Goal: Information Seeking & Learning: Learn about a topic

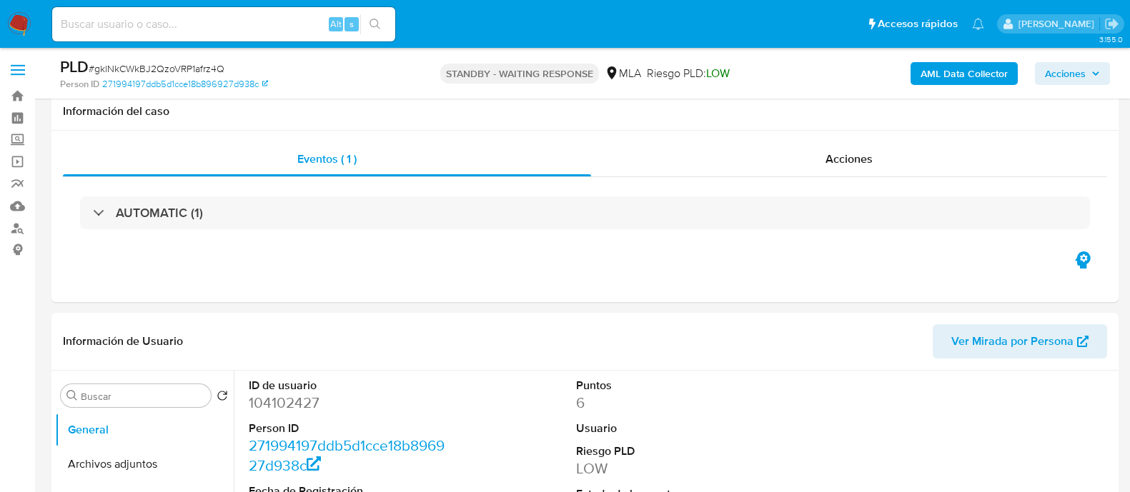
select select "10"
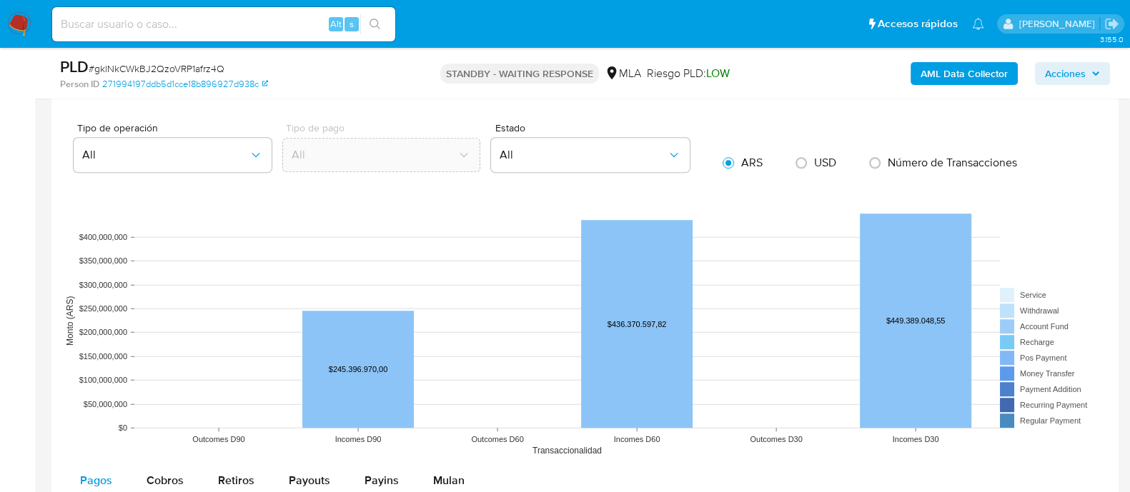
scroll to position [1462, 0]
click at [242, 31] on input at bounding box center [223, 24] width 343 height 19
paste input "mEd68ZWVvcujuU8pgSraOIAu"
type input "mEd68ZWVvcujuU8pgSraOIAu"
click at [181, 19] on input "mEd68ZWVvcujuU8pgSraOIAu" at bounding box center [223, 24] width 343 height 19
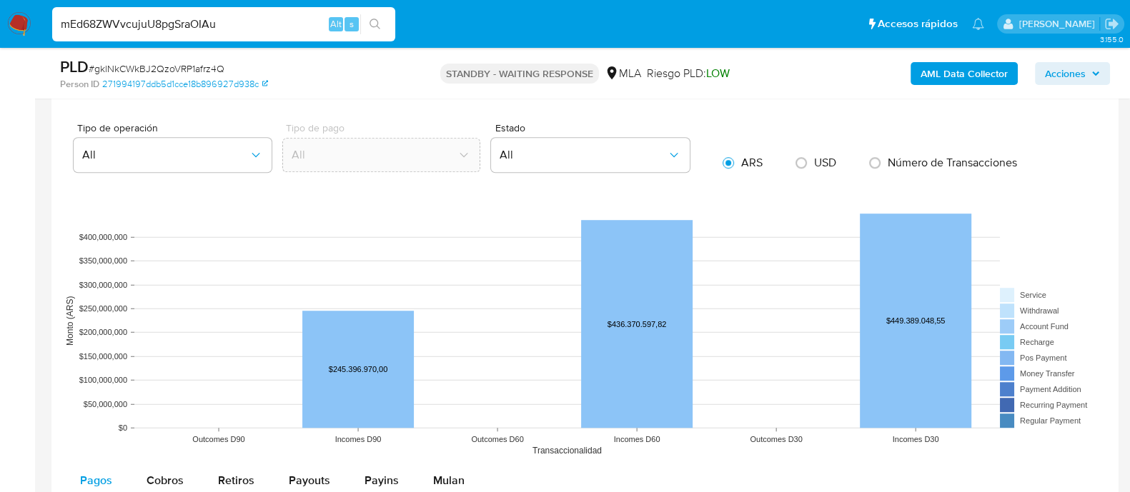
click at [186, 15] on input "mEd68ZWVvcujuU8pgSraOIAu" at bounding box center [223, 24] width 343 height 19
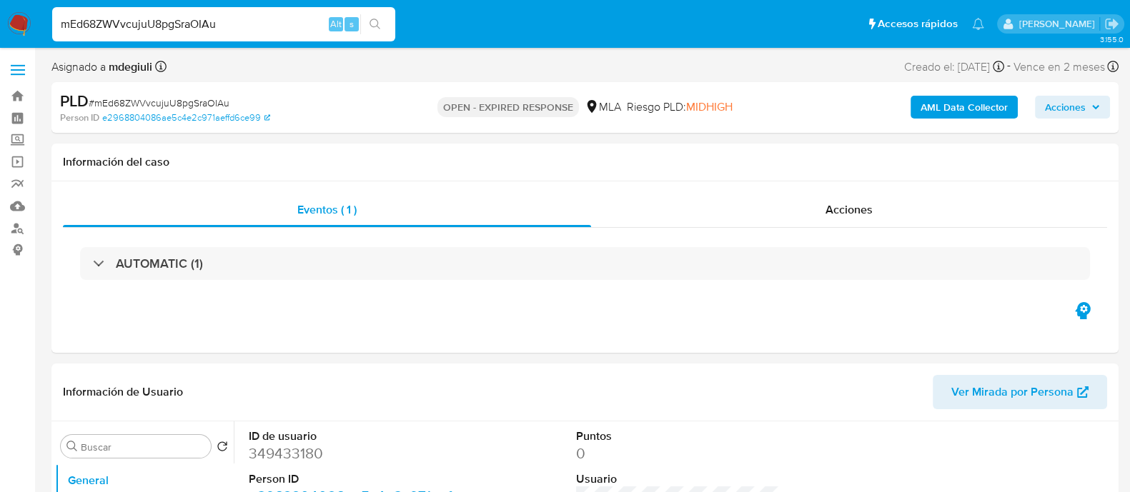
select select "10"
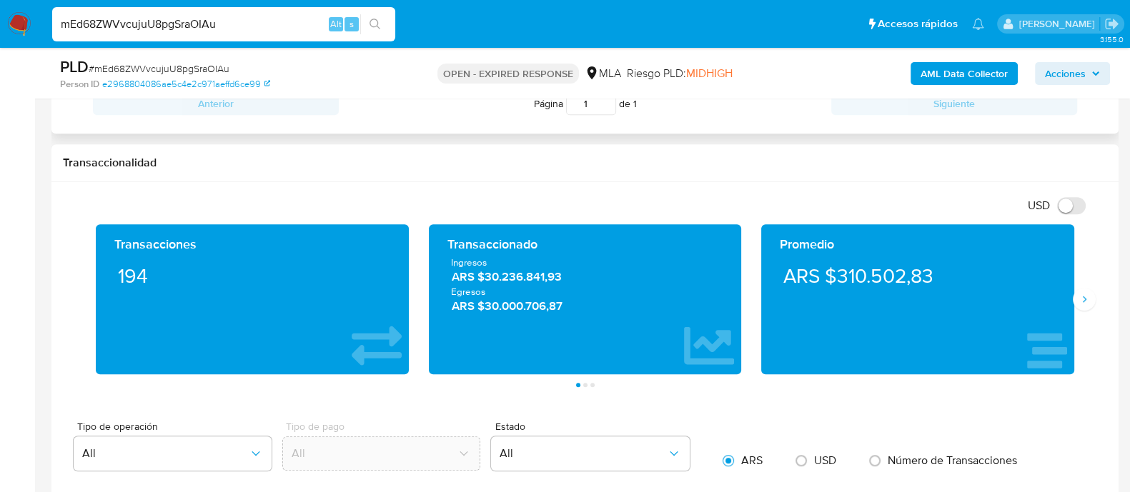
scroll to position [625, 0]
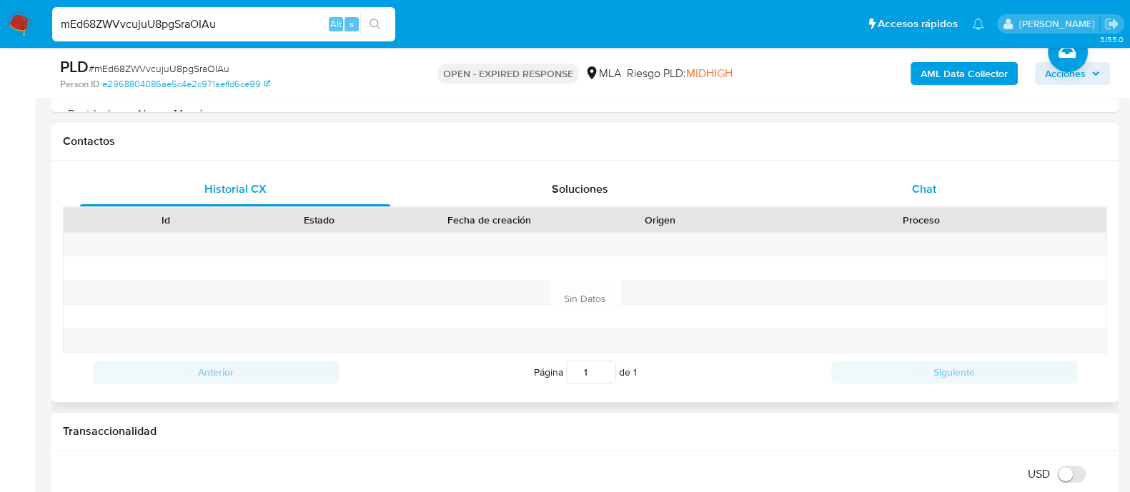
click at [898, 191] on div "Chat" at bounding box center [924, 189] width 310 height 34
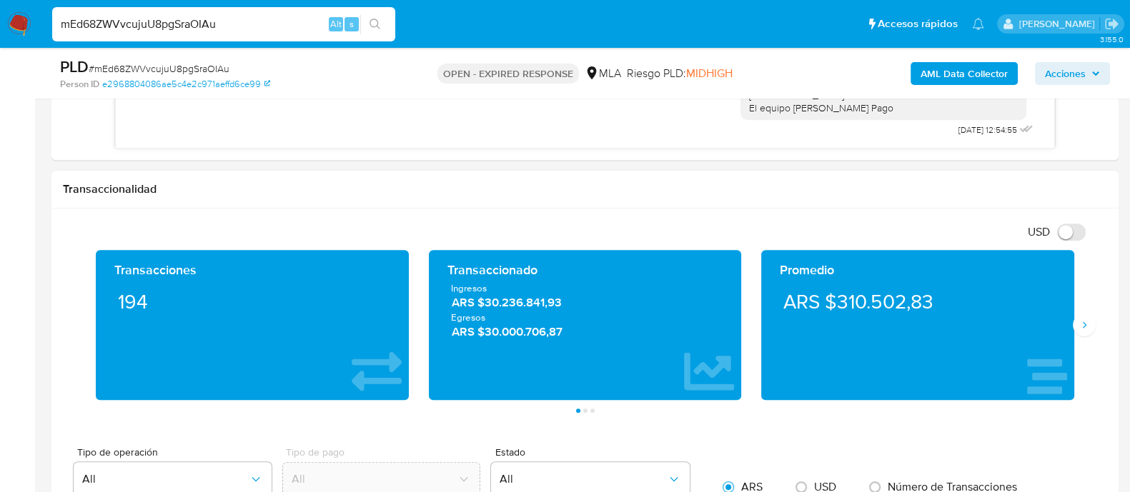
scroll to position [893, 0]
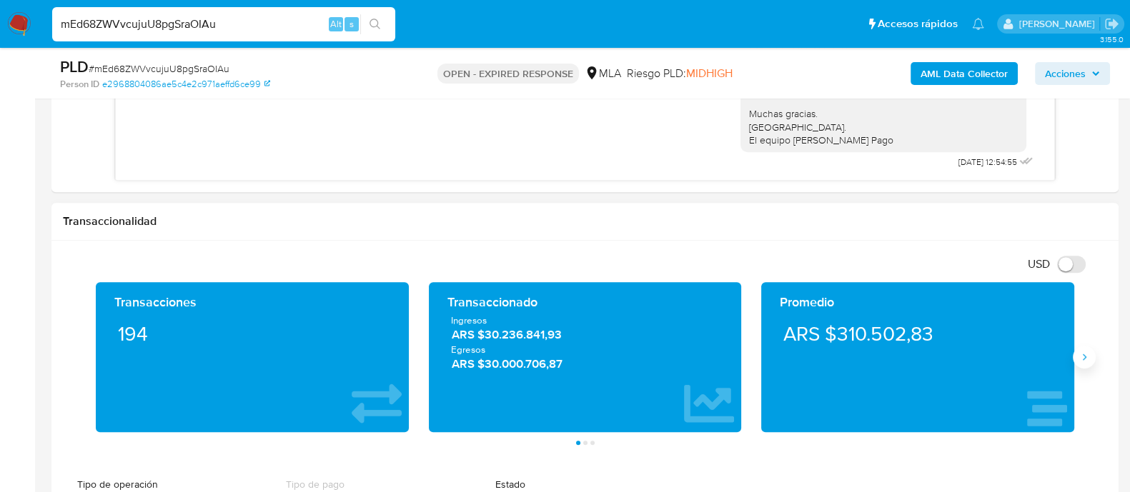
click at [1083, 365] on button "Siguiente" at bounding box center [1084, 357] width 23 height 23
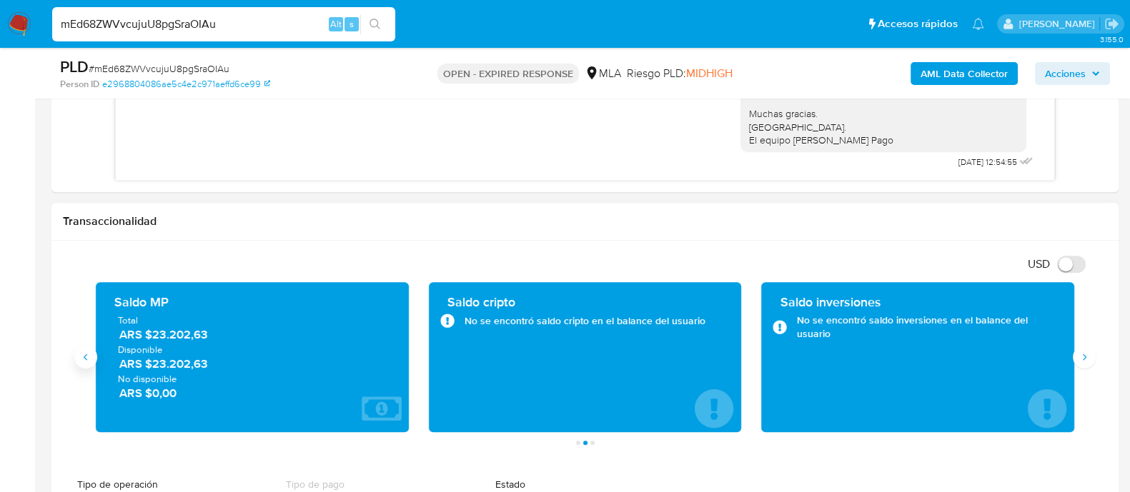
click at [82, 352] on icon "Anterior" at bounding box center [85, 357] width 11 height 11
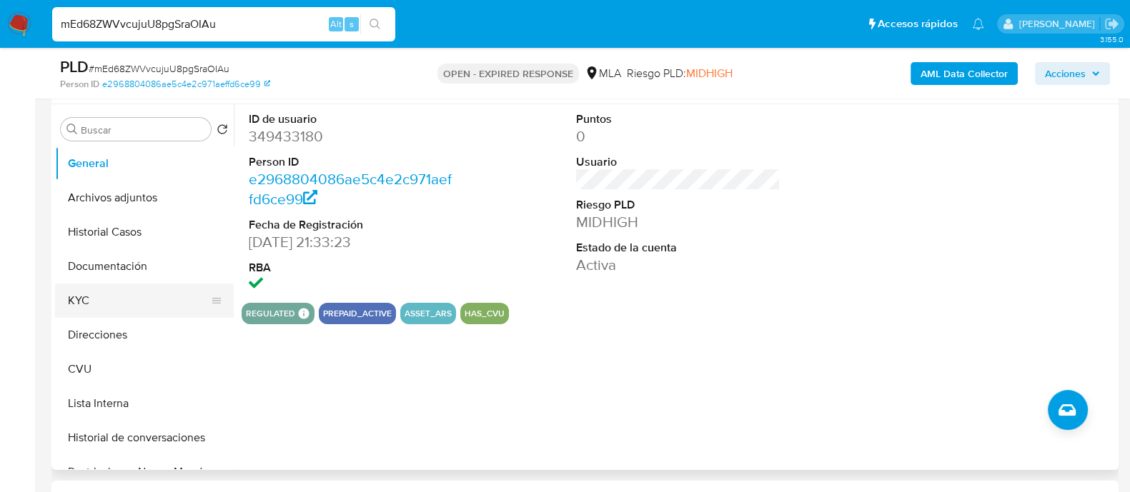
scroll to position [178, 0]
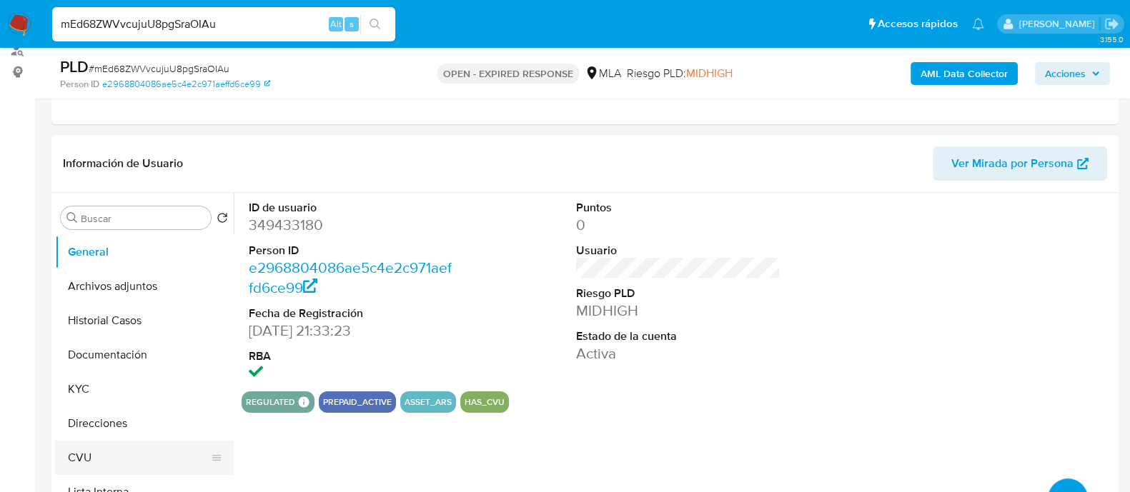
click at [114, 448] on button "CVU" at bounding box center [138, 458] width 167 height 34
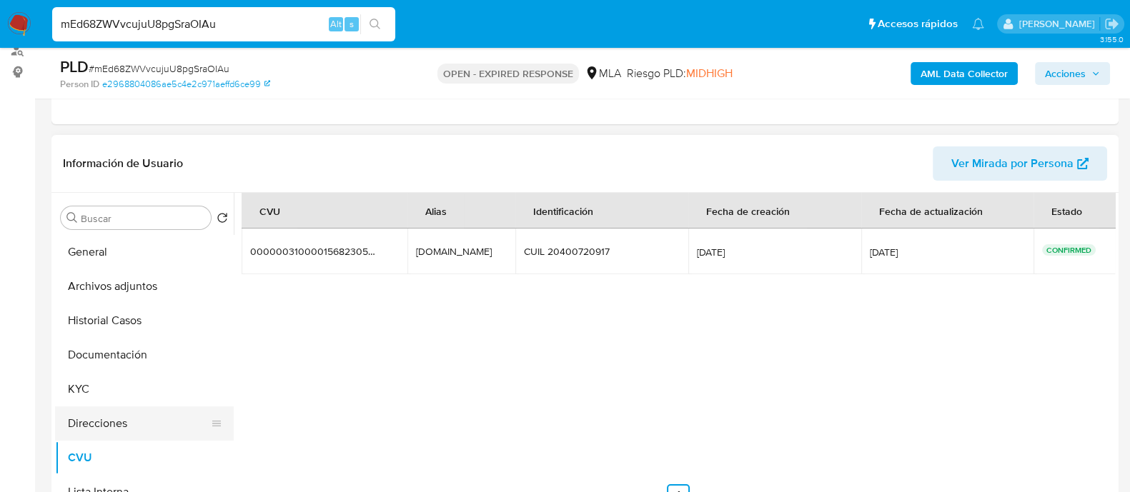
click at [113, 427] on button "Direcciones" at bounding box center [138, 424] width 167 height 34
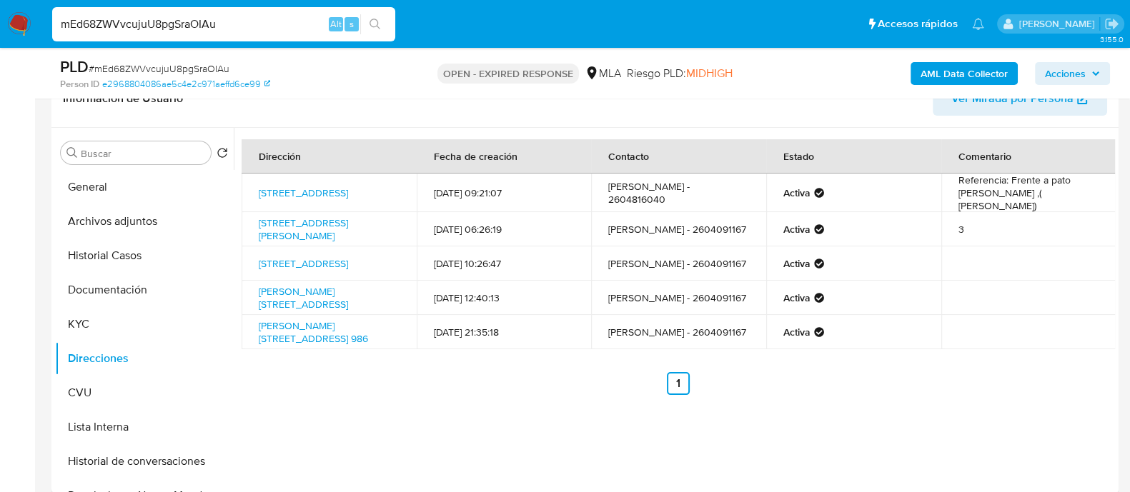
scroll to position [268, 0]
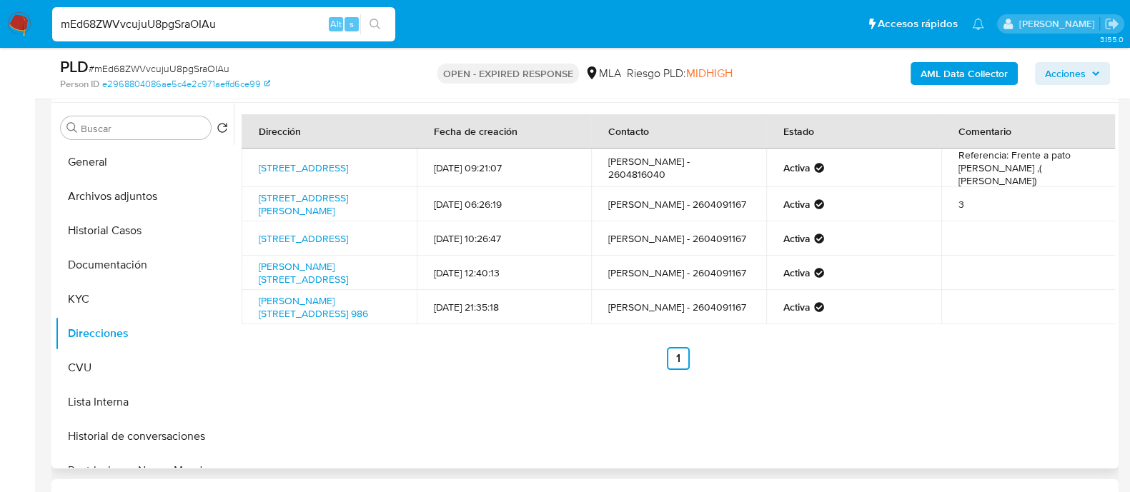
click at [496, 384] on div "Dirección Fecha de creación Contacto Estado Comentario Calle Buenos Aires Sn, P…" at bounding box center [674, 286] width 881 height 366
click at [130, 187] on button "Archivos adjuntos" at bounding box center [138, 196] width 167 height 34
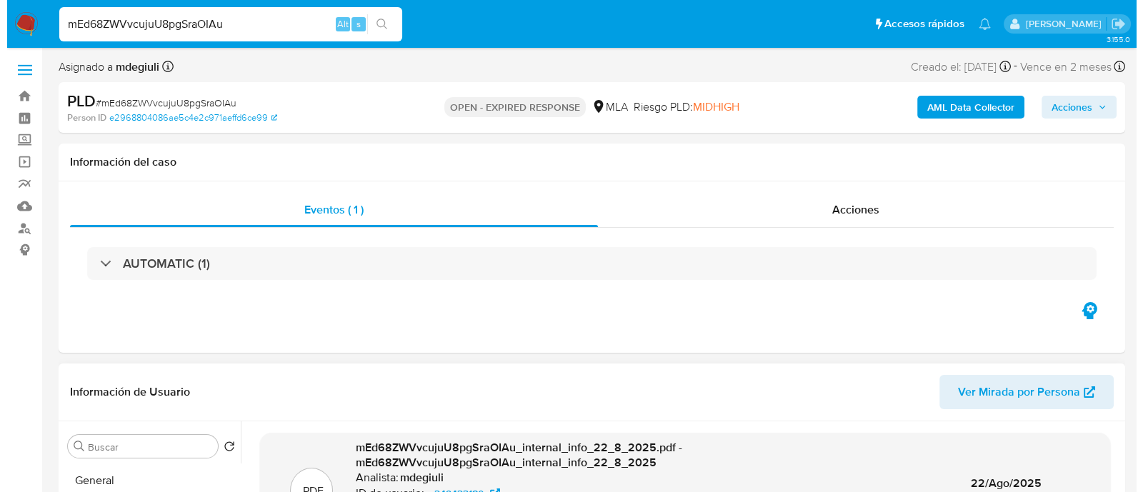
scroll to position [178, 0]
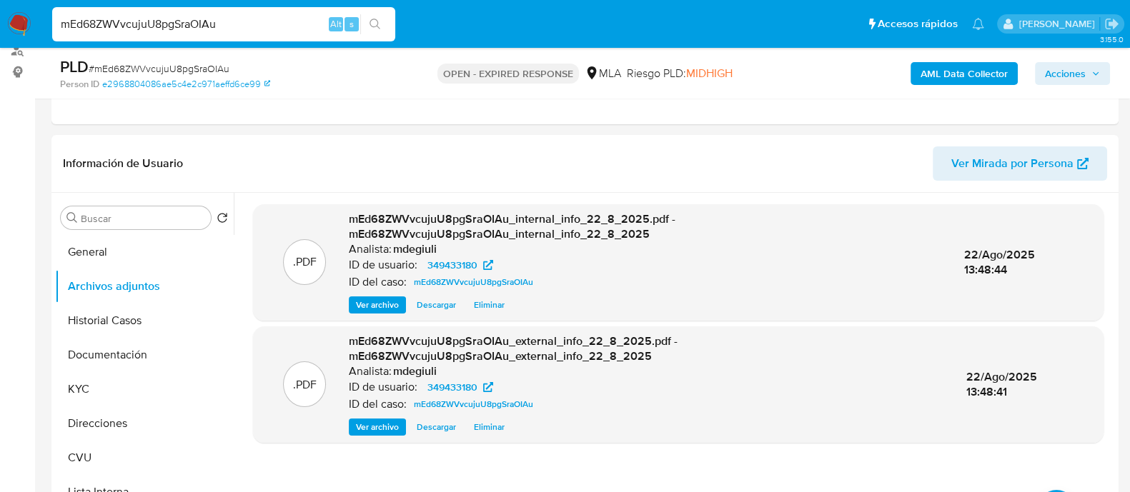
click at [972, 66] on b "AML Data Collector" at bounding box center [964, 73] width 87 height 23
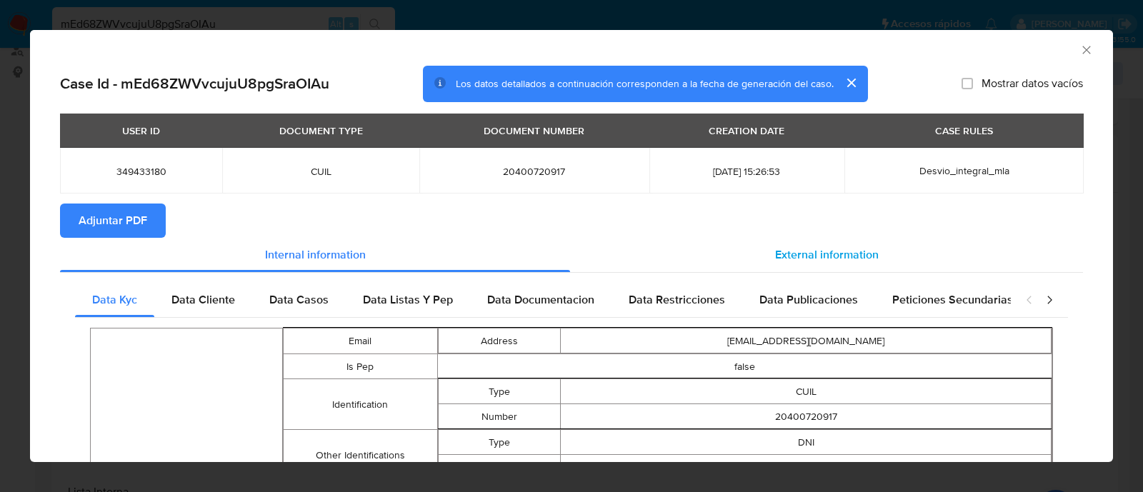
click at [823, 259] on span "External information" at bounding box center [827, 255] width 104 height 16
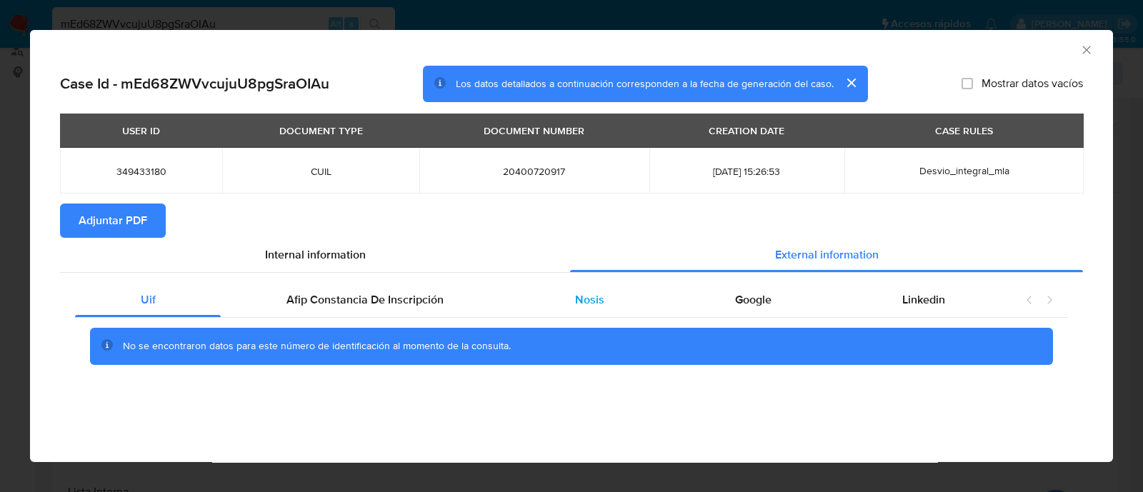
click at [631, 307] on div "Nosis" at bounding box center [590, 300] width 160 height 34
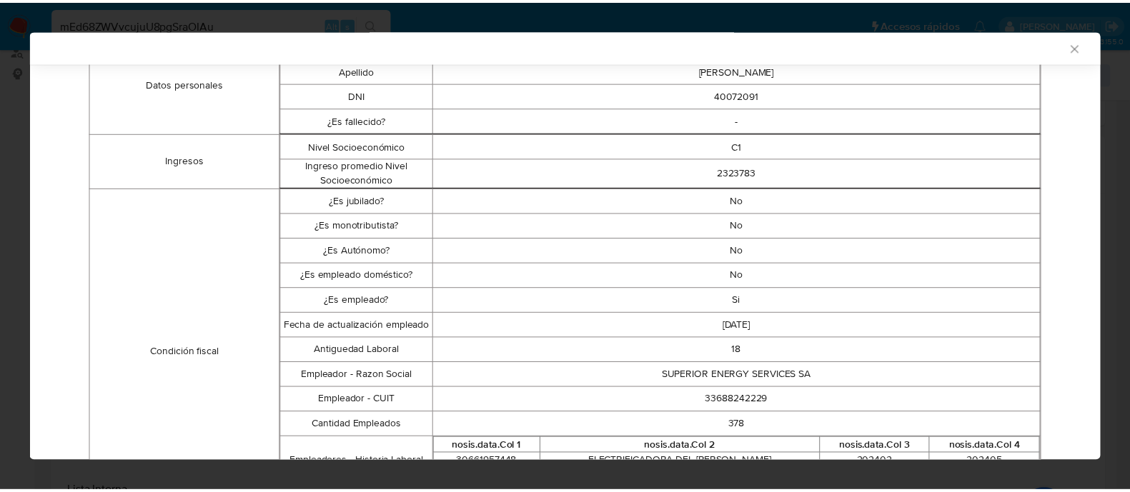
scroll to position [354, 0]
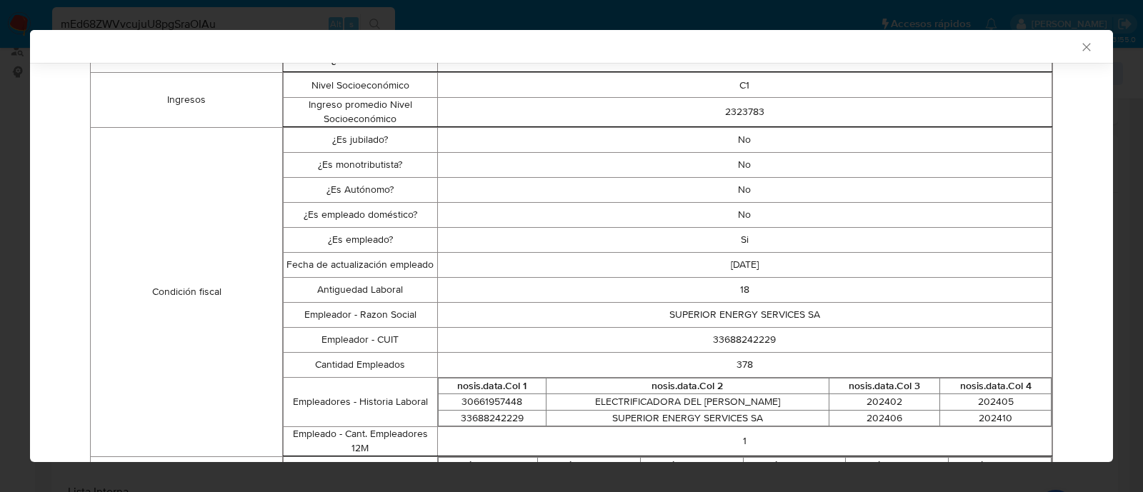
click at [1061, 44] on div "AML Data Collector" at bounding box center [560, 46] width 1040 height 13
click at [1062, 53] on div "AML Data Collector" at bounding box center [571, 46] width 1083 height 33
click at [1080, 51] on icon "Cerrar ventana" at bounding box center [1087, 47] width 14 height 14
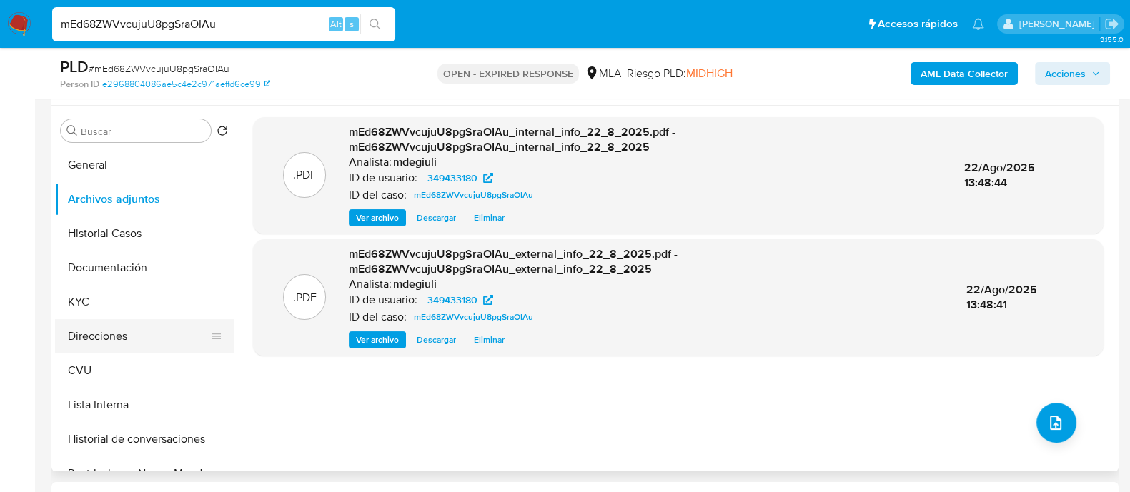
scroll to position [268, 0]
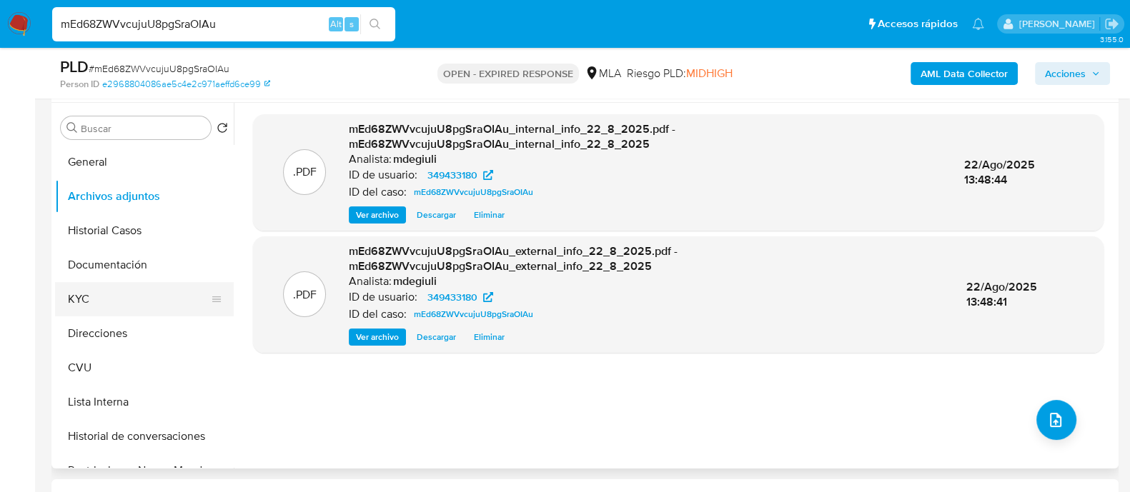
click at [100, 295] on button "KYC" at bounding box center [138, 299] width 167 height 34
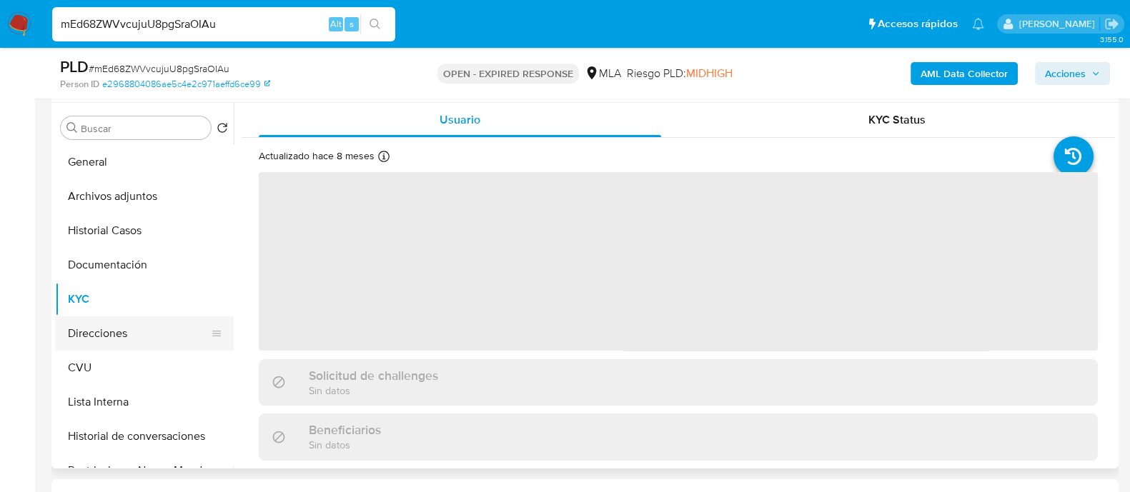
click at [111, 332] on button "Direcciones" at bounding box center [138, 334] width 167 height 34
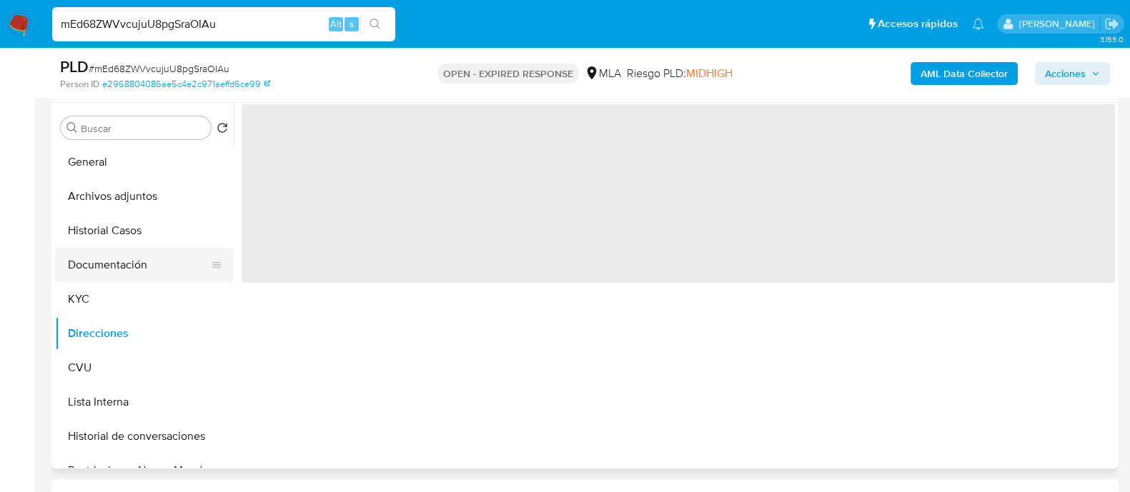
click at [127, 252] on button "Documentación" at bounding box center [138, 265] width 167 height 34
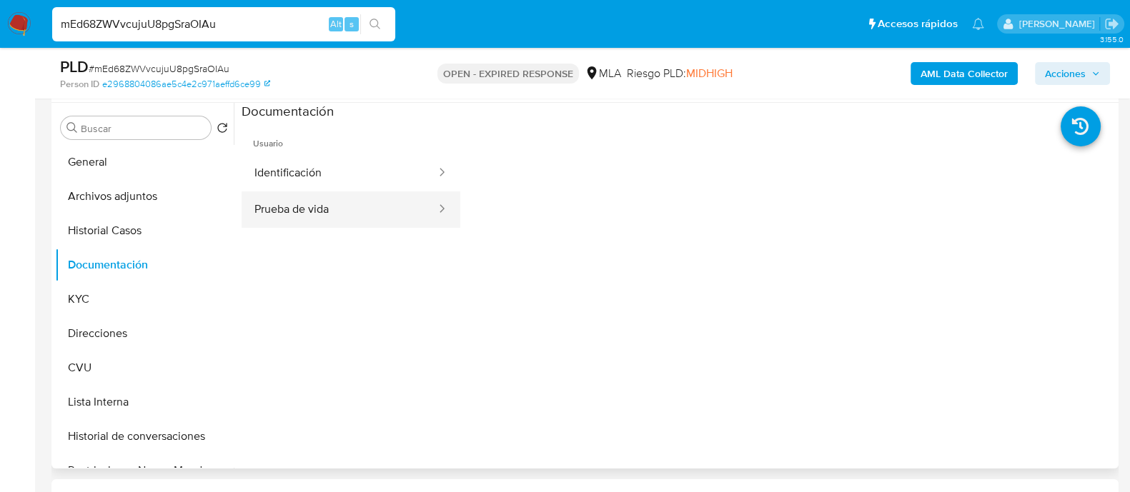
click at [309, 208] on button "Prueba de vida" at bounding box center [340, 210] width 196 height 36
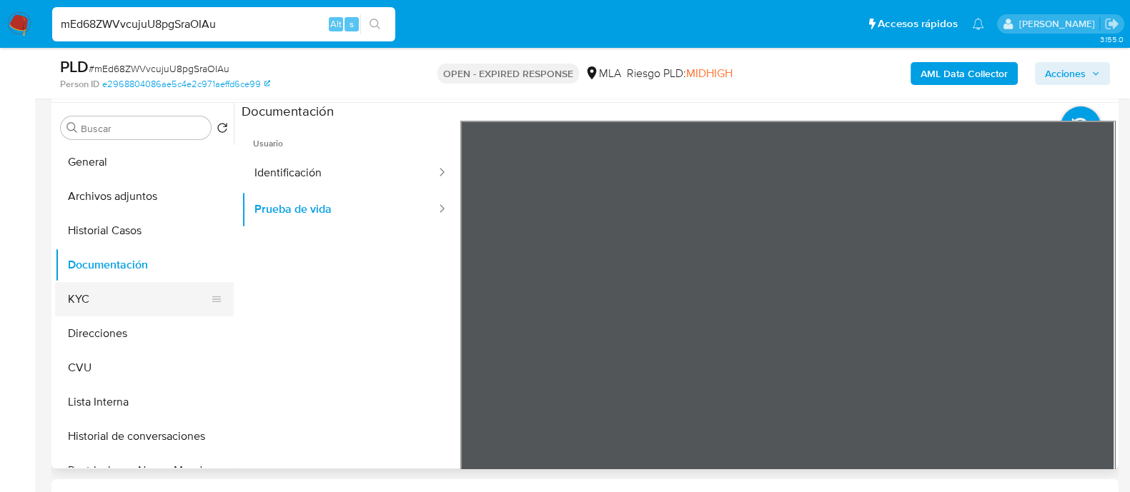
click at [106, 302] on button "KYC" at bounding box center [138, 299] width 167 height 34
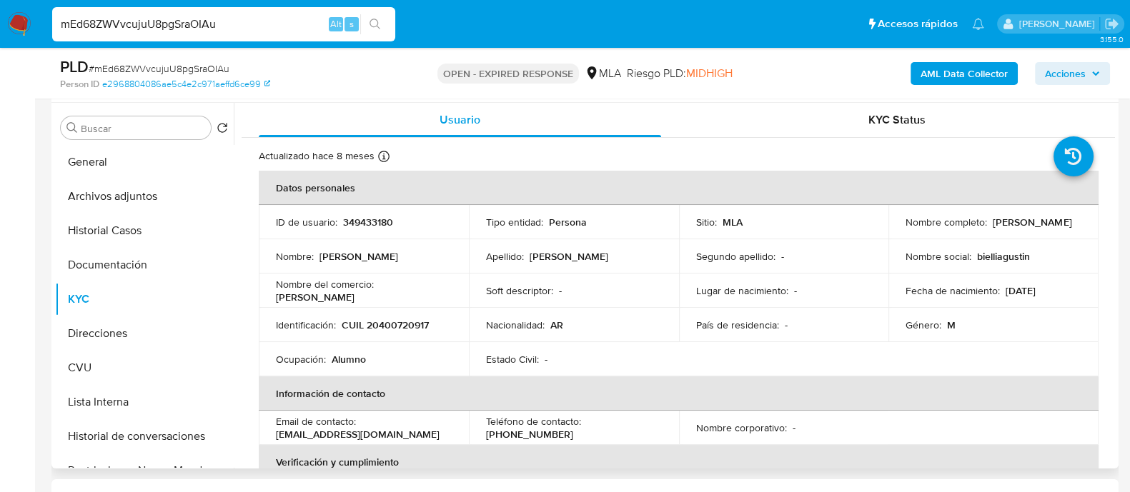
click at [391, 322] on p "CUIL 20400720917" at bounding box center [385, 325] width 87 height 13
copy p "20400720917"
click at [407, 324] on p "CUIL 20400720917" at bounding box center [385, 325] width 87 height 13
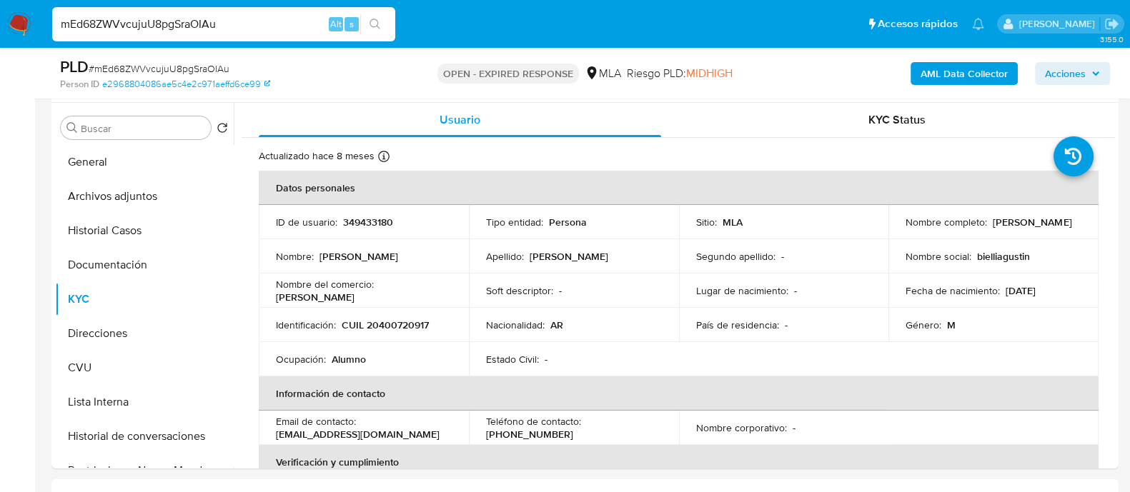
click at [168, 23] on input "mEd68ZWVvcujuU8pgSraOIAu" at bounding box center [223, 24] width 343 height 19
paste input "3C0ieUDFzkUhvHAigbuBQKJT"
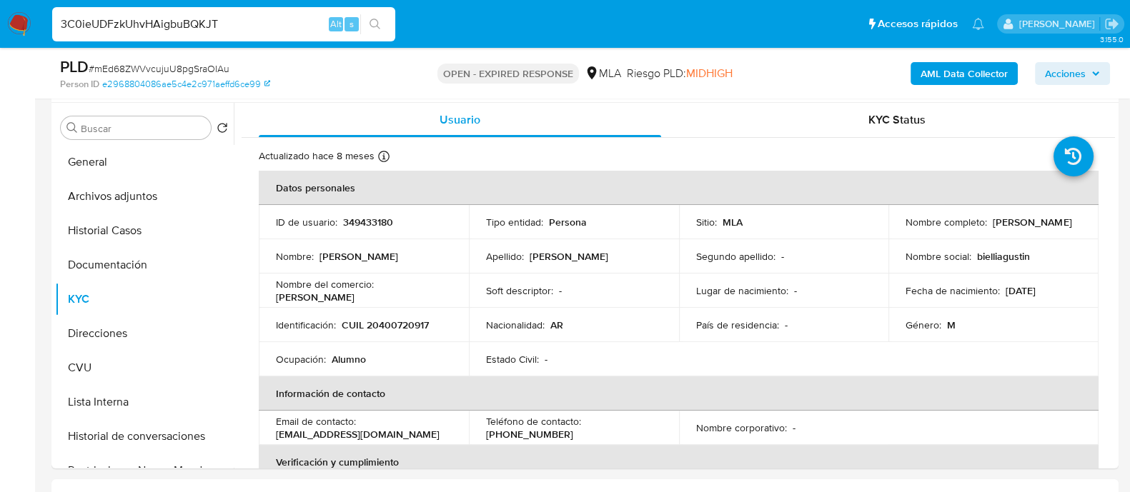
type input "3C0ieUDFzkUhvHAigbuBQKJT"
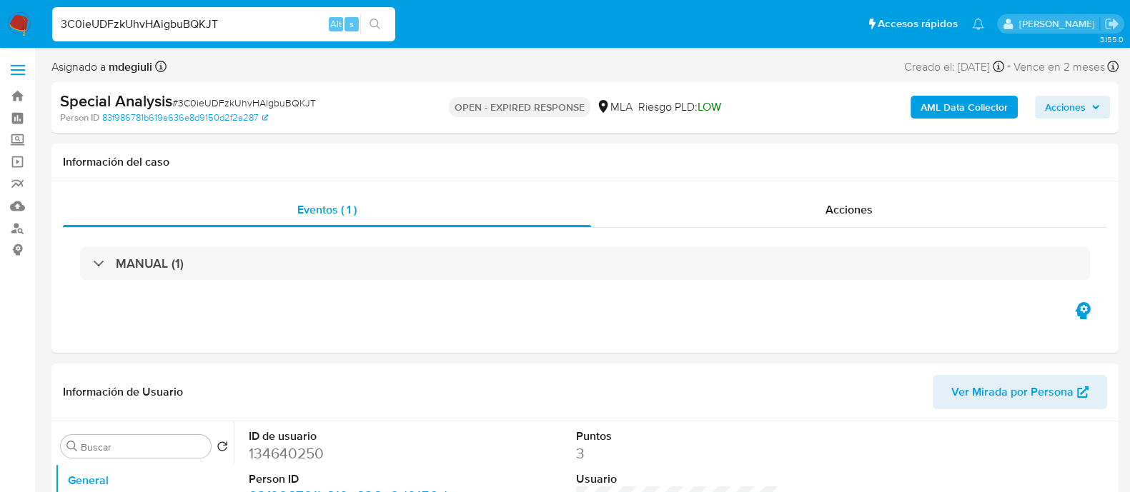
select select "10"
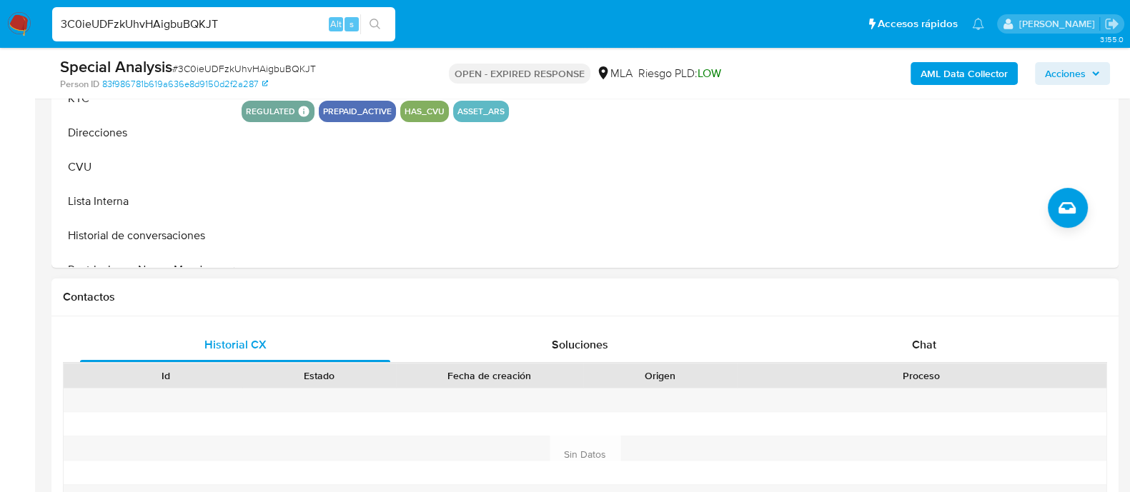
scroll to position [536, 0]
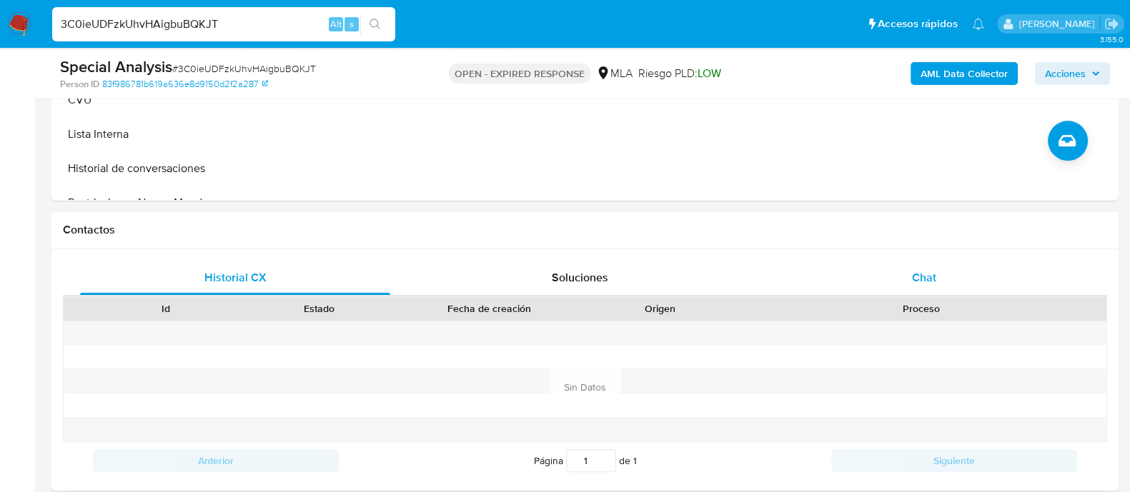
click at [898, 284] on div "Chat" at bounding box center [924, 278] width 310 height 34
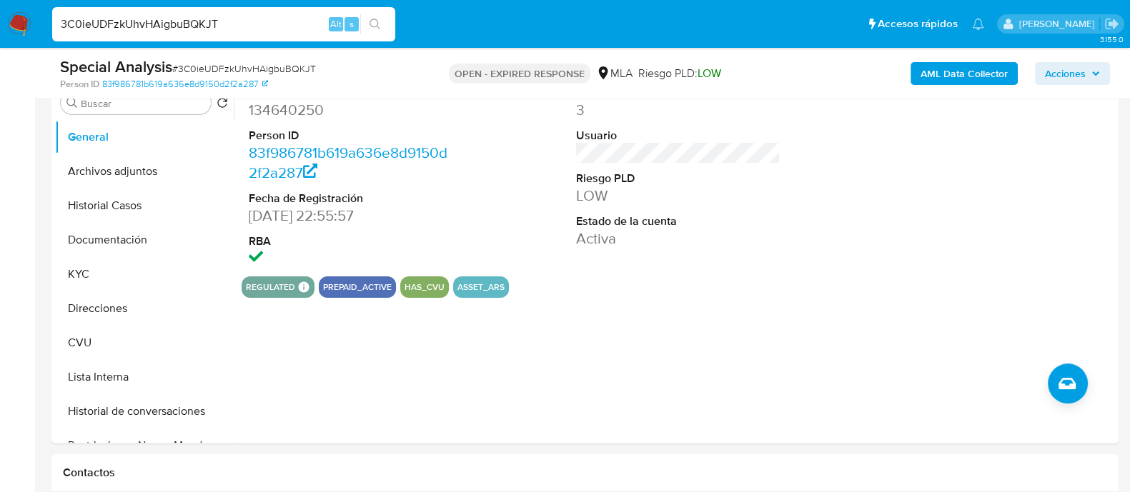
scroll to position [178, 0]
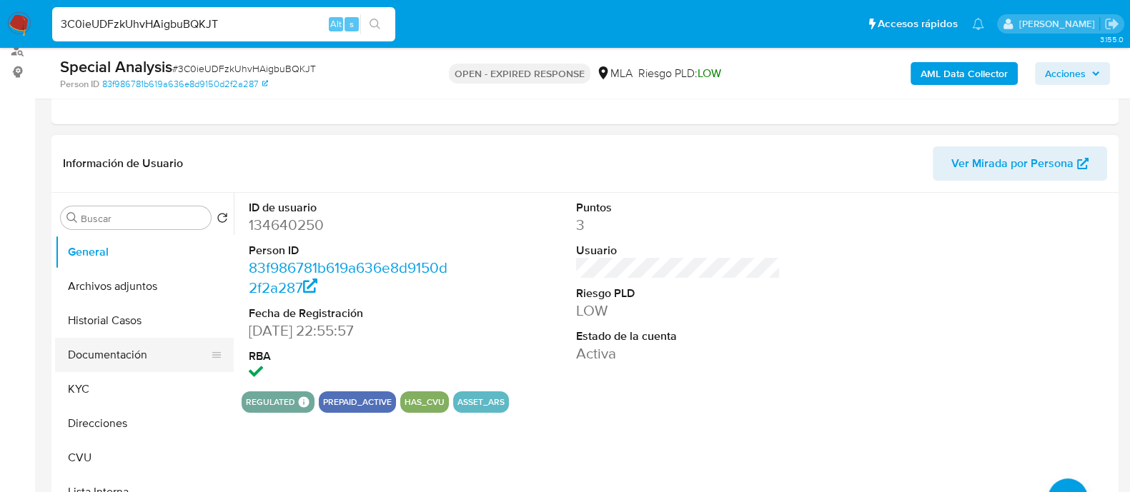
click at [132, 352] on button "Documentación" at bounding box center [138, 355] width 167 height 34
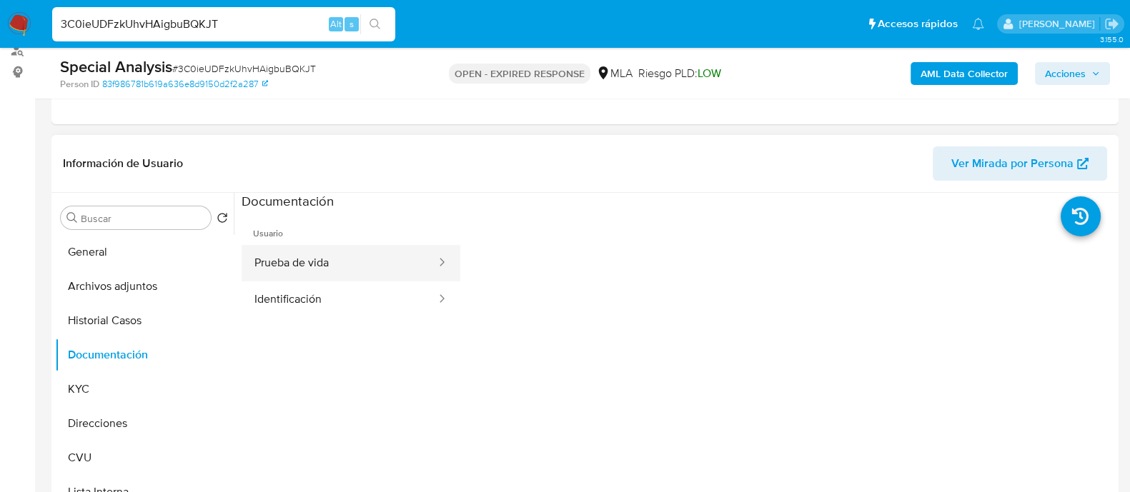
click at [332, 262] on button "Prueba de vida" at bounding box center [340, 263] width 196 height 36
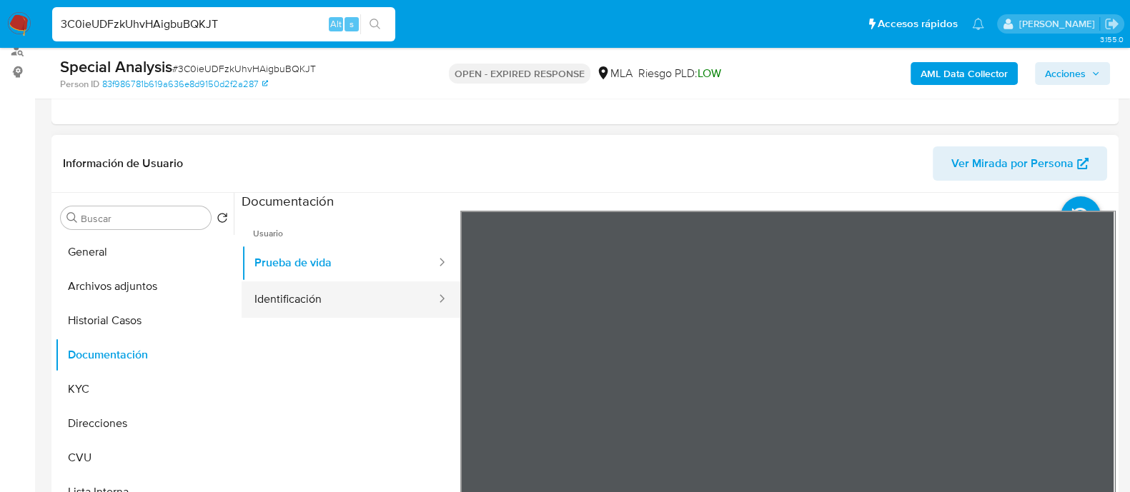
click at [334, 282] on button "Identificación" at bounding box center [340, 300] width 196 height 36
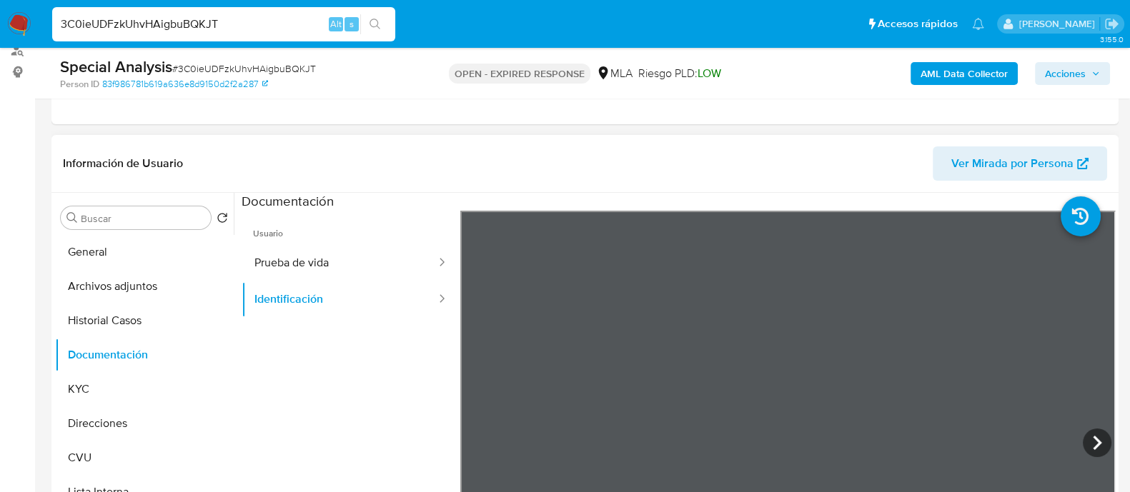
scroll to position [268, 0]
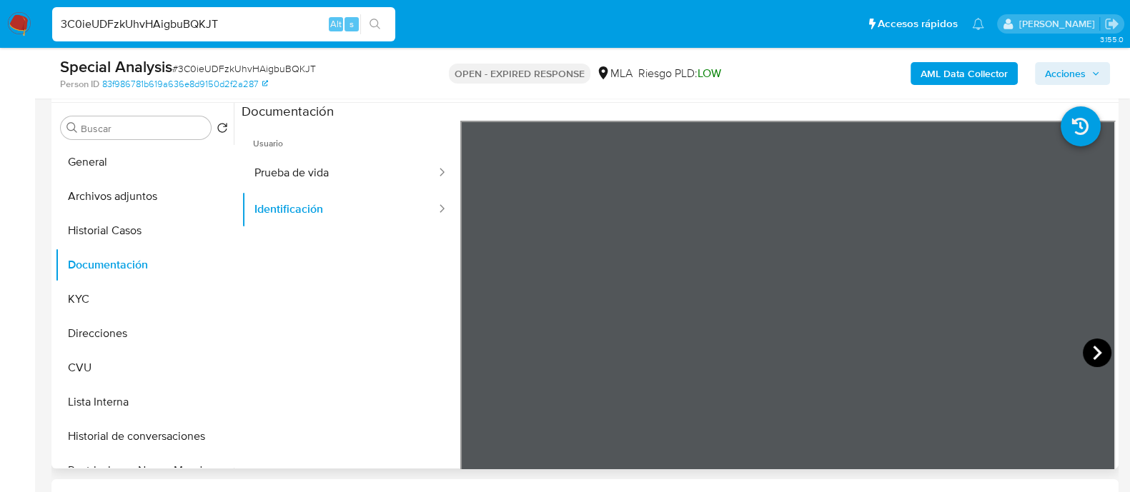
click at [1098, 352] on icon at bounding box center [1097, 353] width 29 height 29
drag, startPoint x: 475, startPoint y: 359, endPoint x: 308, endPoint y: 193, distance: 235.5
click at [474, 359] on icon at bounding box center [478, 353] width 29 height 29
click at [283, 153] on span "Usuario" at bounding box center [351, 138] width 219 height 34
click at [283, 162] on button "Prueba de vida" at bounding box center [340, 173] width 196 height 36
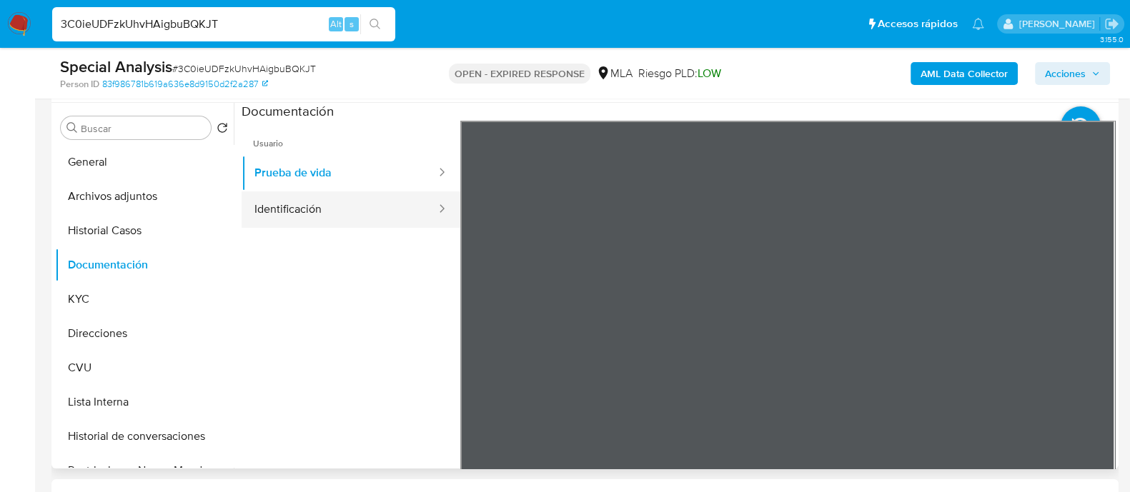
click at [426, 194] on div at bounding box center [437, 210] width 23 height 36
click at [379, 204] on button "Identificación" at bounding box center [340, 210] width 196 height 36
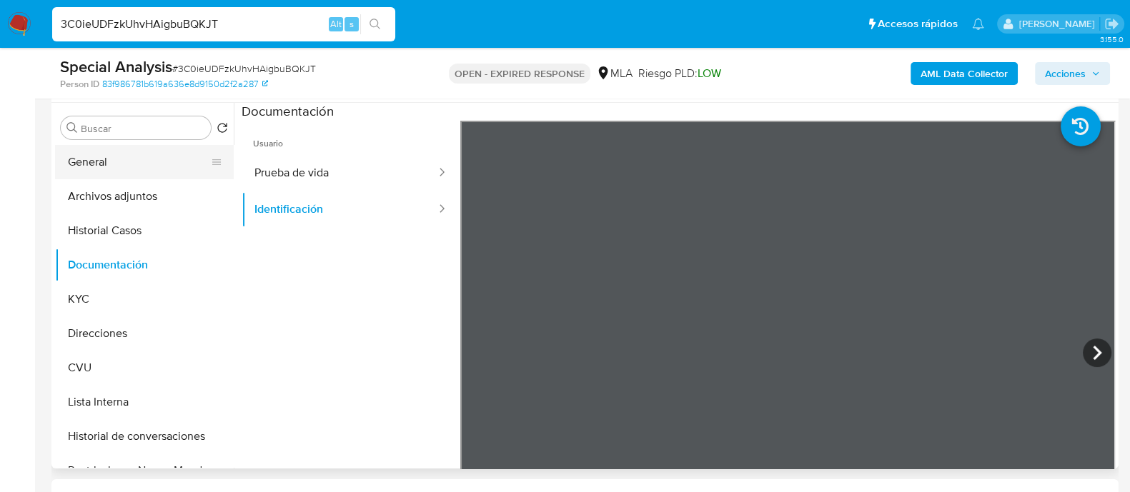
click at [140, 177] on button "General" at bounding box center [138, 162] width 167 height 34
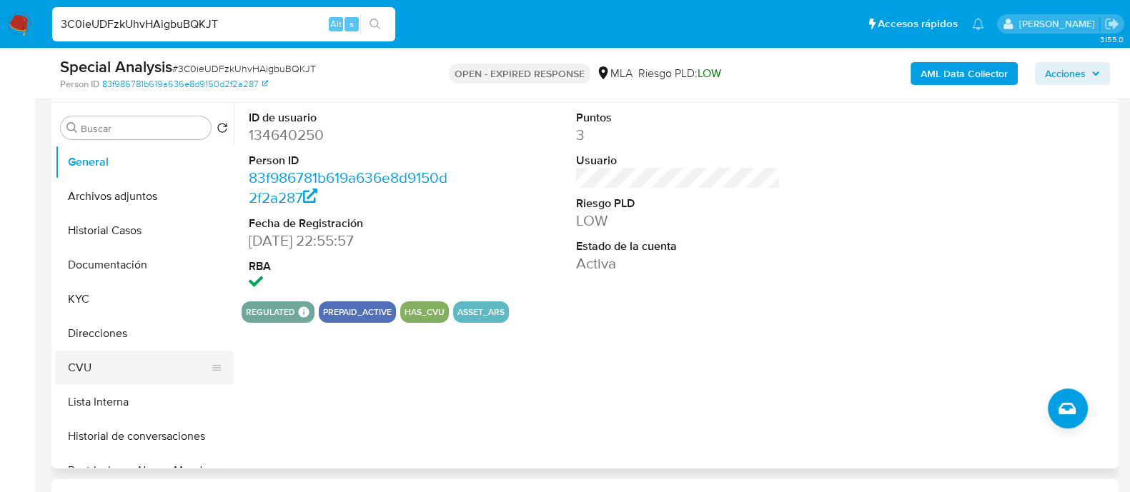
click at [93, 354] on button "CVU" at bounding box center [138, 368] width 167 height 34
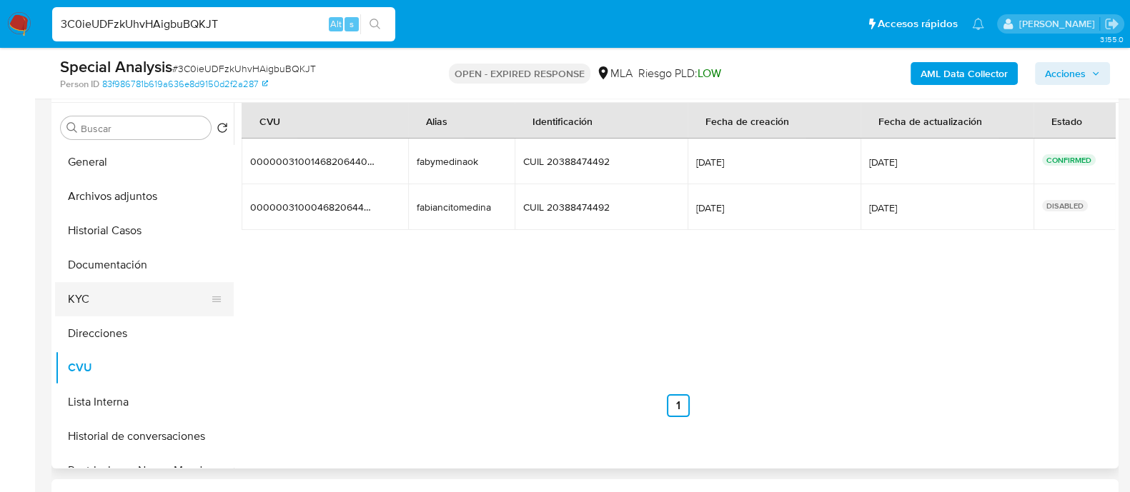
click at [99, 294] on button "KYC" at bounding box center [138, 299] width 167 height 34
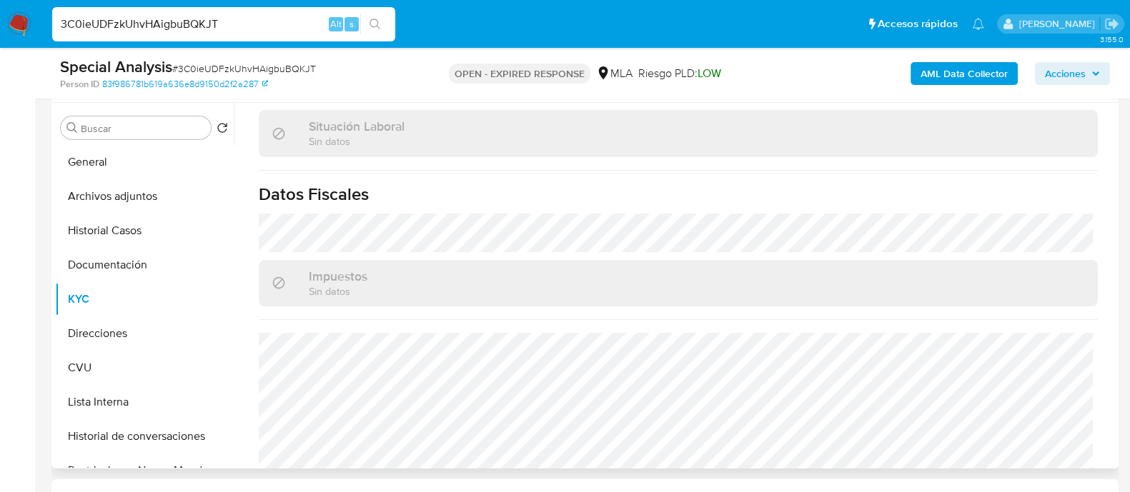
scroll to position [765, 0]
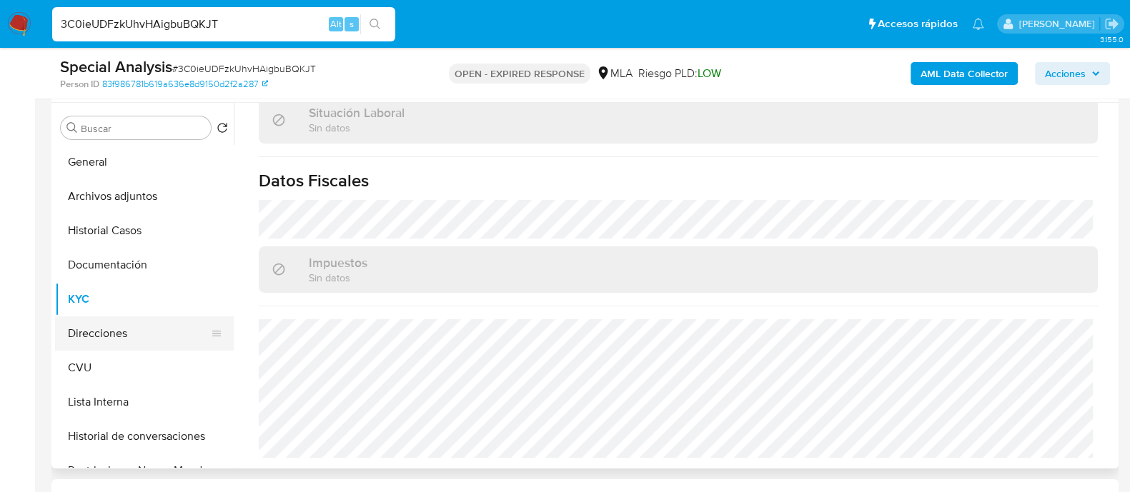
click at [121, 335] on button "Direcciones" at bounding box center [138, 334] width 167 height 34
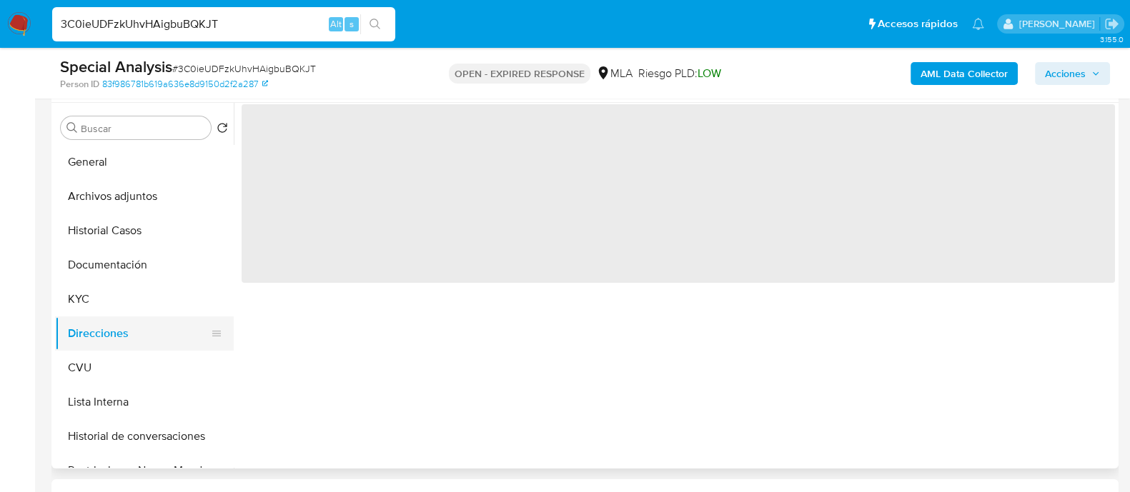
scroll to position [0, 0]
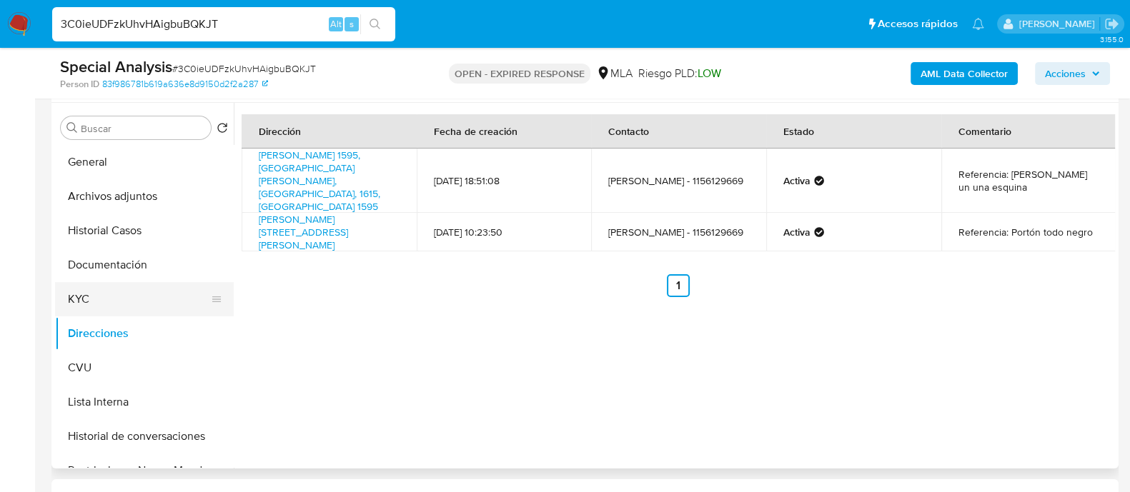
drag, startPoint x: 111, startPoint y: 297, endPoint x: 114, endPoint y: 291, distance: 7.4
click at [111, 297] on button "KYC" at bounding box center [138, 299] width 167 height 34
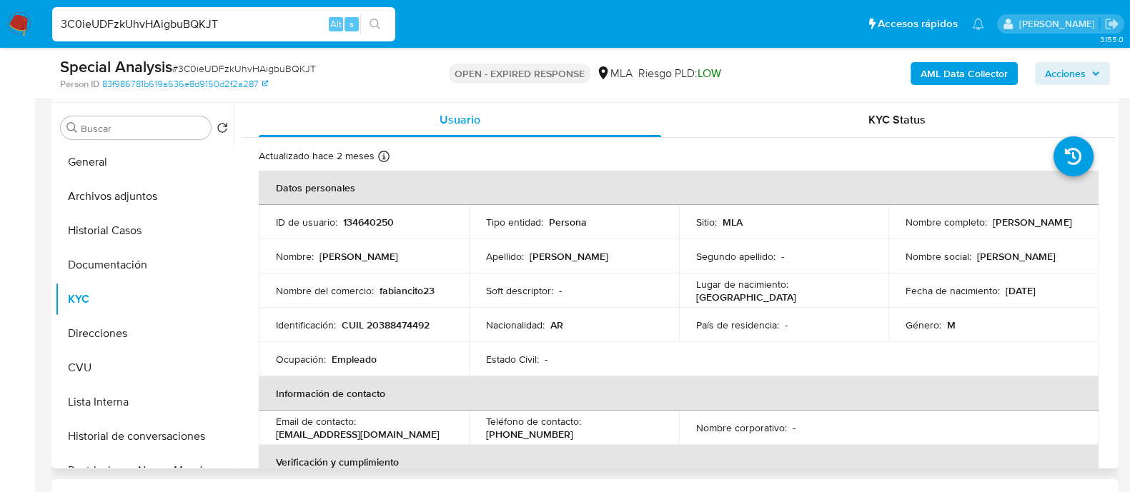
click at [376, 224] on p "134640250" at bounding box center [368, 222] width 51 height 13
copy p "134640250"
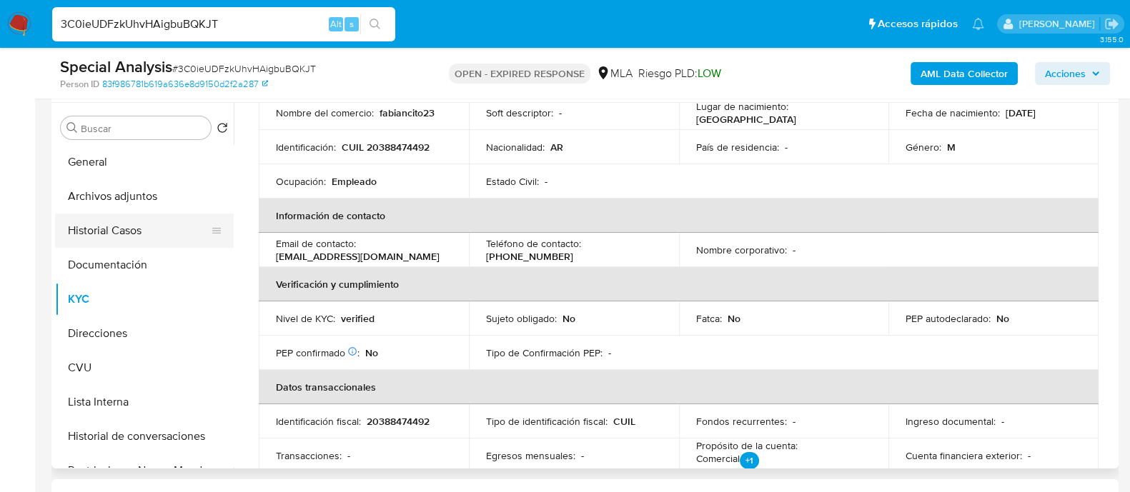
click at [111, 229] on button "Historial Casos" at bounding box center [138, 231] width 167 height 34
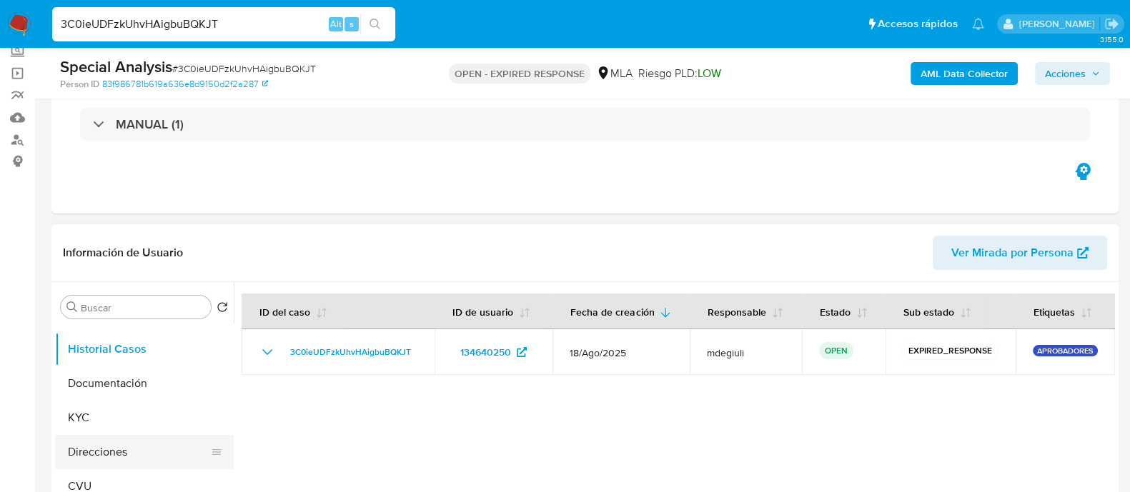
scroll to position [89, 0]
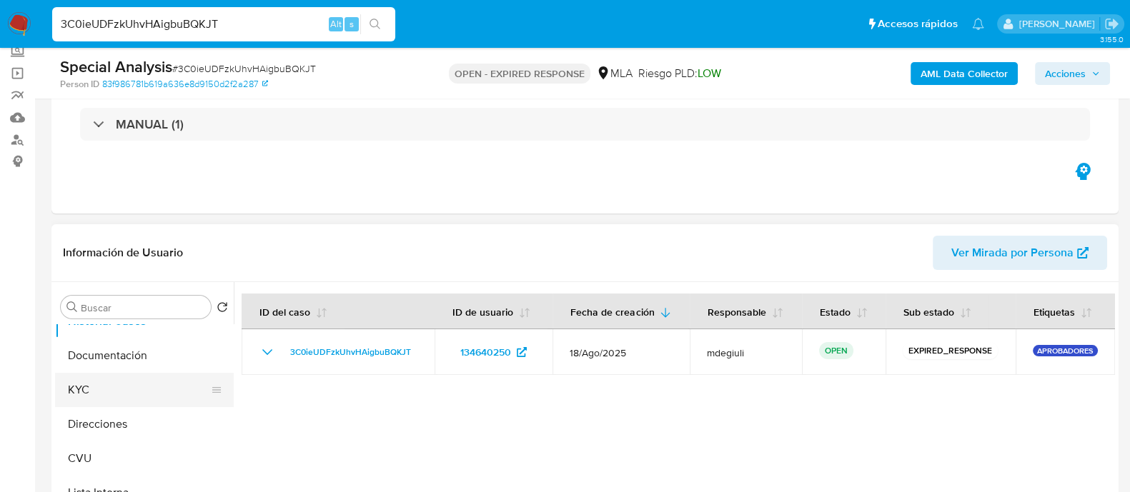
click at [104, 398] on button "KYC" at bounding box center [138, 390] width 167 height 34
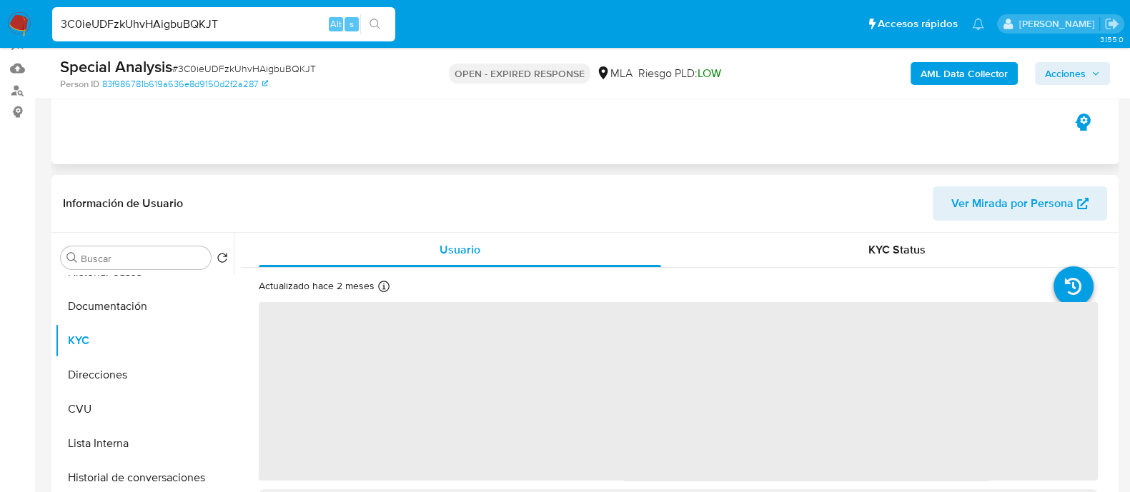
scroll to position [178, 0]
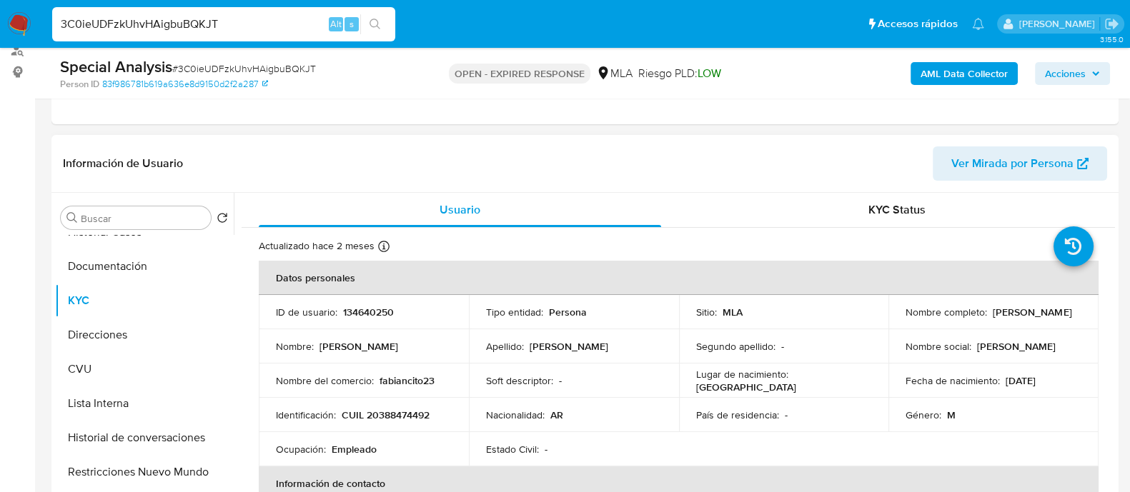
click at [371, 307] on p "134640250" at bounding box center [368, 312] width 51 height 13
copy p "134640250"
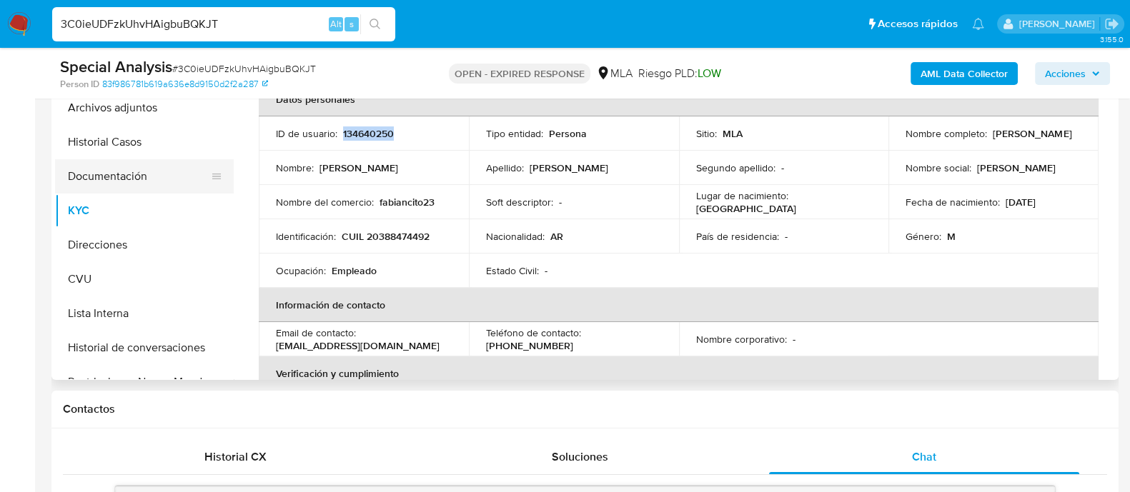
scroll to position [268, 0]
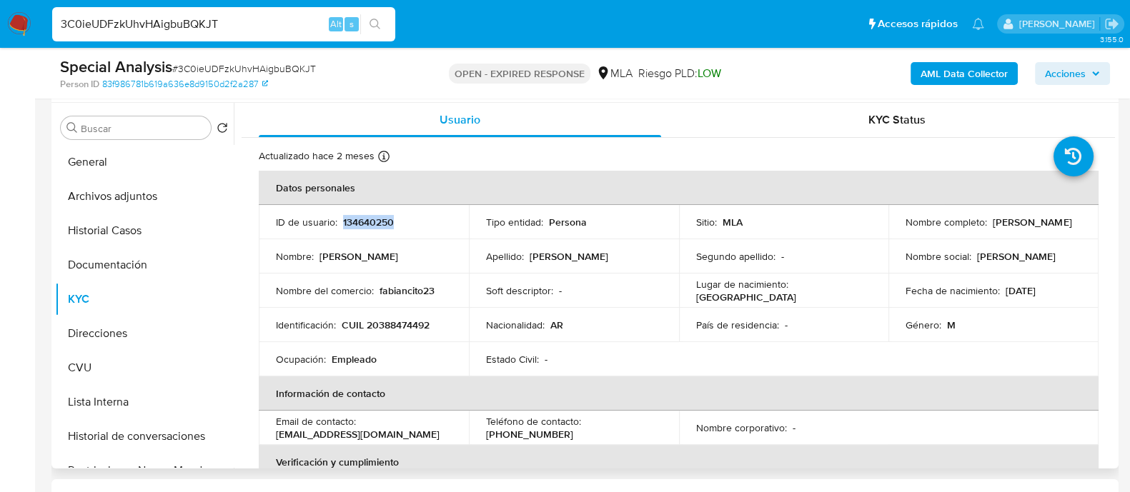
click at [368, 227] on p "134640250" at bounding box center [368, 222] width 51 height 13
click at [143, 230] on button "Historial Casos" at bounding box center [138, 231] width 167 height 34
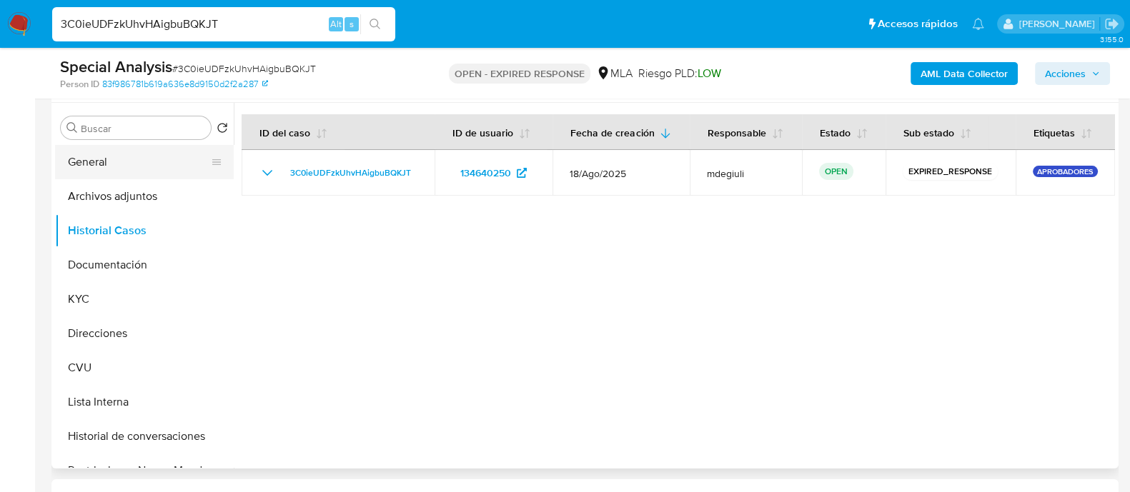
click at [116, 167] on button "General" at bounding box center [138, 162] width 167 height 34
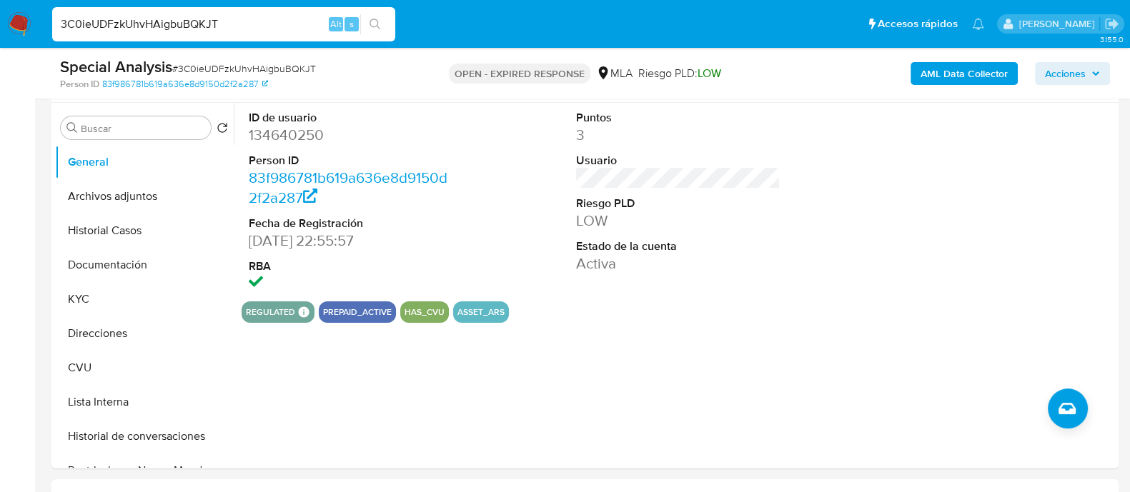
click at [162, 23] on input "3C0ieUDFzkUhvHAigbuBQKJT" at bounding box center [223, 24] width 343 height 19
paste input "UU47lE3VZucUt9RTcPKEooEu"
type input "UU47lE3VZucUt9RTcPKEooEu"
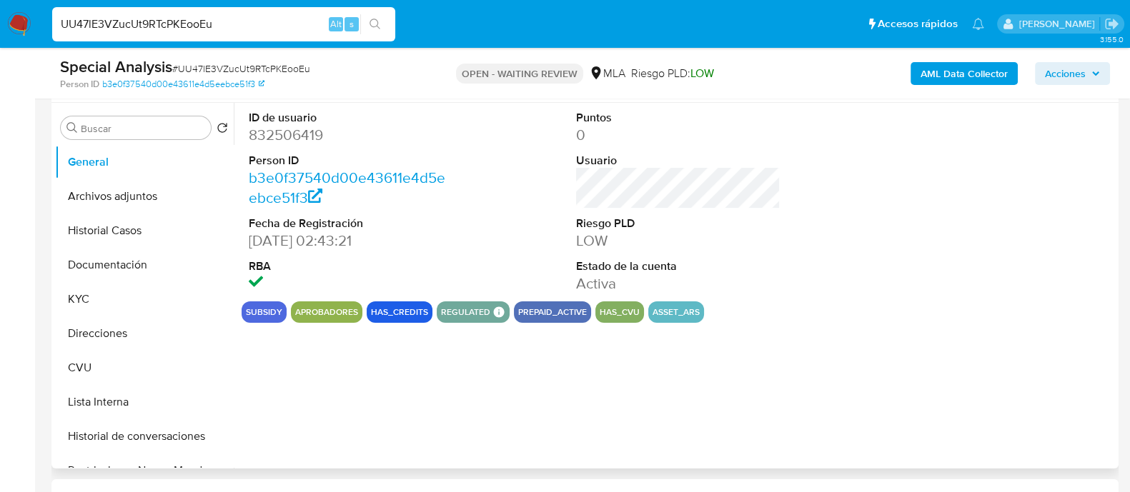
scroll to position [447, 0]
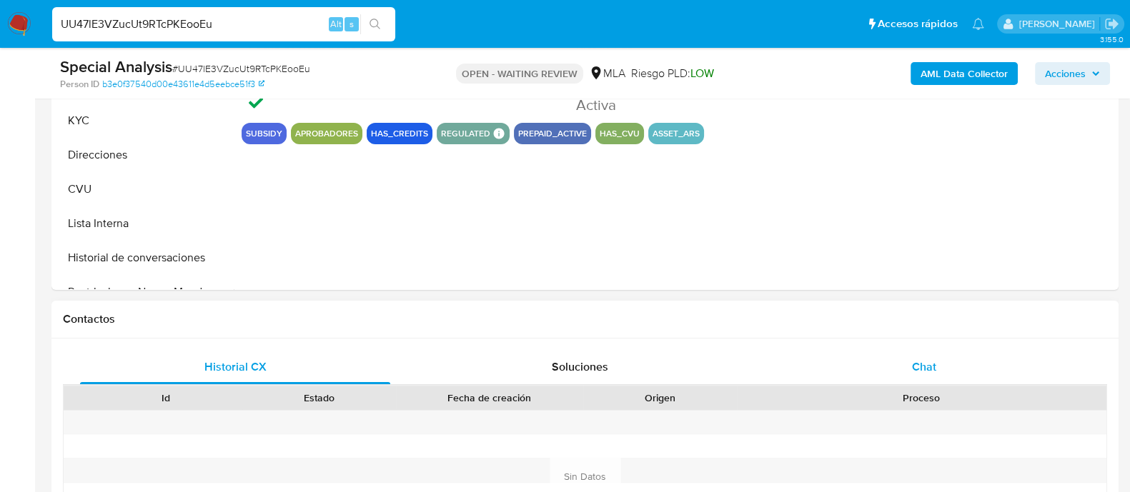
select select "10"
click at [868, 350] on div "Chat" at bounding box center [924, 367] width 310 height 34
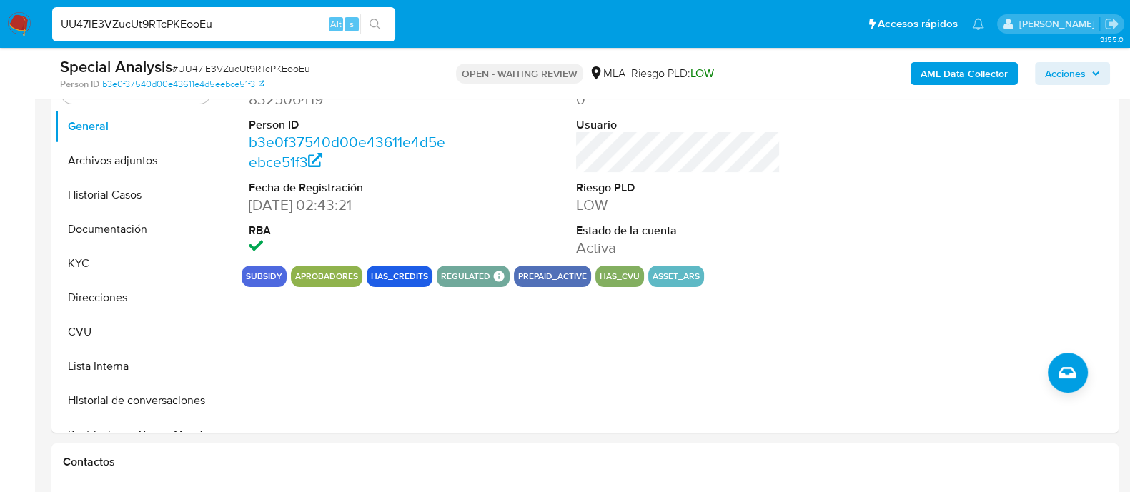
scroll to position [268, 0]
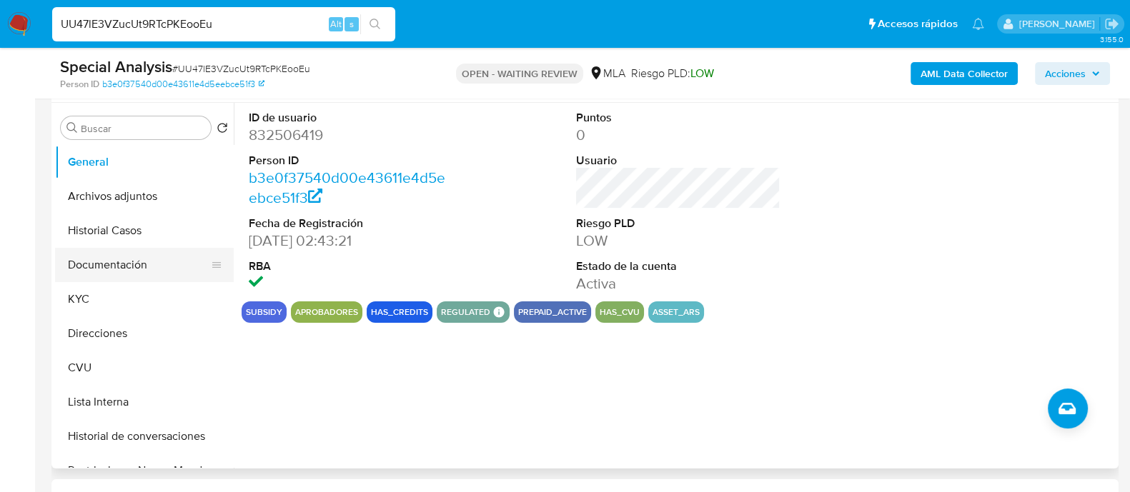
click at [84, 259] on button "Documentación" at bounding box center [138, 265] width 167 height 34
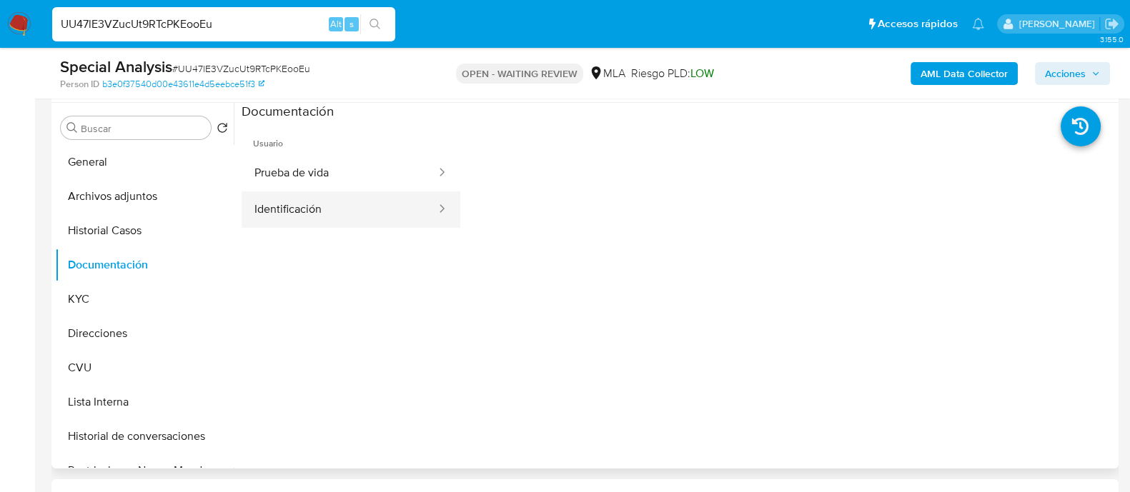
click at [303, 211] on button "Identificación" at bounding box center [340, 210] width 196 height 36
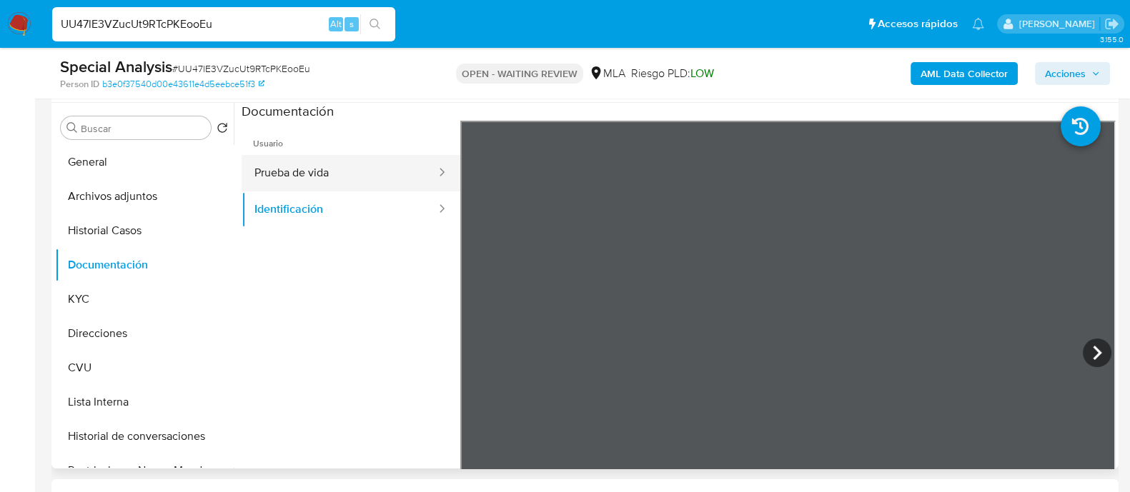
click at [389, 157] on button "Prueba de vida" at bounding box center [340, 173] width 196 height 36
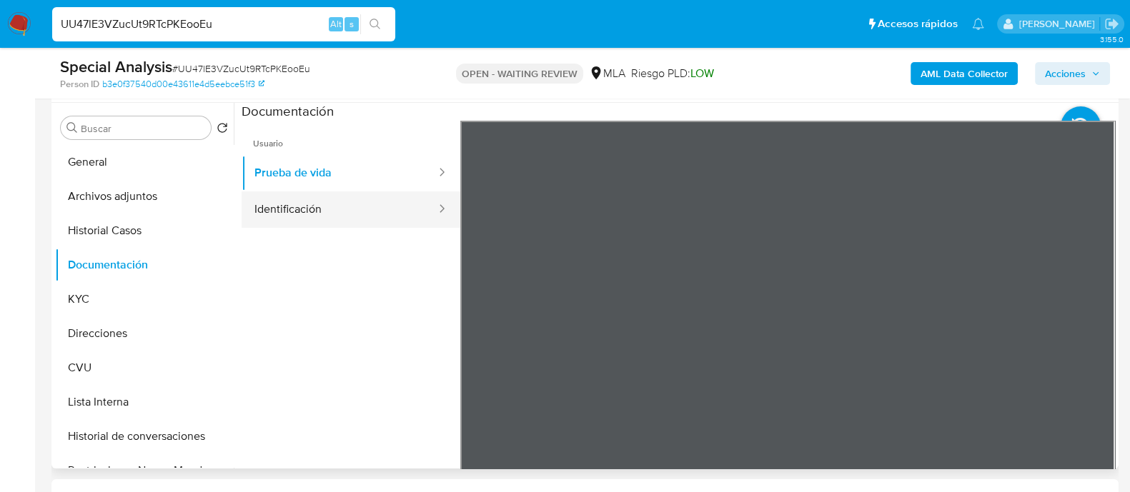
click at [334, 203] on button "Identificación" at bounding box center [340, 210] width 196 height 36
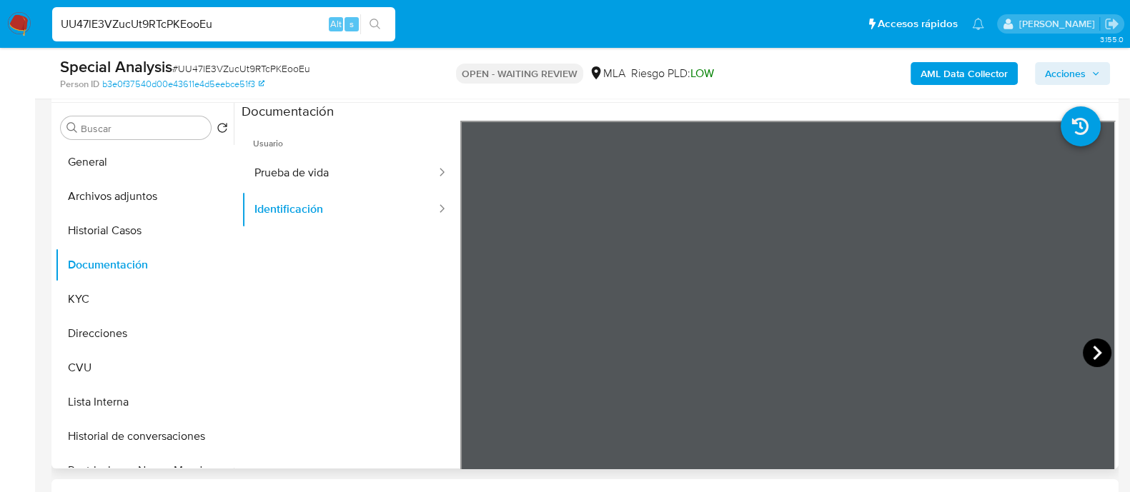
click at [1083, 355] on icon at bounding box center [1097, 353] width 29 height 29
click at [477, 345] on icon at bounding box center [478, 353] width 29 height 29
click at [100, 297] on button "KYC" at bounding box center [138, 299] width 167 height 34
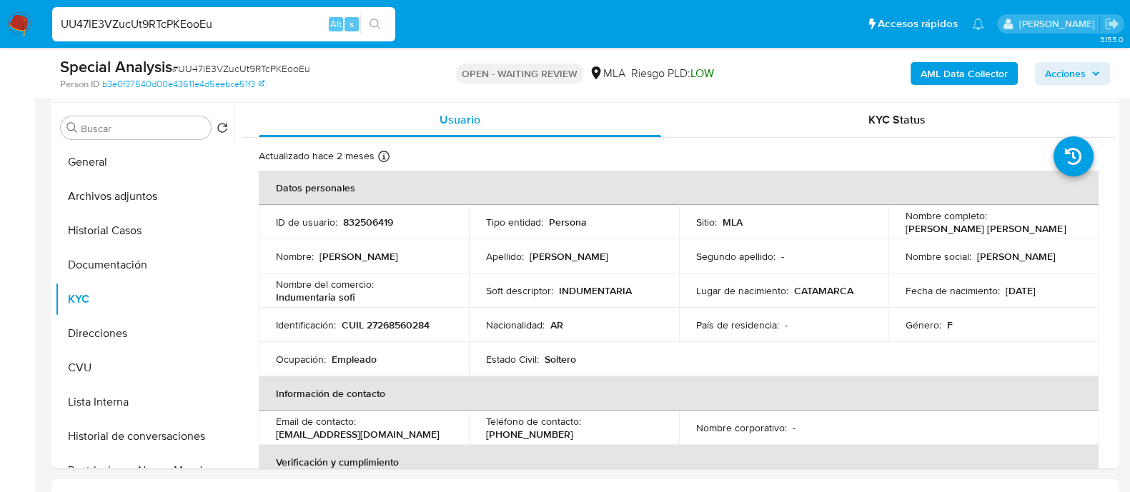
click at [364, 216] on p "832506419" at bounding box center [368, 222] width 50 height 13
copy p "832506419"
click at [158, 16] on input "UU47lE3VZucUt9RTcPKEooEu" at bounding box center [223, 24] width 343 height 19
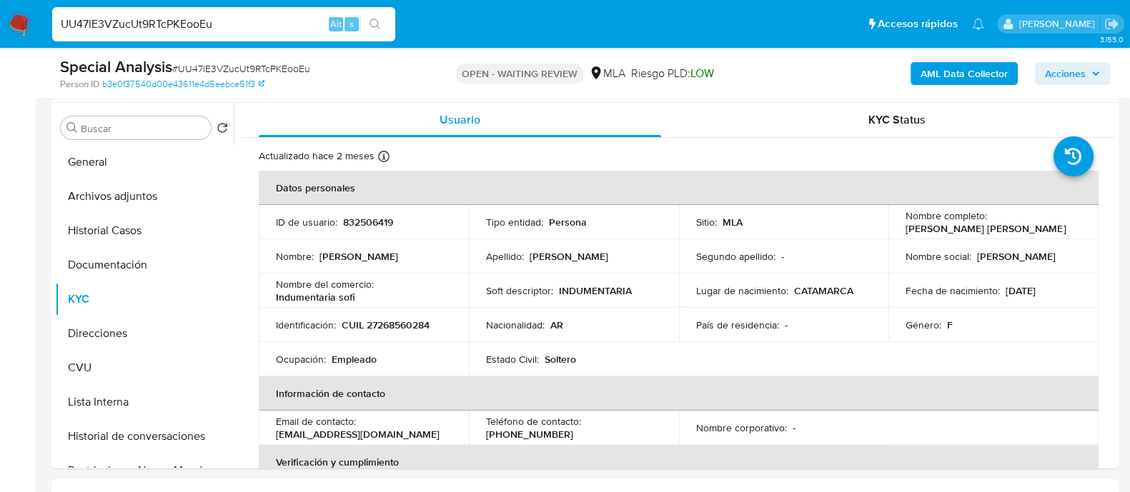
paste input "N0s3h18wjUeUmm1EkKhLzwwD"
type input "N0s3h18wjUeUmm1EkKhLzwwD"
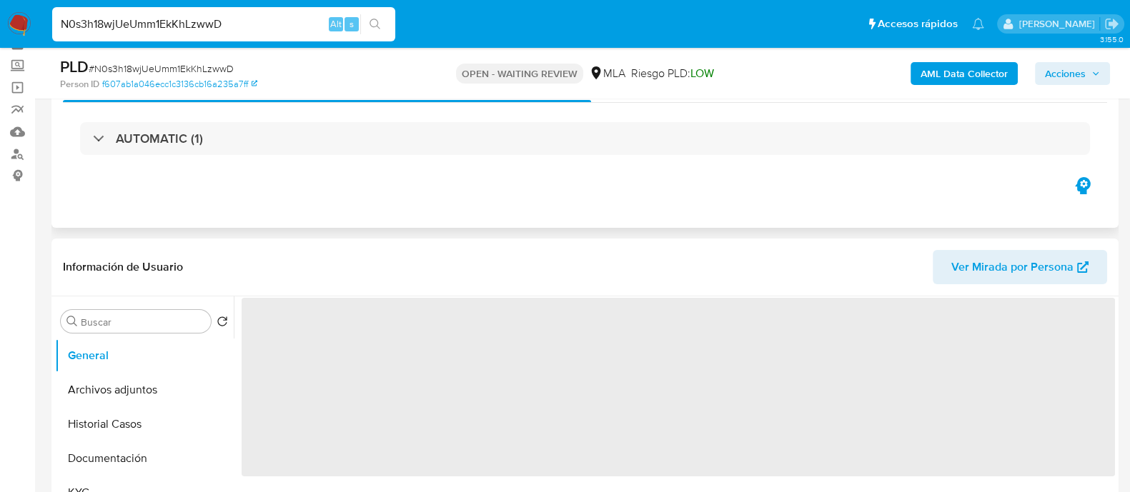
scroll to position [178, 0]
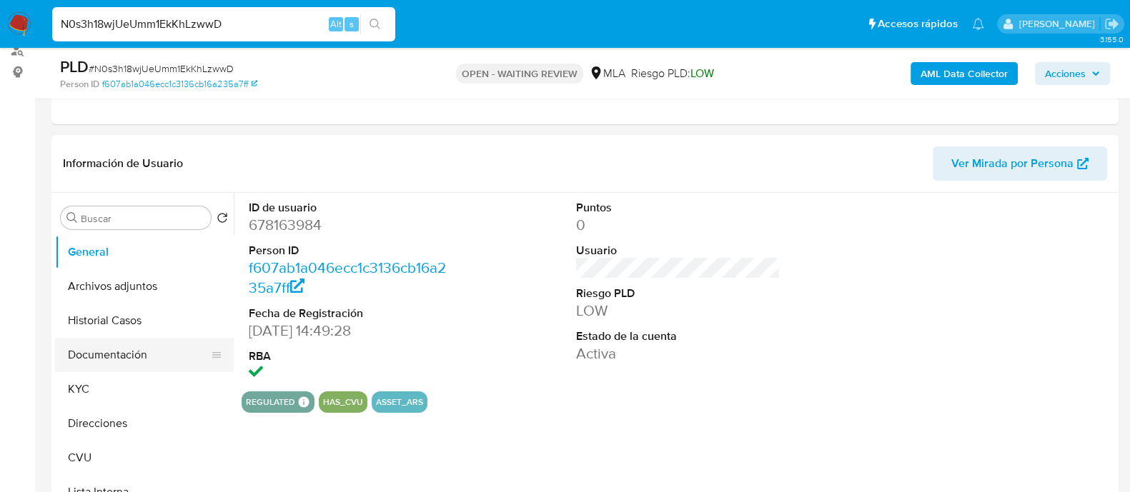
select select "10"
click at [106, 340] on button "Documentación" at bounding box center [138, 355] width 167 height 34
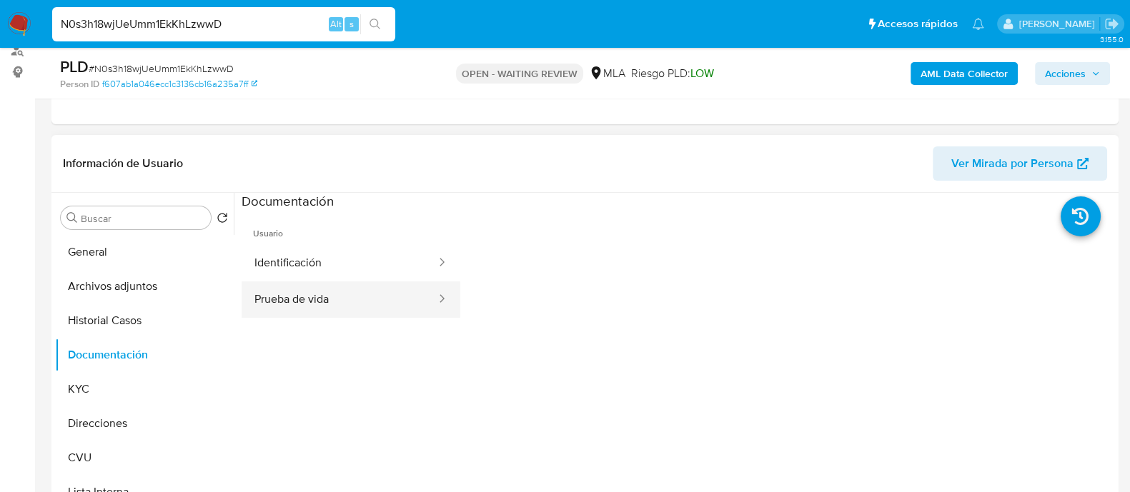
click at [312, 285] on button "Prueba de vida" at bounding box center [340, 300] width 196 height 36
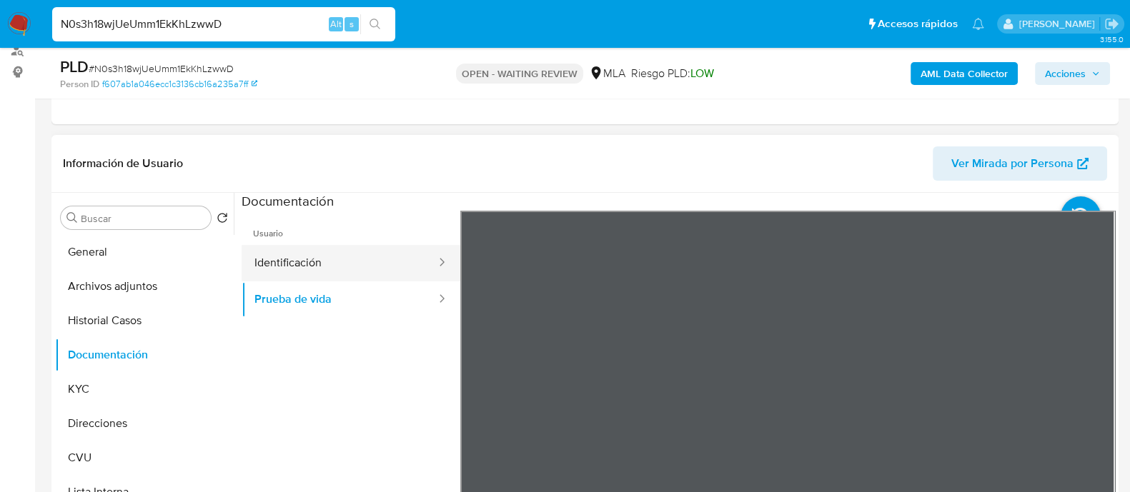
click at [294, 267] on button "Identificación" at bounding box center [340, 263] width 196 height 36
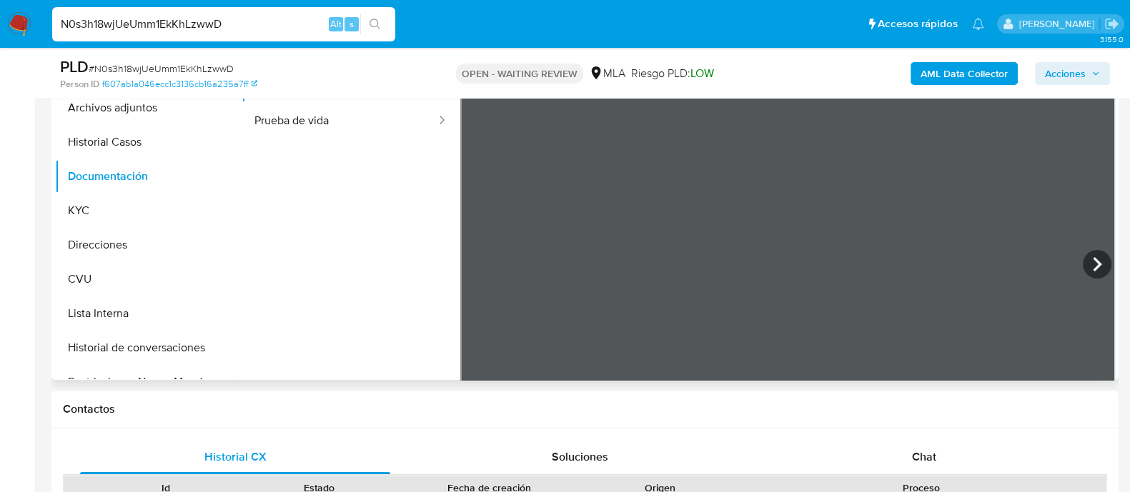
scroll to position [268, 0]
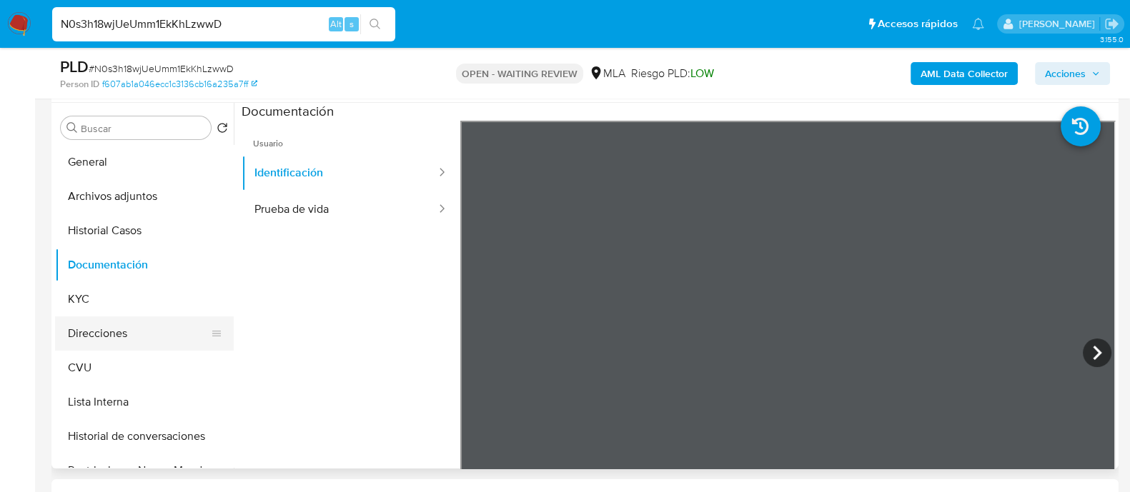
click at [105, 342] on button "Direcciones" at bounding box center [138, 334] width 167 height 34
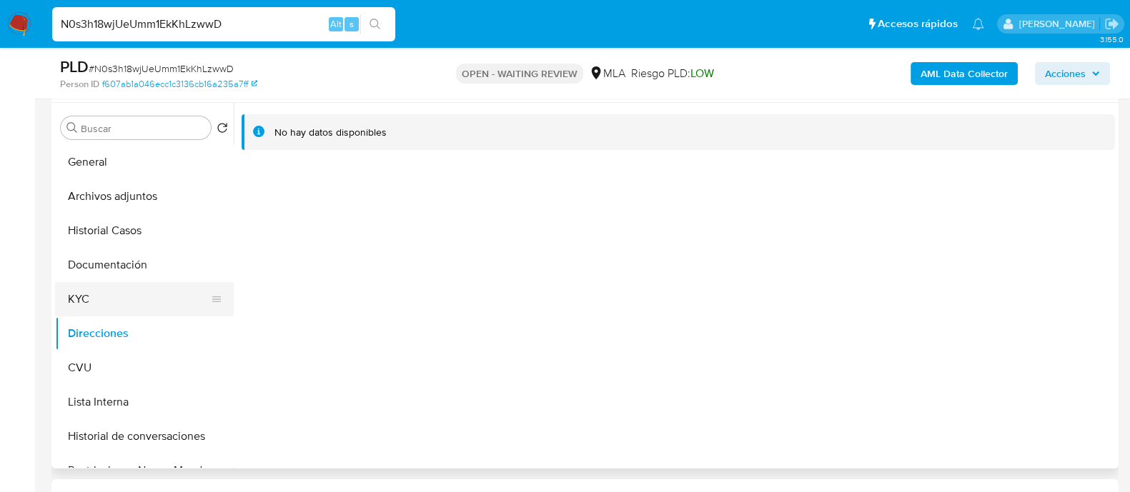
click at [132, 291] on button "KYC" at bounding box center [138, 299] width 167 height 34
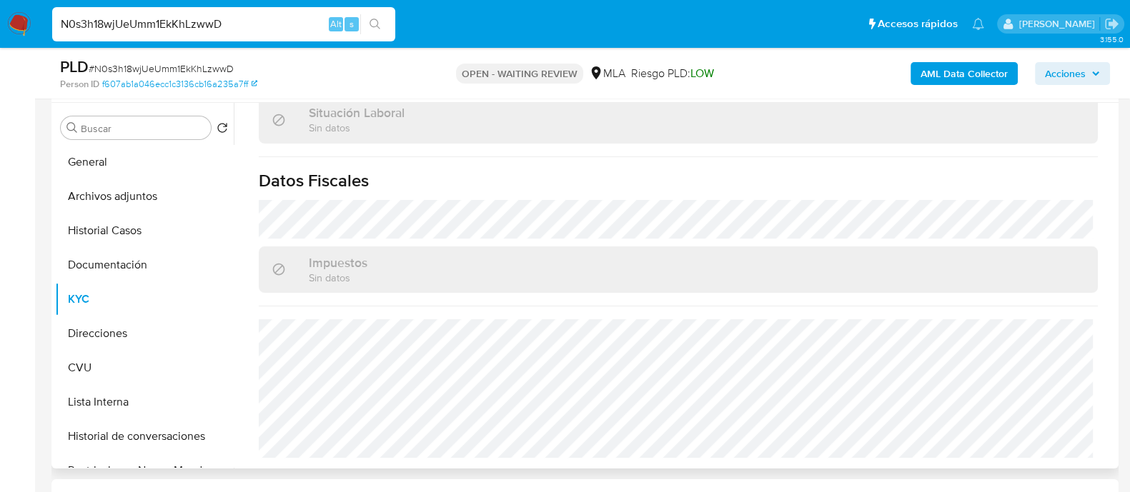
scroll to position [625, 0]
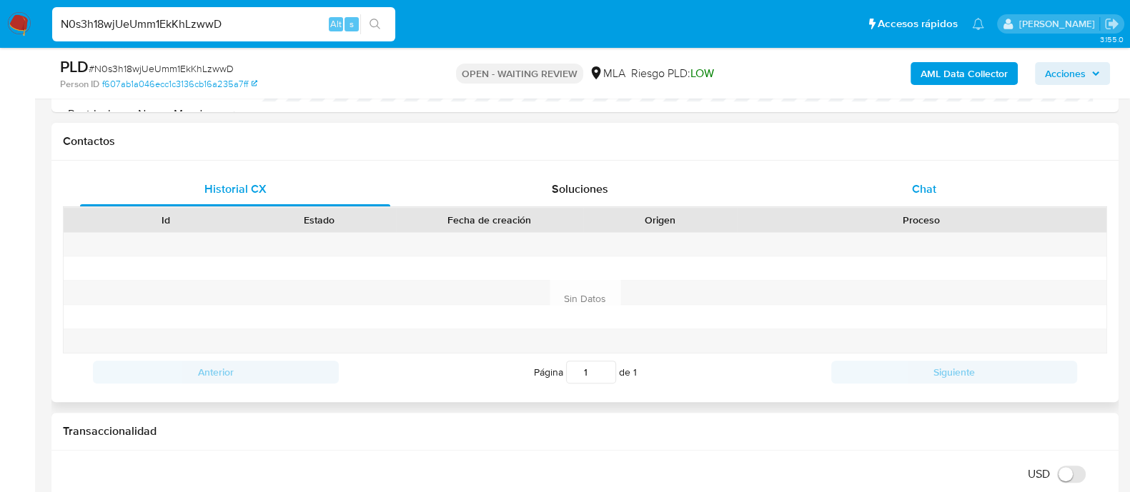
click at [888, 191] on div "Chat" at bounding box center [924, 189] width 310 height 34
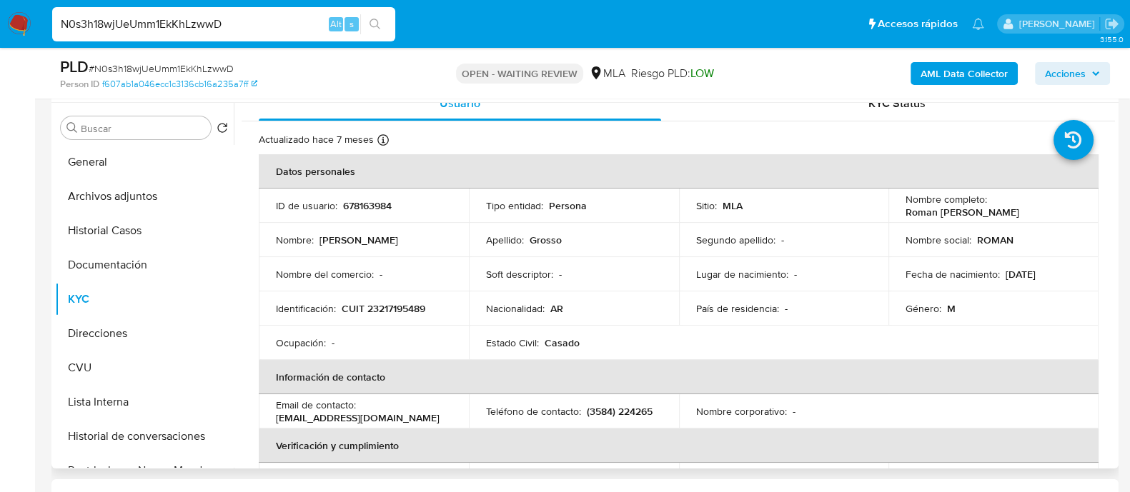
scroll to position [0, 0]
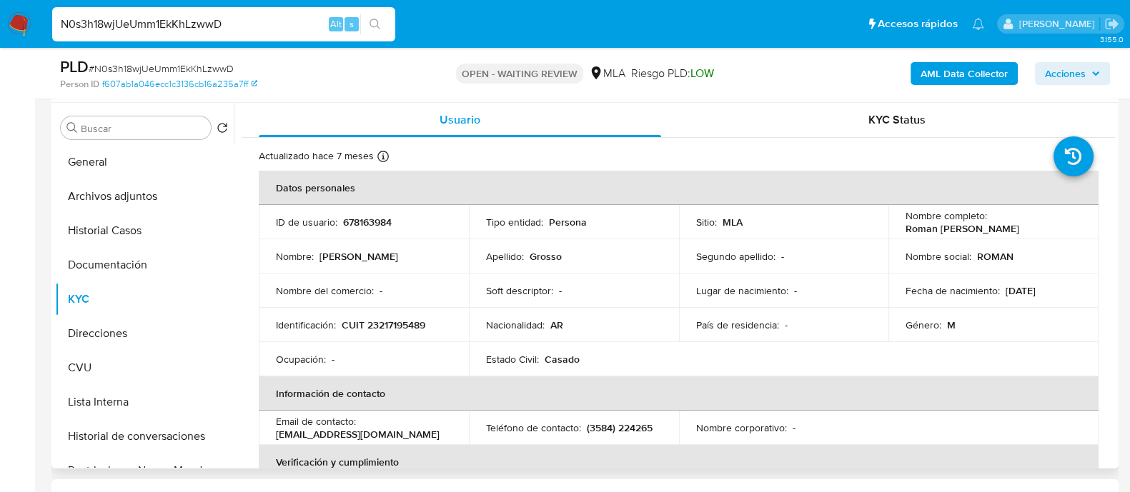
click at [362, 216] on p "678163984" at bounding box center [367, 222] width 49 height 13
copy p "678163984"
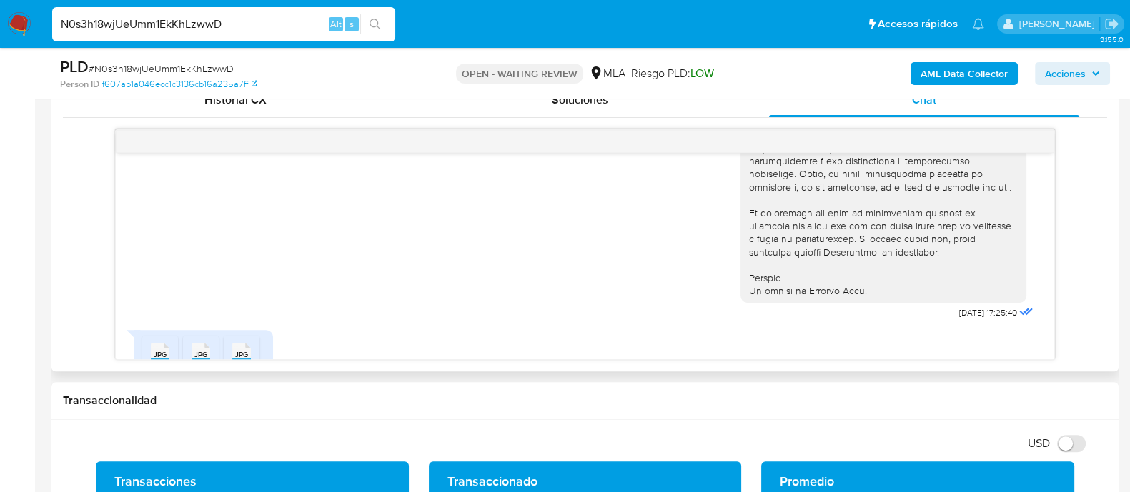
scroll to position [695, 0]
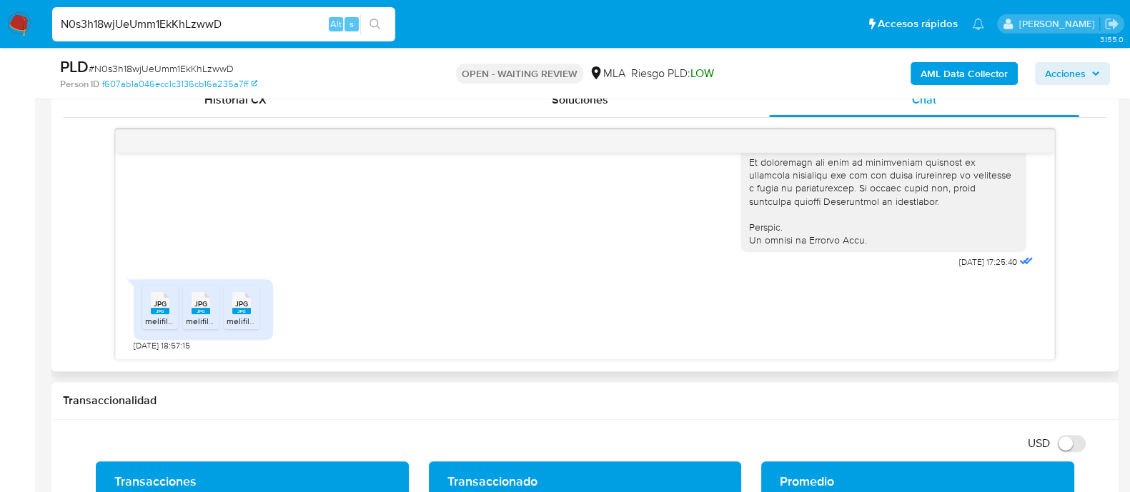
click at [161, 299] on span "JPG" at bounding box center [160, 303] width 13 height 9
click at [198, 307] on span "JPG" at bounding box center [200, 303] width 13 height 9
click at [245, 306] on span "JPG" at bounding box center [241, 303] width 13 height 9
click at [629, 343] on div "JPG JPG melifile3986476879230165923.jpg JPG JPG melifile2234297279158290994.jpg…" at bounding box center [585, 311] width 903 height 79
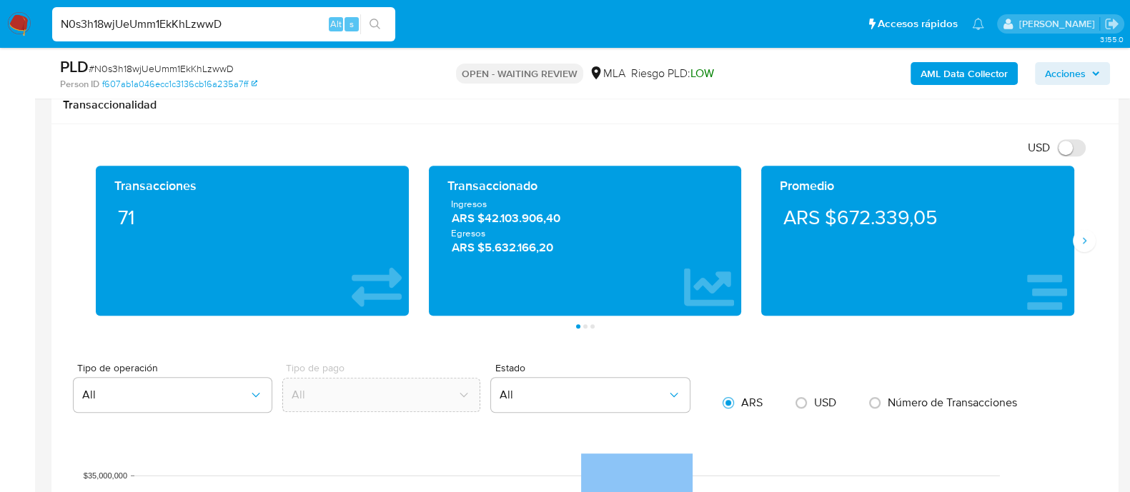
scroll to position [983, 0]
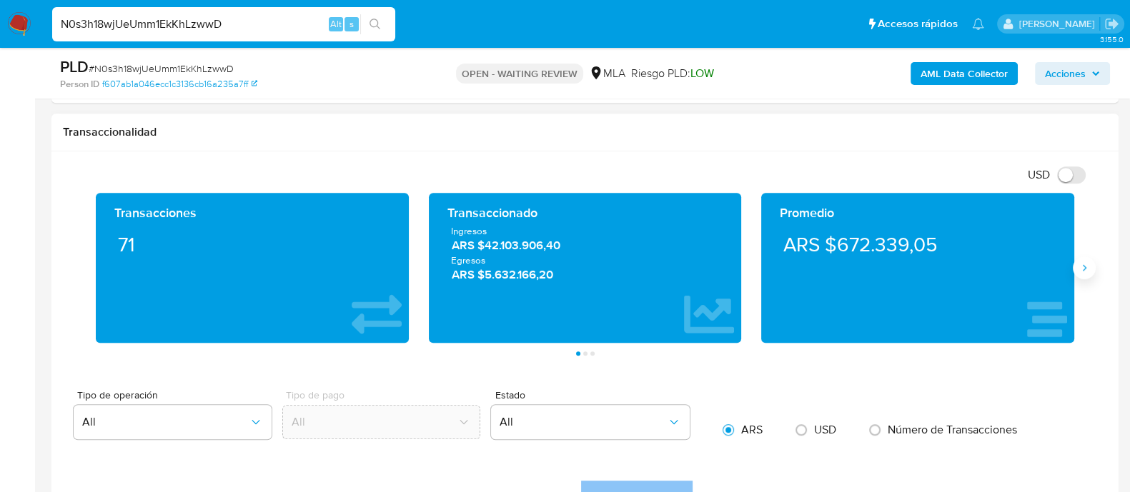
click at [1089, 267] on icon "Siguiente" at bounding box center [1083, 267] width 11 height 11
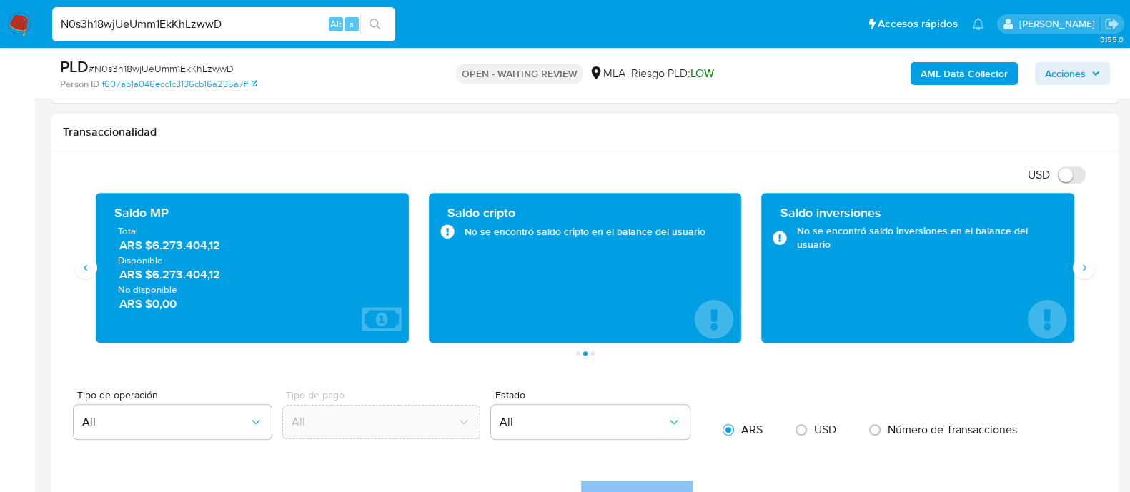
click at [93, 277] on div "Saldo MP Total ARS $6.273.404,12 Disponible ARS $6.273.404,12 No disponible ARS…" at bounding box center [252, 268] width 333 height 150
click at [86, 271] on icon "Anterior" at bounding box center [85, 267] width 11 height 11
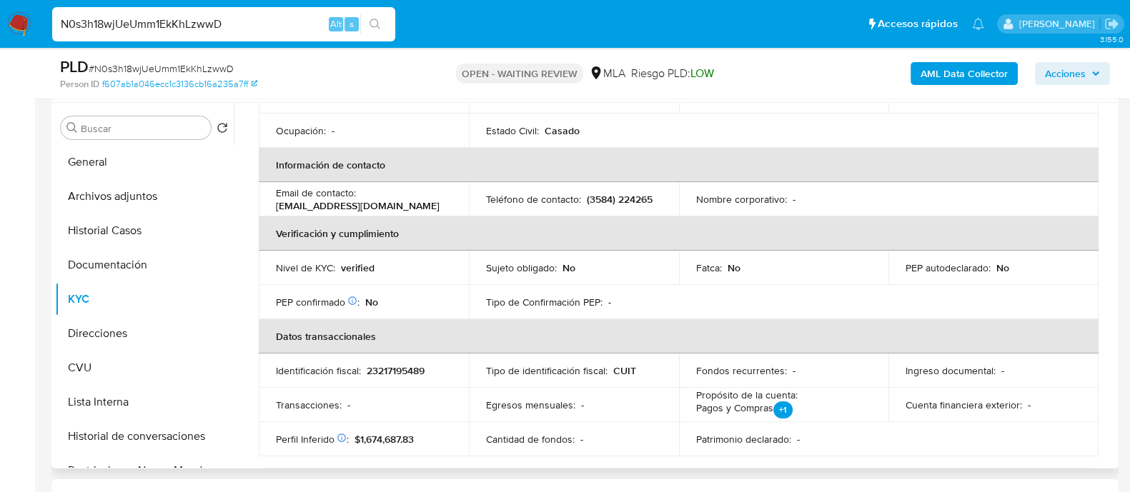
scroll to position [0, 0]
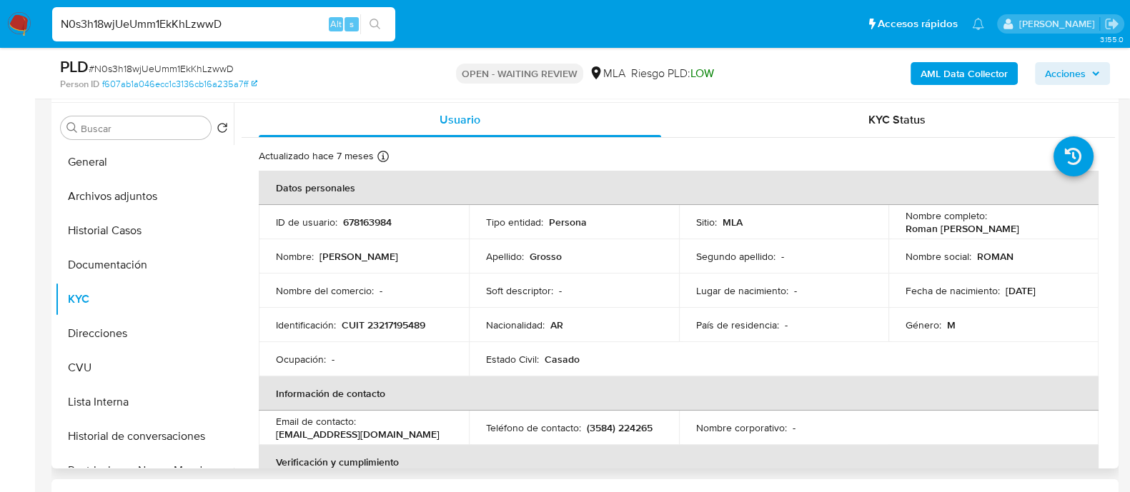
click at [382, 327] on p "CUIT 23217195489" at bounding box center [384, 325] width 84 height 13
copy p "23217195489"
click at [750, 287] on p "Lugar de nacimiento :" at bounding box center [742, 290] width 92 height 13
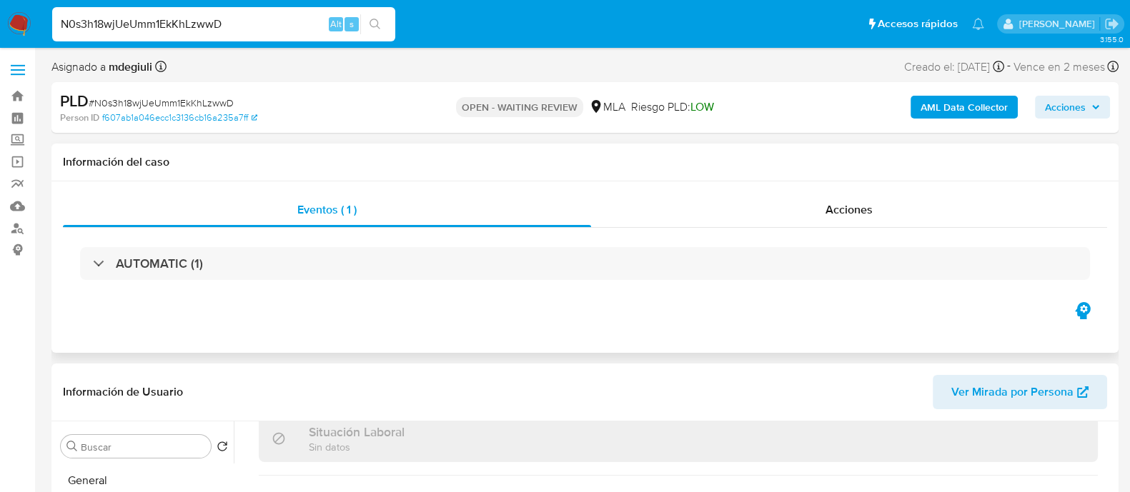
scroll to position [178, 0]
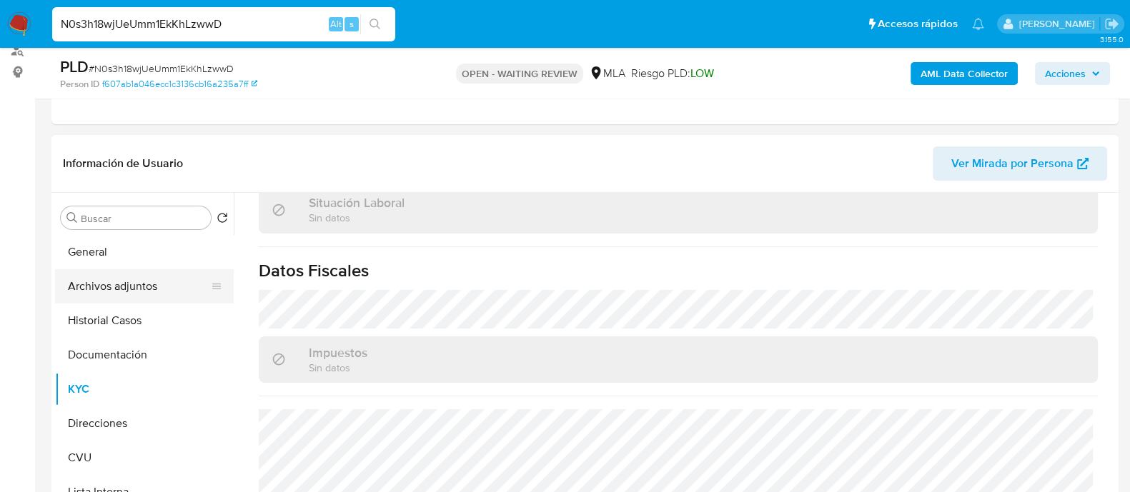
click at [107, 288] on button "Archivos adjuntos" at bounding box center [138, 286] width 167 height 34
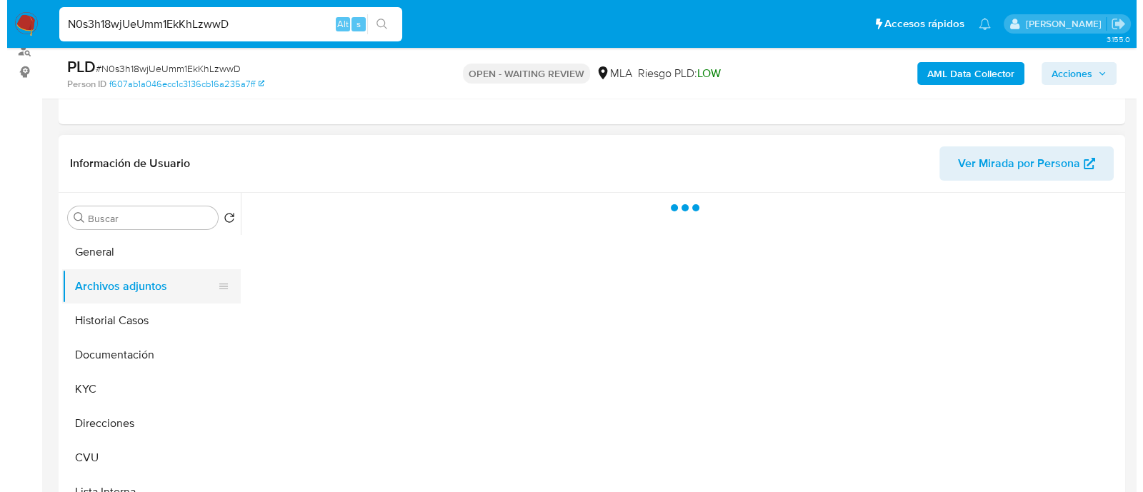
scroll to position [0, 0]
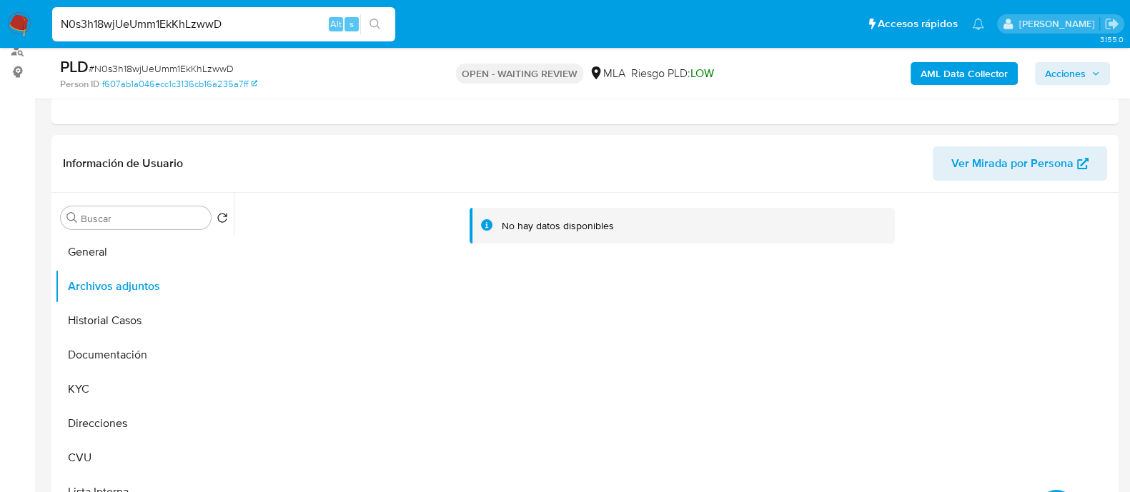
click at [913, 69] on button "AML Data Collector" at bounding box center [963, 73] width 107 height 23
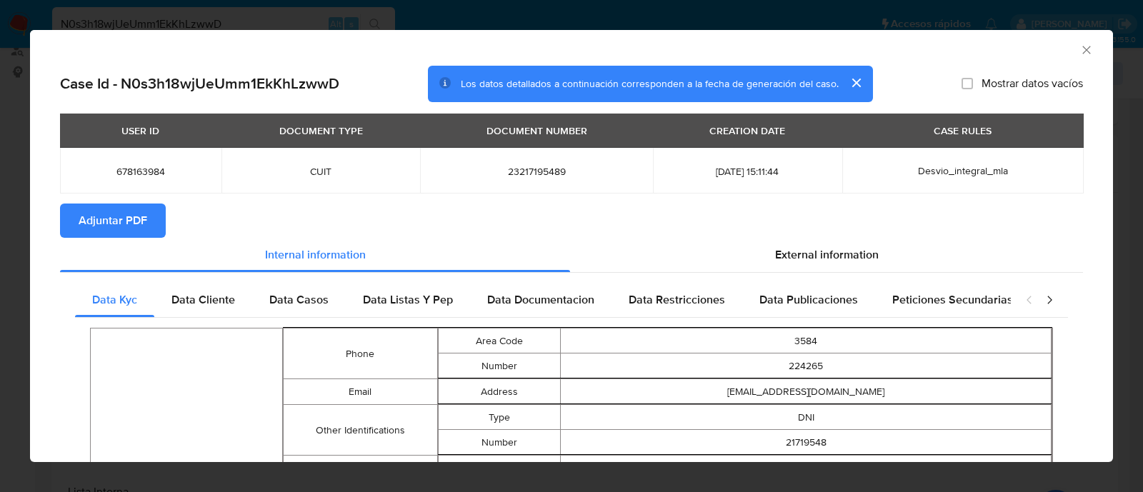
click at [127, 213] on span "Adjuntar PDF" at bounding box center [113, 220] width 69 height 31
click at [1083, 48] on icon "Cerrar ventana" at bounding box center [1087, 50] width 8 height 8
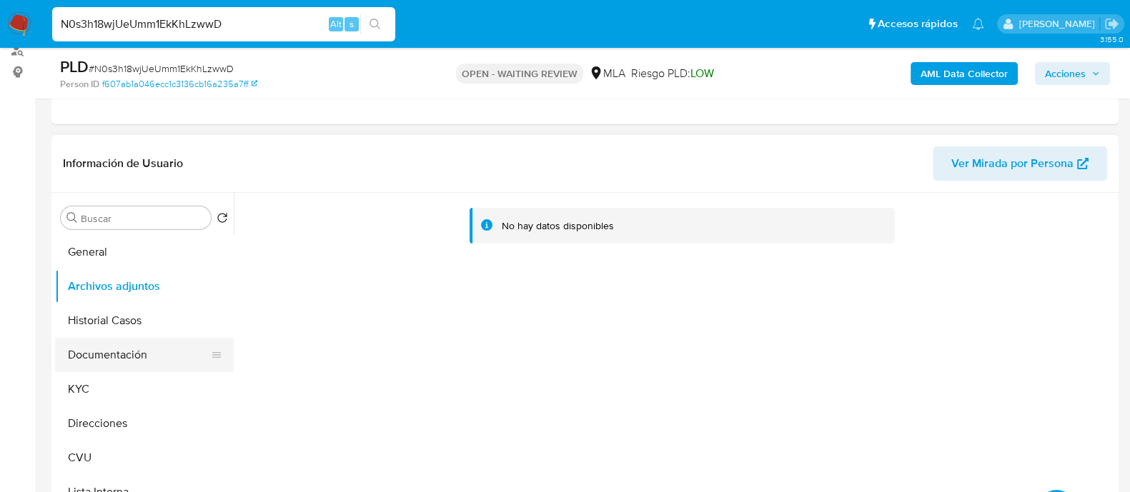
click at [110, 362] on button "Documentación" at bounding box center [138, 355] width 167 height 34
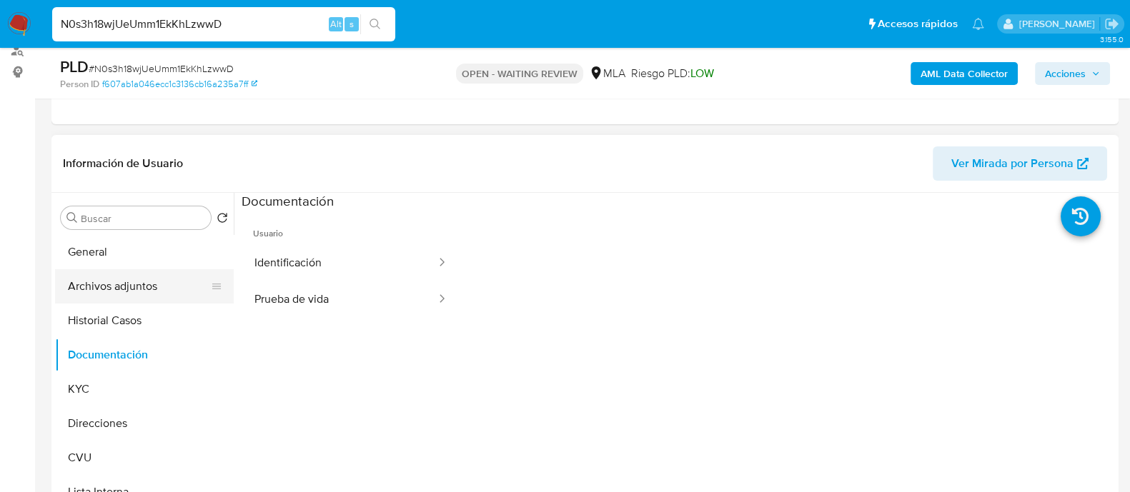
click at [134, 281] on button "Archivos adjuntos" at bounding box center [138, 286] width 167 height 34
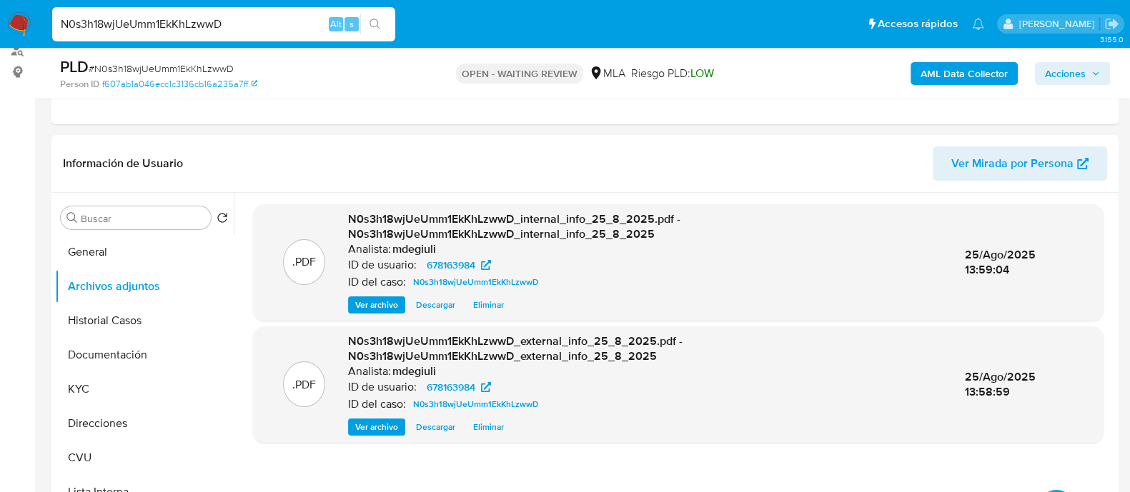
click at [1003, 81] on b "AML Data Collector" at bounding box center [964, 73] width 87 height 23
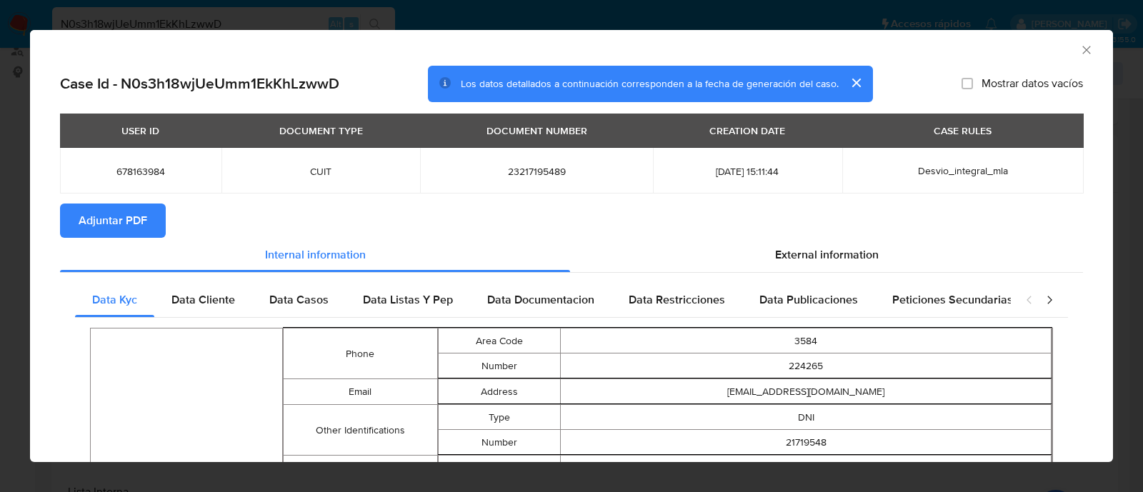
click at [1043, 294] on icon "closure-recommendation-modal" at bounding box center [1050, 300] width 14 height 14
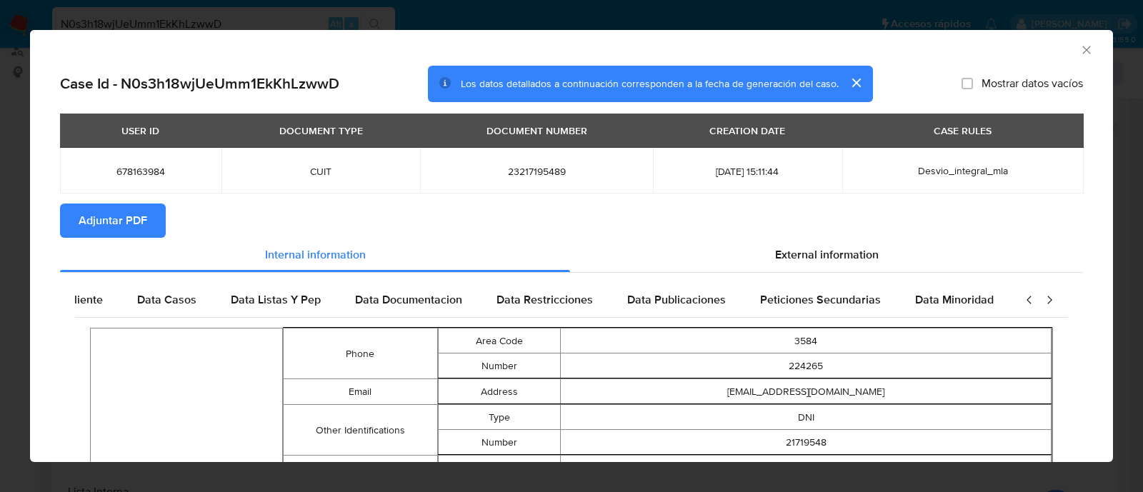
scroll to position [0, 138]
click at [761, 249] on div "External information" at bounding box center [826, 255] width 513 height 34
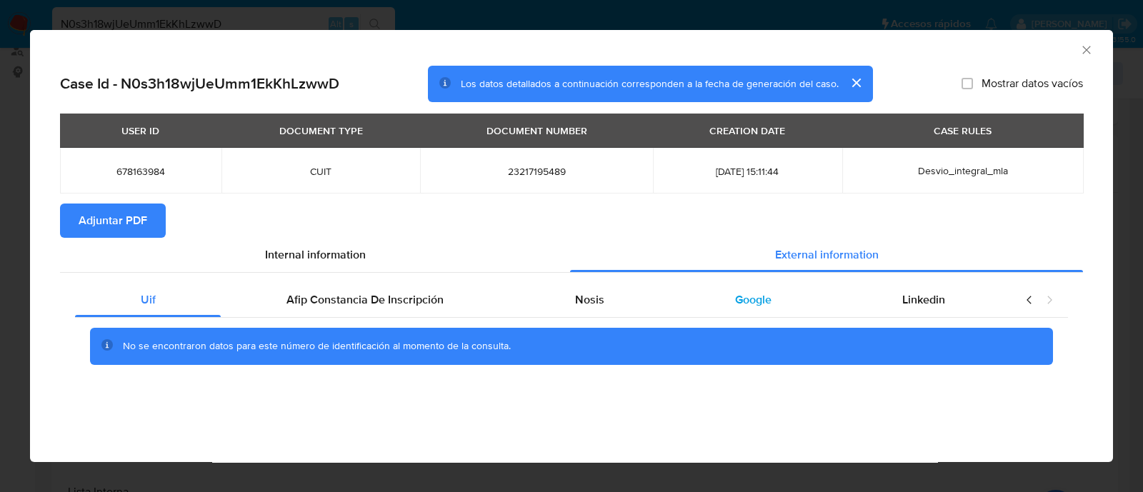
scroll to position [0, 0]
click at [593, 309] on div "Nosis" at bounding box center [590, 300] width 160 height 34
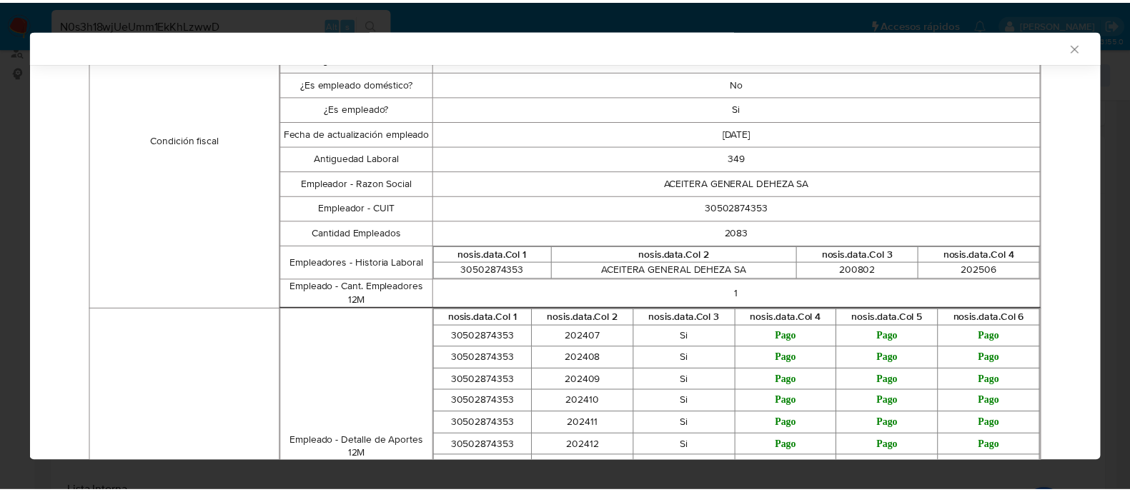
scroll to position [532, 0]
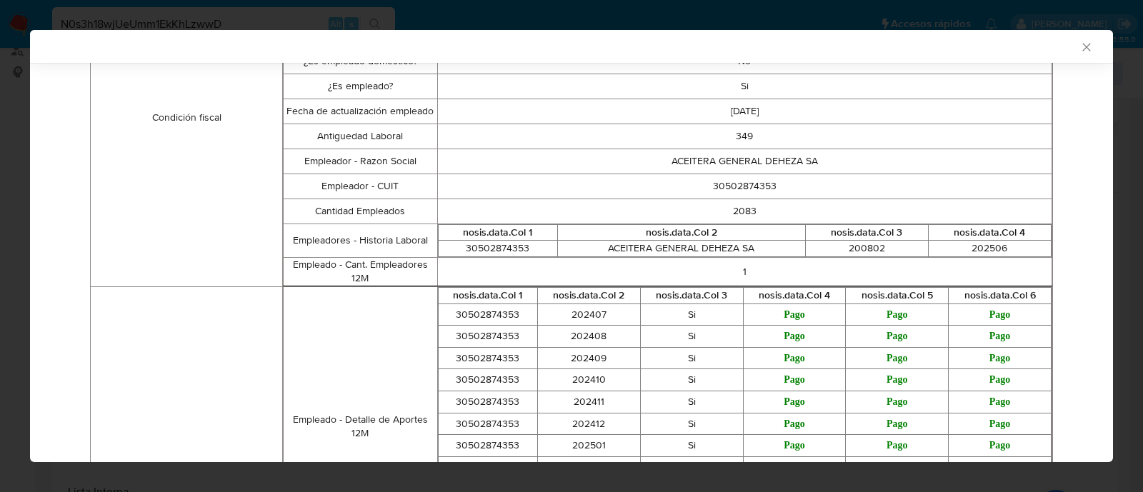
click at [1080, 50] on icon "Cerrar ventana" at bounding box center [1087, 47] width 14 height 14
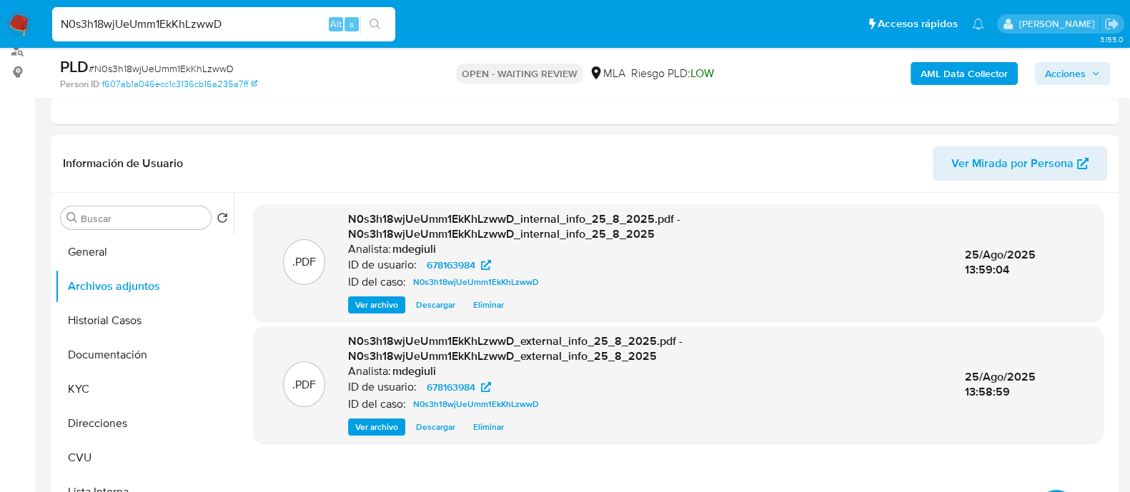
click at [245, 18] on input "N0s3h18wjUeUmm1EkKhLzwwD" at bounding box center [223, 24] width 343 height 19
click at [192, 20] on input "N0s3h18wjUeUmm1EkKhLzwwD" at bounding box center [223, 24] width 343 height 19
paste input "3C0ieUDFzkUhvHAigbuBQKJT"
type input "3C0ieUDFzkUhvHAigbuBQKJT"
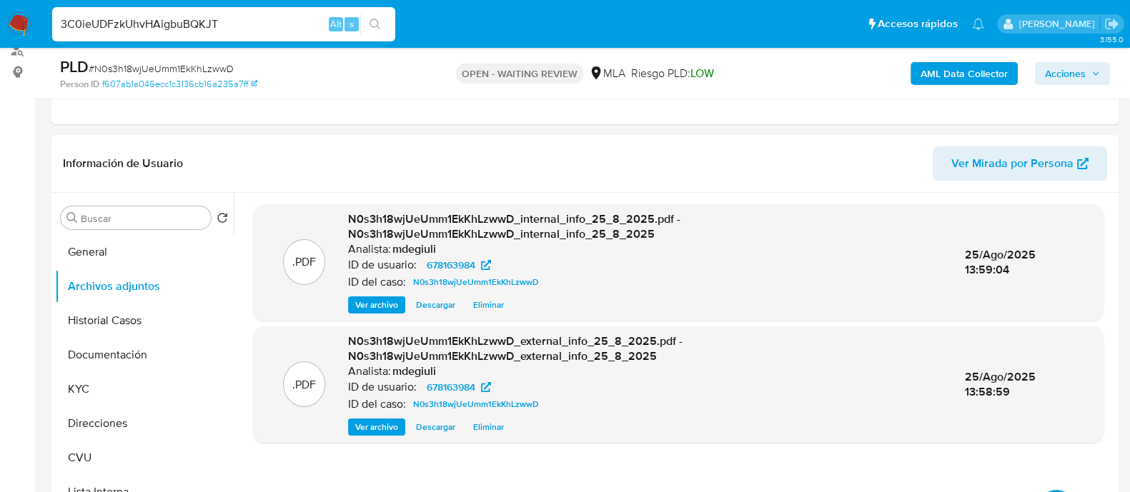
click at [384, 29] on button "search-icon" at bounding box center [374, 24] width 29 height 20
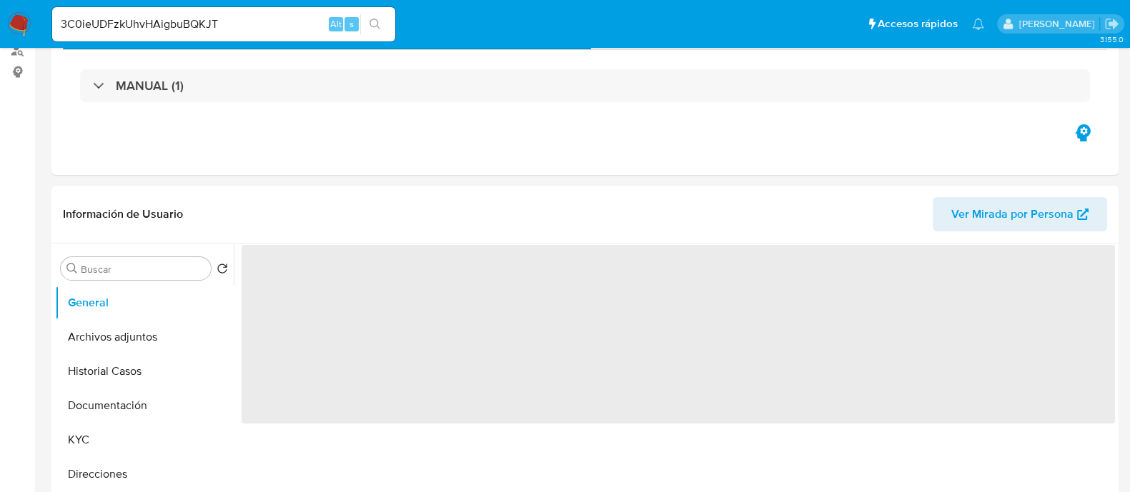
select select "10"
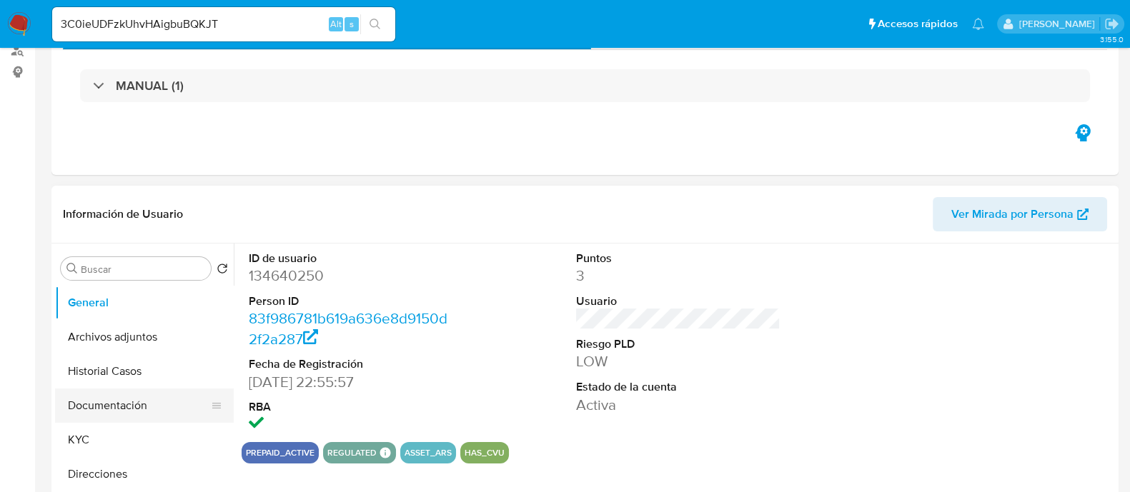
click at [137, 410] on button "Documentación" at bounding box center [138, 406] width 167 height 34
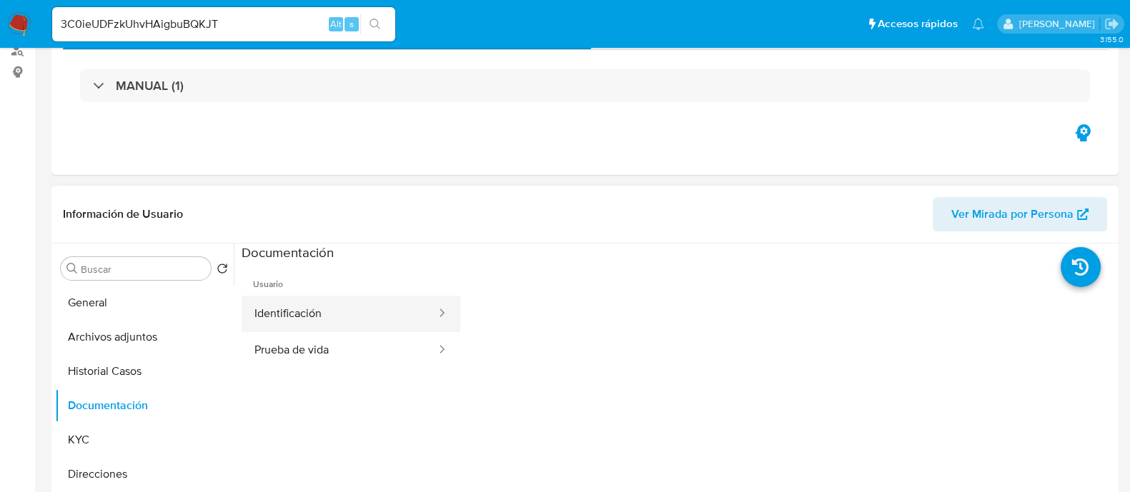
click at [375, 318] on button "Identificación" at bounding box center [340, 314] width 196 height 36
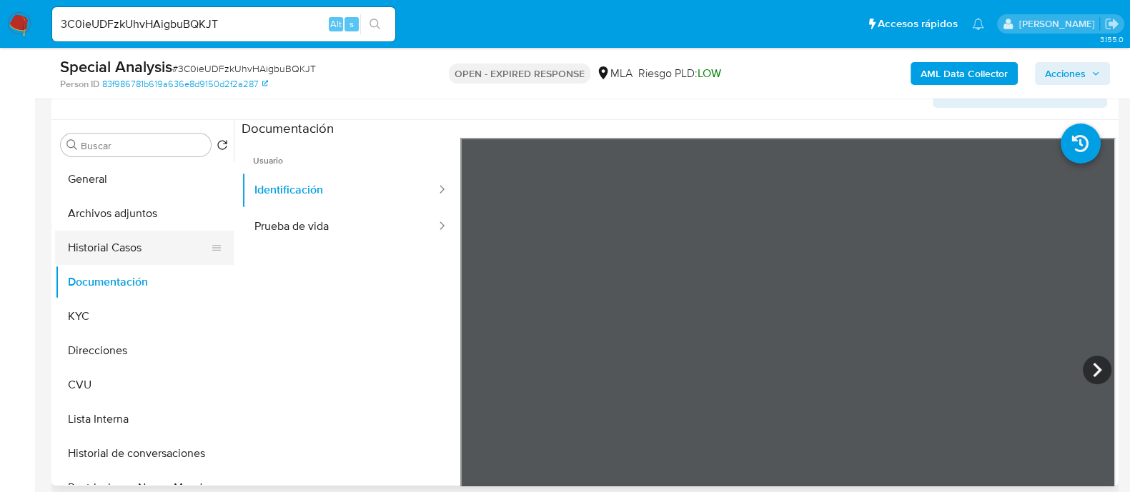
scroll to position [268, 0]
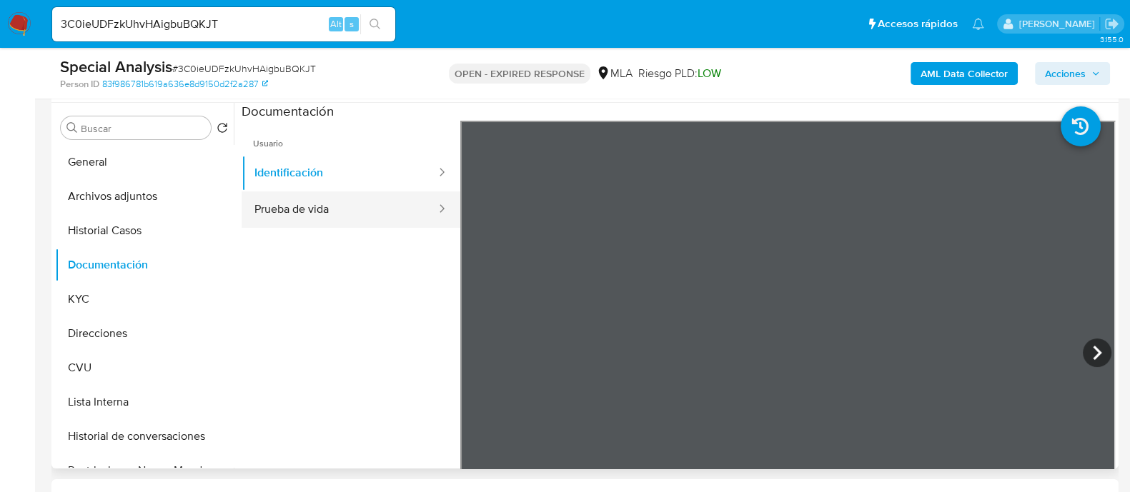
click at [281, 206] on button "Prueba de vida" at bounding box center [340, 210] width 196 height 36
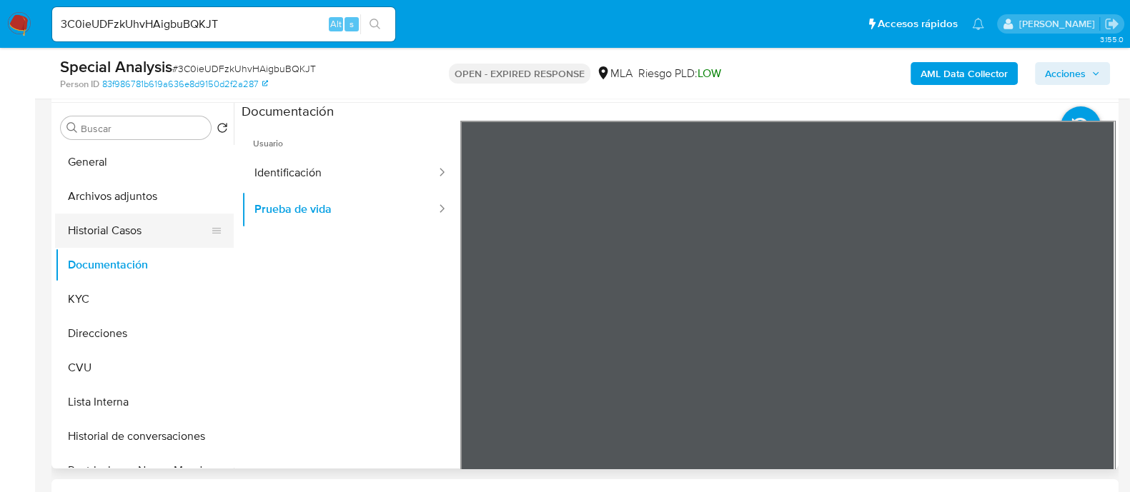
click at [106, 217] on button "Historial Casos" at bounding box center [138, 231] width 167 height 34
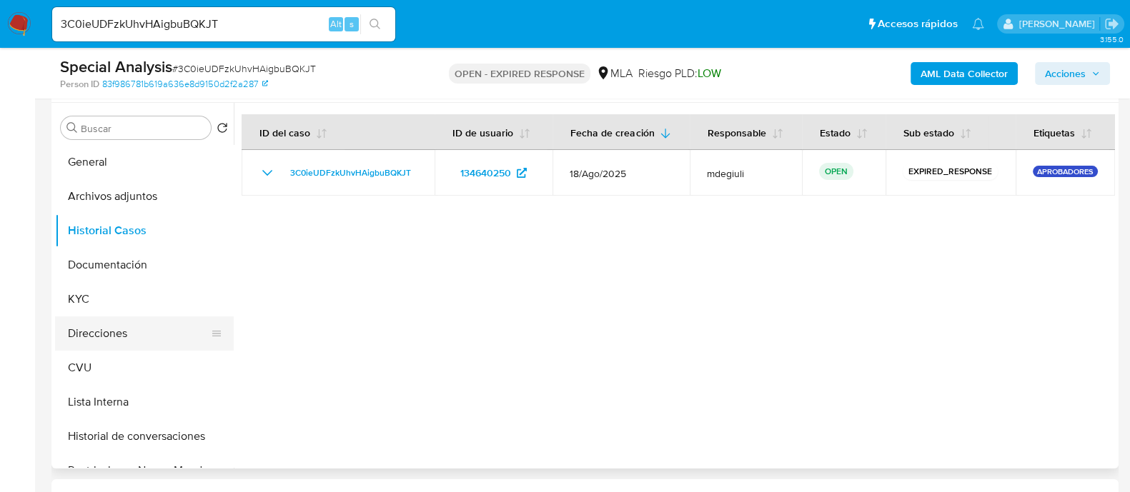
click at [106, 333] on button "Direcciones" at bounding box center [138, 334] width 167 height 34
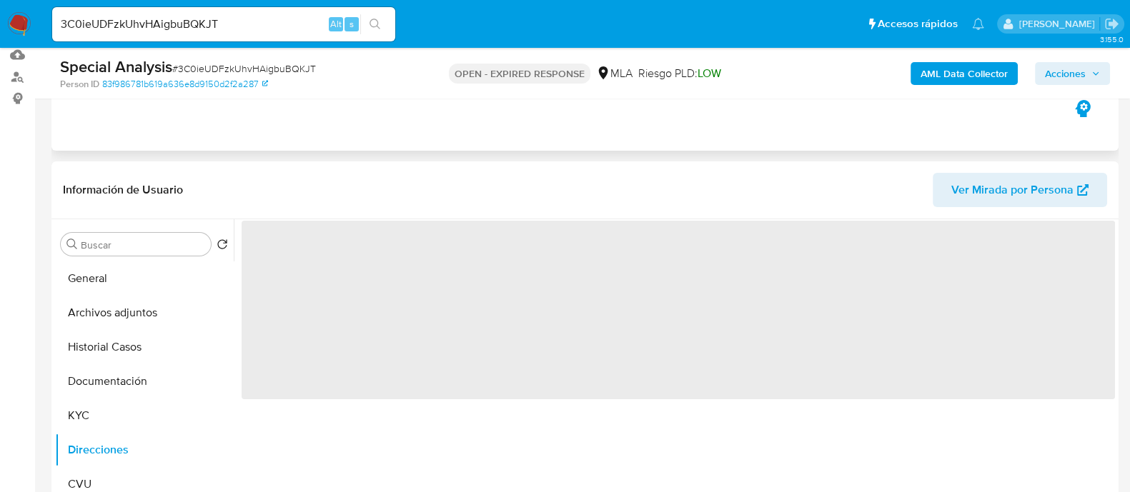
scroll to position [89, 0]
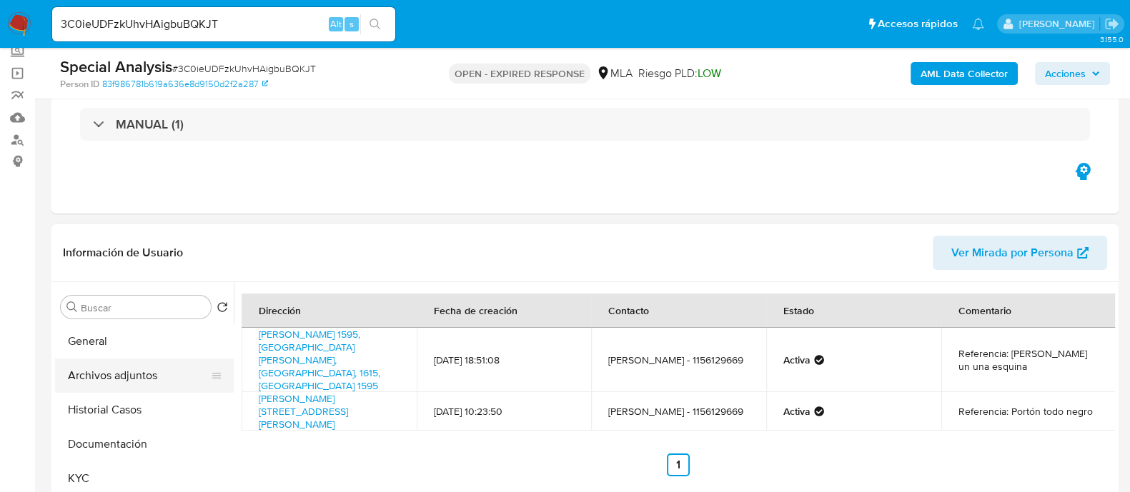
click at [137, 384] on button "Archivos adjuntos" at bounding box center [138, 376] width 167 height 34
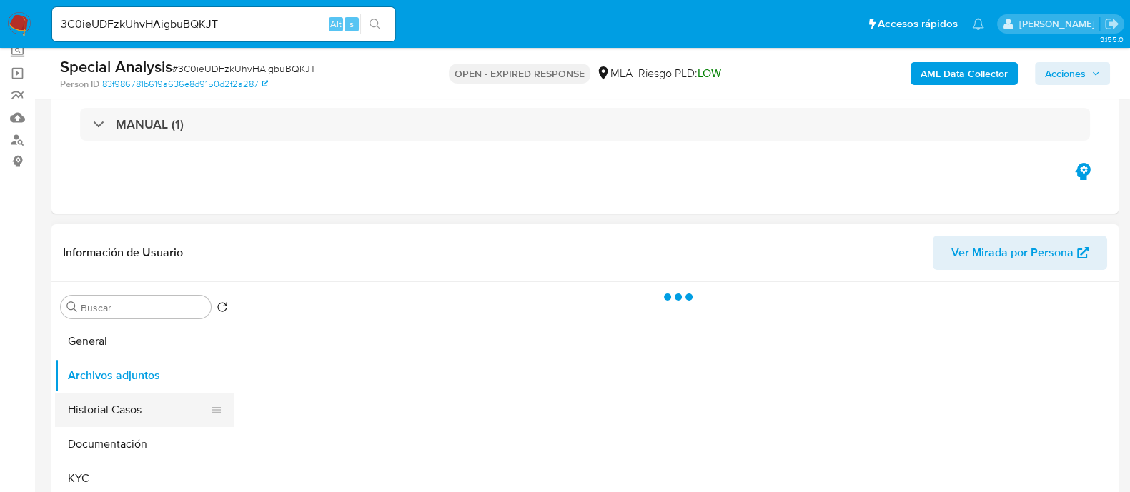
click at [107, 412] on button "Historial Casos" at bounding box center [138, 410] width 167 height 34
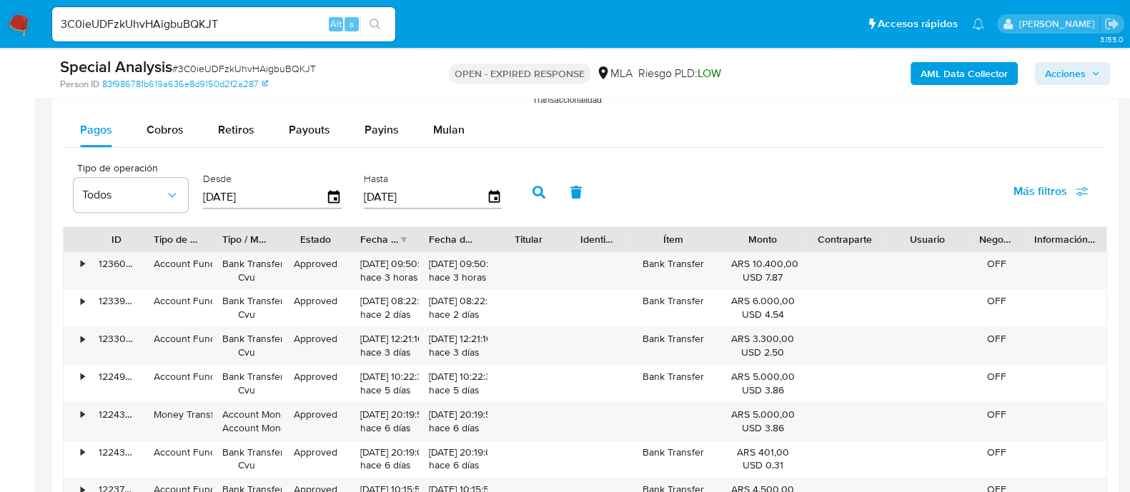
scroll to position [1519, 0]
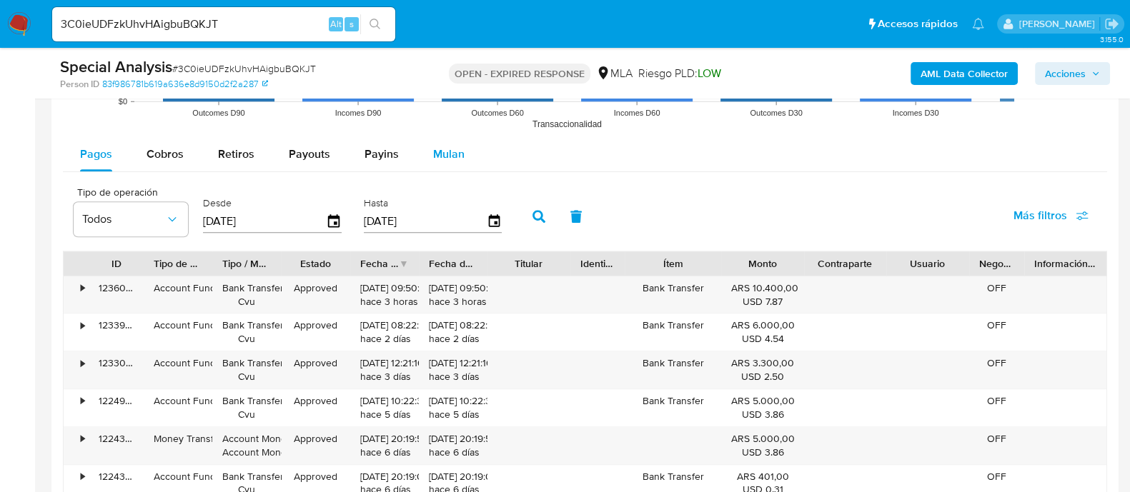
click at [441, 159] on span "Mulan" at bounding box center [448, 154] width 31 height 16
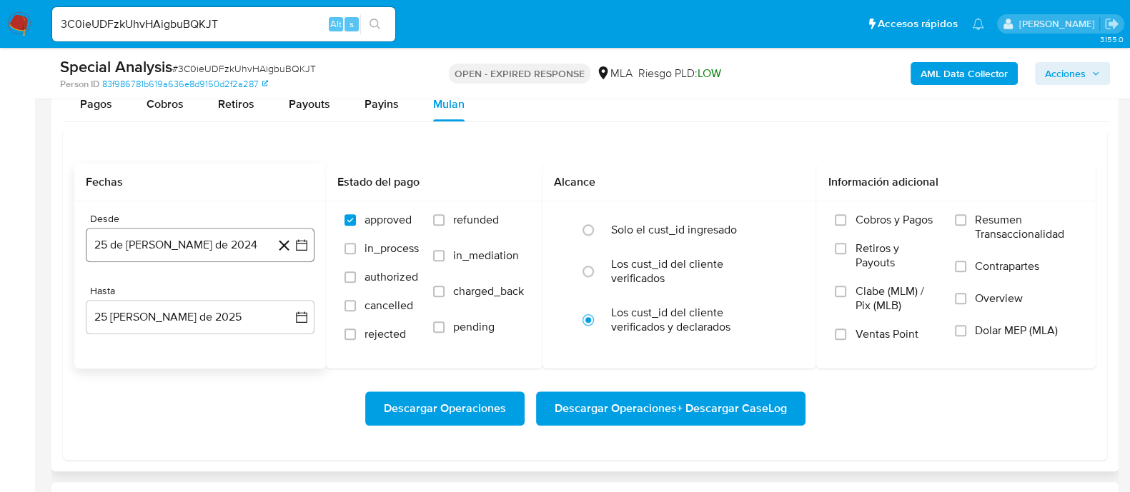
scroll to position [1608, 0]
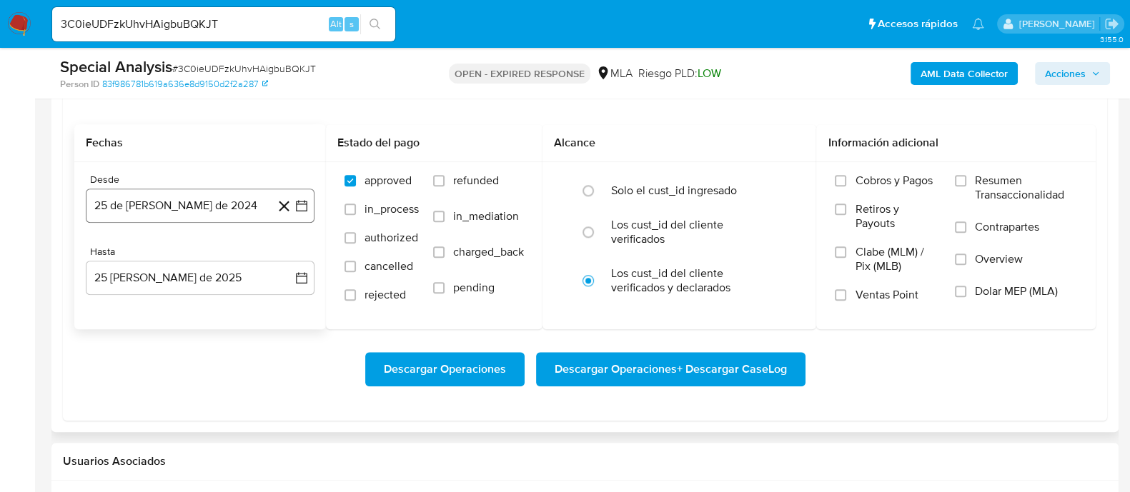
click at [297, 203] on icon "button" at bounding box center [301, 206] width 14 height 14
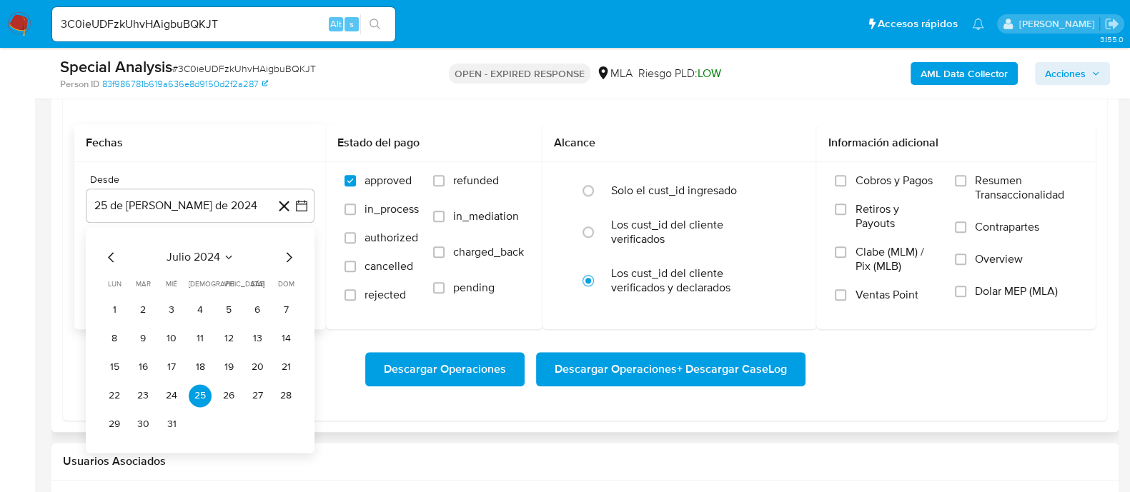
click at [109, 259] on icon "Mes anterior" at bounding box center [111, 257] width 17 height 17
click at [110, 259] on icon "Mes anterior" at bounding box center [111, 257] width 17 height 17
click at [229, 255] on icon "Seleccionar mes y año" at bounding box center [227, 257] width 11 height 11
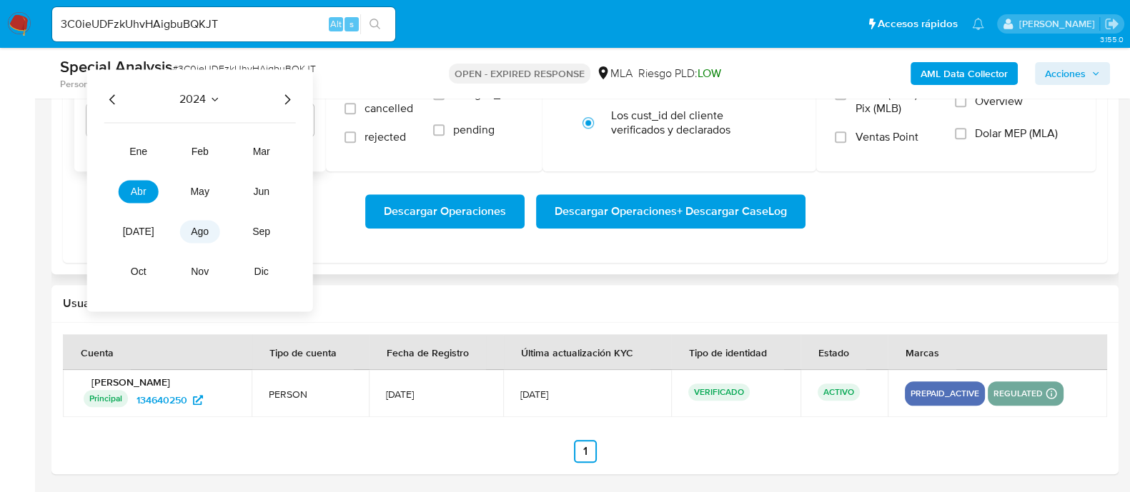
scroll to position [1677, 0]
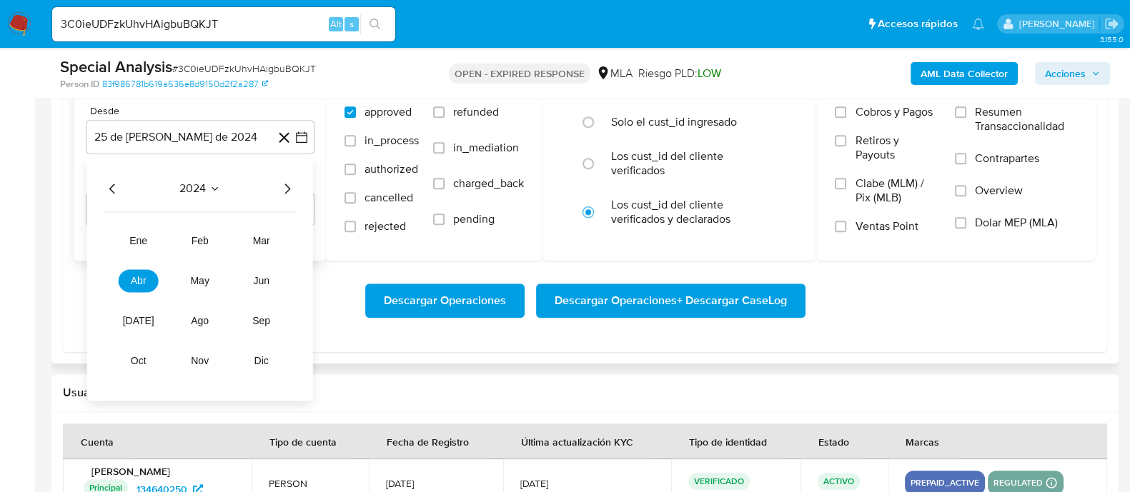
click at [287, 185] on icon "Año siguiente" at bounding box center [287, 189] width 6 height 10
click at [119, 192] on icon "Año anterior" at bounding box center [112, 188] width 17 height 17
click at [284, 186] on icon "Año siguiente" at bounding box center [287, 188] width 17 height 17
click at [261, 241] on span "mar" at bounding box center [261, 240] width 17 height 11
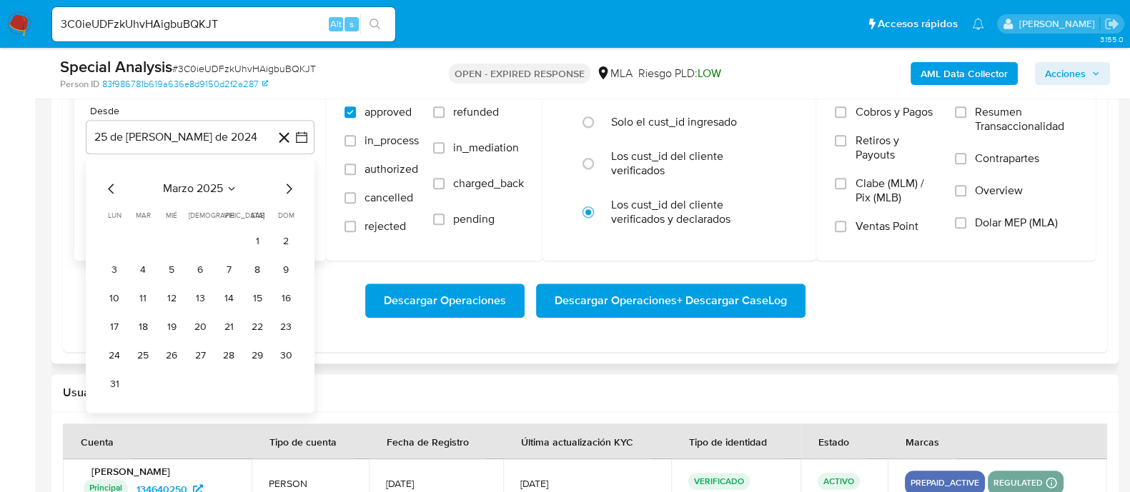
click at [236, 183] on icon "Seleccionar mes y año" at bounding box center [231, 188] width 11 height 11
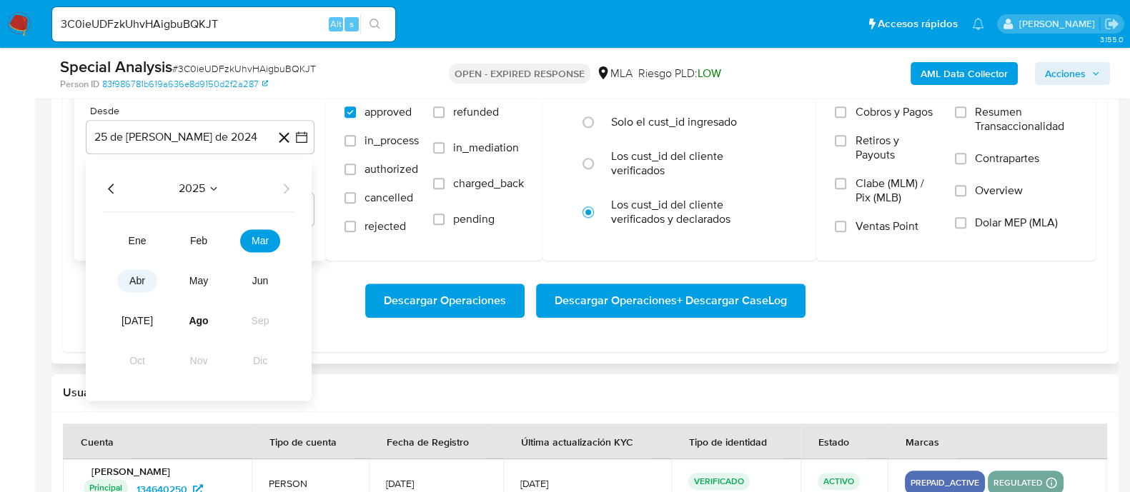
click at [136, 271] on button "abr" at bounding box center [137, 280] width 40 height 23
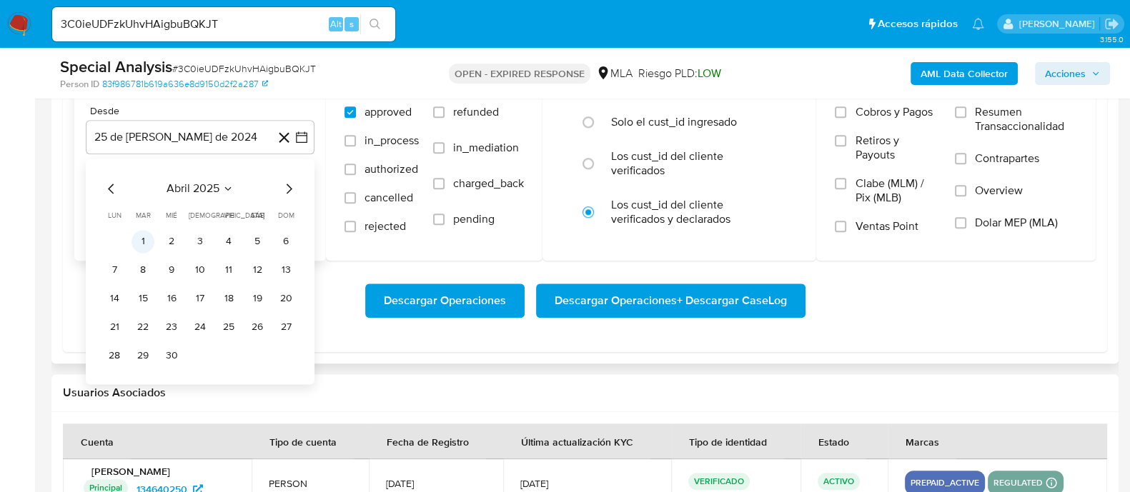
click at [140, 238] on button "1" at bounding box center [143, 241] width 23 height 23
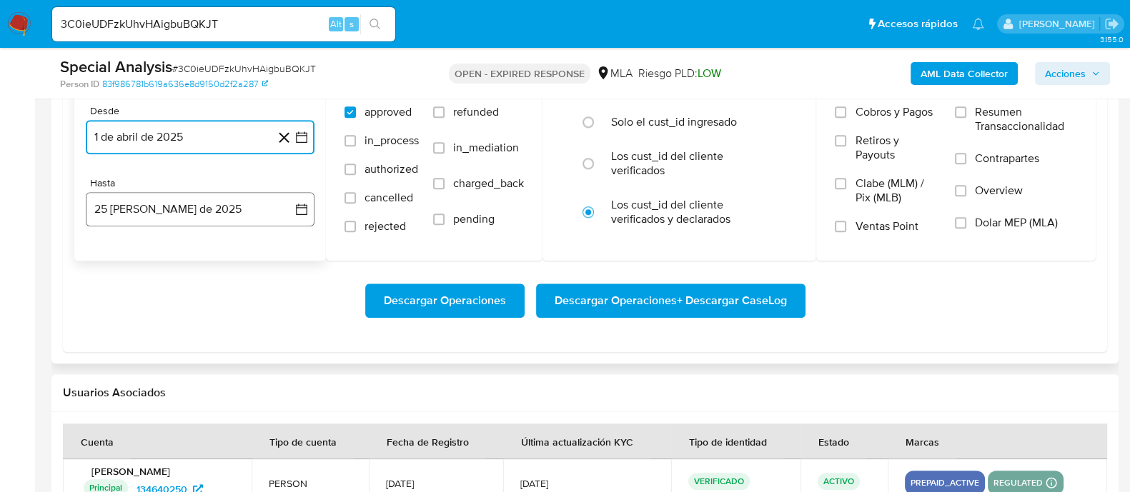
click at [301, 202] on icon "button" at bounding box center [301, 209] width 14 height 14
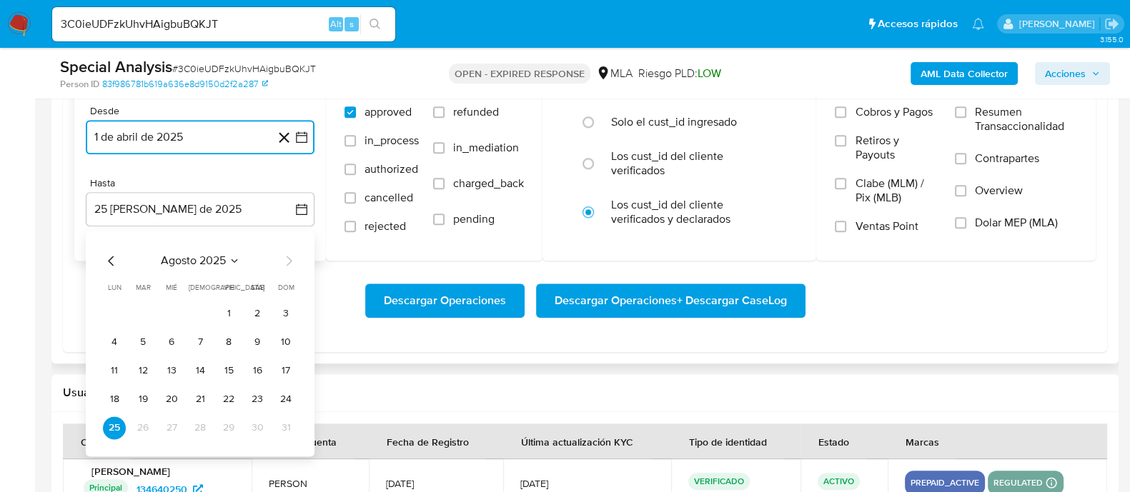
click at [115, 260] on icon "Mes anterior" at bounding box center [111, 260] width 17 height 17
click at [197, 422] on button "31" at bounding box center [200, 428] width 23 height 23
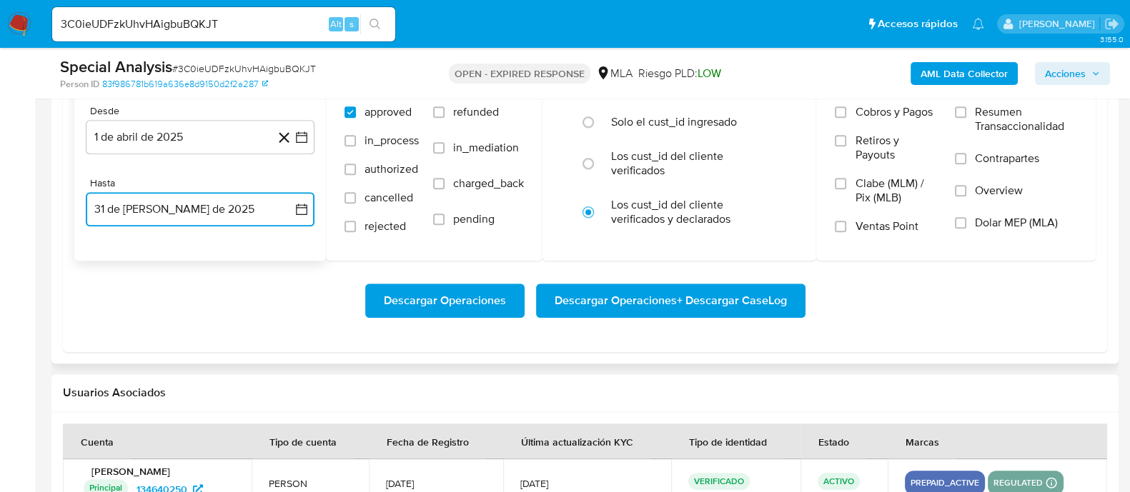
scroll to position [1587, 0]
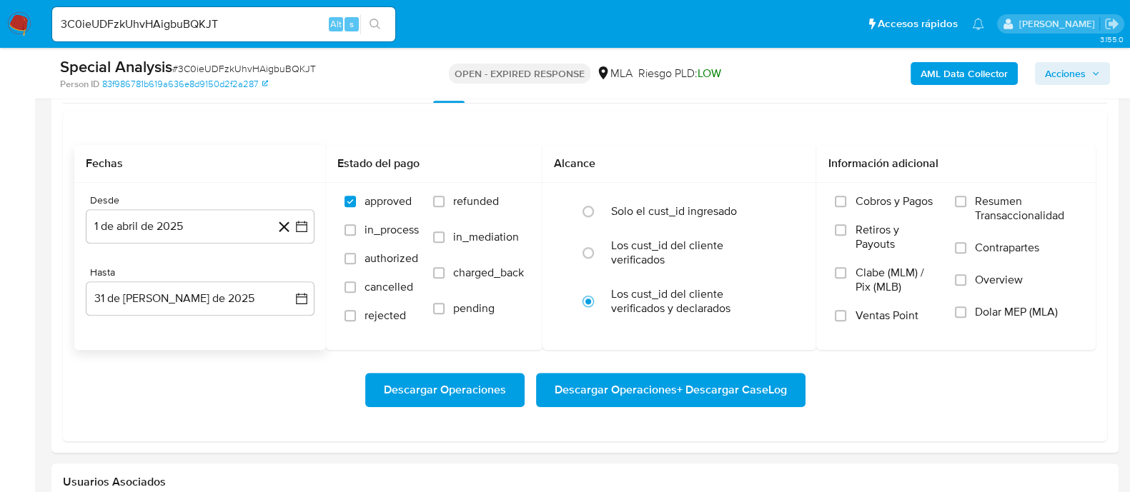
click at [241, 263] on div "Desde 1 de abril de 2025 1-04-2025 Hasta 31 de julio de 2025 31-07-2025" at bounding box center [200, 266] width 252 height 167
click at [592, 249] on input "radio" at bounding box center [588, 253] width 23 height 23
radio input "true"
click at [966, 312] on input "Dolar MEP (MLA)" at bounding box center [960, 312] width 11 height 11
click at [585, 387] on span "Descargar Operaciones + Descargar CaseLog" at bounding box center [671, 389] width 232 height 31
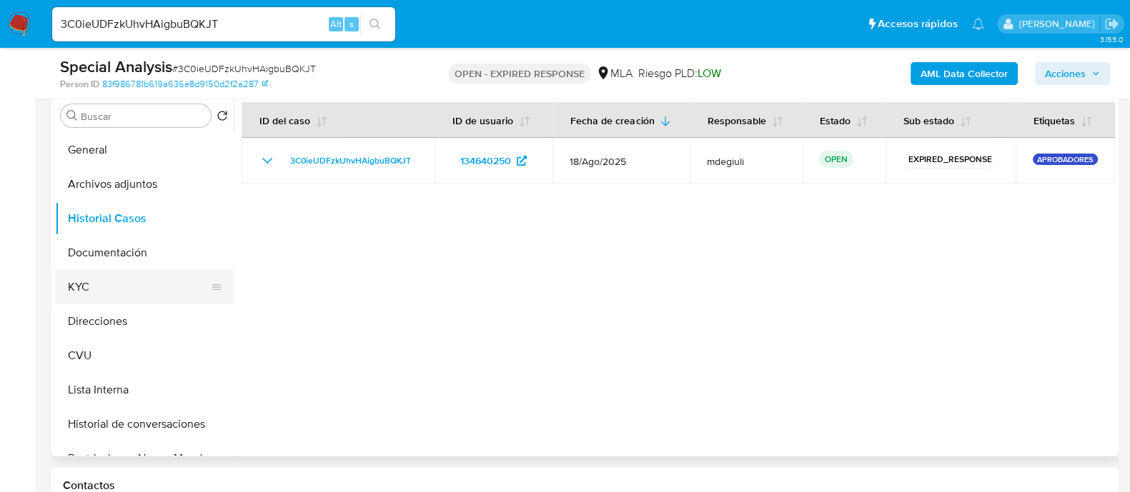
scroll to position [239, 0]
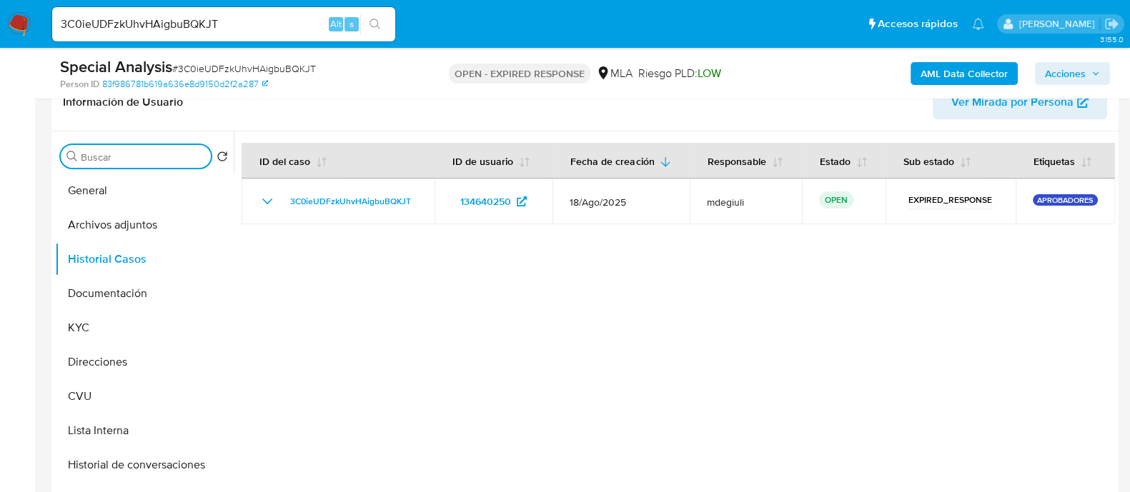
click at [104, 152] on input "Buscar" at bounding box center [143, 157] width 124 height 13
type input "m"
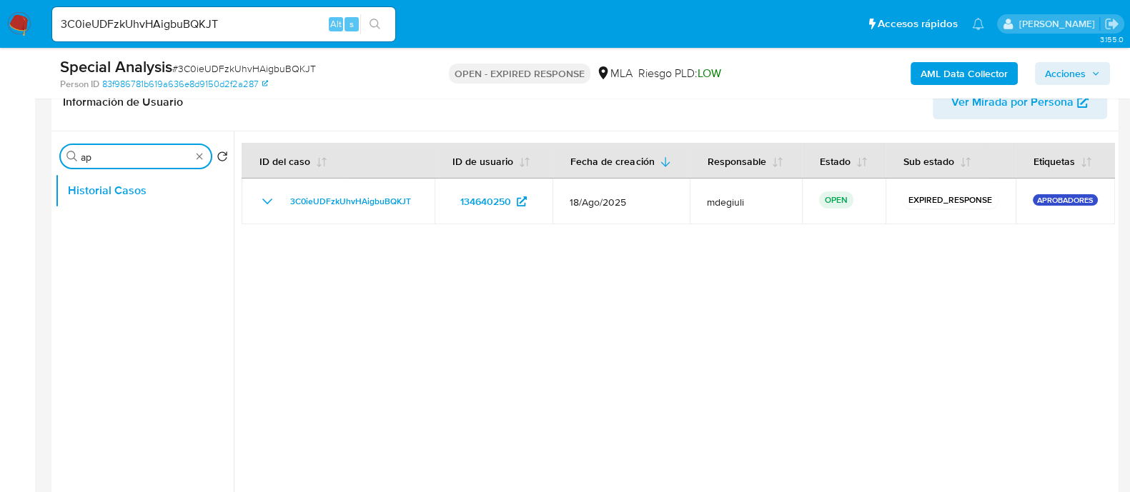
type input "a"
type input "m"
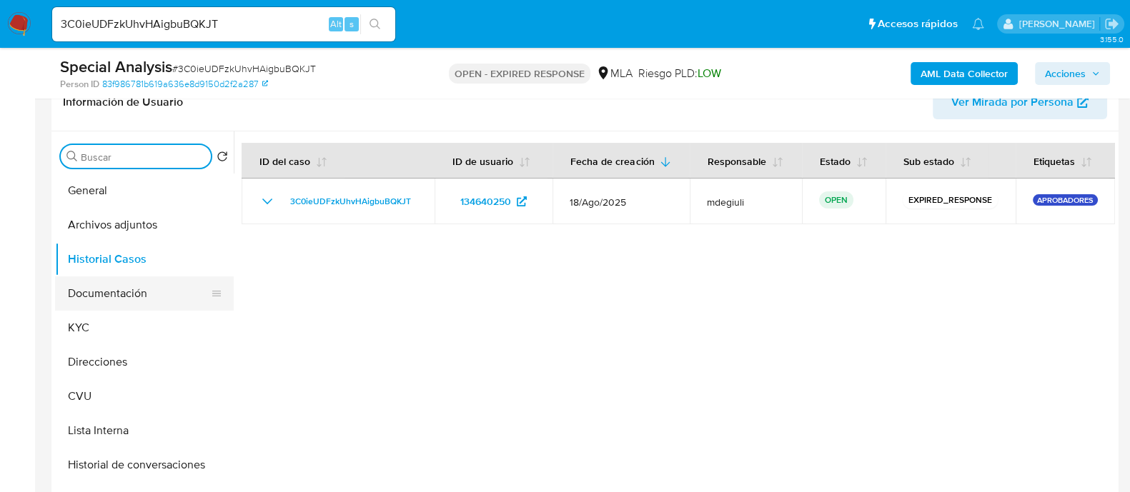
click at [56, 307] on button "Documentación" at bounding box center [138, 294] width 167 height 34
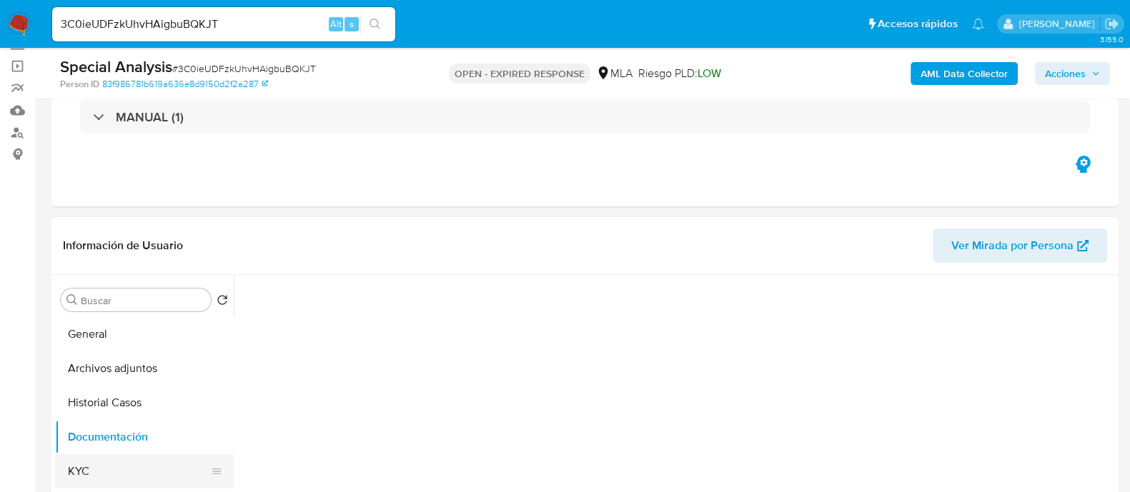
scroll to position [178, 0]
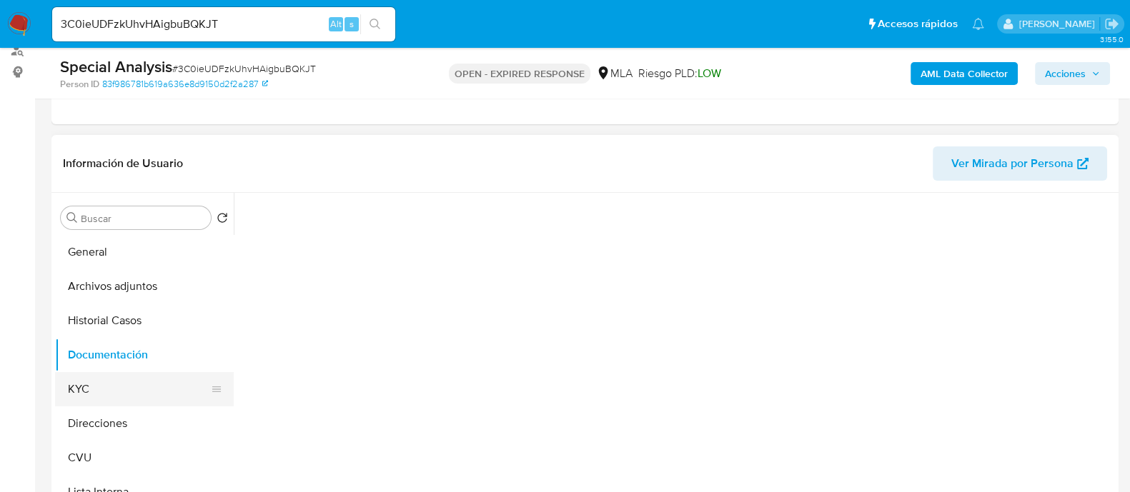
click at [98, 391] on button "KYC" at bounding box center [138, 389] width 167 height 34
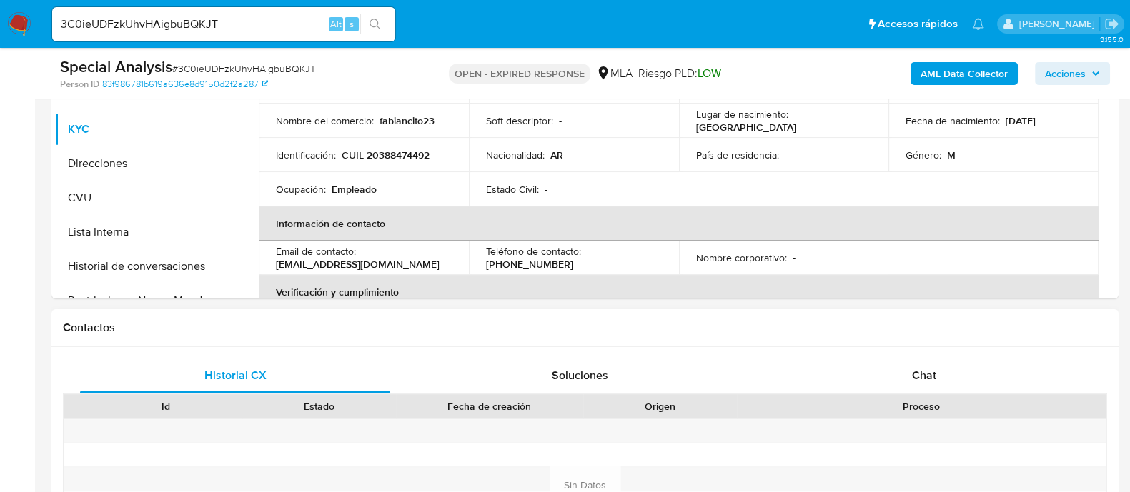
scroll to position [239, 0]
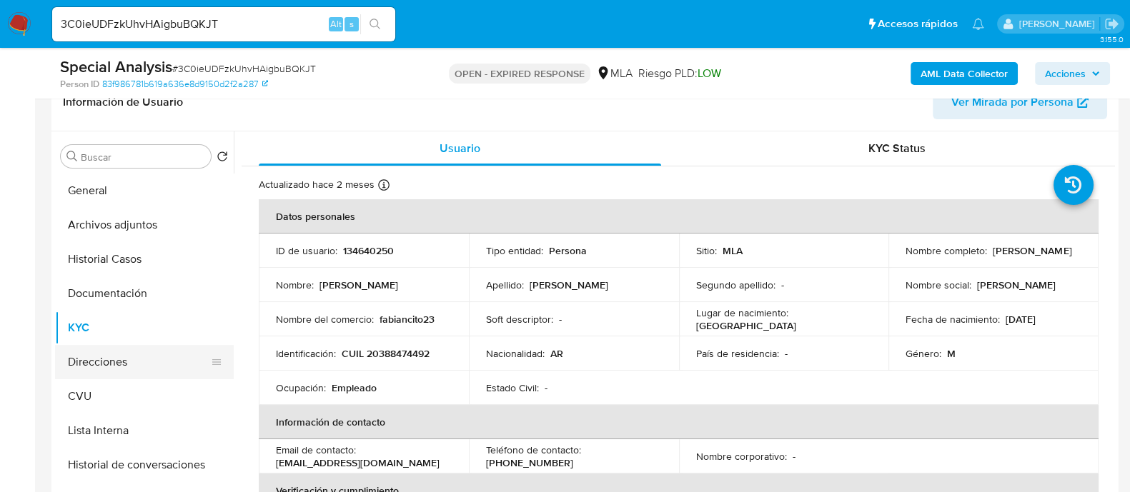
click at [114, 354] on button "Direcciones" at bounding box center [138, 362] width 167 height 34
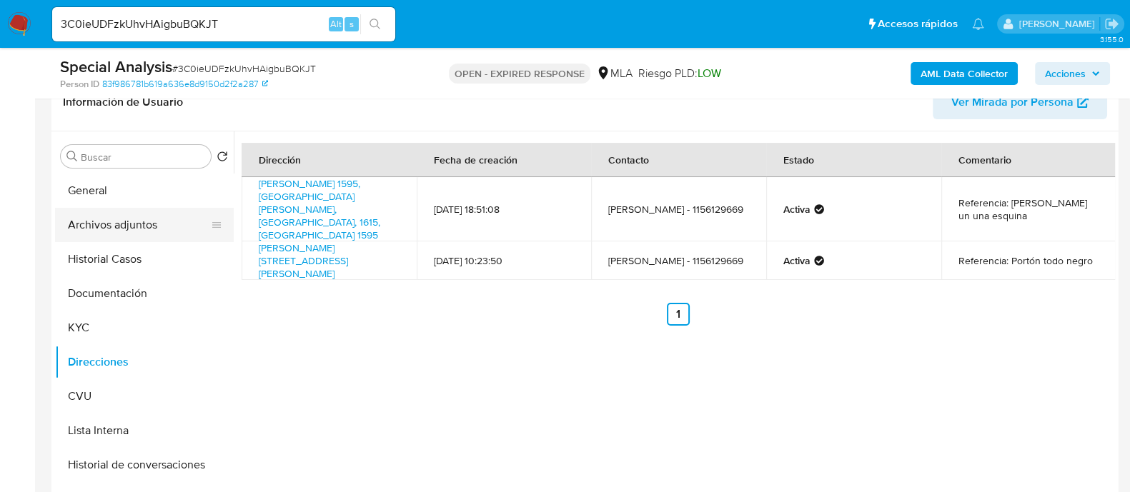
click at [90, 208] on button "Archivos adjuntos" at bounding box center [138, 225] width 167 height 34
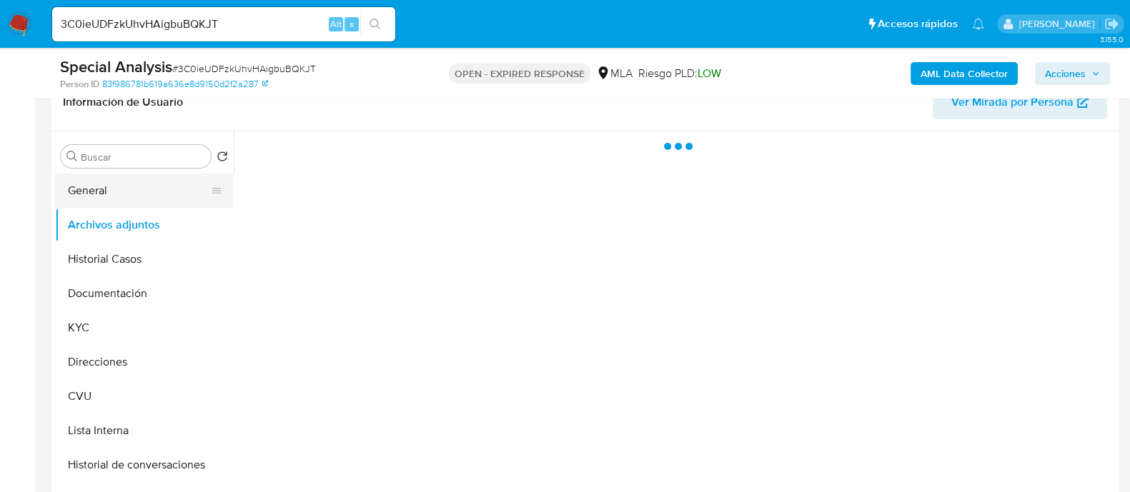
click at [90, 192] on button "General" at bounding box center [138, 191] width 167 height 34
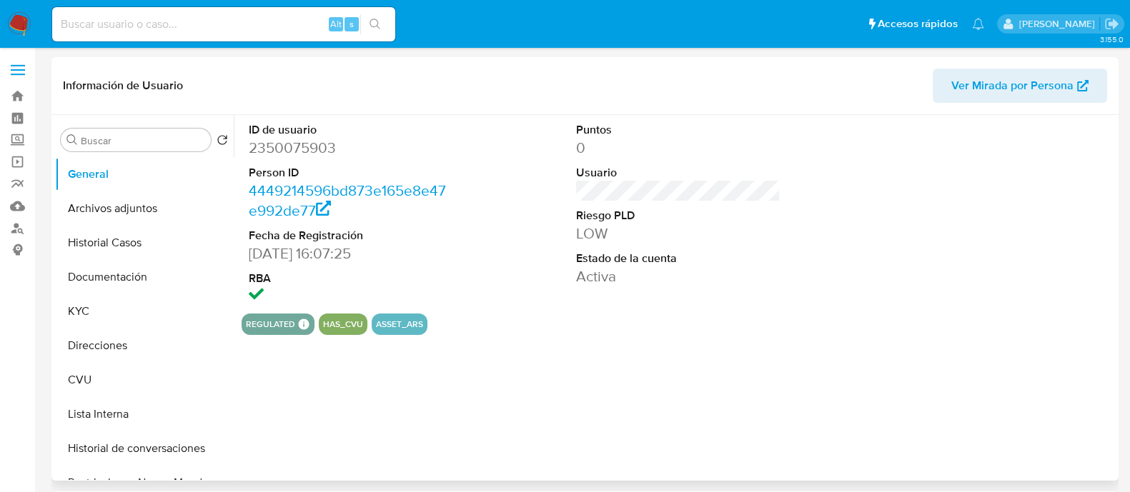
select select "10"
click at [126, 286] on button "Documentación" at bounding box center [138, 277] width 167 height 34
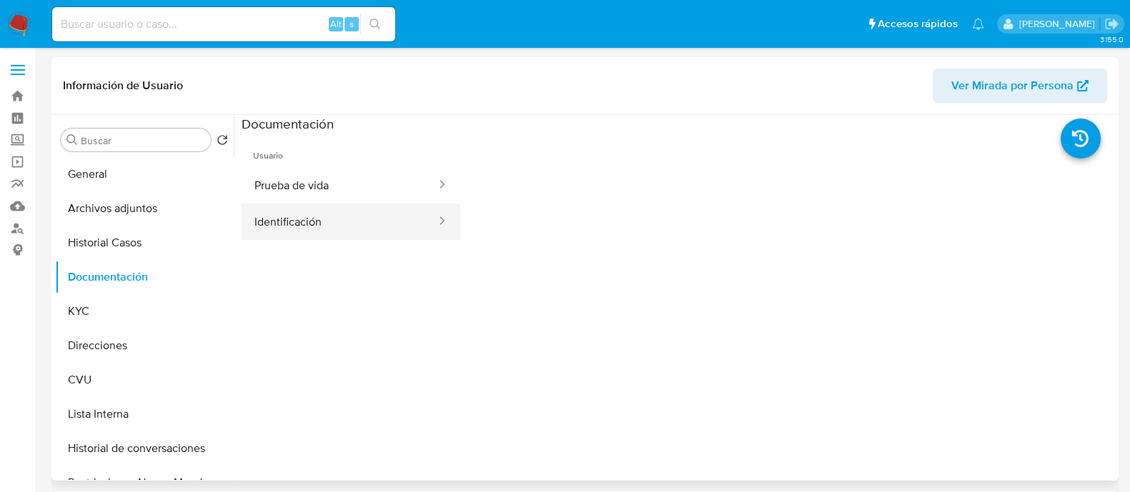
click at [345, 212] on button "Identificación" at bounding box center [340, 222] width 196 height 36
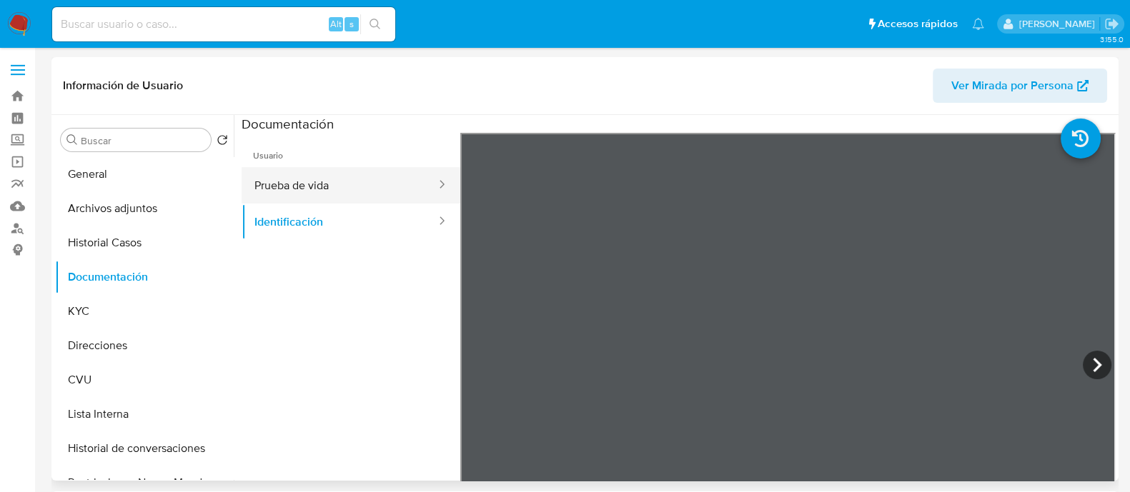
click at [343, 193] on button "Prueba de vida" at bounding box center [340, 185] width 196 height 36
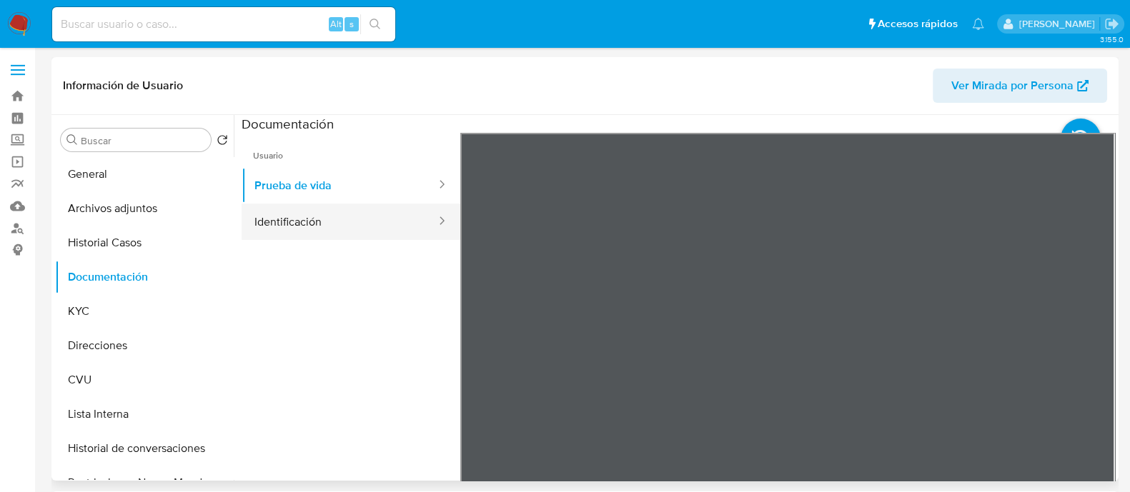
click at [348, 214] on button "Identificación" at bounding box center [340, 222] width 196 height 36
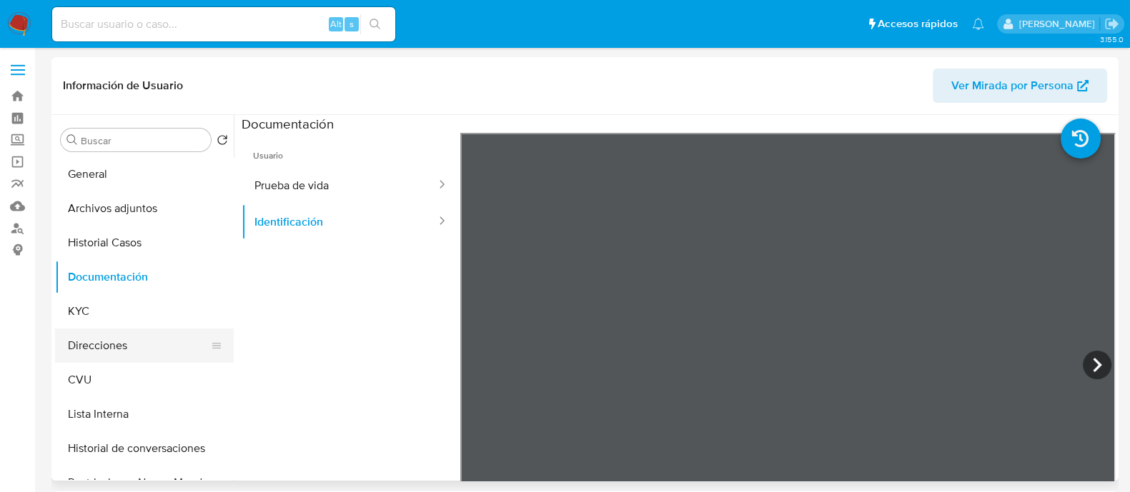
click at [136, 344] on button "Direcciones" at bounding box center [138, 346] width 167 height 34
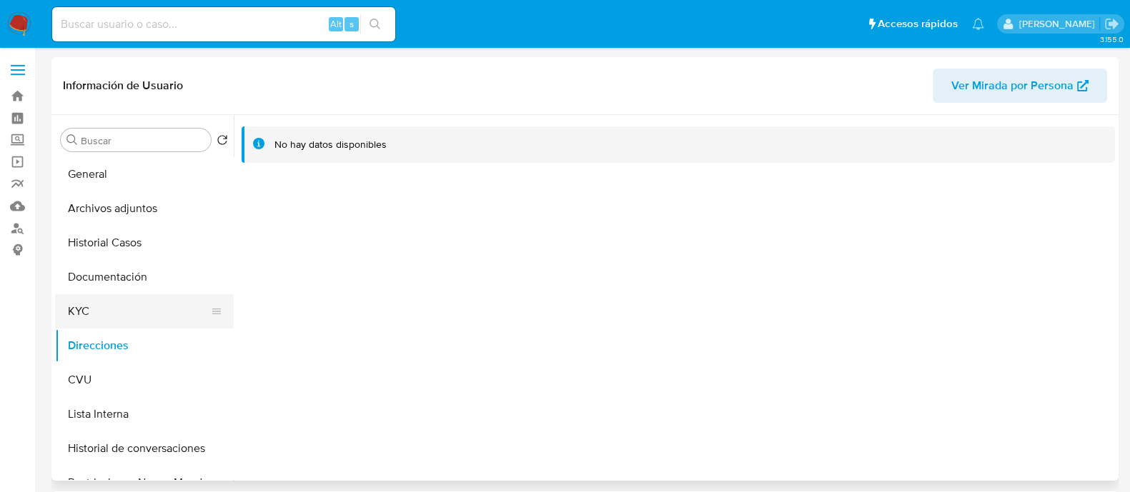
click at [134, 312] on button "KYC" at bounding box center [138, 311] width 167 height 34
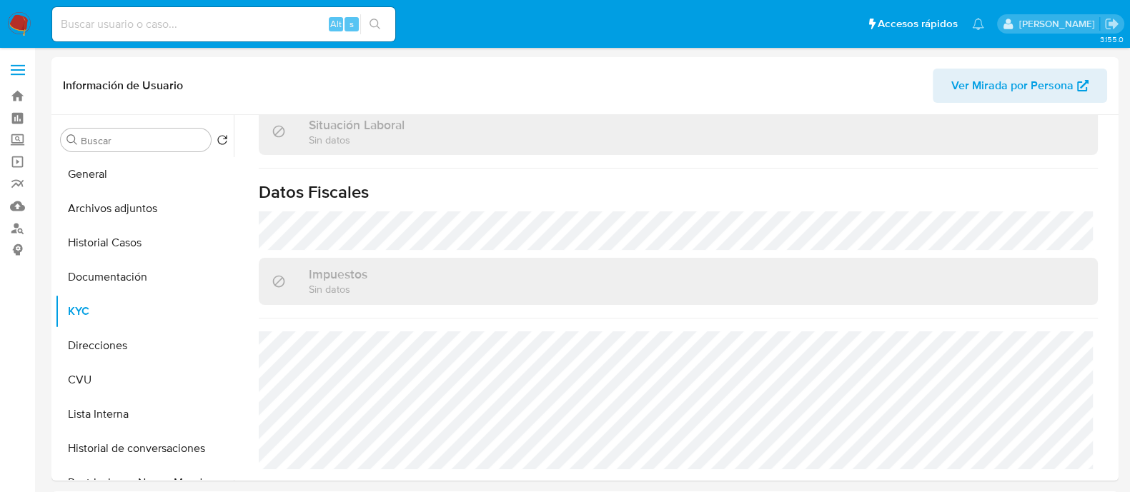
scroll to position [765, 0]
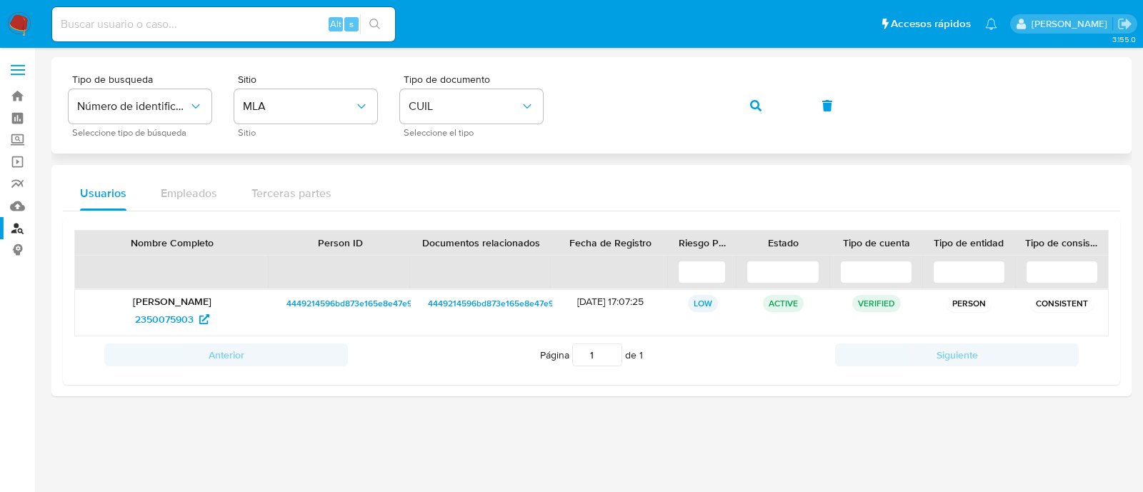
drag, startPoint x: 775, startPoint y: 101, endPoint x: 765, endPoint y: 102, distance: 10.7
click at [770, 102] on button "button" at bounding box center [756, 106] width 49 height 34
click at [143, 320] on span "2350075903" at bounding box center [164, 319] width 59 height 23
click at [26, 23] on img at bounding box center [19, 24] width 24 height 24
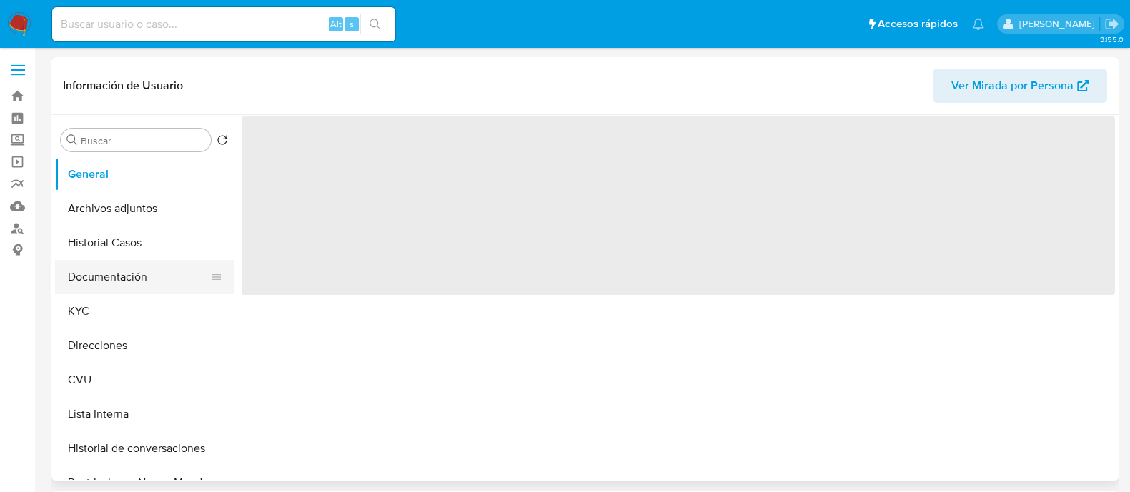
click at [121, 289] on button "Documentación" at bounding box center [138, 277] width 167 height 34
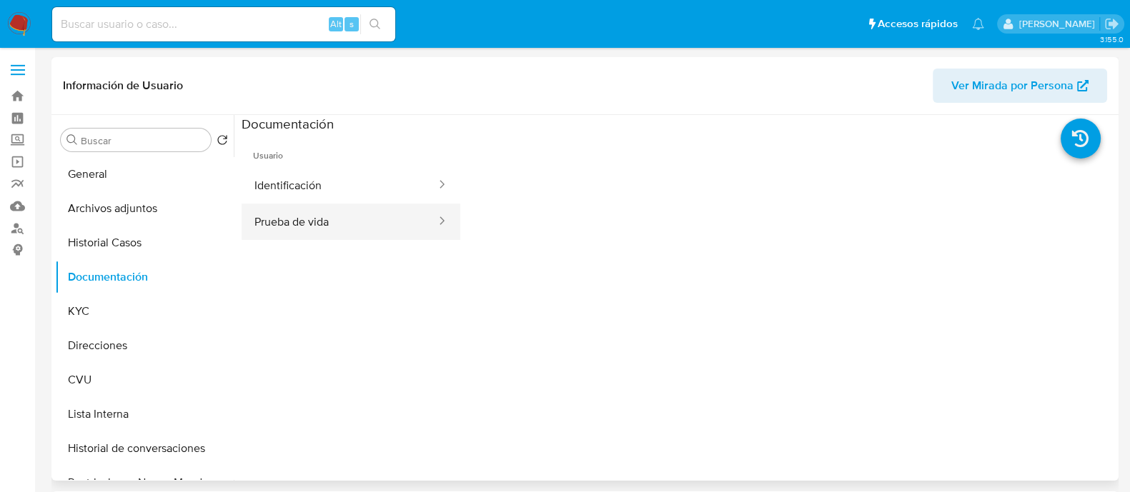
click at [338, 219] on button "Prueba de vida" at bounding box center [340, 222] width 196 height 36
select select "10"
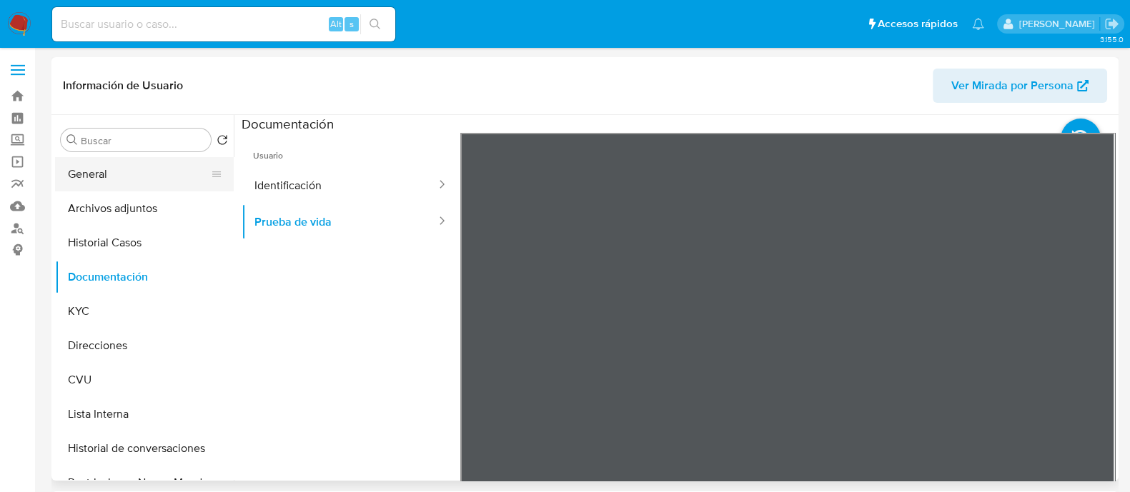
click at [86, 189] on button "General" at bounding box center [138, 174] width 167 height 34
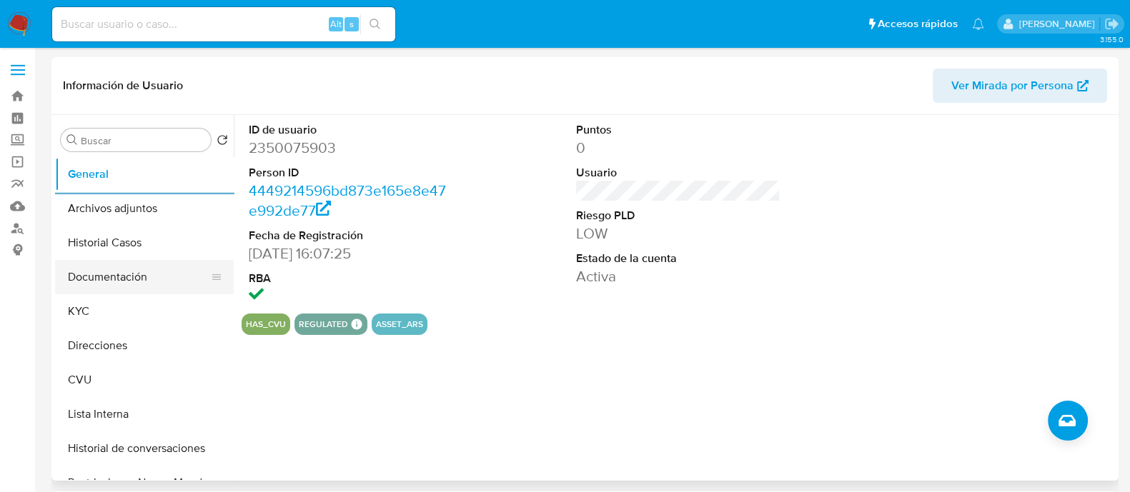
click at [139, 284] on button "Documentación" at bounding box center [138, 277] width 167 height 34
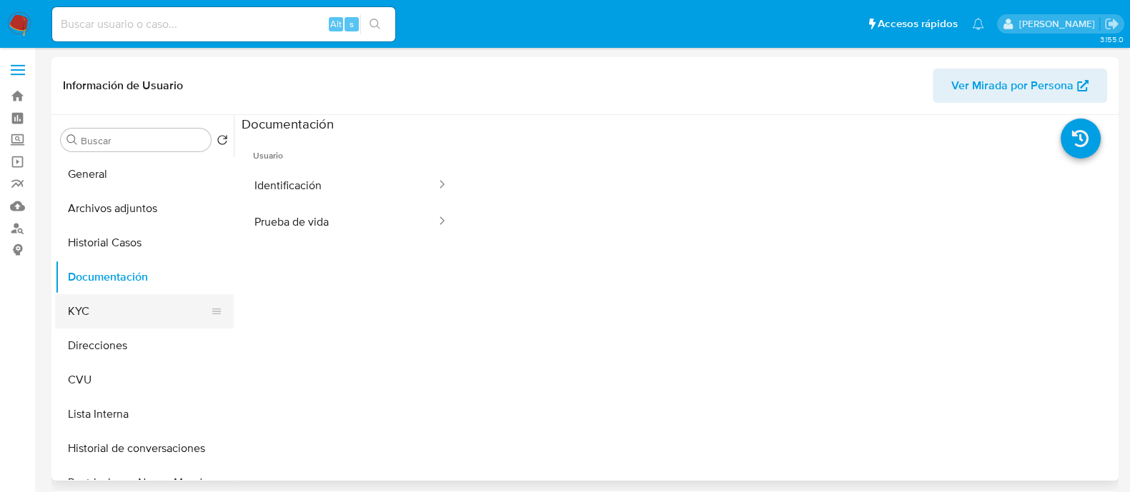
click at [99, 312] on button "KYC" at bounding box center [138, 311] width 167 height 34
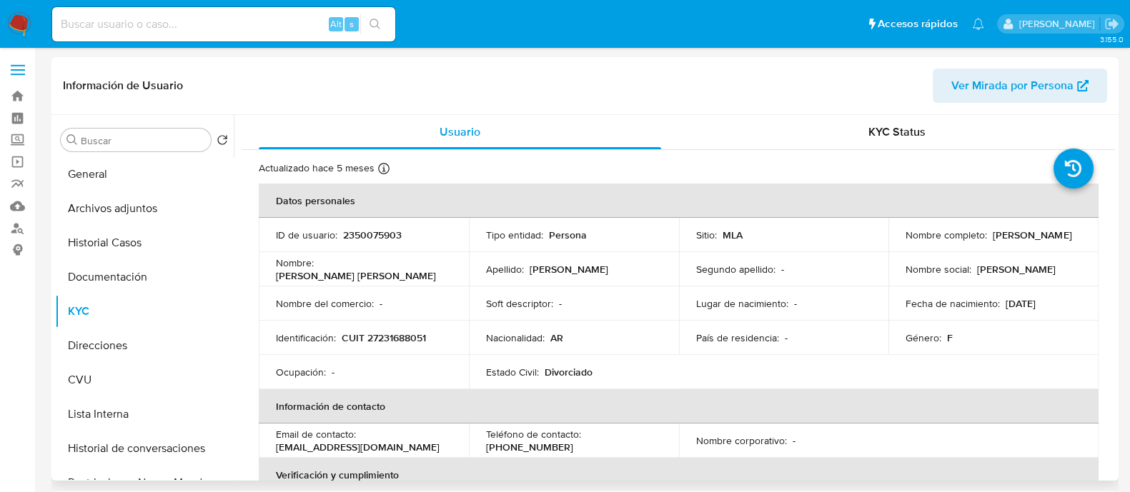
click at [398, 335] on p "CUIT 27231688051" at bounding box center [384, 338] width 84 height 13
copy p "27231688051"
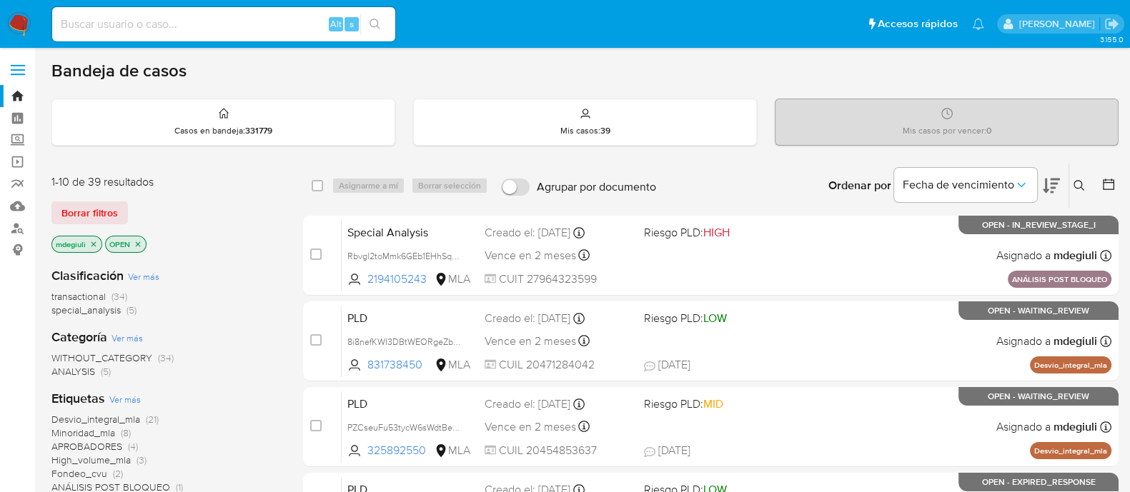
click at [1081, 193] on button at bounding box center [1081, 185] width 24 height 17
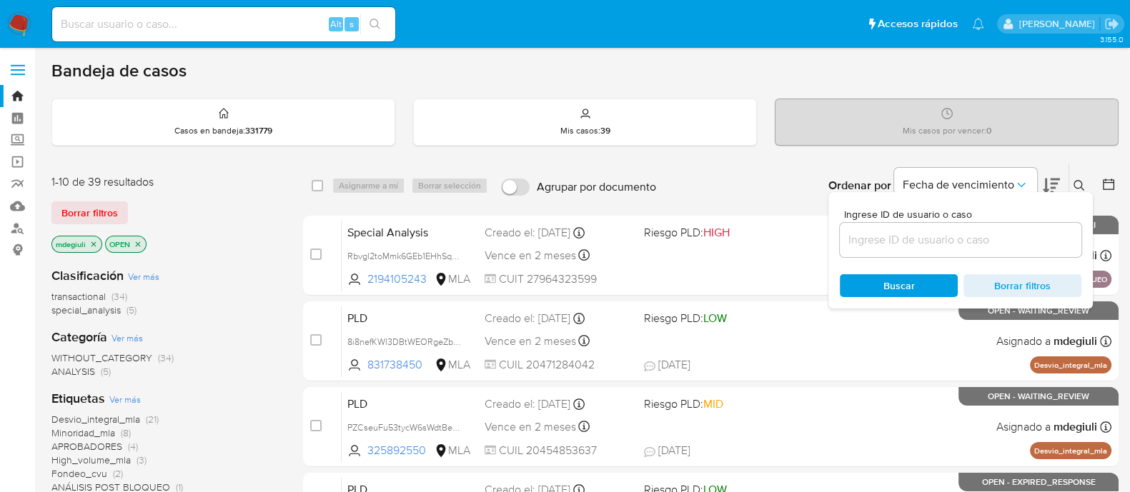
click at [926, 239] on input at bounding box center [961, 240] width 242 height 19
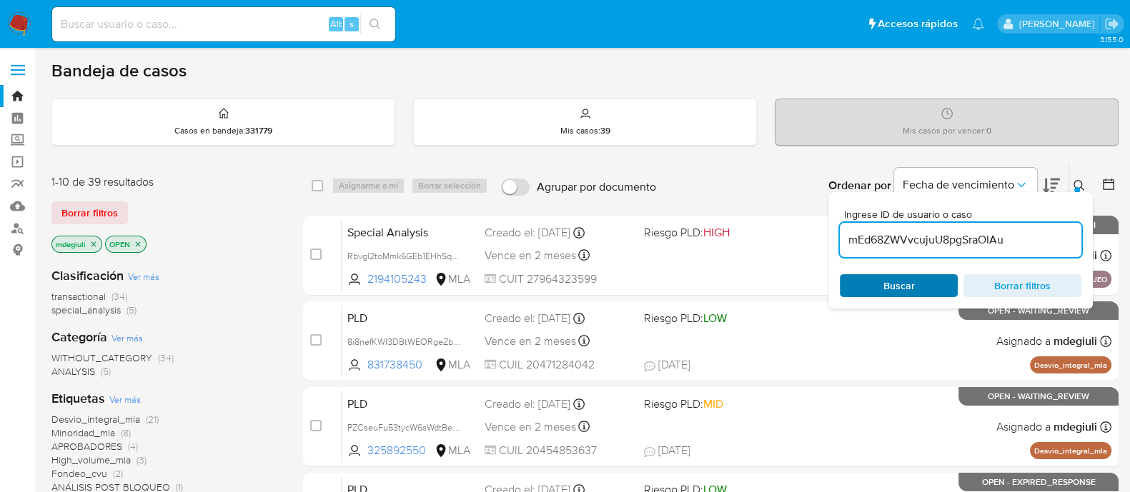
type input "mEd68ZWVvcujuU8pgSraOIAu"
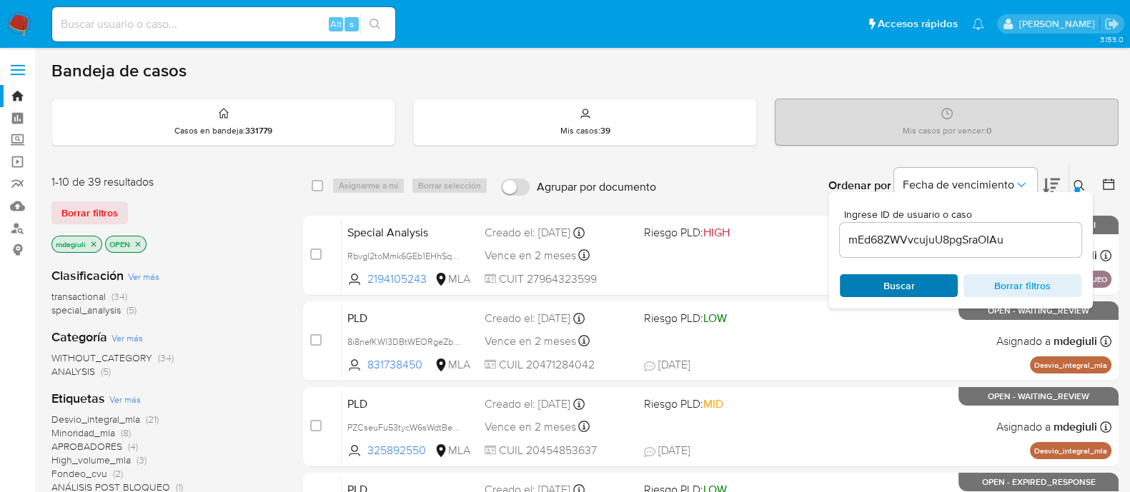
click at [890, 284] on span "Buscar" at bounding box center [898, 285] width 31 height 23
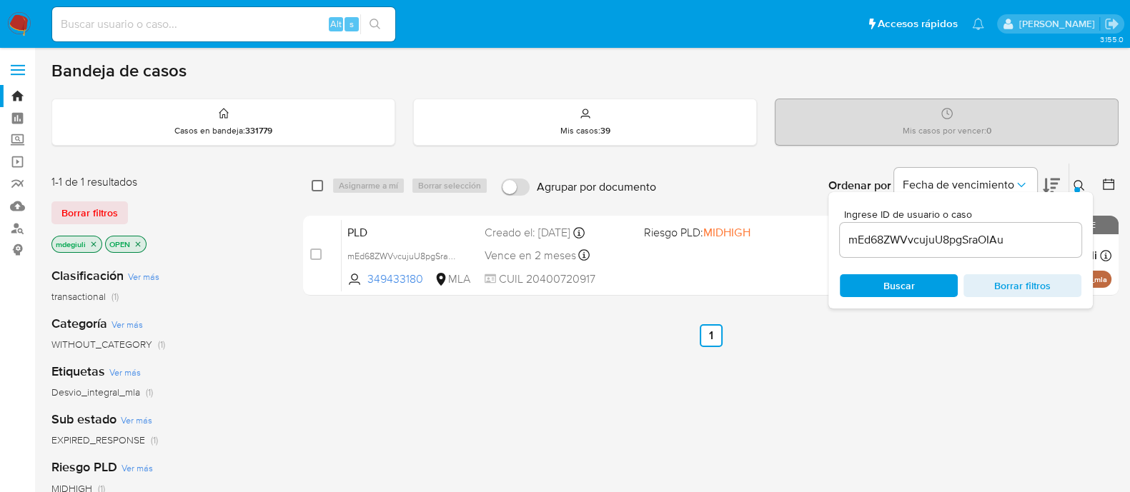
click at [312, 181] on input "checkbox" at bounding box center [317, 185] width 11 height 11
checkbox input "true"
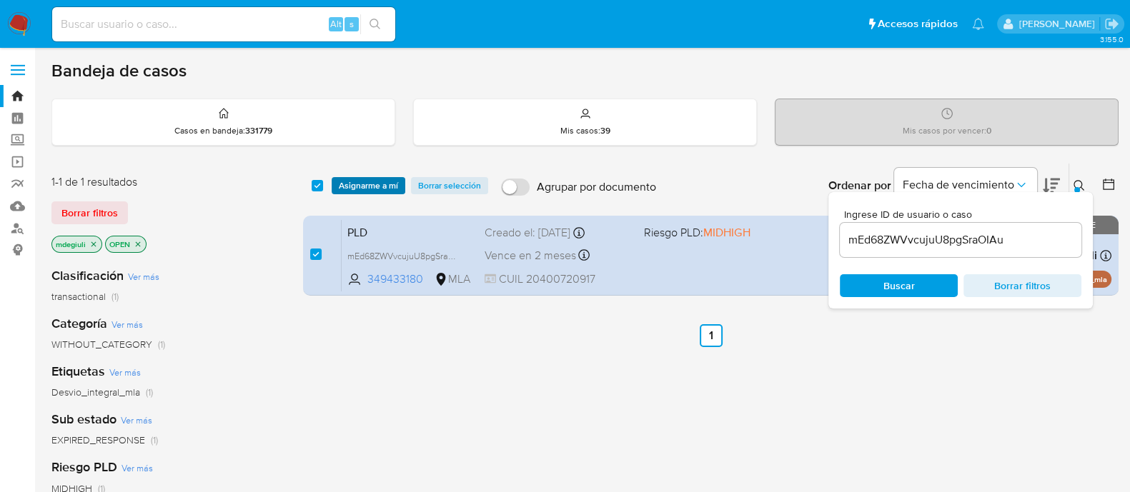
click at [350, 180] on span "Asignarme a mí" at bounding box center [368, 186] width 59 height 14
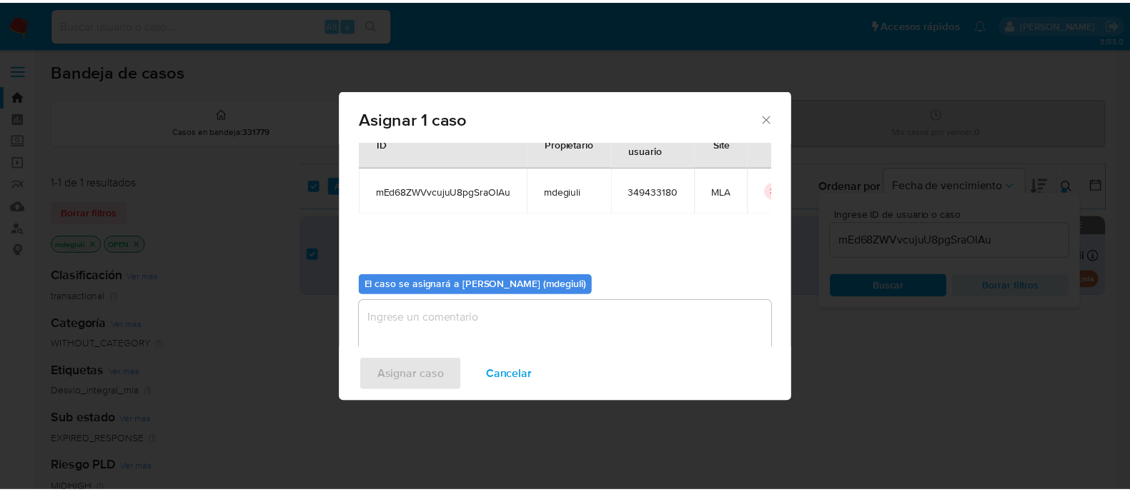
scroll to position [74, 0]
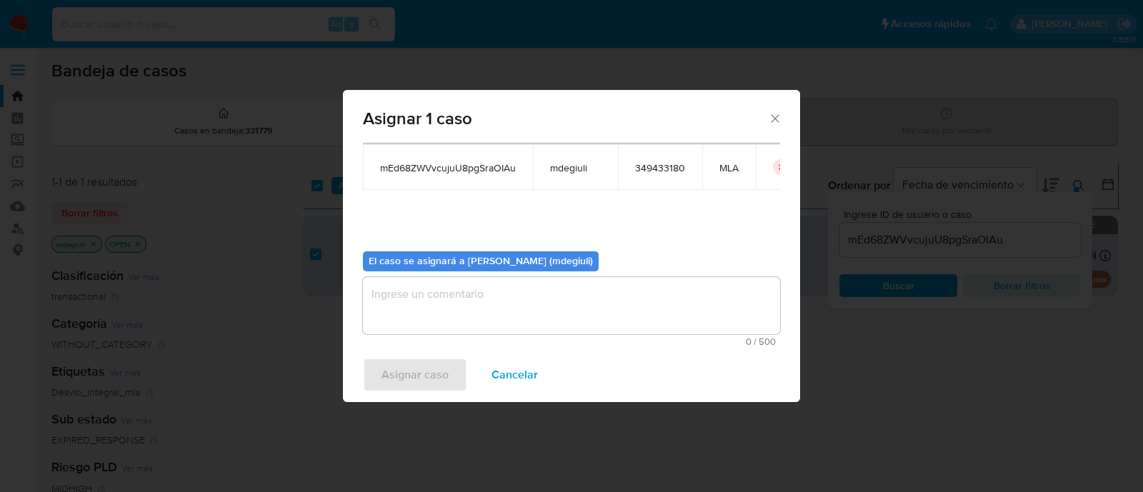
click at [456, 313] on textarea "assign-modal" at bounding box center [571, 305] width 417 height 57
click at [429, 374] on span "Asignar caso" at bounding box center [415, 374] width 67 height 31
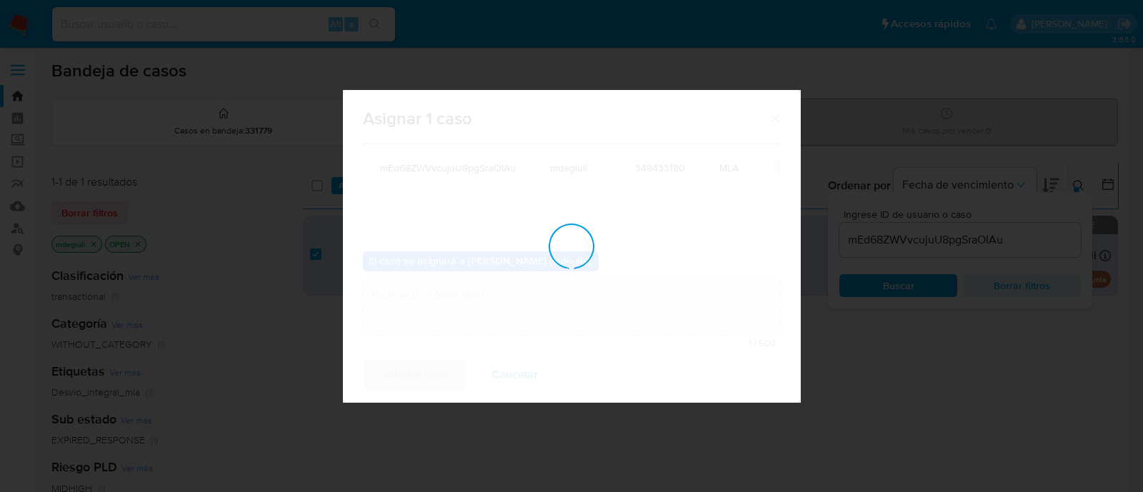
checkbox input "false"
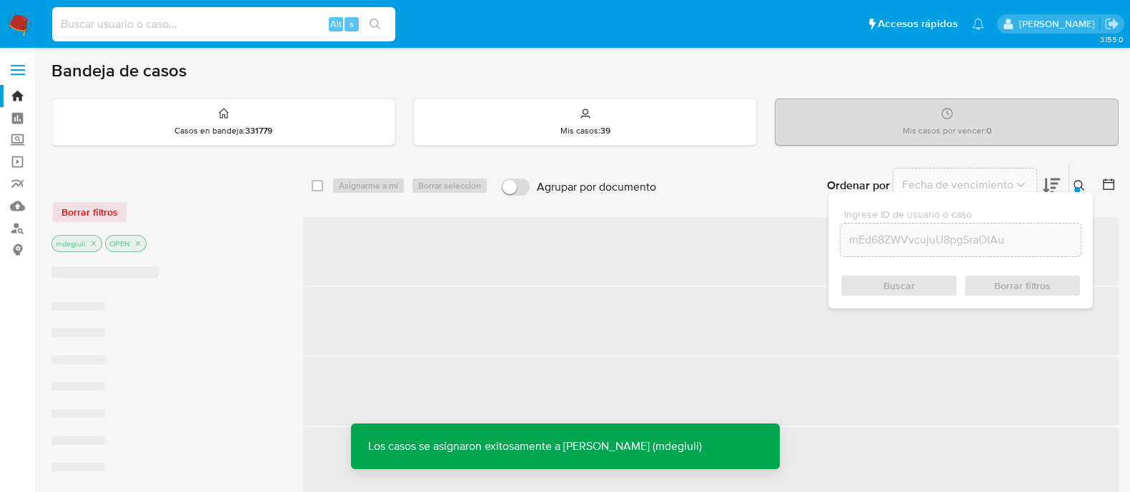
click at [162, 23] on input at bounding box center [223, 24] width 343 height 19
paste input "mEd68ZWVvcujuU8pgSraOIAu"
type input "mEd68ZWVvcujuU8pgSraOIAu"
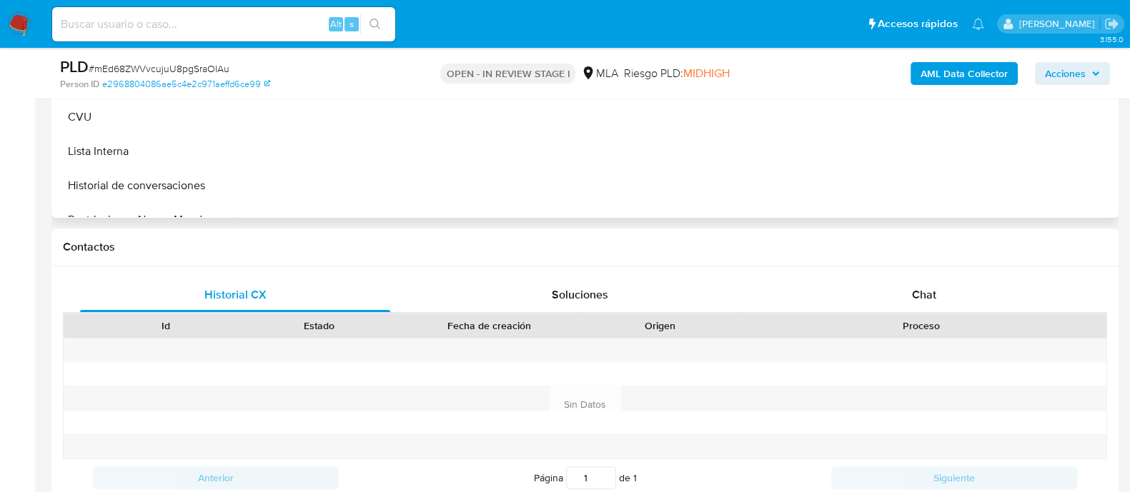
scroll to position [536, 0]
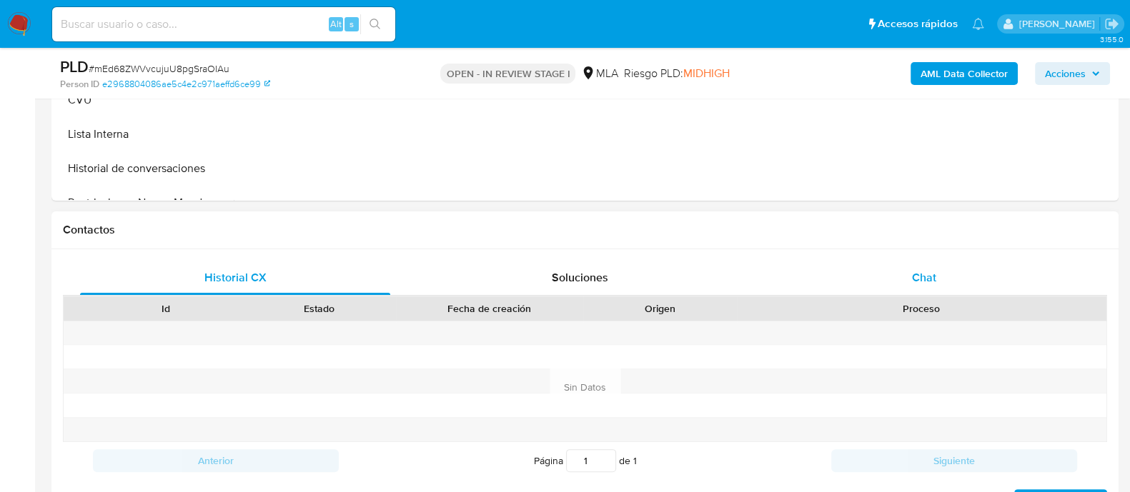
select select "10"
click at [888, 290] on div "Chat" at bounding box center [924, 278] width 310 height 34
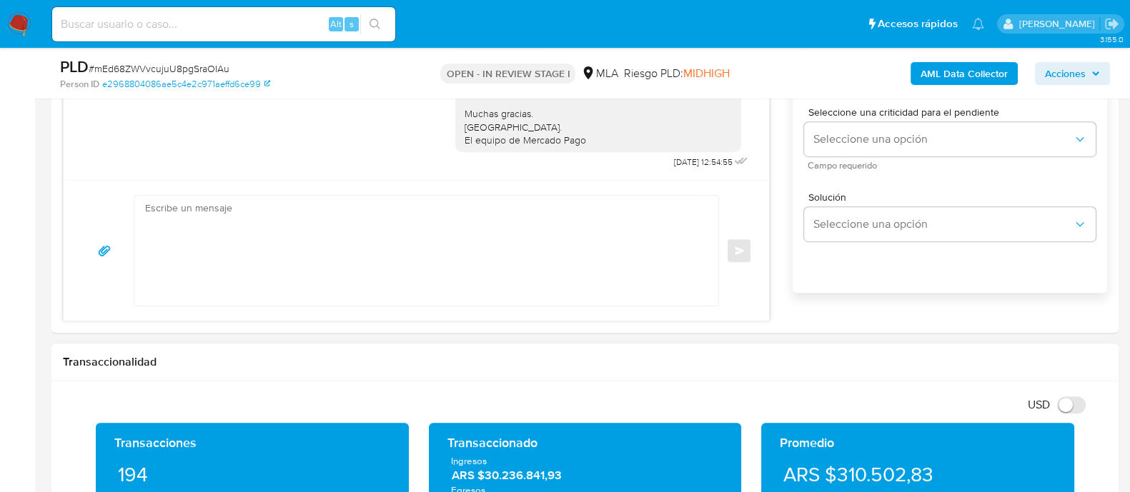
scroll to position [804, 0]
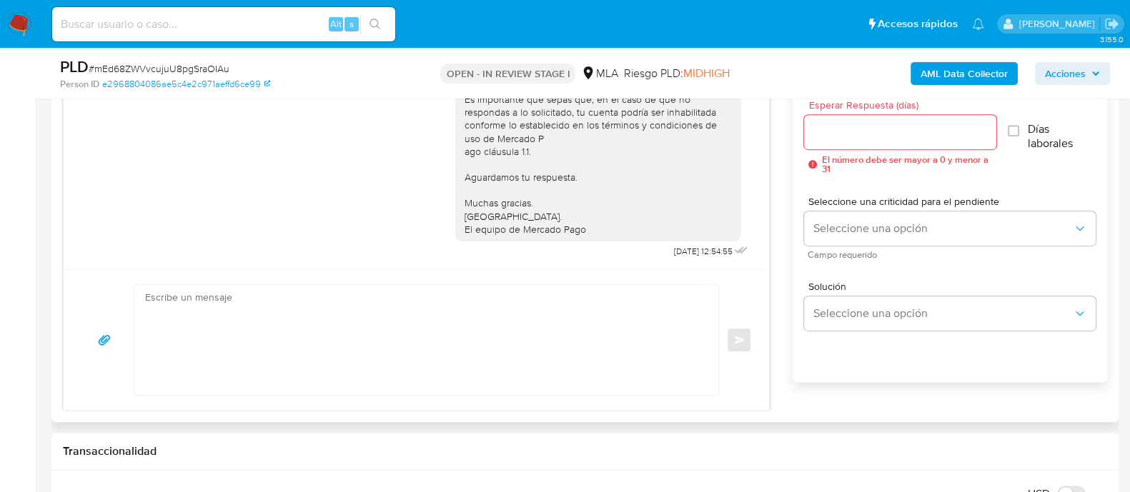
click at [407, 294] on textarea at bounding box center [422, 340] width 555 height 110
paste textarea "Hola Agustin, En función de las operaciones registradas en tu cuenta de Mercado…"
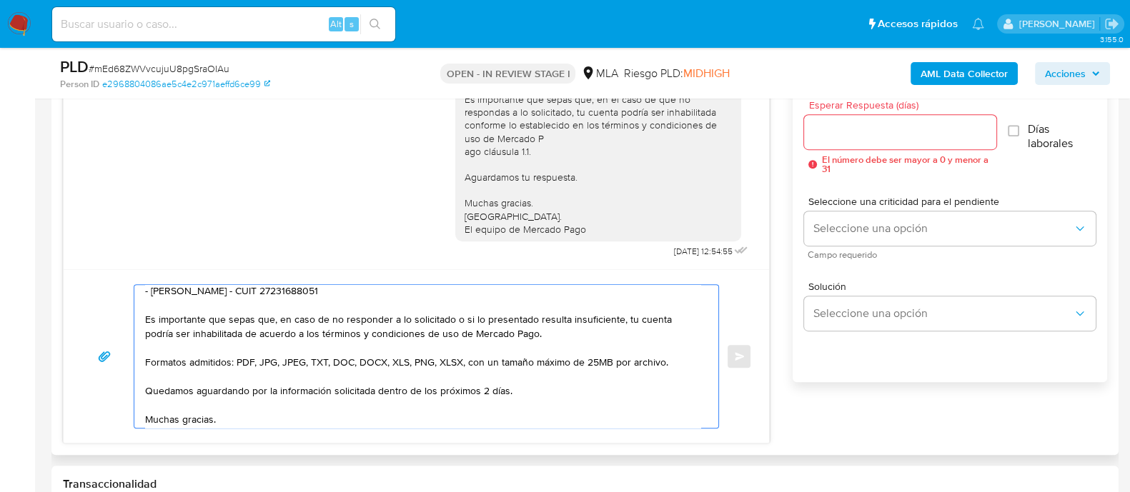
scroll to position [196, 0]
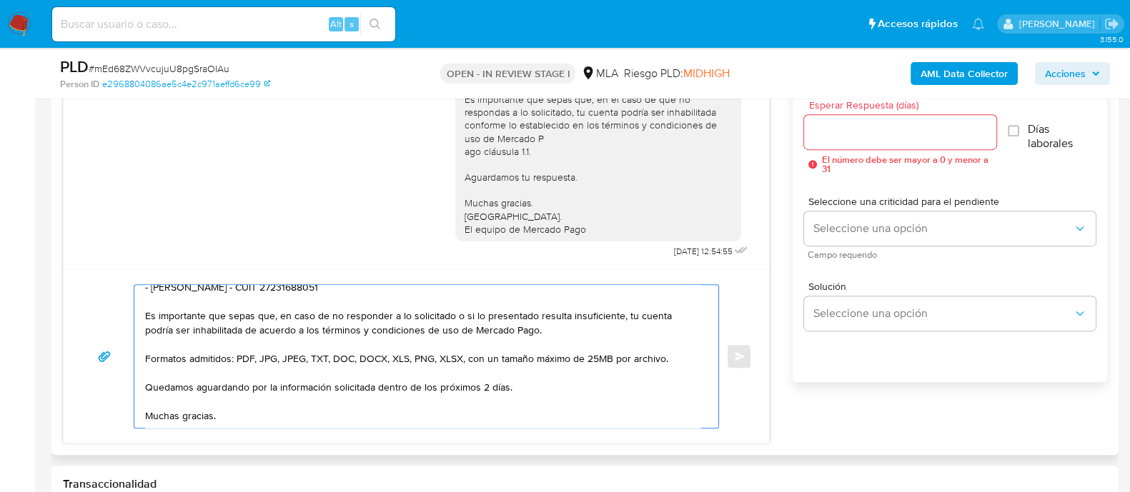
type textarea "Hola Agustin, En función de las operaciones registradas en tu cuenta de Mercado…"
click at [859, 138] on input "Esperar Respuesta (días)" at bounding box center [900, 132] width 192 height 19
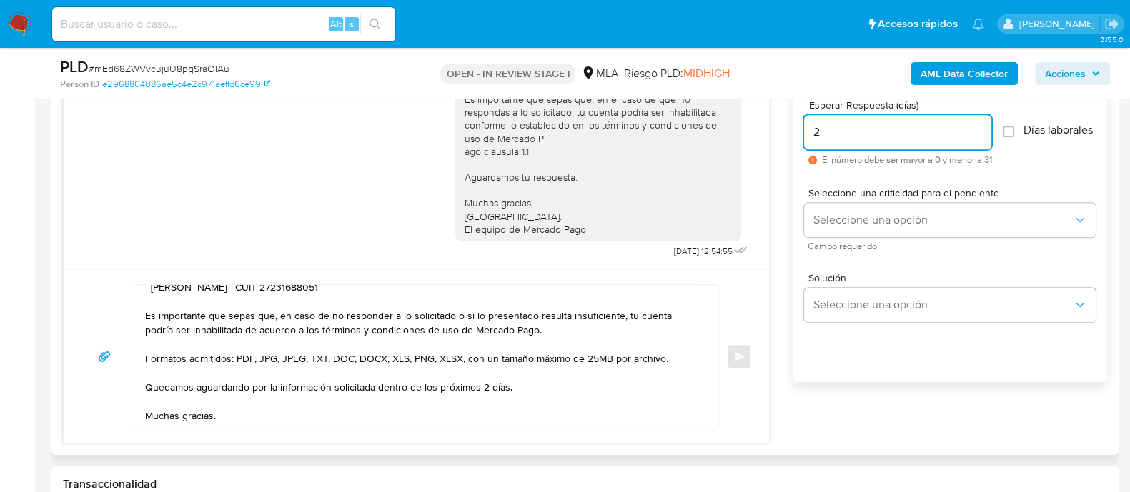
type input "2"
click at [859, 188] on div "Seleccione una criticidad para el pendiente Seleccione una opción Campo requeri…" at bounding box center [950, 219] width 292 height 85
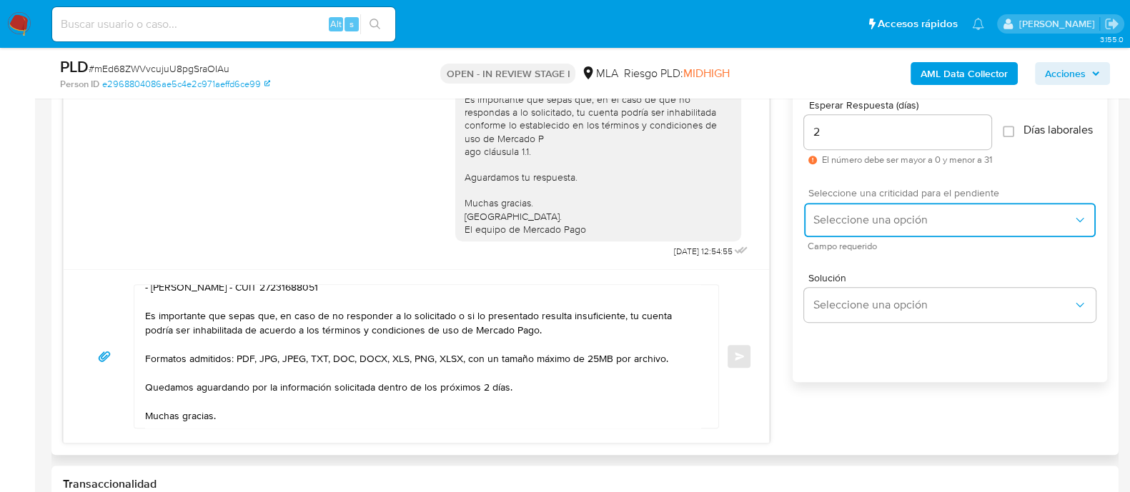
click at [850, 223] on span "Seleccione una opción" at bounding box center [943, 220] width 260 height 14
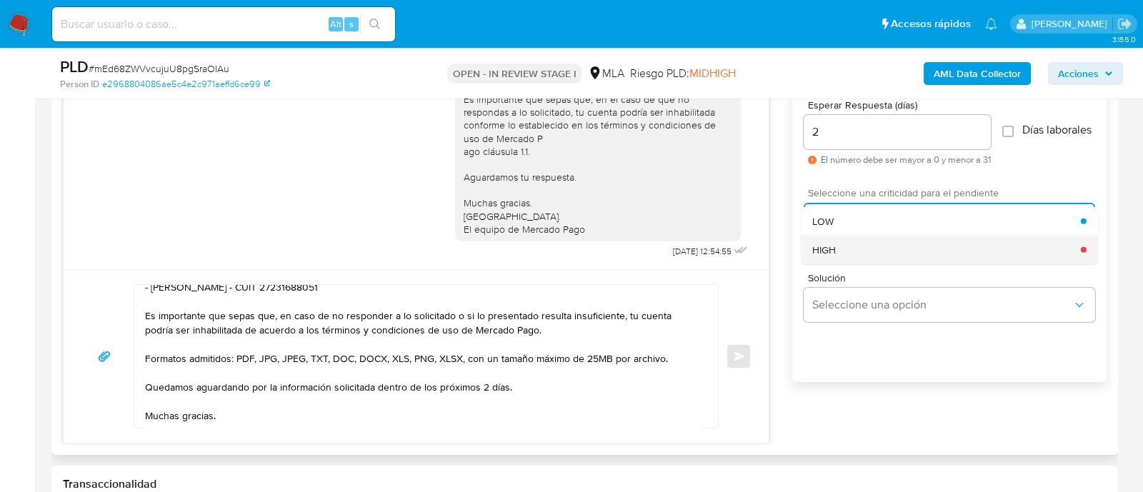
click at [842, 257] on div "HIGH" at bounding box center [947, 249] width 269 height 29
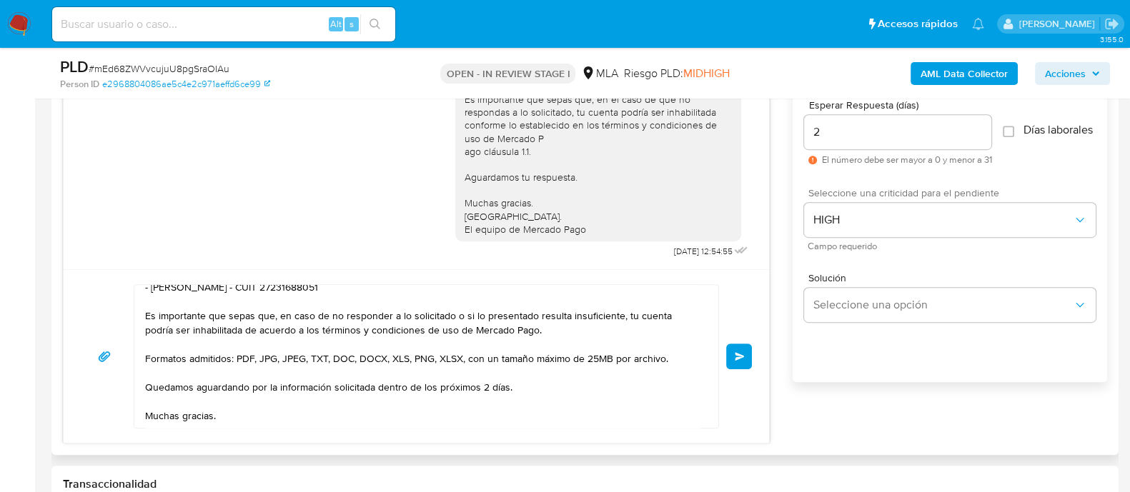
click at [736, 359] on span "Enviar" at bounding box center [740, 356] width 10 height 9
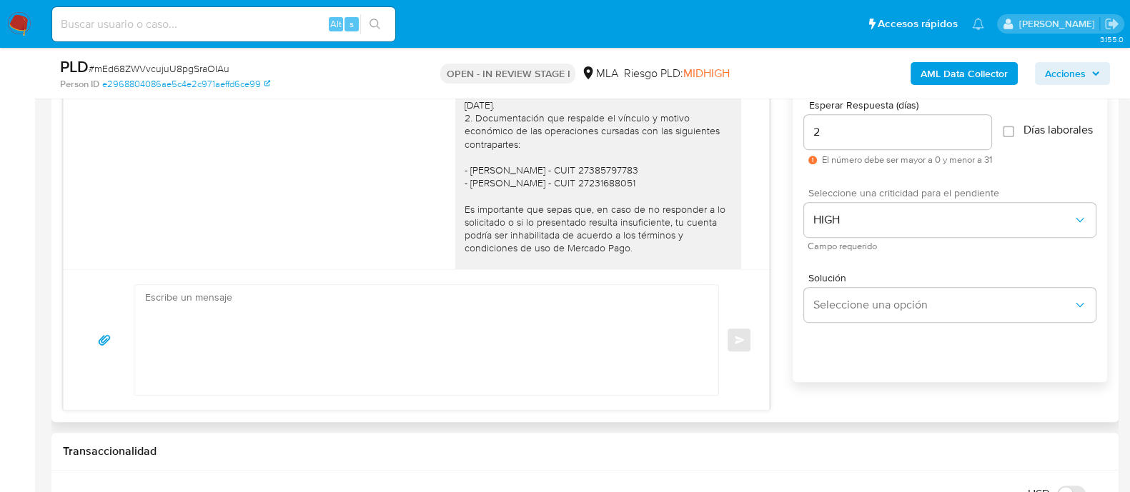
scroll to position [1182, 0]
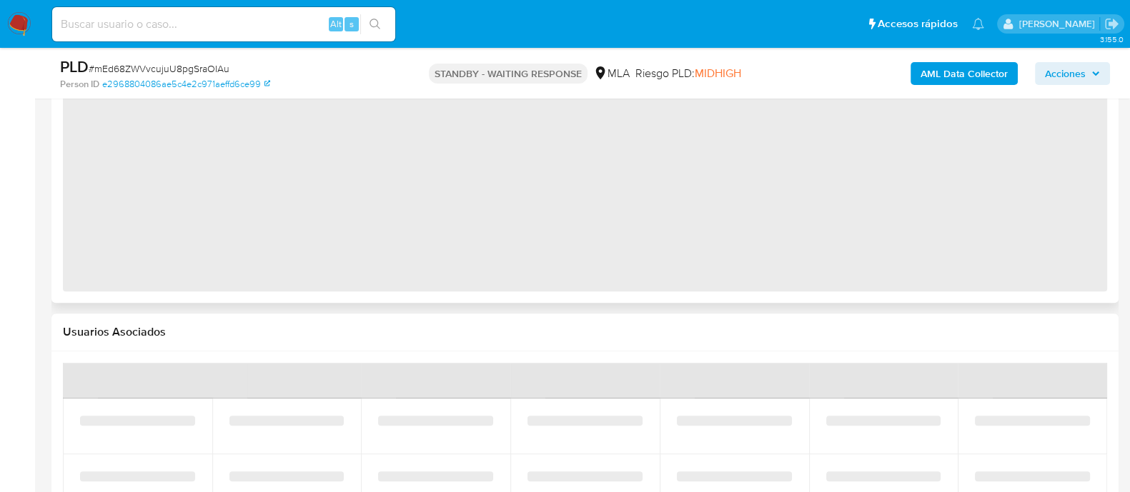
select select "10"
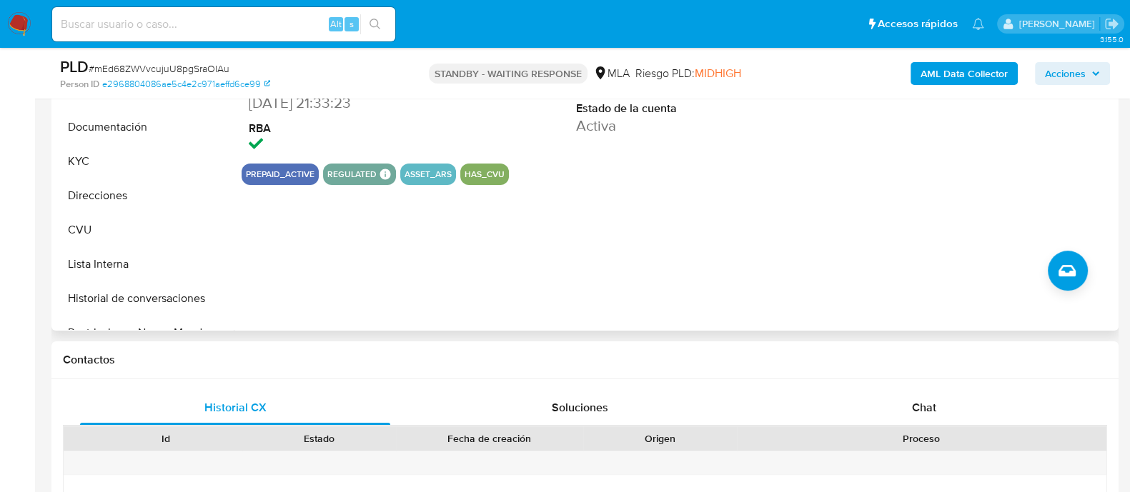
scroll to position [674, 0]
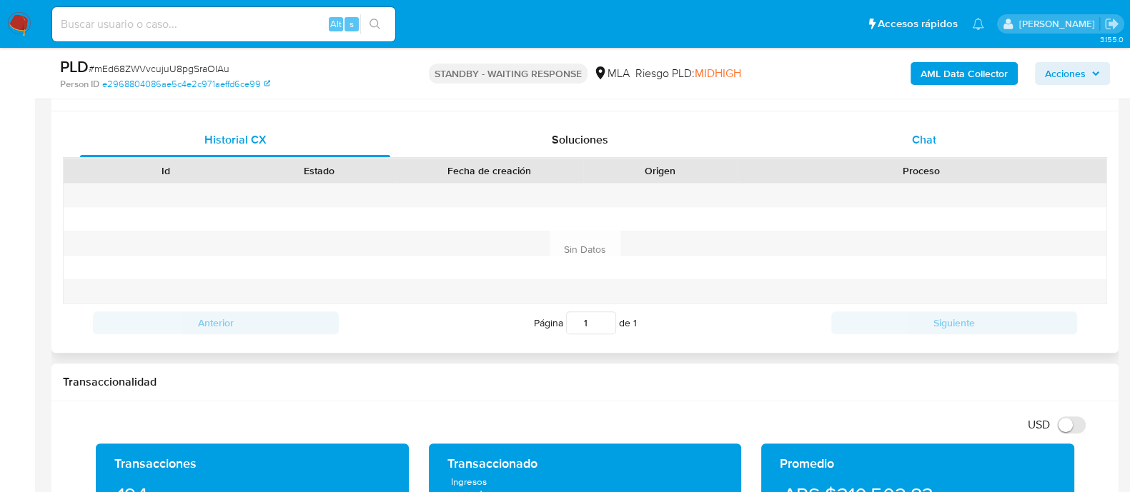
click at [851, 134] on div "Chat" at bounding box center [924, 140] width 310 height 34
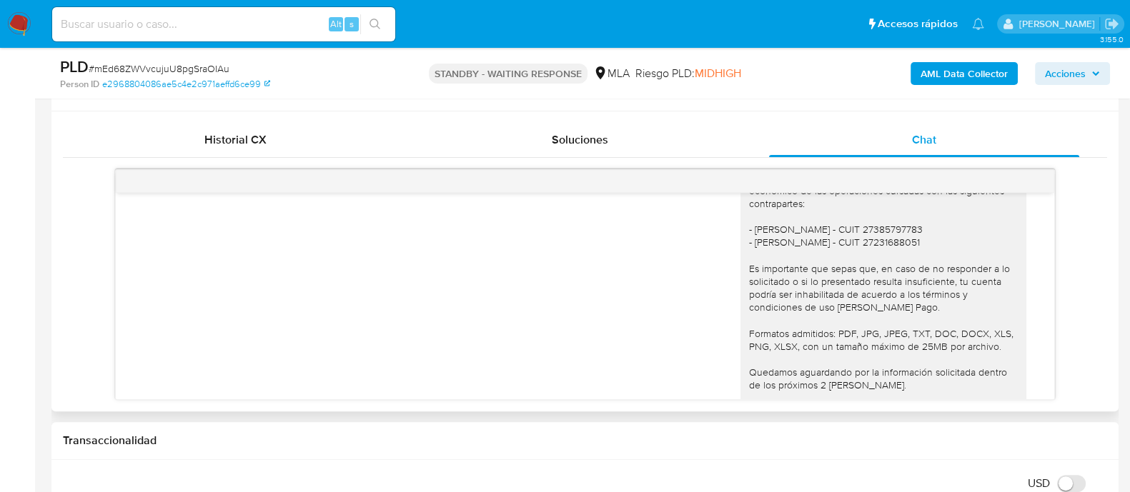
scroll to position [1361, 0]
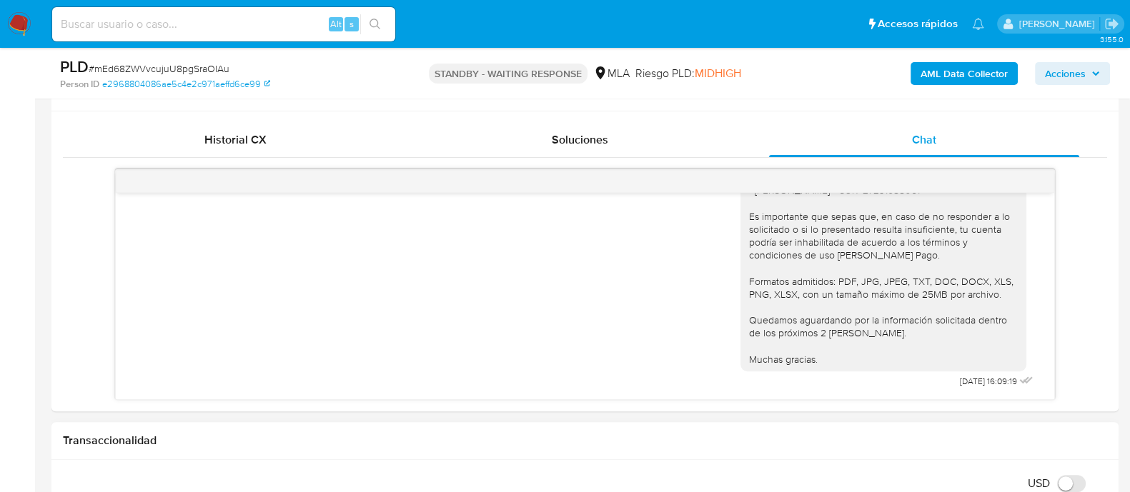
click at [15, 29] on img at bounding box center [19, 24] width 24 height 24
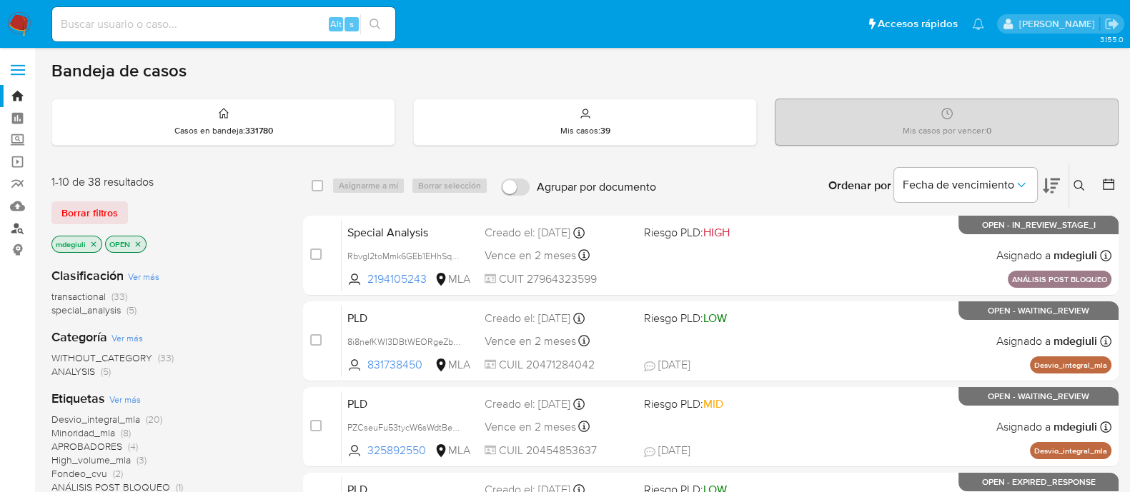
click at [11, 228] on link "Buscador de personas" at bounding box center [85, 228] width 170 height 22
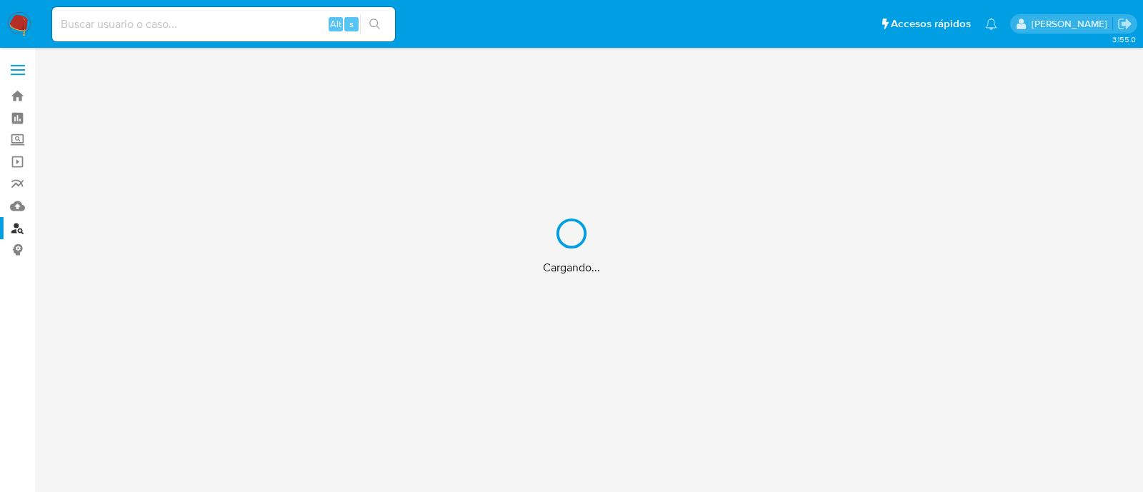
click at [14, 207] on div "Cargando..." at bounding box center [571, 246] width 1143 height 492
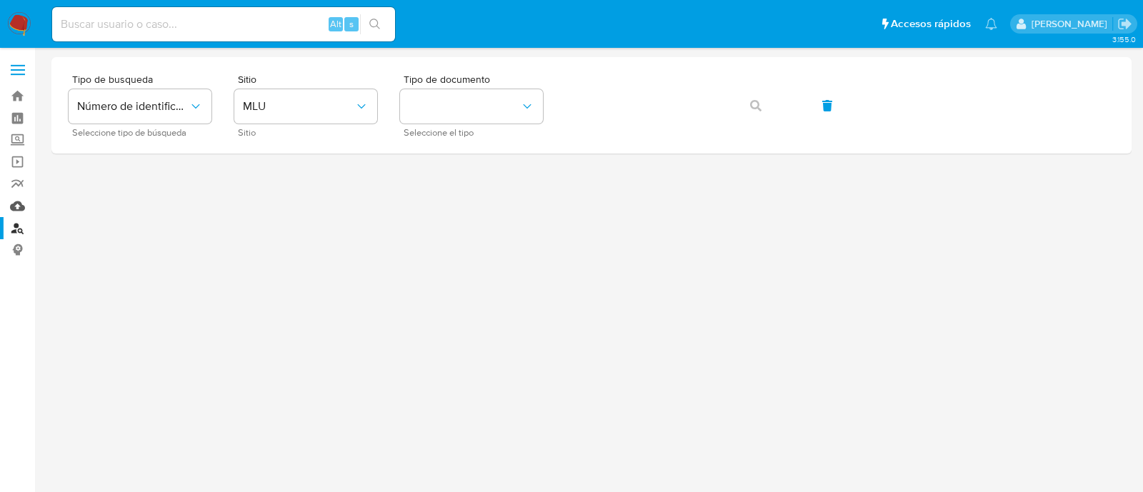
drag, startPoint x: 0, startPoint y: 0, endPoint x: 14, endPoint y: 207, distance: 207.7
click at [14, 207] on link "Mulan" at bounding box center [85, 206] width 170 height 22
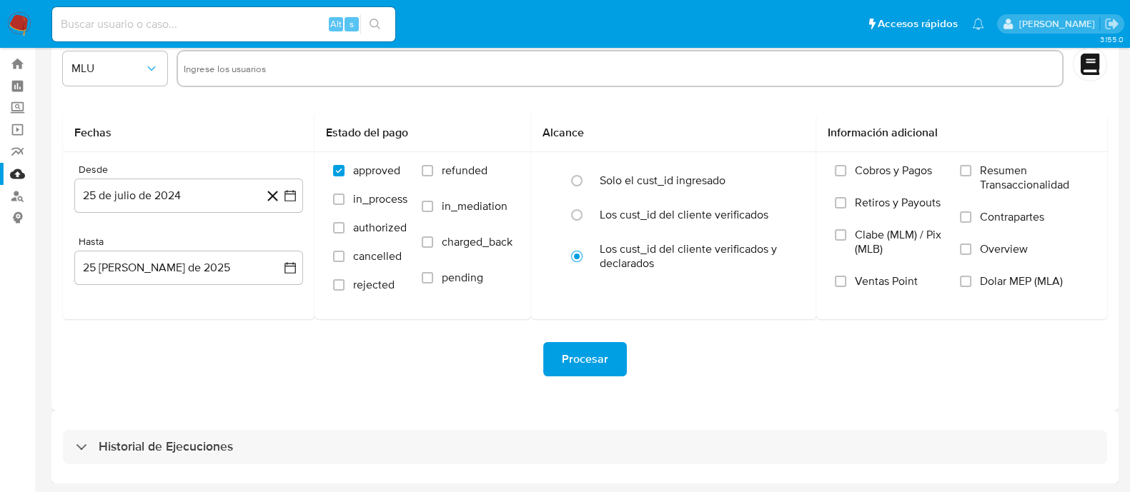
click at [245, 442] on div "Historial de Ejecuciones" at bounding box center [585, 447] width 1044 height 34
select select "10"
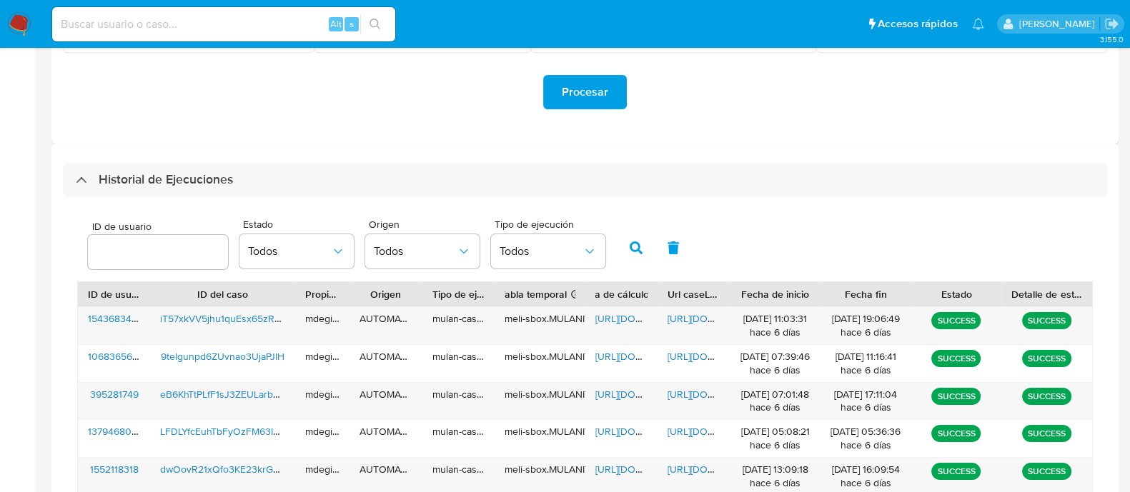
click at [186, 263] on div at bounding box center [158, 252] width 140 height 34
click at [182, 257] on input "number" at bounding box center [158, 252] width 140 height 19
paste input "134640250"
click at [627, 253] on button "button" at bounding box center [635, 248] width 37 height 34
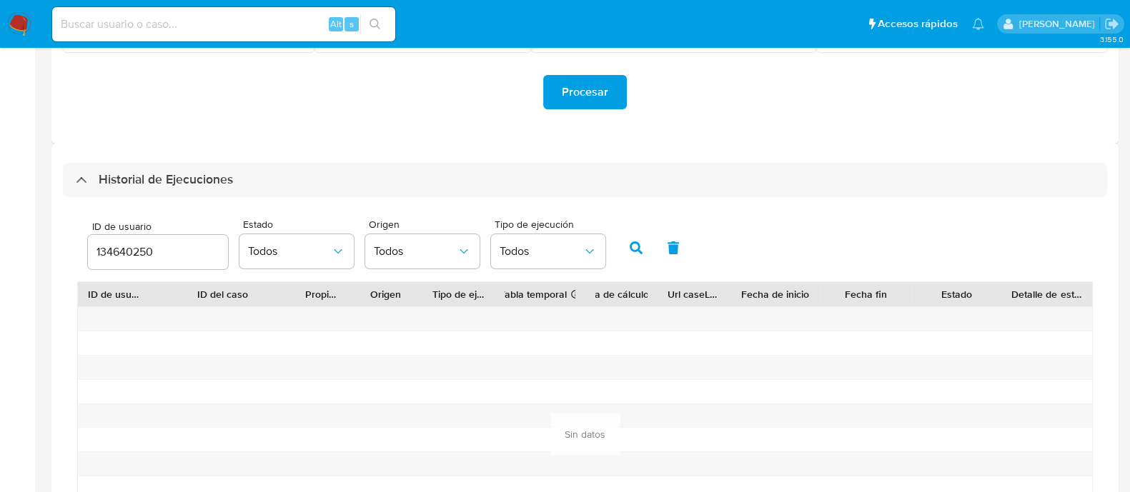
click at [177, 262] on div "134640250" at bounding box center [158, 252] width 140 height 34
click at [176, 262] on div "134640250" at bounding box center [158, 252] width 140 height 34
click at [174, 256] on input "134640250" at bounding box center [158, 252] width 140 height 19
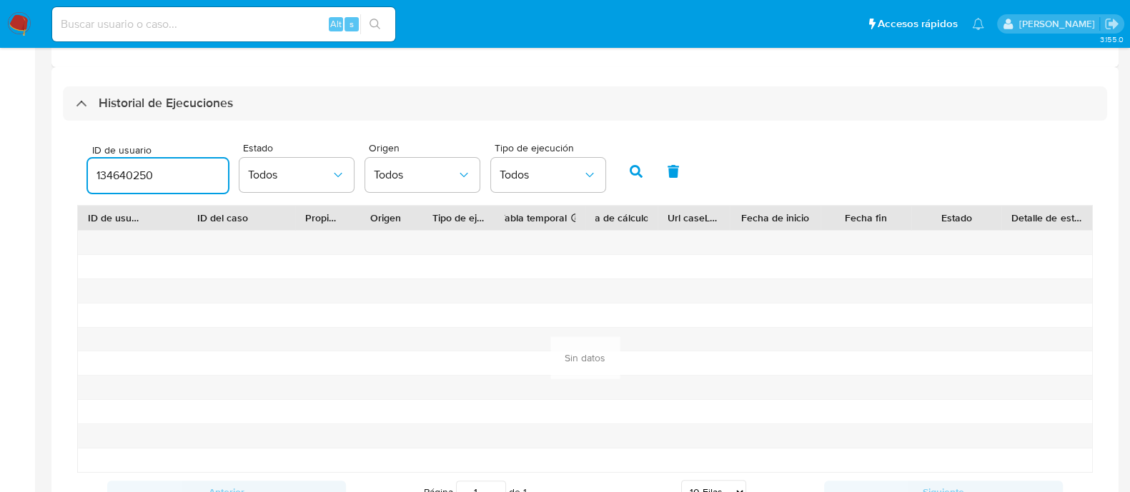
scroll to position [435, 0]
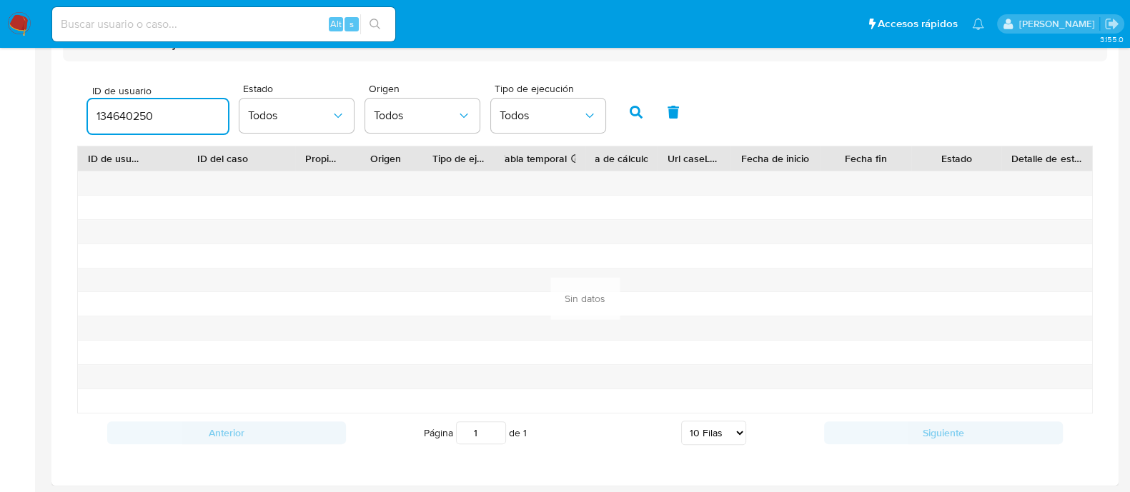
click at [127, 118] on input "134640250" at bounding box center [158, 116] width 140 height 19
click at [635, 110] on icon "button" at bounding box center [636, 112] width 13 height 13
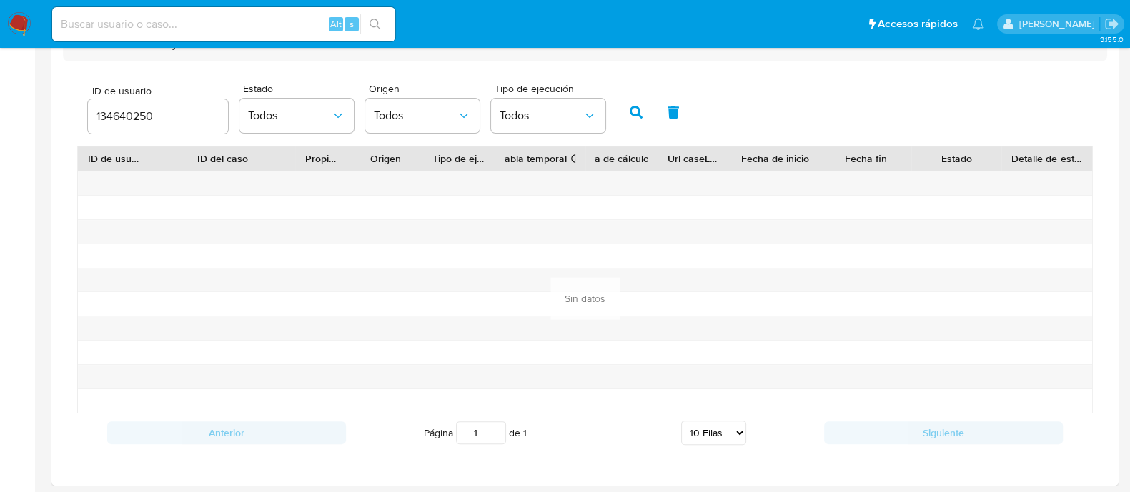
click at [142, 111] on input "134640250" at bounding box center [158, 116] width 140 height 19
paste input "832506419"
click at [629, 102] on button "button" at bounding box center [635, 112] width 37 height 34
click at [134, 127] on div "832506419" at bounding box center [158, 116] width 140 height 34
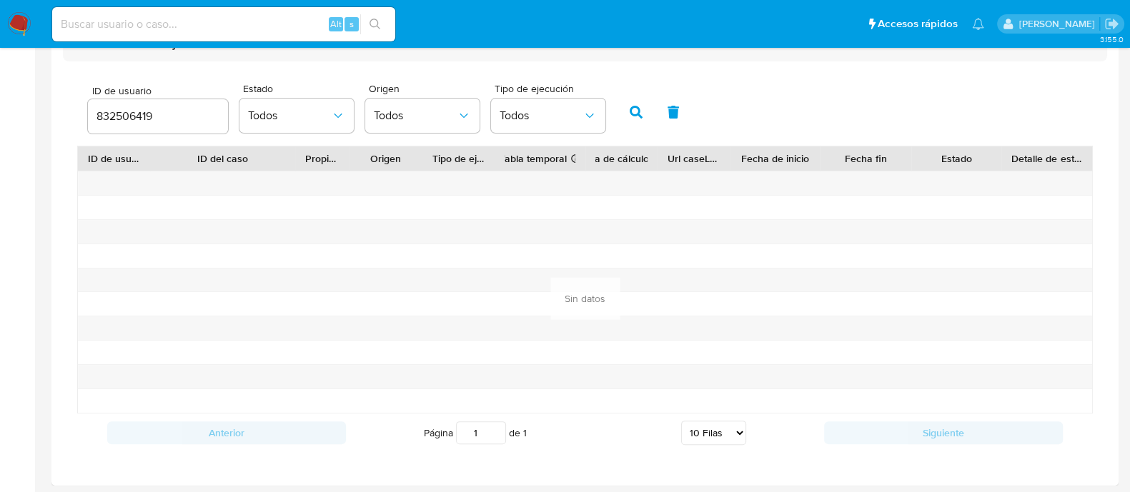
click at [135, 111] on input "832506419" at bounding box center [158, 116] width 140 height 19
paste input "678163984"
type input "678163984"
click at [630, 106] on icon "button" at bounding box center [636, 112] width 13 height 13
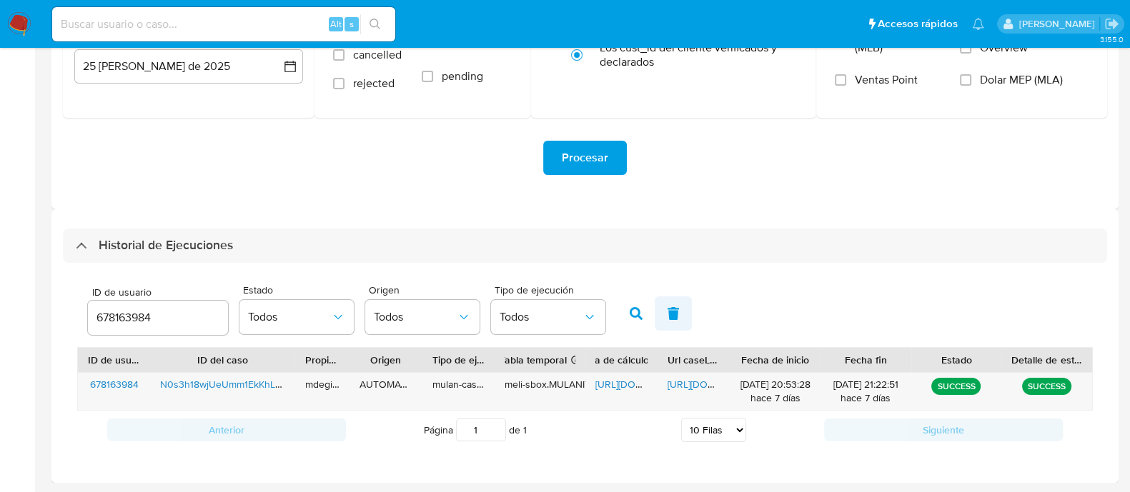
scroll to position [232, 0]
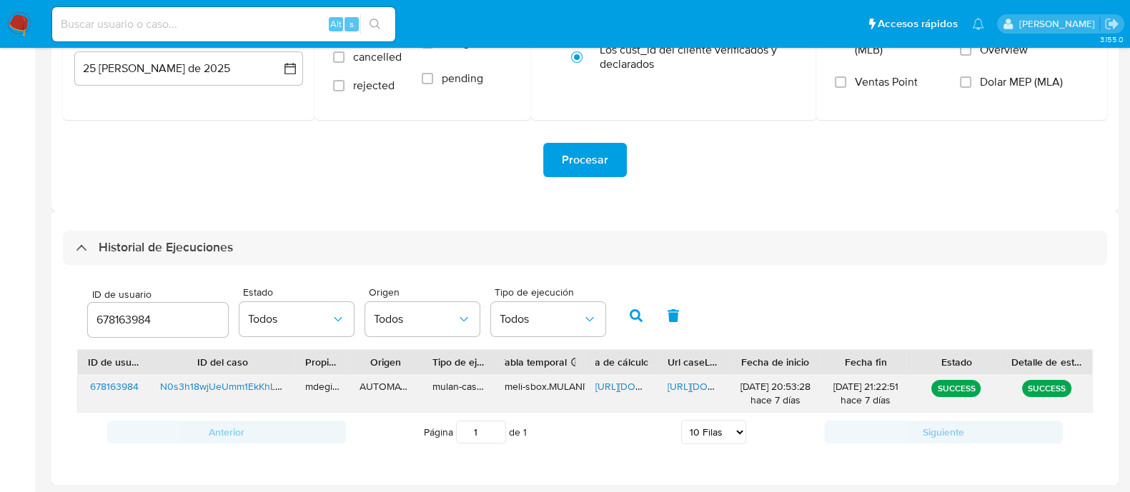
click at [607, 384] on span "https://docs.google.com/spreadsheets/d/1XrdSax5SPeazLy4qjWVamLjJ51k1LO-TPgfIwOC…" at bounding box center [644, 386] width 99 height 14
click at [675, 384] on span "https://docs.google.com/document/d/12eoNk1YSvSXRSwqtKmDzwpIEPaIFyRbzXUwqDwc-w8o…" at bounding box center [717, 386] width 99 height 14
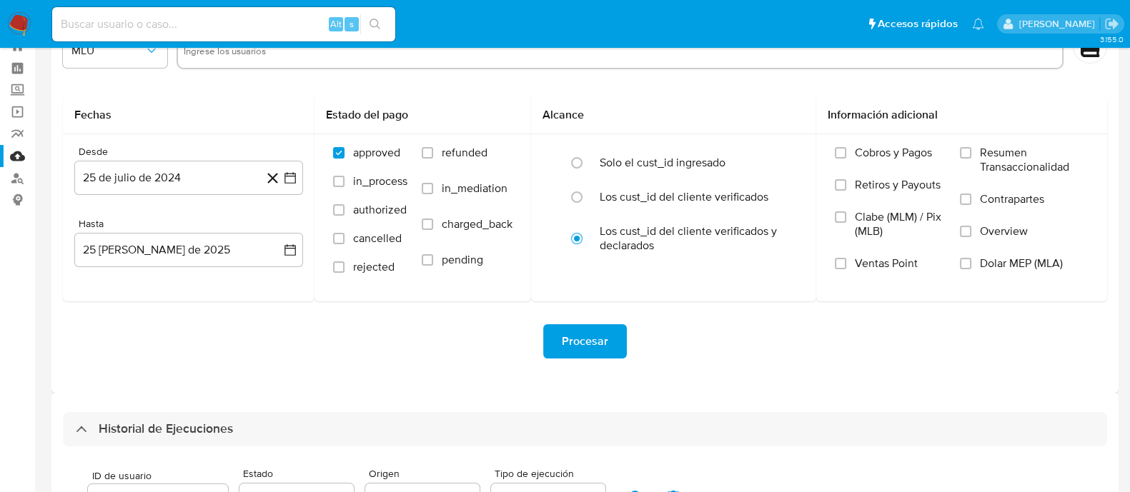
scroll to position [0, 0]
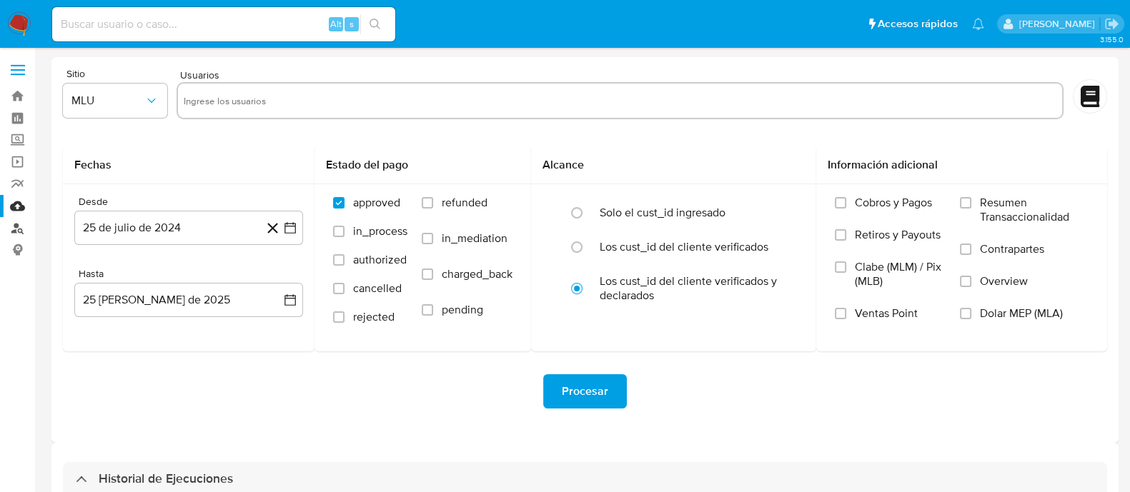
click at [16, 230] on link "Buscador de personas" at bounding box center [85, 228] width 170 height 22
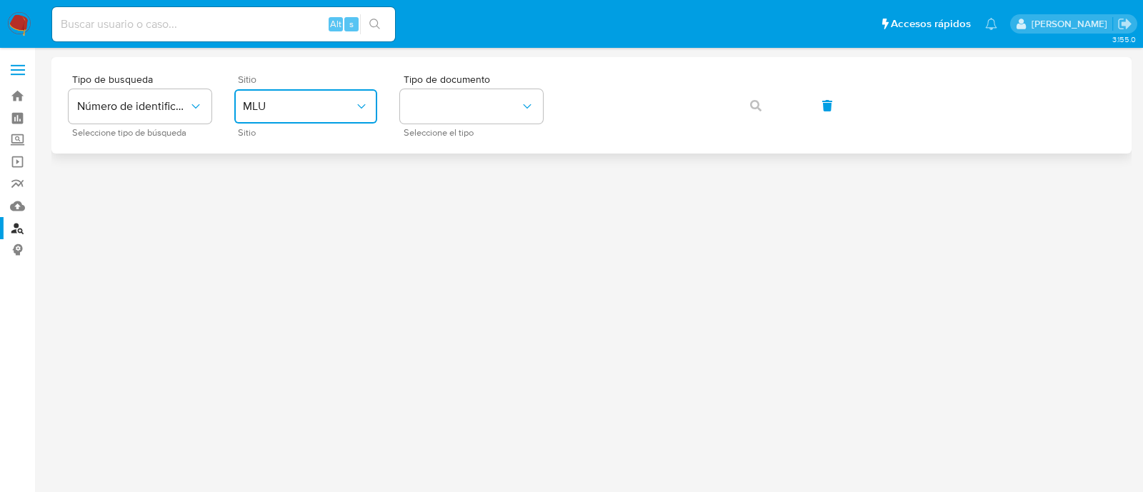
click at [352, 109] on span "MLU" at bounding box center [298, 106] width 111 height 14
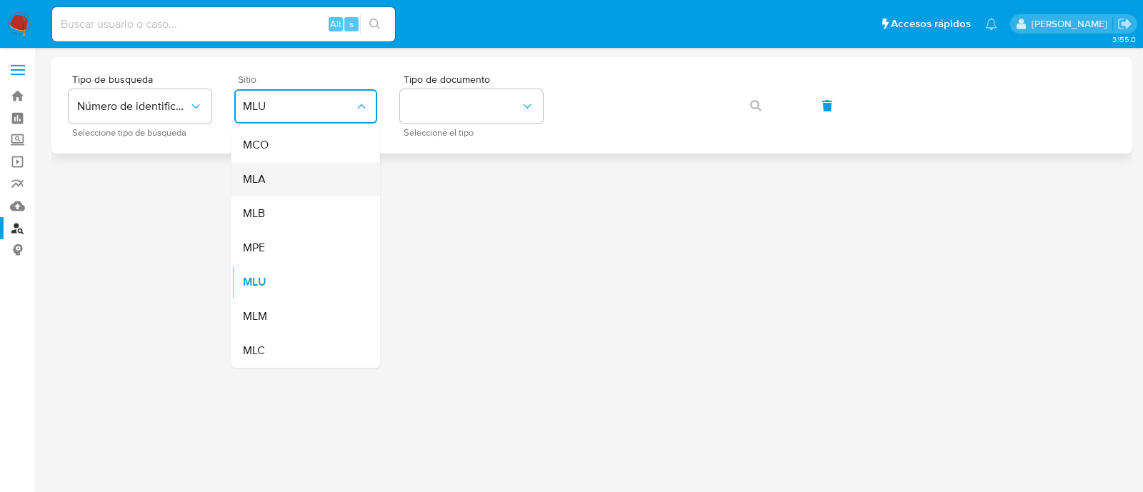
click at [288, 184] on div "MLA" at bounding box center [301, 179] width 117 height 34
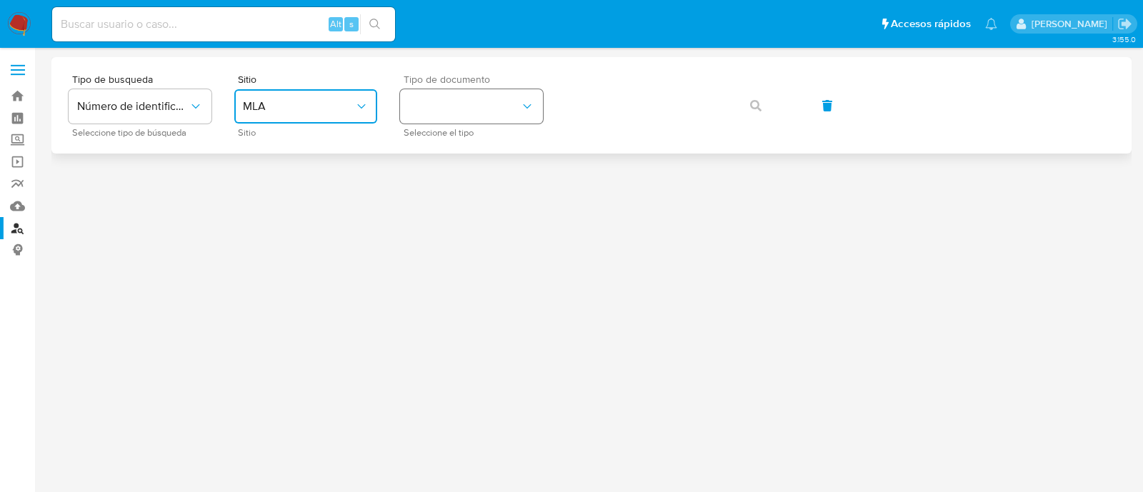
click at [450, 104] on button "identificationType" at bounding box center [471, 106] width 143 height 34
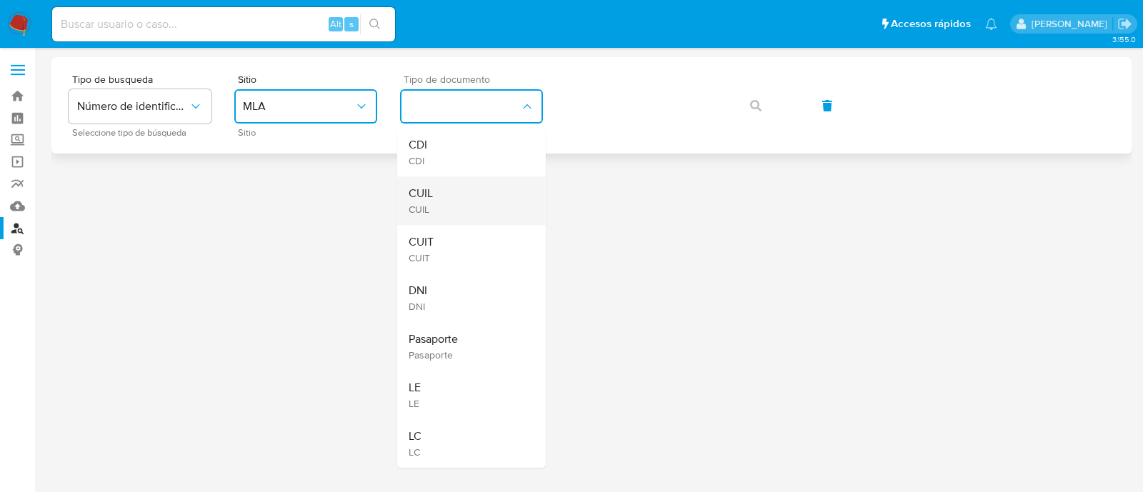
click at [440, 194] on div "CUIL CUIL" at bounding box center [467, 201] width 117 height 49
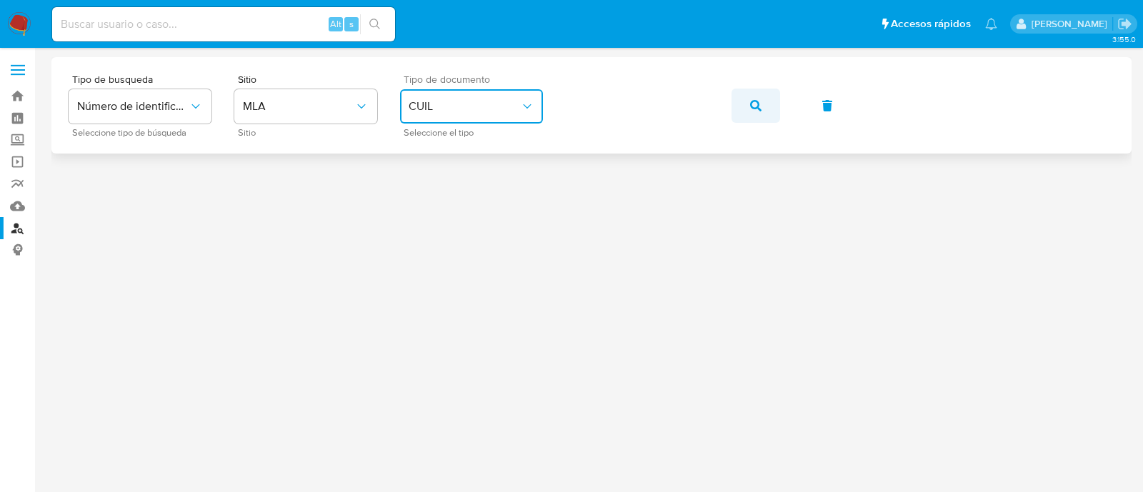
click at [761, 120] on span "button" at bounding box center [755, 105] width 11 height 31
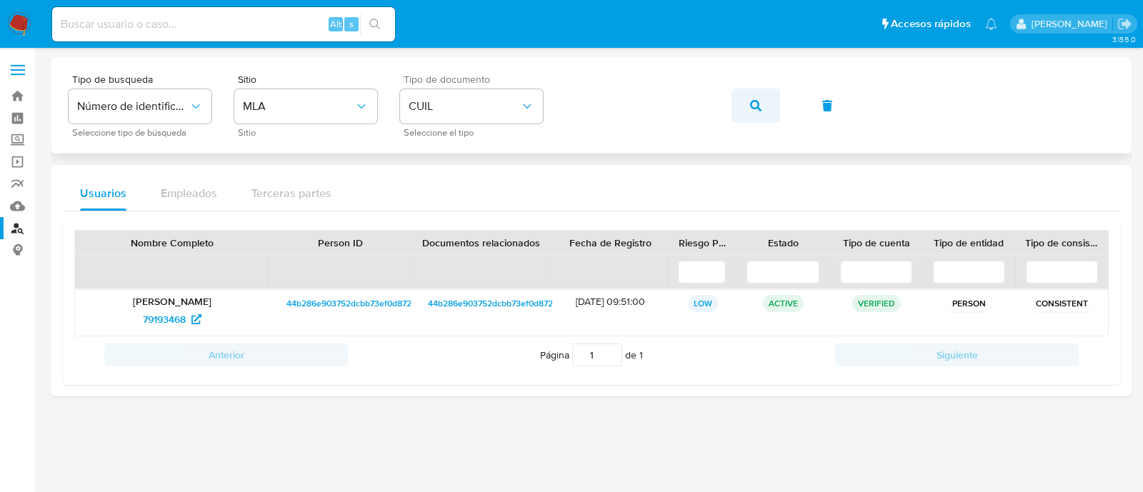
click at [767, 119] on div "Tipo de busqueda Número de identificación Seleccione tipo de búsqueda Sitio MLA…" at bounding box center [592, 105] width 1046 height 62
click at [768, 119] on button "button" at bounding box center [756, 106] width 49 height 34
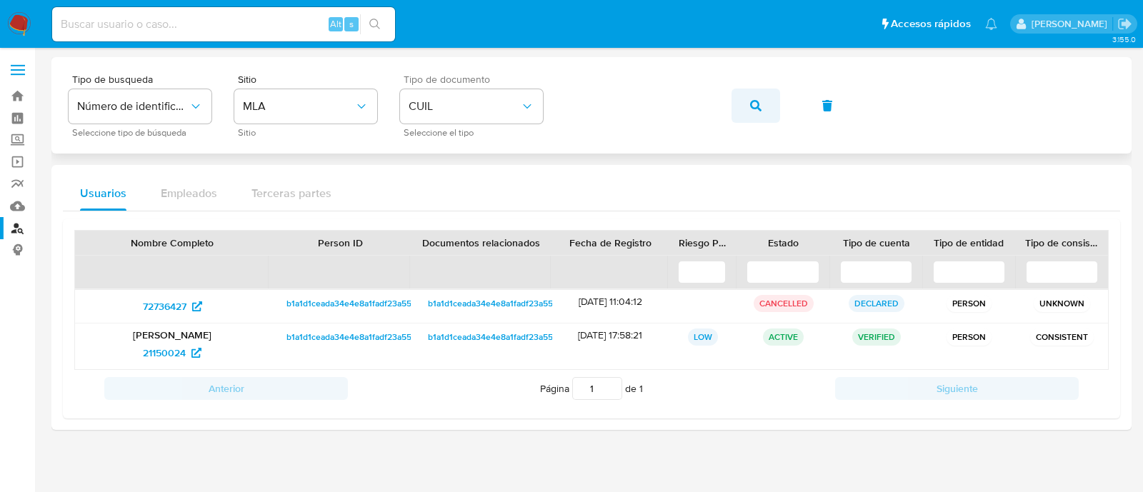
click at [751, 106] on icon "button" at bounding box center [755, 105] width 11 height 11
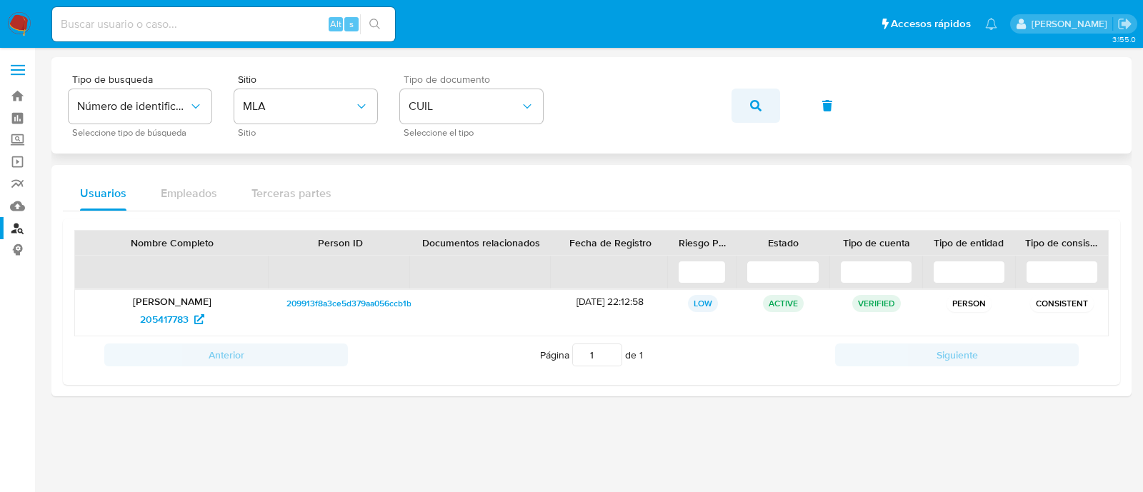
click at [764, 106] on button "button" at bounding box center [756, 106] width 49 height 34
click at [167, 316] on span "565447236" at bounding box center [164, 319] width 51 height 23
click at [753, 104] on icon "button" at bounding box center [755, 105] width 11 height 11
click at [144, 313] on span "129169926" at bounding box center [164, 319] width 47 height 23
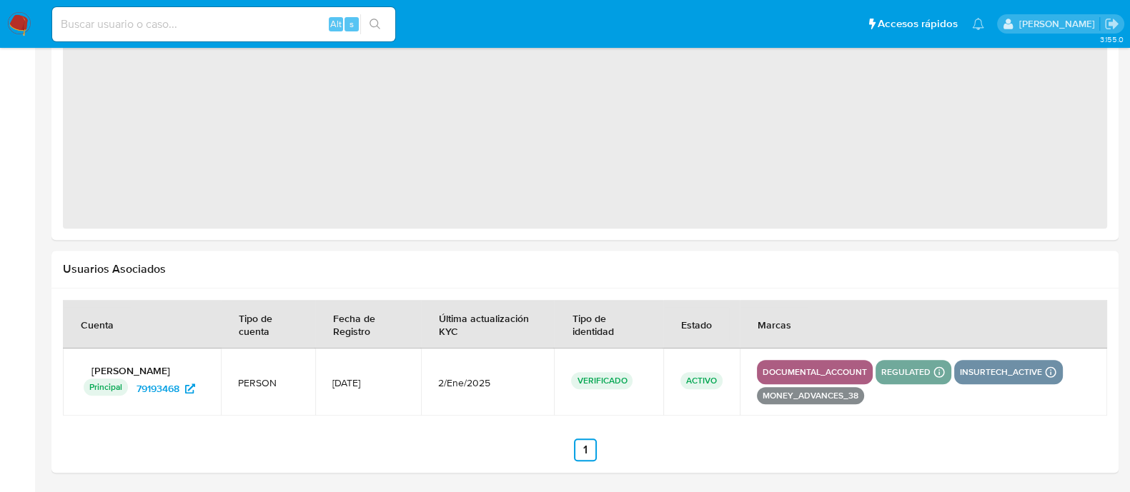
select select "10"
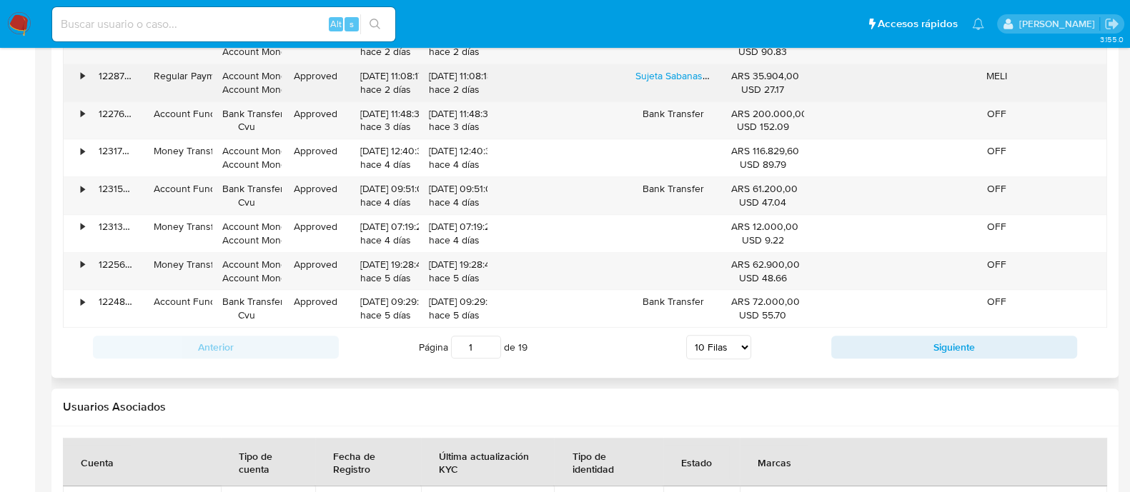
scroll to position [1534, 0]
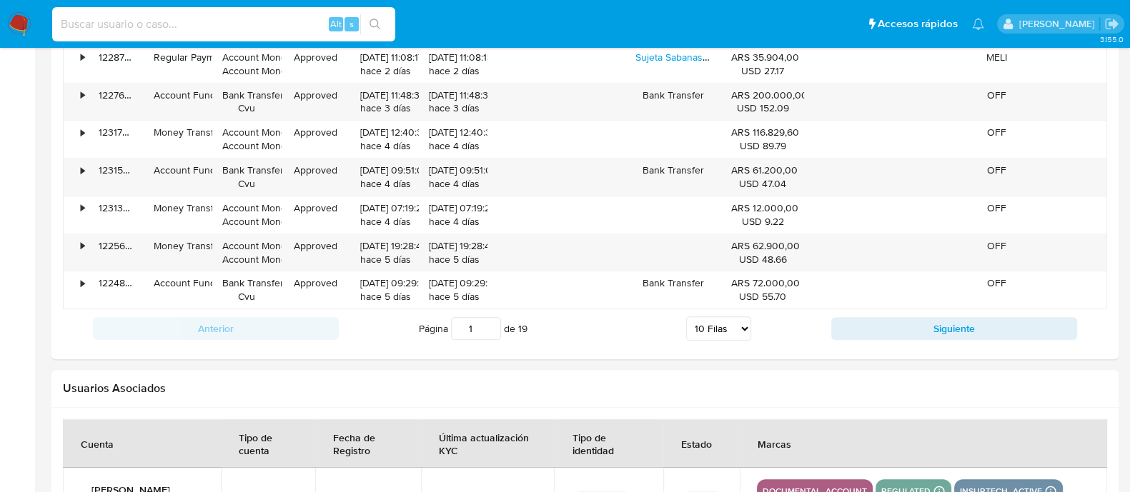
click at [226, 28] on input at bounding box center [223, 24] width 343 height 19
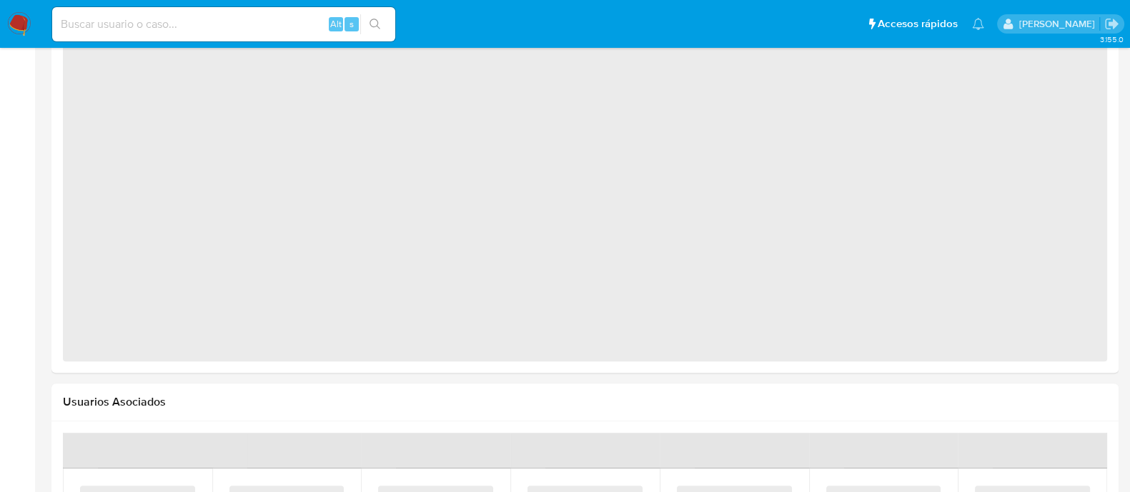
select select "10"
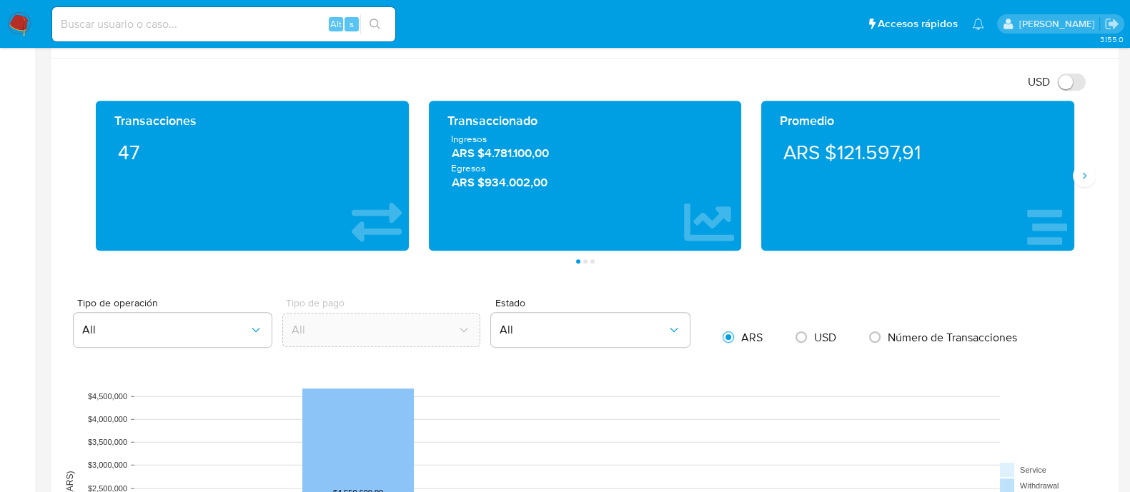
scroll to position [566, 0]
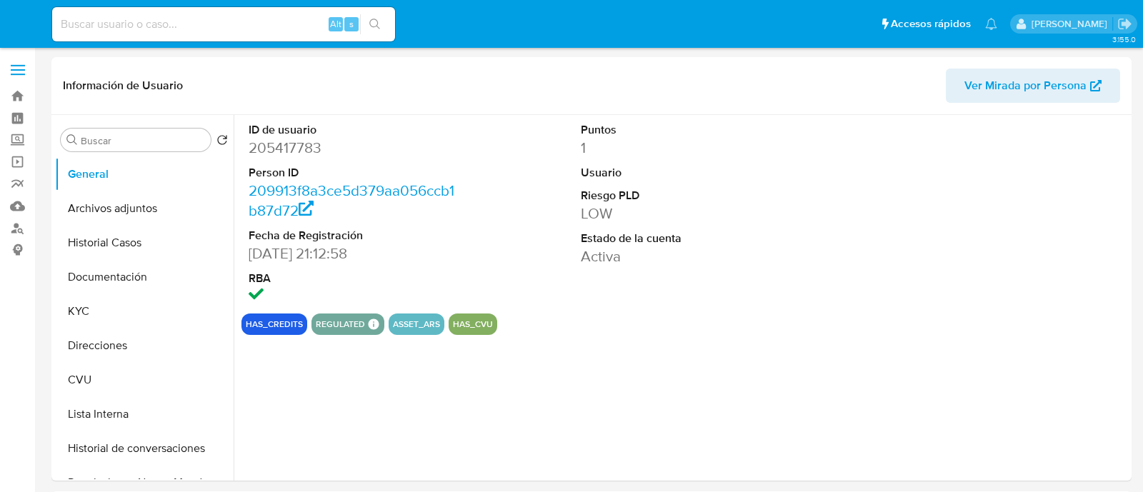
select select "10"
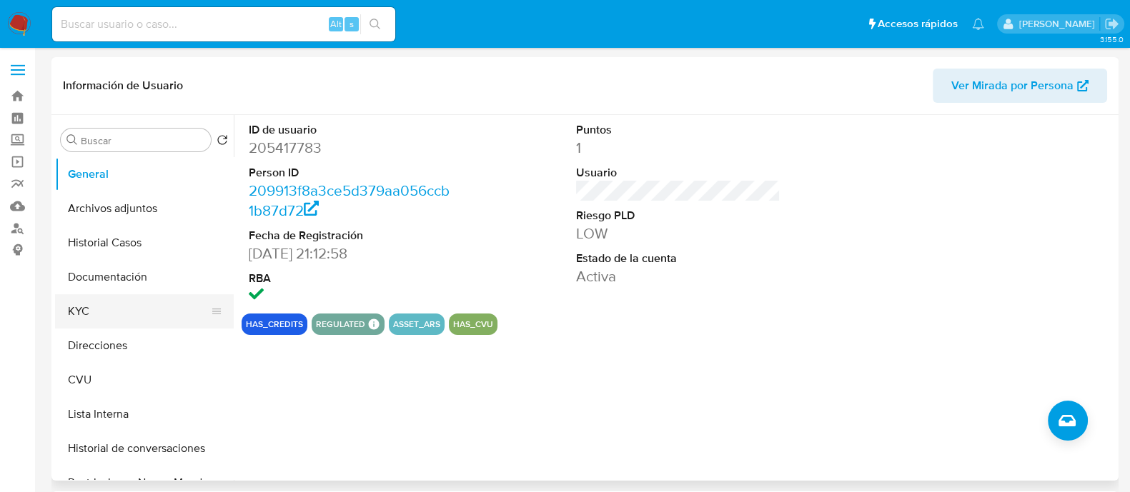
click at [89, 304] on button "KYC" at bounding box center [138, 311] width 167 height 34
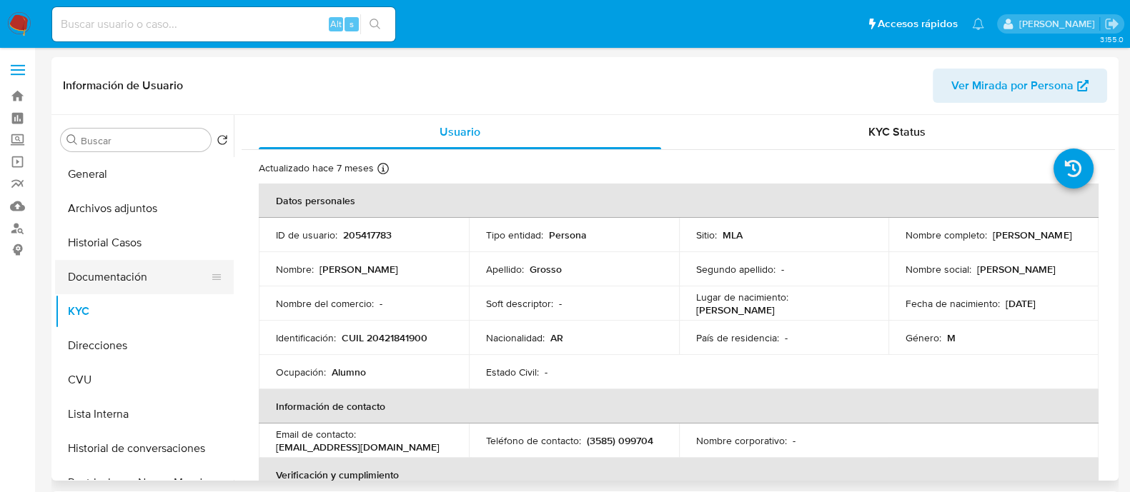
click at [164, 267] on button "Documentación" at bounding box center [138, 277] width 167 height 34
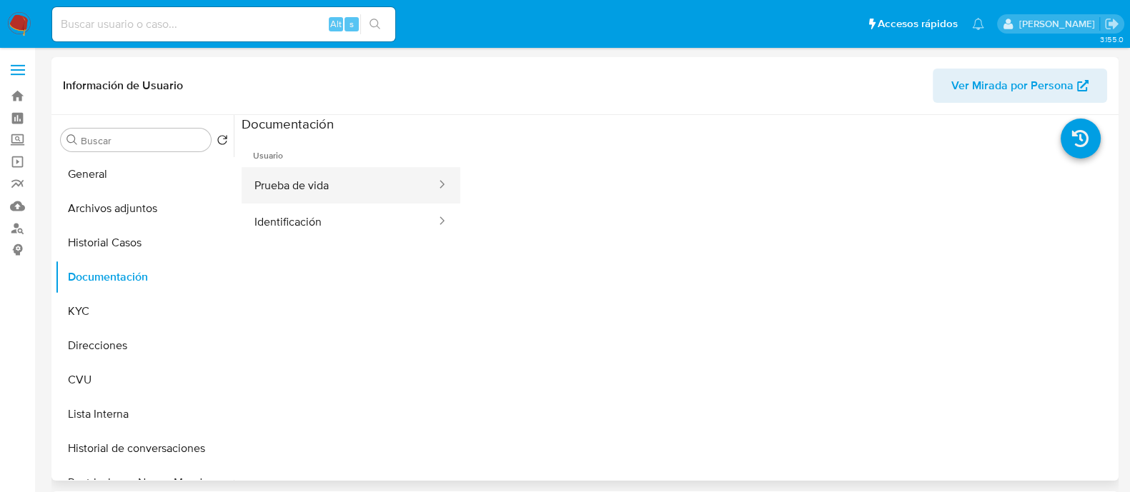
click at [350, 182] on button "Prueba de vida" at bounding box center [340, 185] width 196 height 36
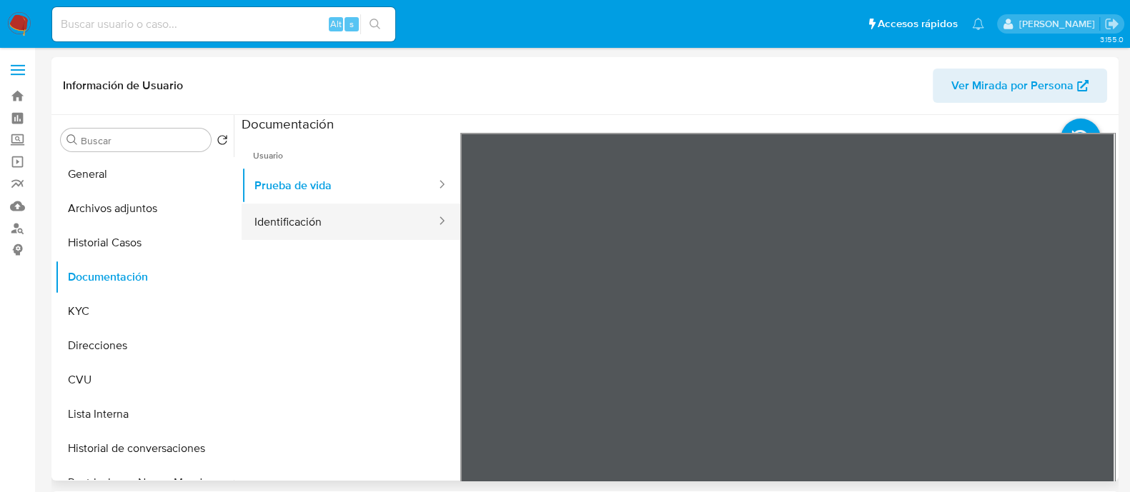
click at [325, 217] on button "Identificación" at bounding box center [340, 222] width 196 height 36
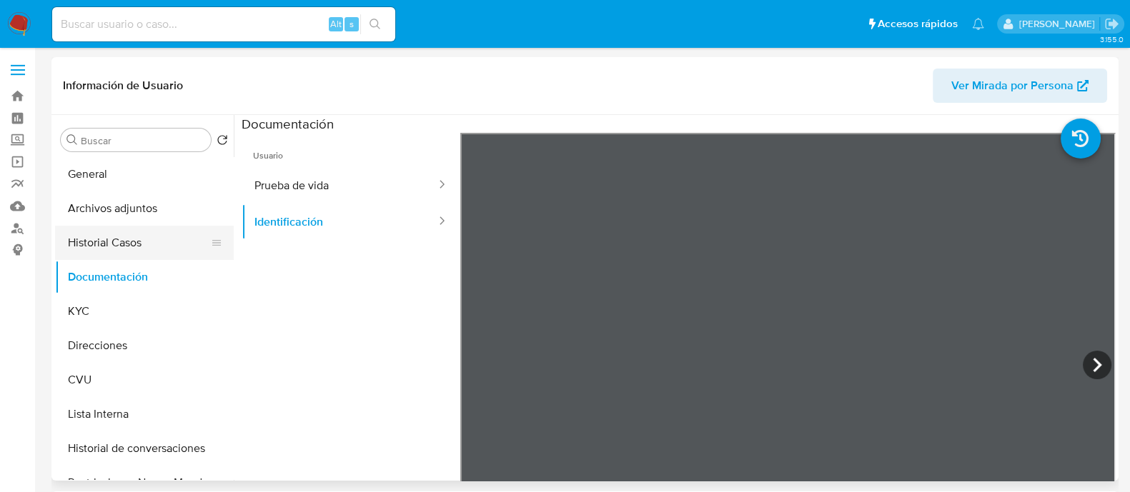
click at [103, 241] on button "Historial Casos" at bounding box center [138, 243] width 167 height 34
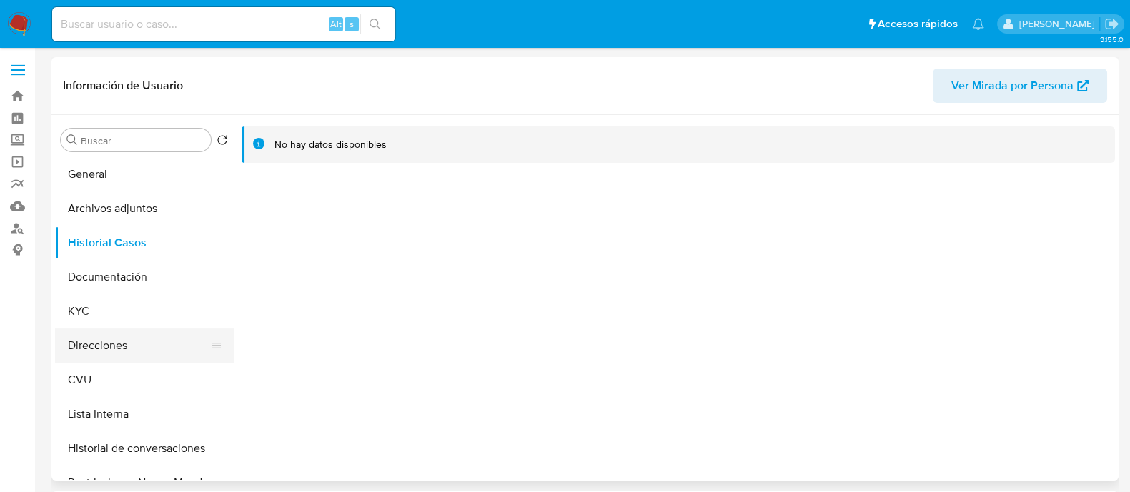
click at [111, 347] on button "Direcciones" at bounding box center [138, 346] width 167 height 34
drag, startPoint x: 104, startPoint y: 322, endPoint x: 121, endPoint y: 314, distance: 18.2
click at [104, 322] on button "KYC" at bounding box center [138, 311] width 167 height 34
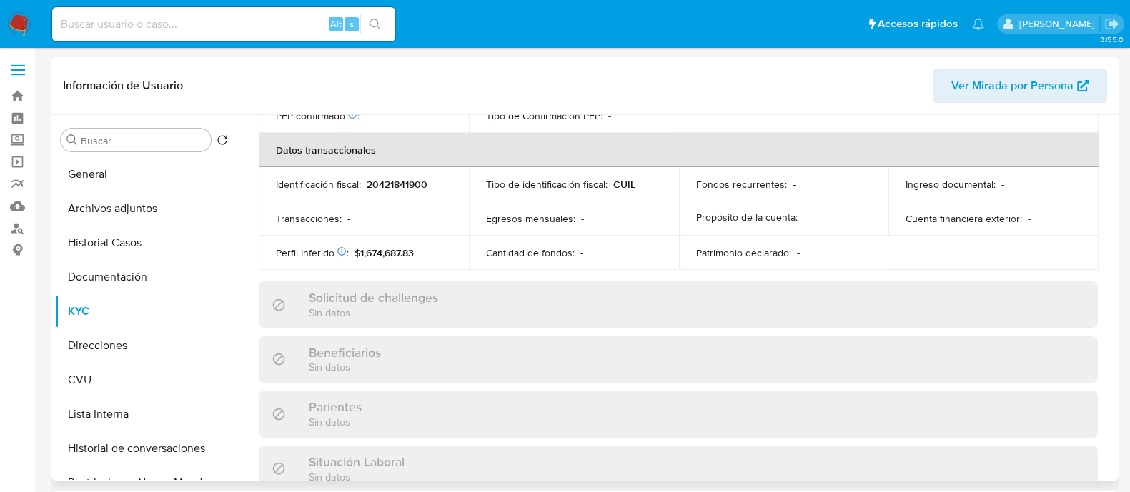
scroll to position [765, 0]
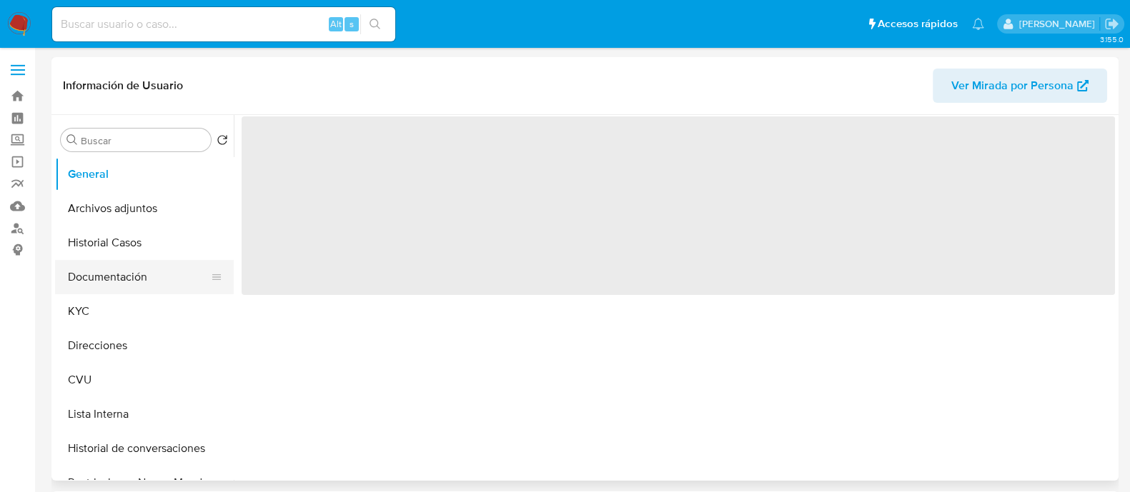
click at [111, 264] on button "Documentación" at bounding box center [138, 277] width 167 height 34
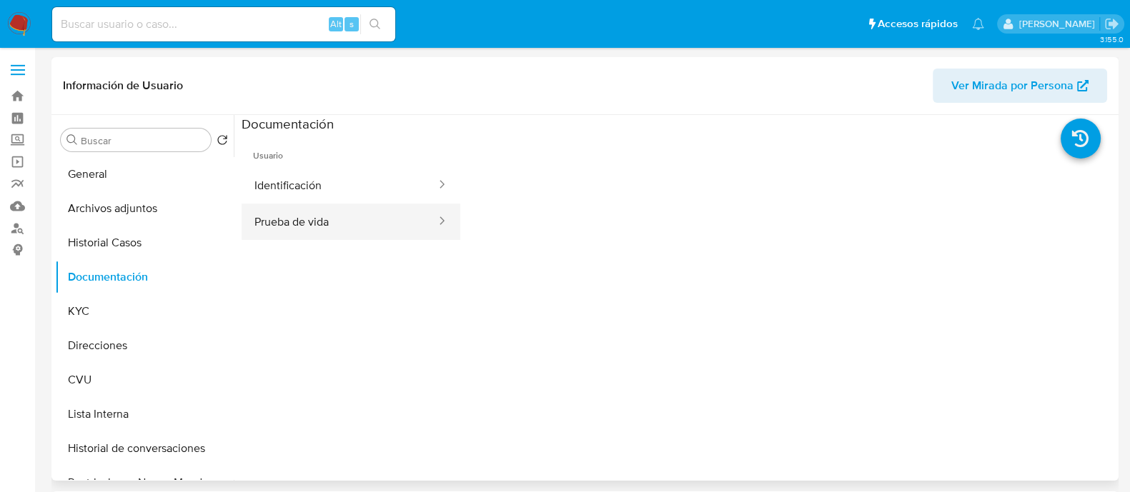
click at [300, 214] on button "Prueba de vida" at bounding box center [340, 222] width 196 height 36
select select "10"
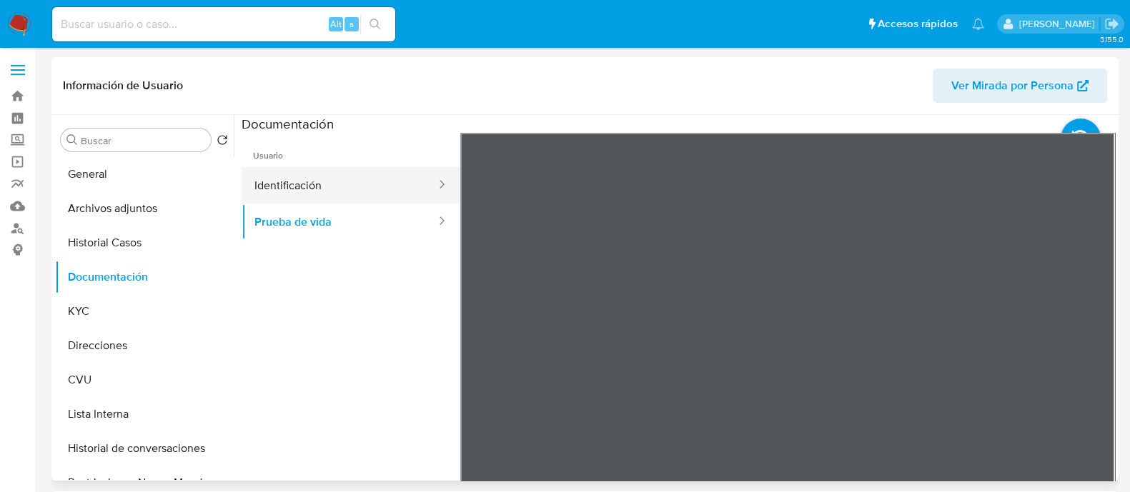
click at [370, 179] on button "Identificación" at bounding box center [340, 185] width 196 height 36
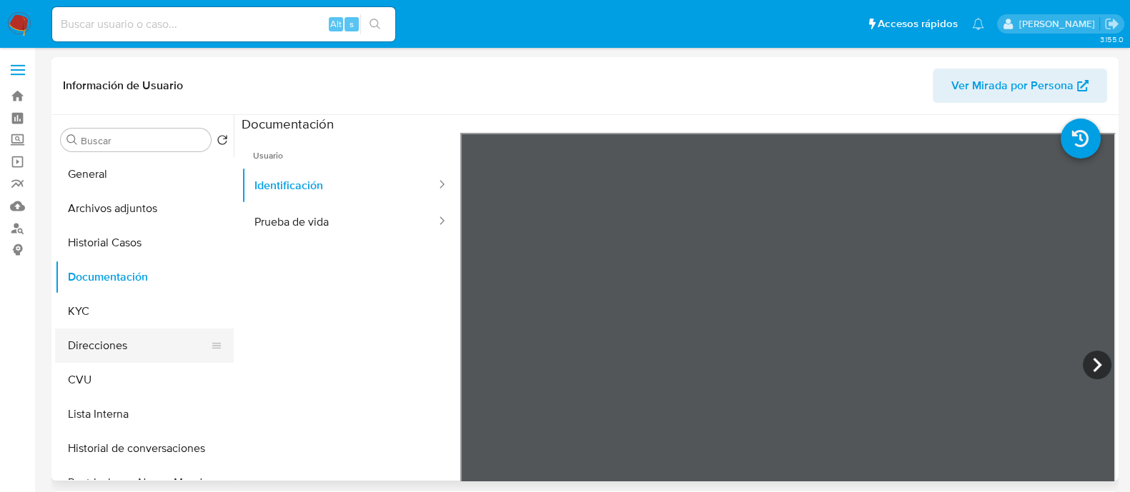
click at [120, 352] on button "Direcciones" at bounding box center [138, 346] width 167 height 34
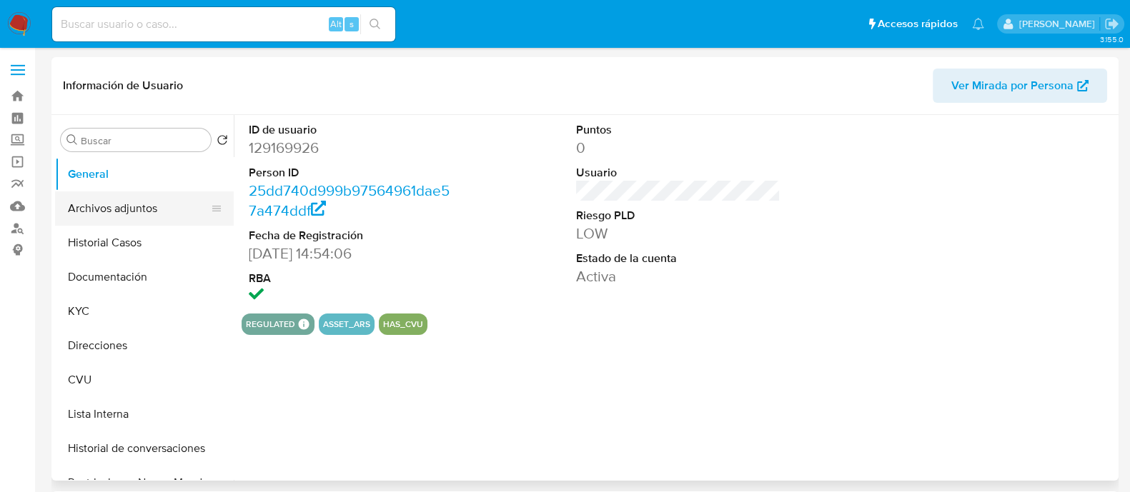
select select "10"
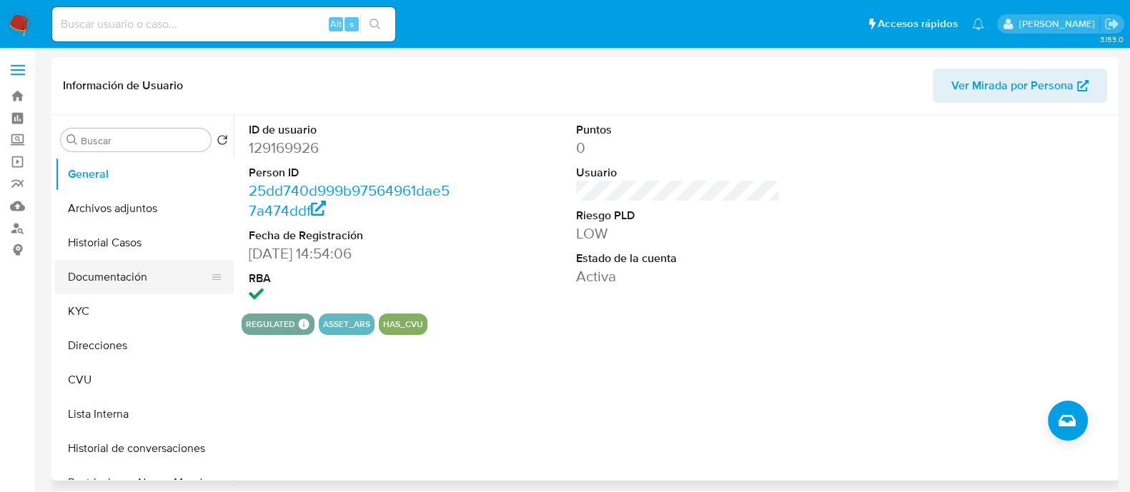
click at [126, 270] on button "Documentación" at bounding box center [138, 277] width 167 height 34
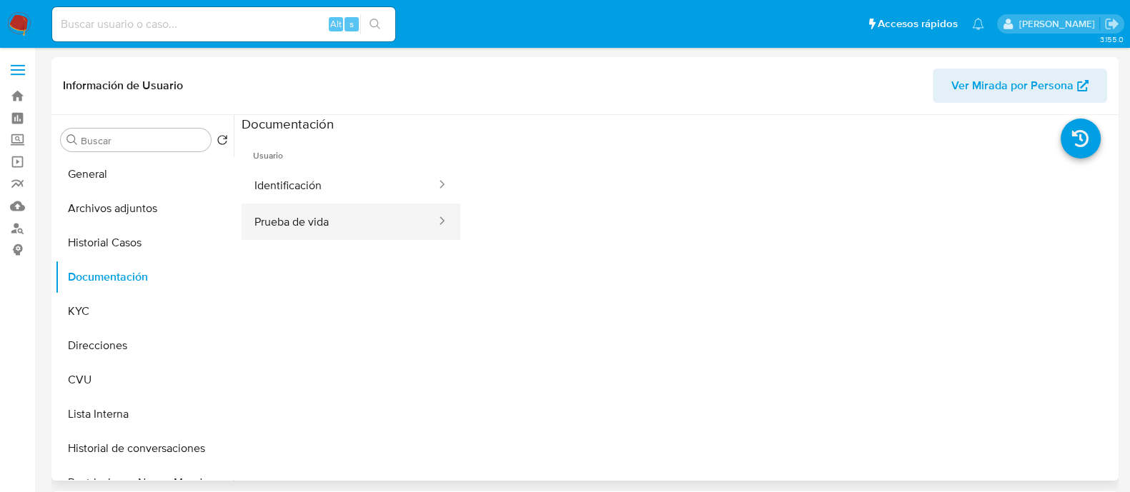
click at [372, 237] on button "Prueba de vida" at bounding box center [340, 222] width 196 height 36
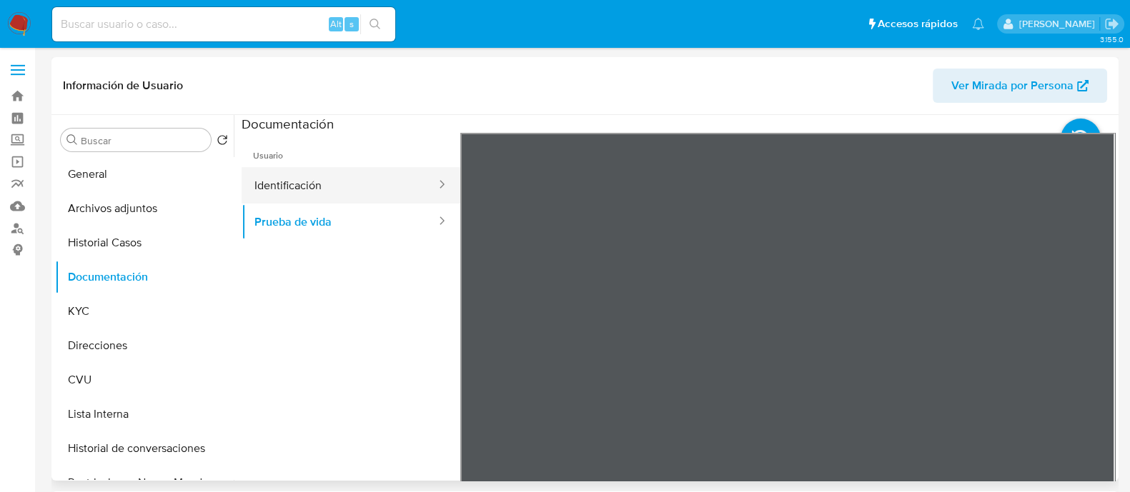
click at [377, 185] on button "Identificación" at bounding box center [340, 185] width 196 height 36
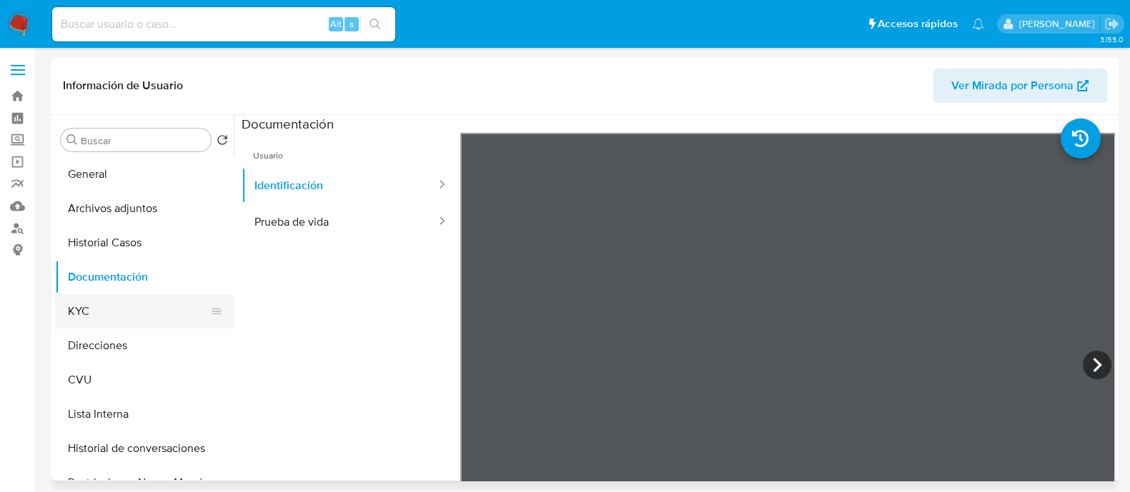
click at [99, 305] on button "KYC" at bounding box center [138, 311] width 167 height 34
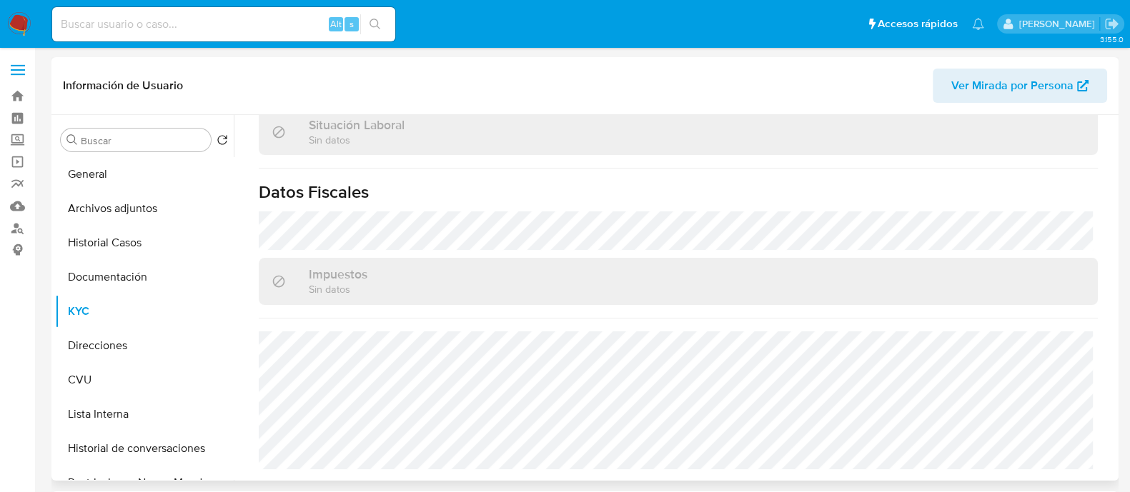
scroll to position [765, 0]
click at [79, 346] on button "Direcciones" at bounding box center [138, 346] width 167 height 34
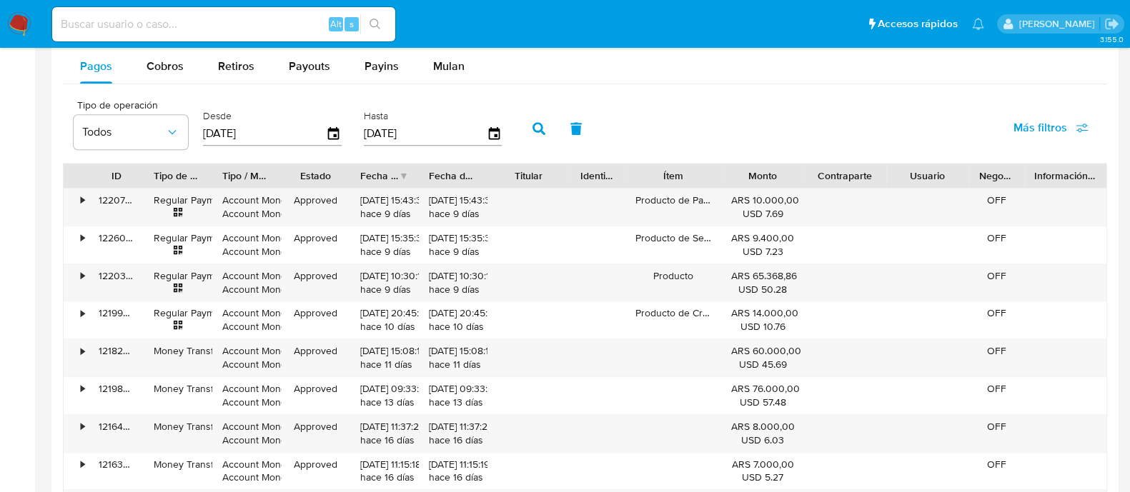
scroll to position [1065, 0]
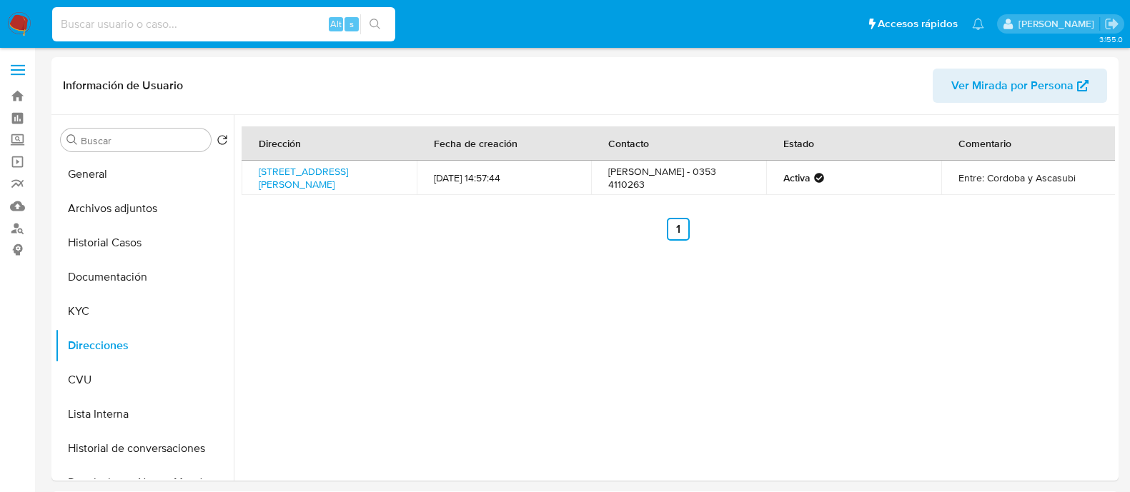
select select "10"
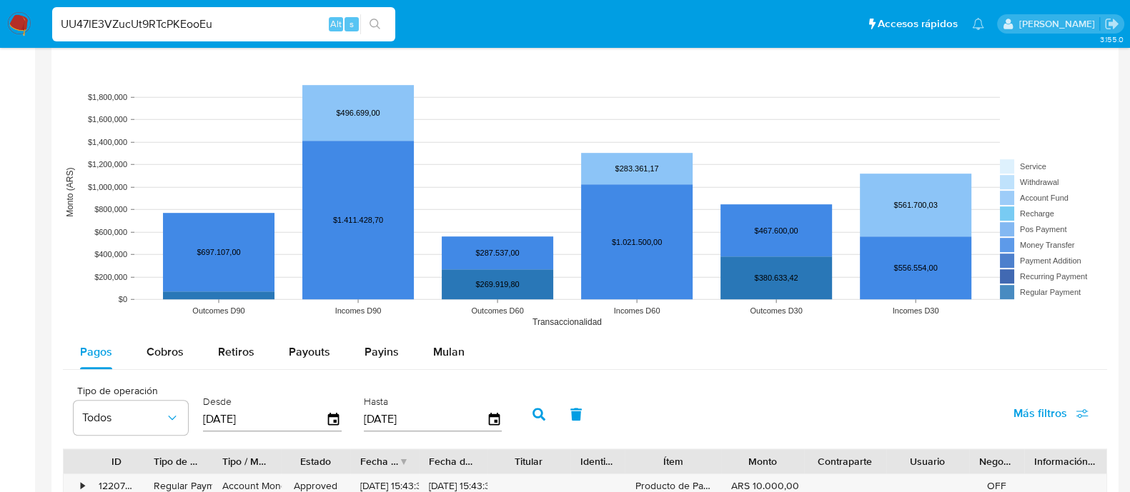
type input "UU47lE3VZucUt9RTcPKEooEu"
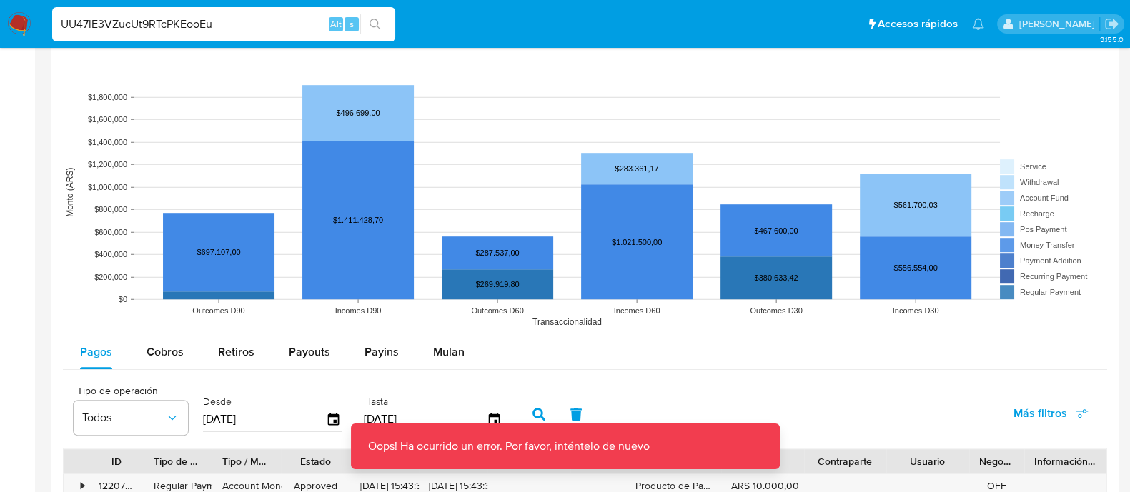
click at [179, 53] on rect at bounding box center [585, 192] width 1044 height 286
click at [186, 19] on input "UU47lE3VZucUt9RTcPKEooEu" at bounding box center [223, 24] width 343 height 19
drag, startPoint x: 186, startPoint y: 19, endPoint x: 177, endPoint y: 23, distance: 10.0
click at [177, 23] on input "UU47lE3VZucUt9RTcPKEooEu" at bounding box center [223, 24] width 343 height 19
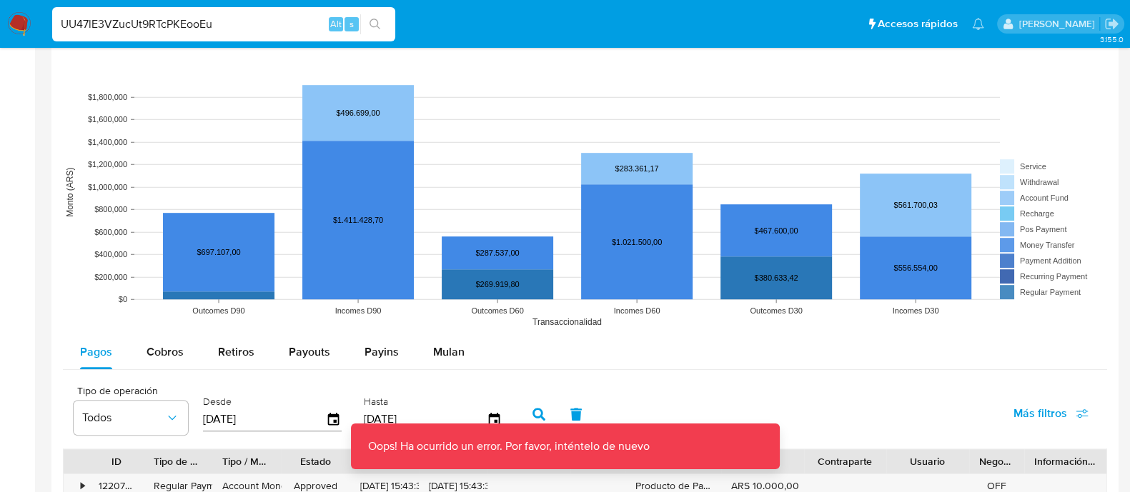
click at [177, 23] on input "UU47lE3VZucUt9RTcPKEooEu" at bounding box center [223, 24] width 343 height 19
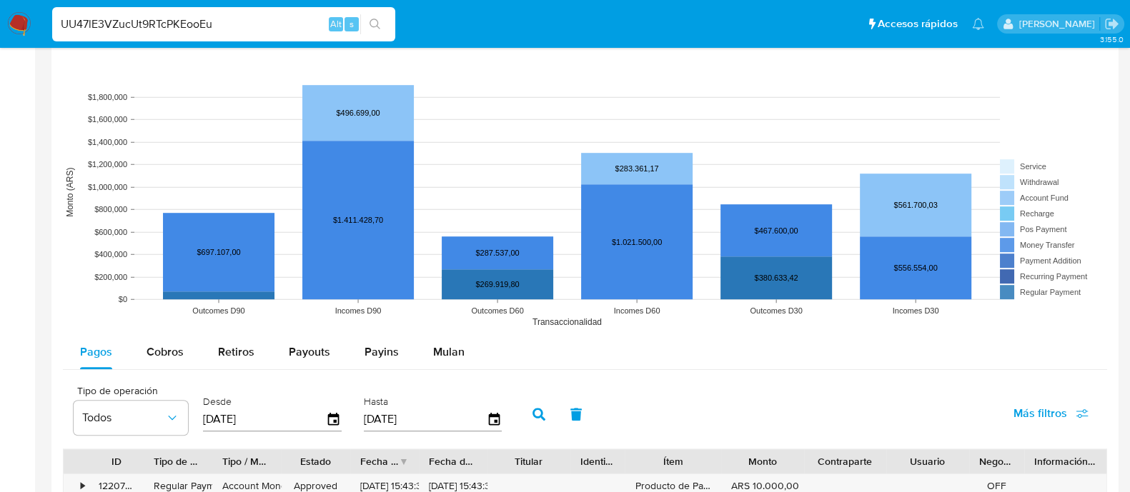
click at [177, 23] on input "UU47lE3VZucUt9RTcPKEooEu" at bounding box center [223, 24] width 343 height 19
click at [132, 22] on input "UU47lE3VZucUt9RTcPKEooEu" at bounding box center [223, 24] width 343 height 19
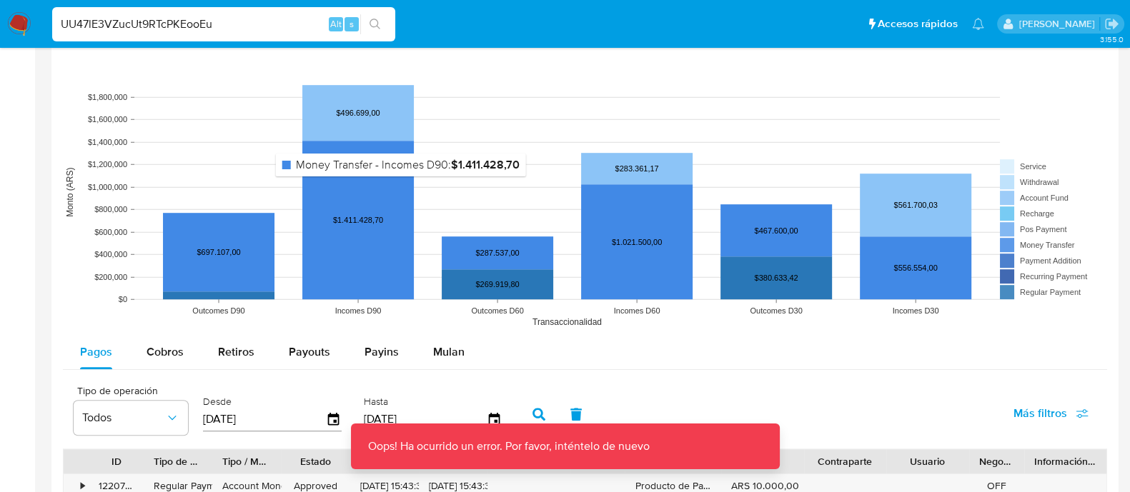
scroll to position [708, 0]
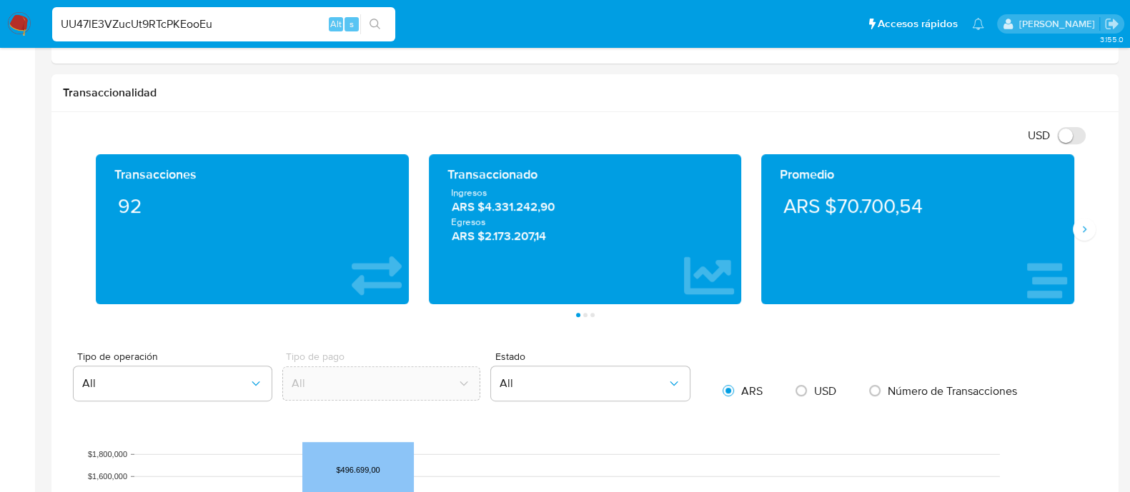
click at [196, 29] on input "UU47lE3VZucUt9RTcPKEooEu" at bounding box center [223, 24] width 343 height 19
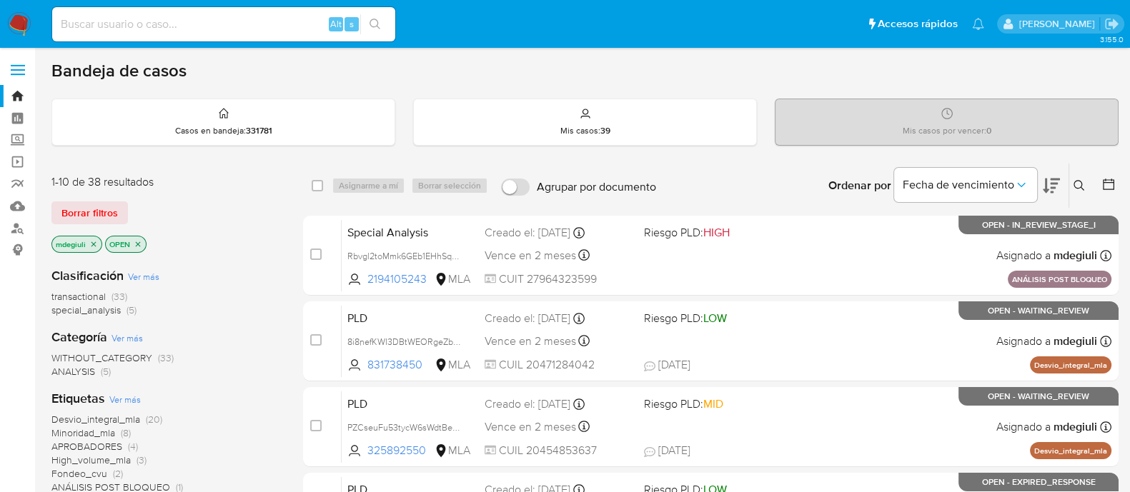
click at [139, 19] on input at bounding box center [223, 24] width 343 height 19
paste input "UU47lE3VZucUt9RTcPKEooEu"
type input "UU47lE3VZucUt9RTcPKEooEu"
click at [151, 23] on input "UU47lE3VZucUt9RTcPKEooEu" at bounding box center [223, 24] width 343 height 19
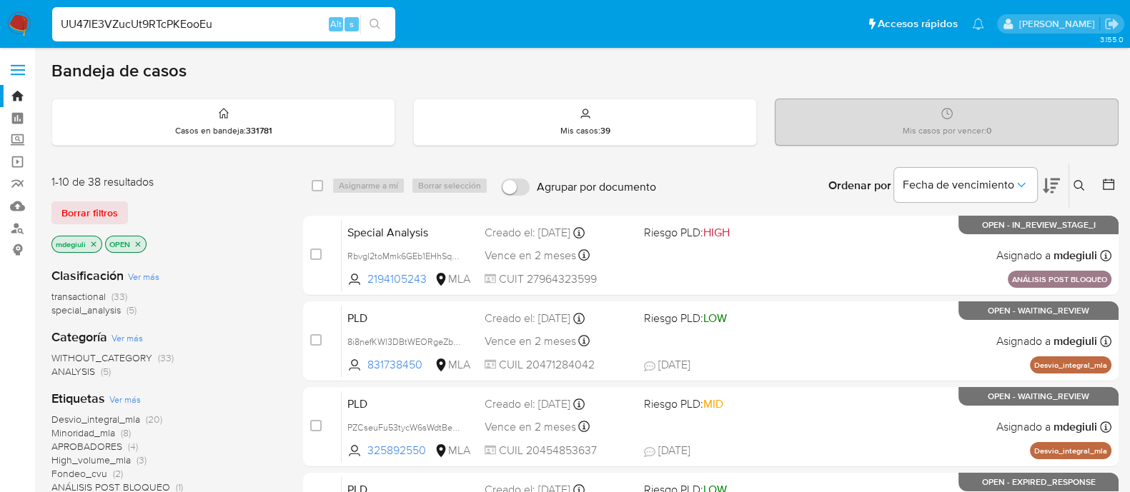
paste input
click at [144, 26] on input at bounding box center [223, 24] width 343 height 19
paste input "AepGSERPWzzuqwHdVMxxwqWO"
type input "AepGSERPWzzuqwHdVMxxwqWO"
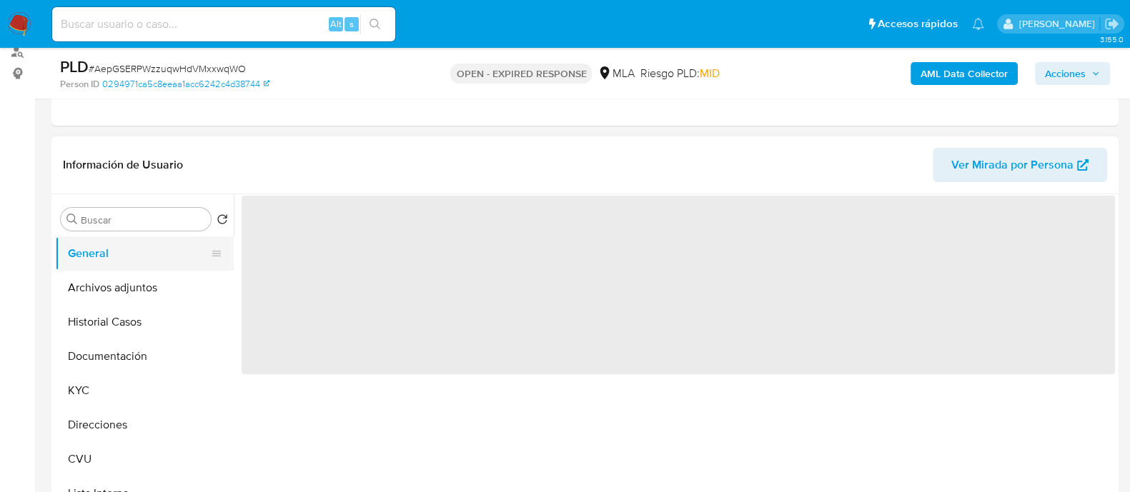
scroll to position [178, 0]
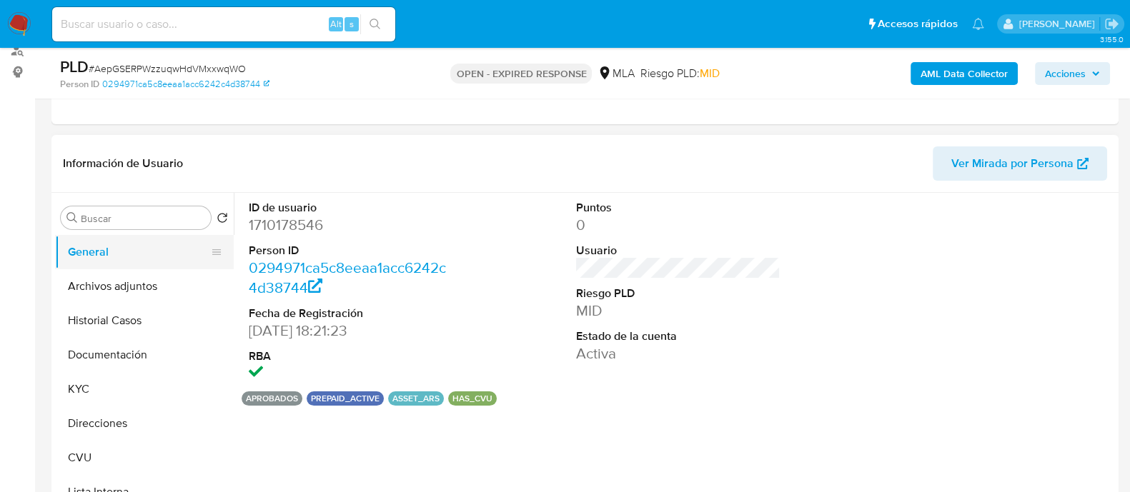
select select "10"
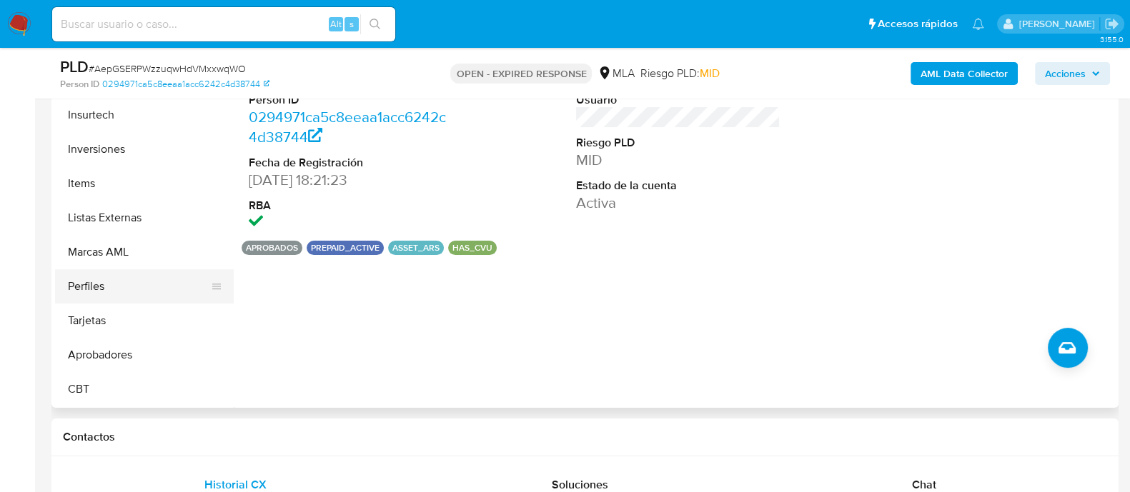
scroll to position [357, 0]
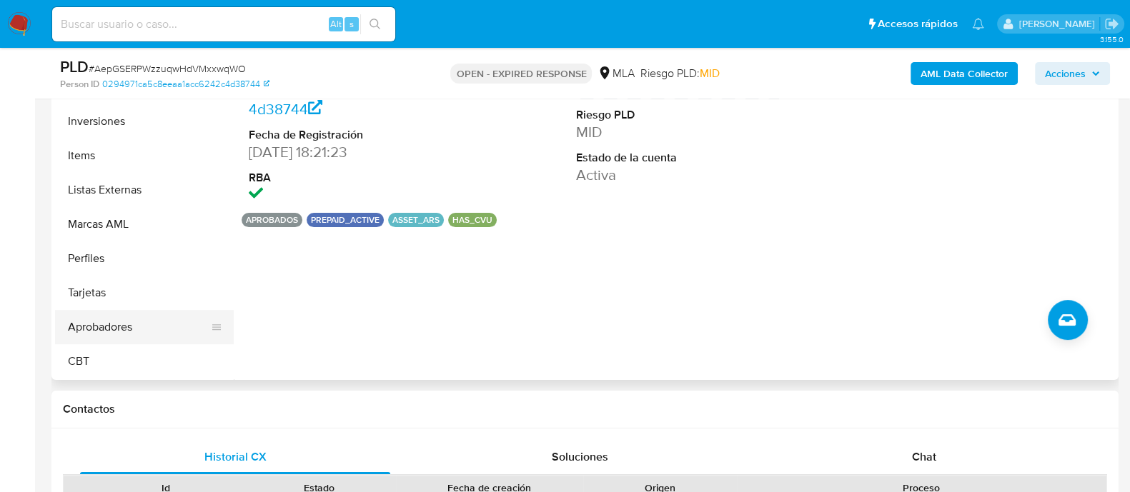
click at [132, 328] on button "Aprobadores" at bounding box center [138, 327] width 167 height 34
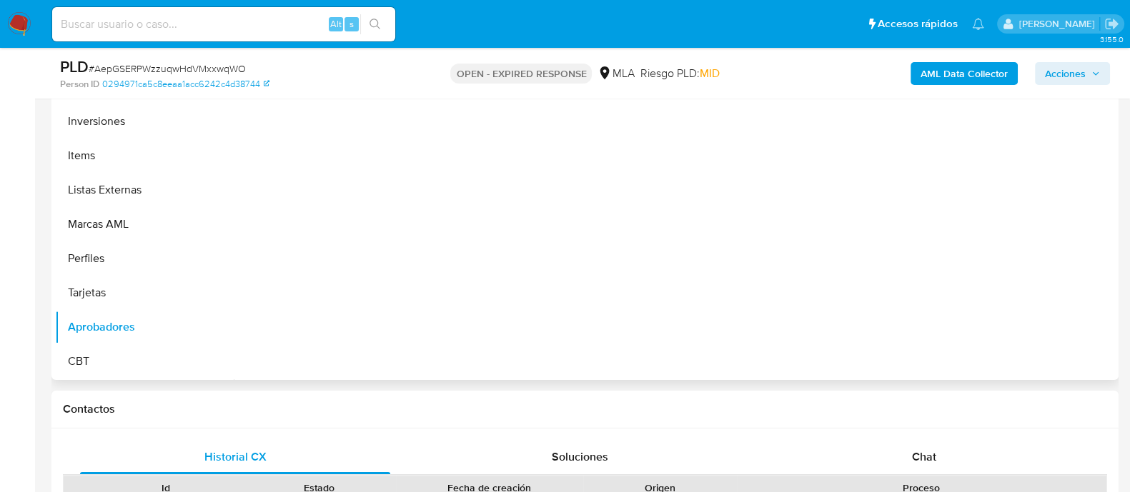
scroll to position [268, 0]
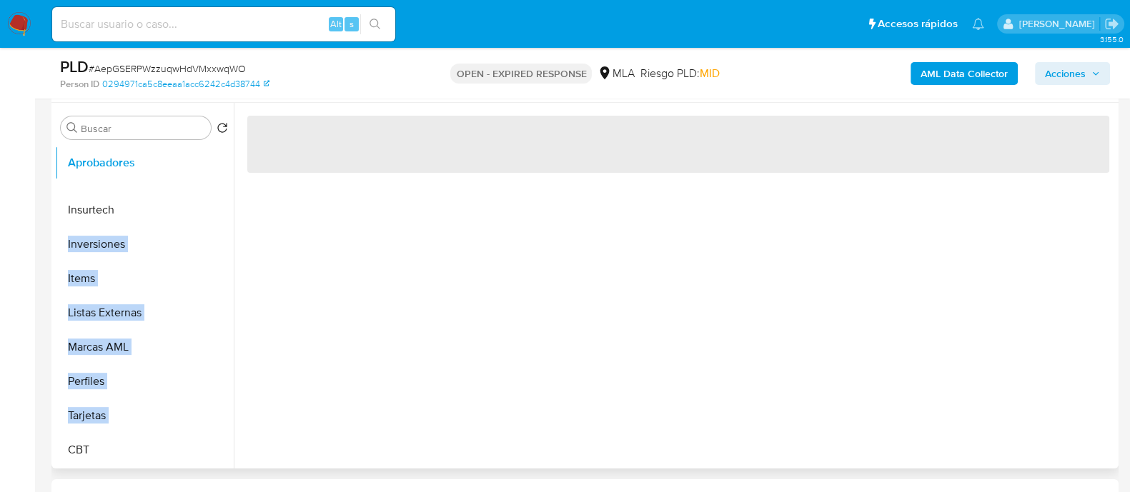
drag, startPoint x: 208, startPoint y: 415, endPoint x: 199, endPoint y: 162, distance: 252.4
click at [199, 162] on ul "General Archivos adjuntos Historial Casos Documentación KYC Direcciones CVU Lis…" at bounding box center [144, 306] width 179 height 322
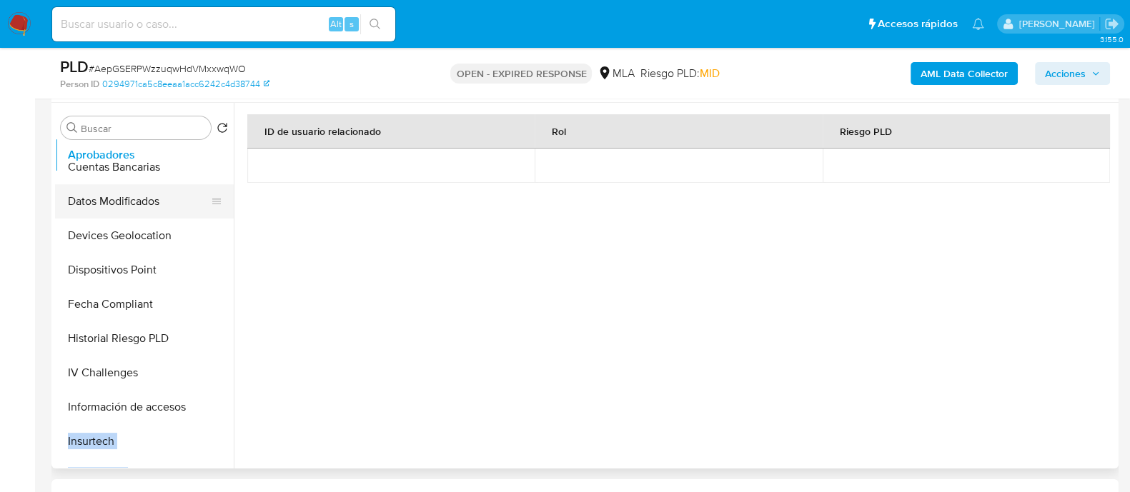
scroll to position [184, 0]
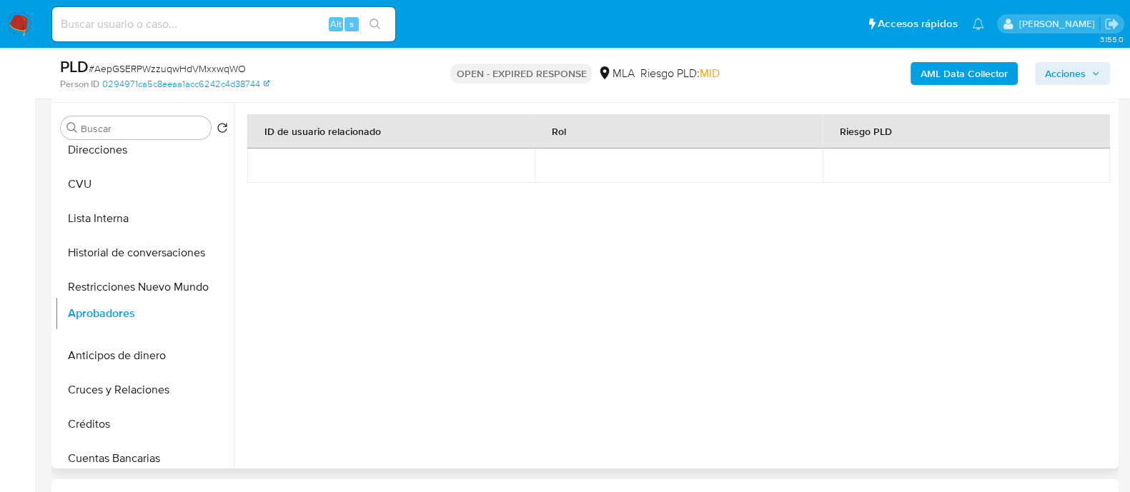
click at [197, 312] on ul "General Archivos adjuntos Historial Casos Documentación KYC Direcciones CVU Lis…" at bounding box center [144, 306] width 179 height 322
click at [137, 28] on input at bounding box center [223, 24] width 343 height 19
paste input "3C0ieUDFzkUhvHAigbuBQKJT"
type input "3C0ieUDFzkUhvHAigbuBQKJT"
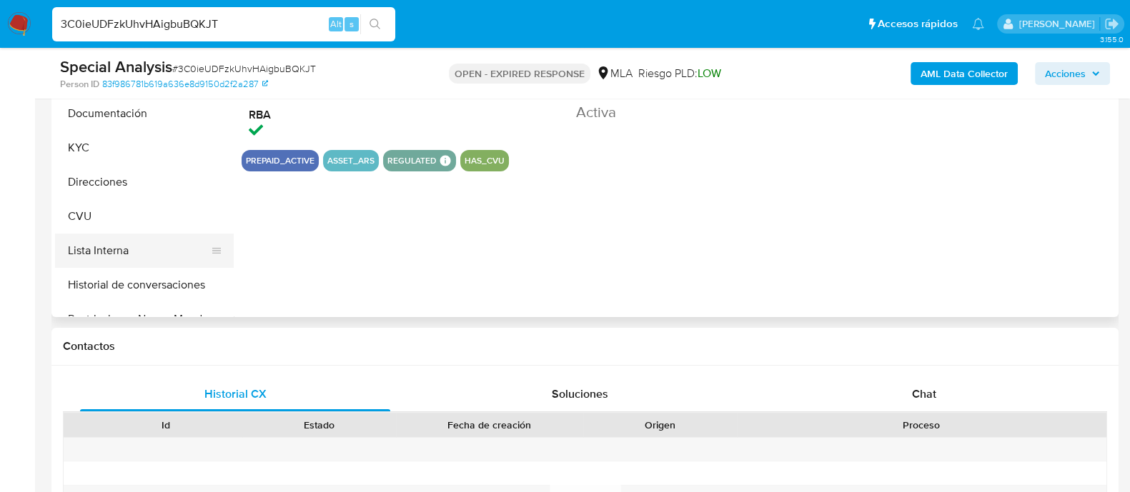
select select "10"
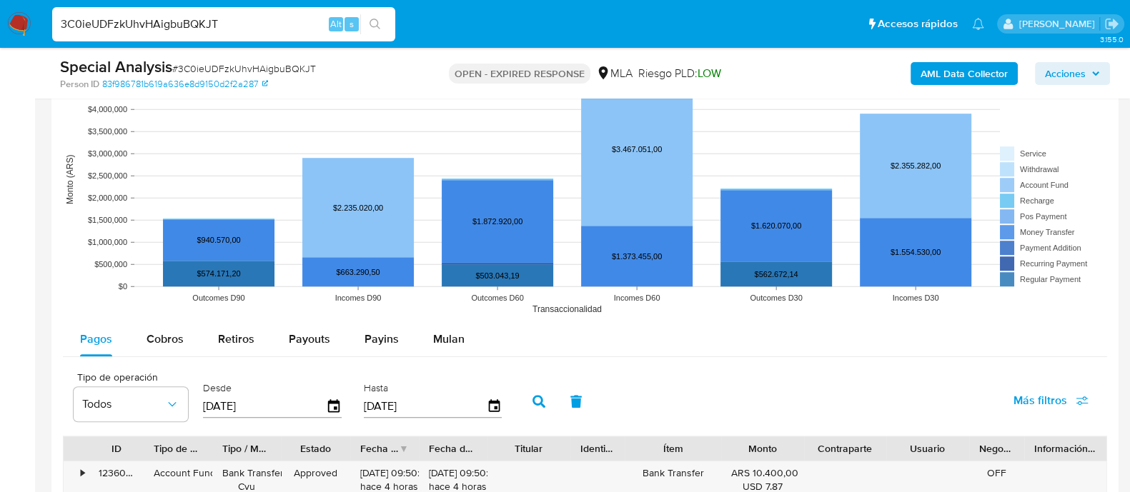
scroll to position [1339, 0]
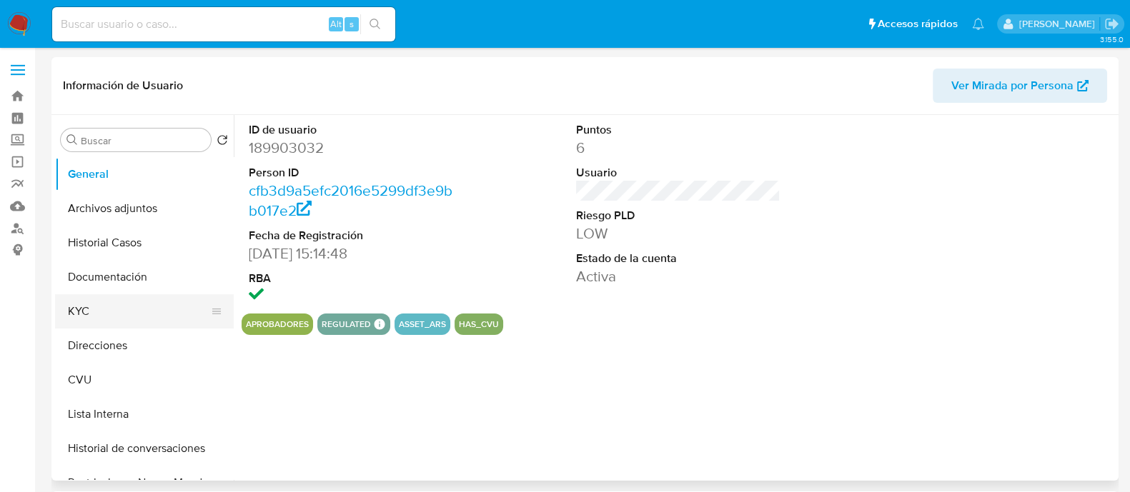
select select "10"
click at [91, 302] on button "KYC" at bounding box center [138, 311] width 167 height 34
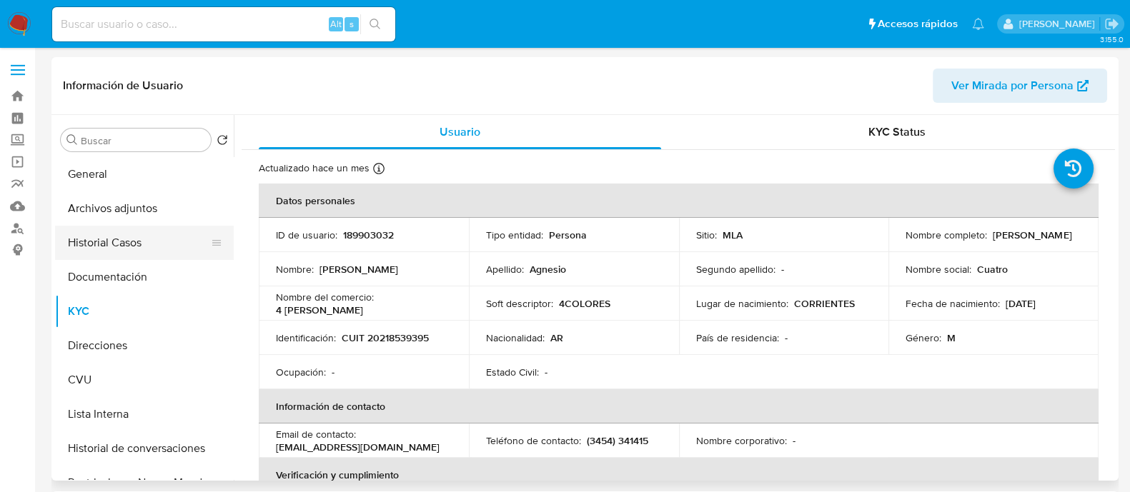
click at [106, 232] on button "Historial Casos" at bounding box center [138, 243] width 167 height 34
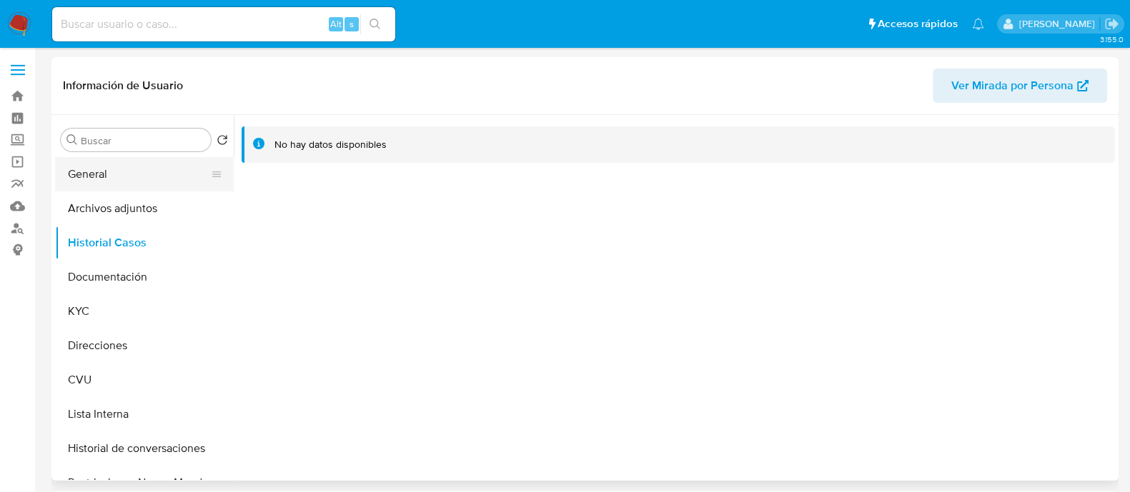
click at [114, 184] on button "General" at bounding box center [138, 174] width 167 height 34
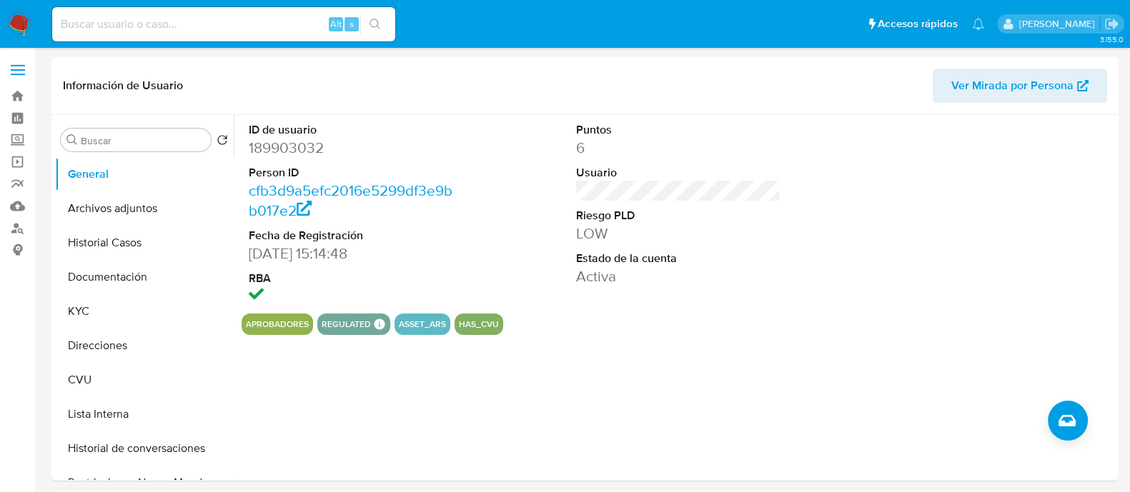
click at [190, 31] on input at bounding box center [223, 24] width 343 height 19
paste input "MJdG8SS7OfyDuOD0jfYMM1a3"
type input "MJdG8SS7OfyDuOD0jfYMM1a3"
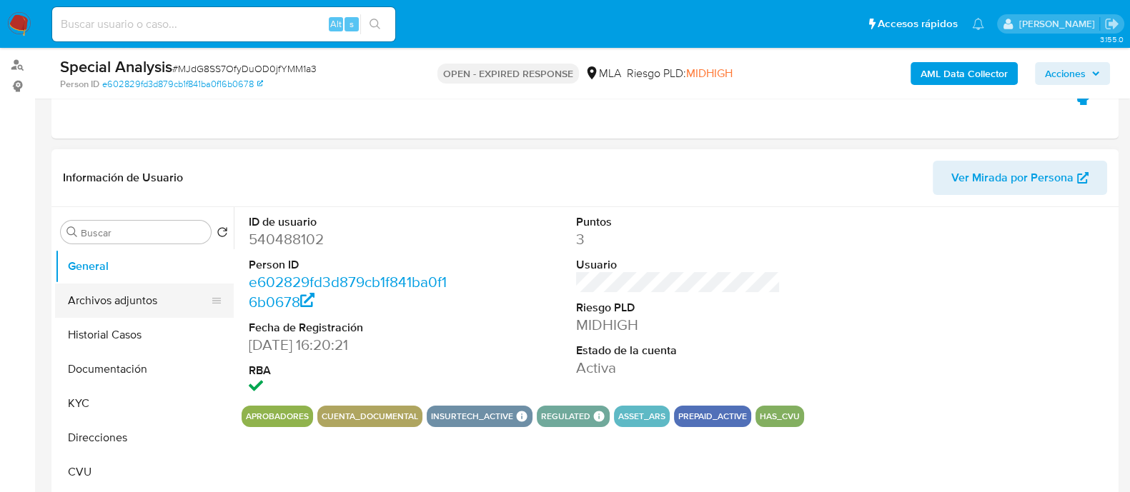
scroll to position [178, 0]
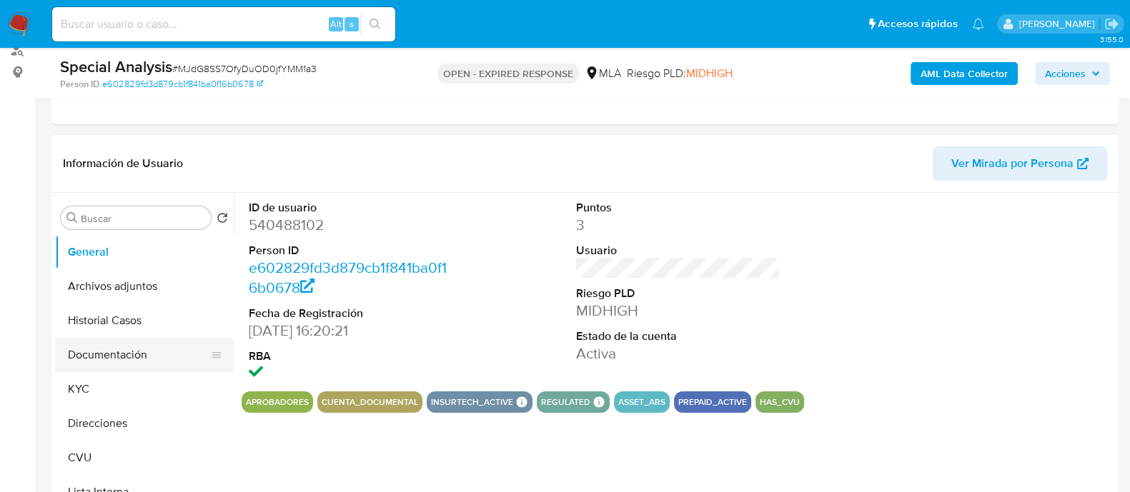
select select "10"
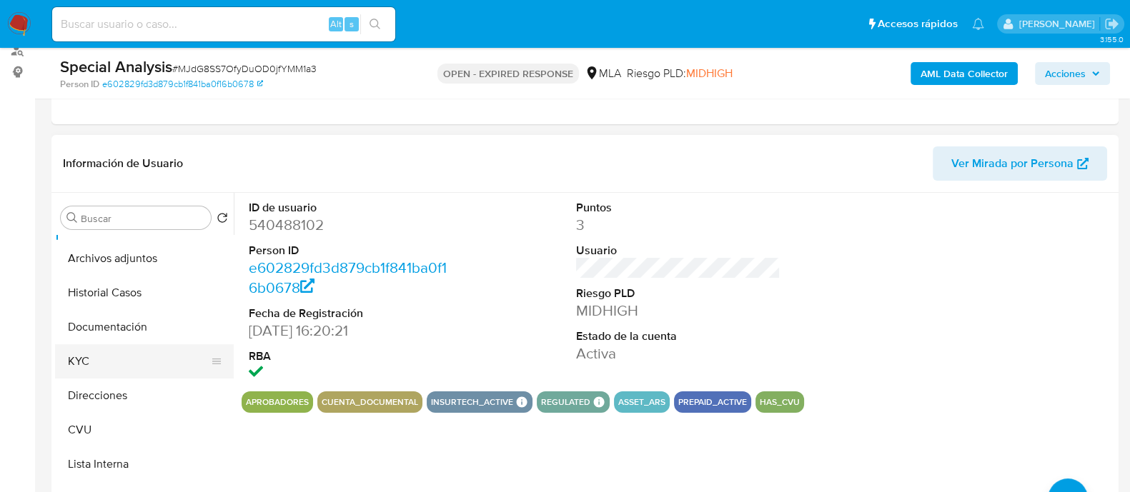
scroll to position [0, 0]
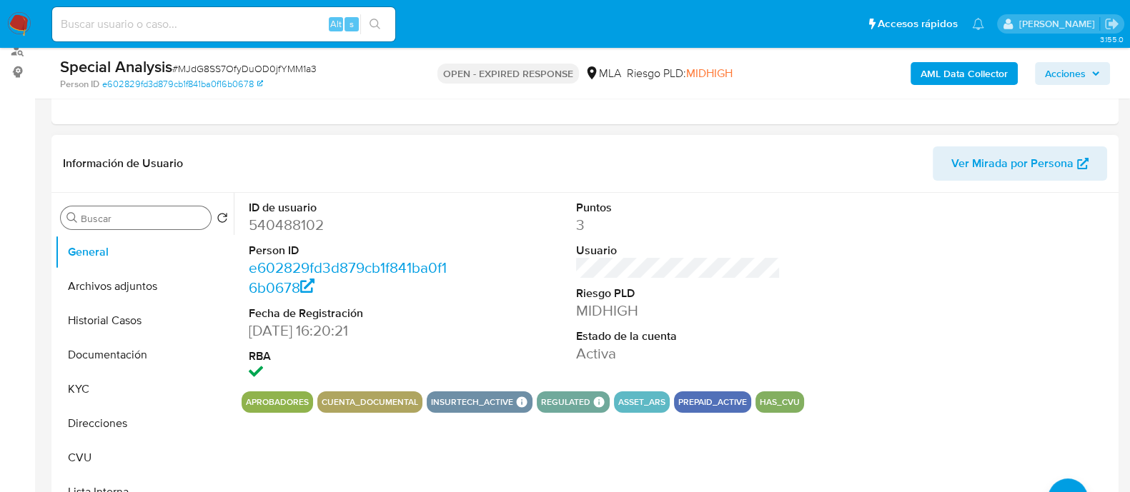
click at [111, 209] on div "Buscar" at bounding box center [136, 218] width 150 height 23
click at [111, 210] on div "Buscar" at bounding box center [136, 218] width 150 height 23
click at [111, 223] on input "Buscar" at bounding box center [143, 218] width 124 height 13
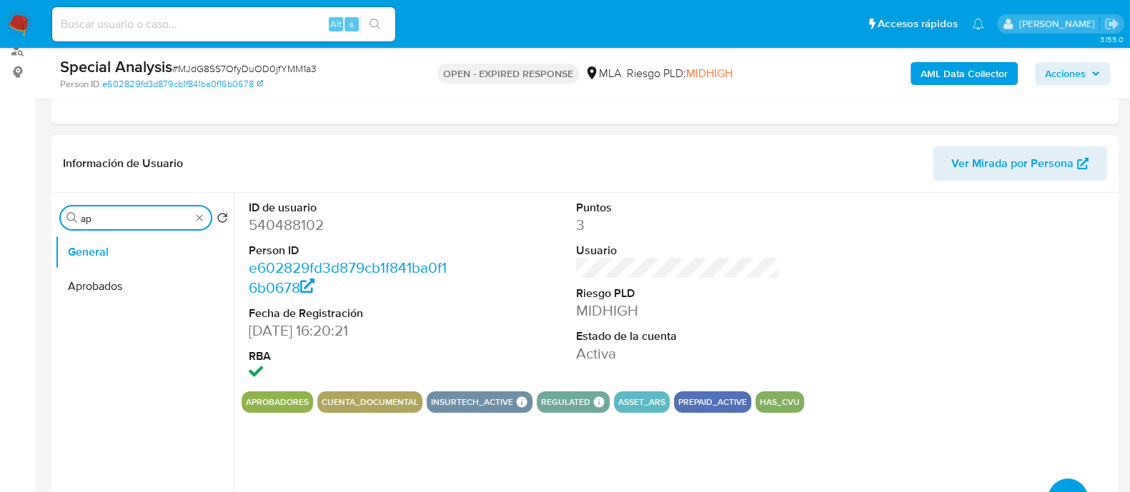
type input "a"
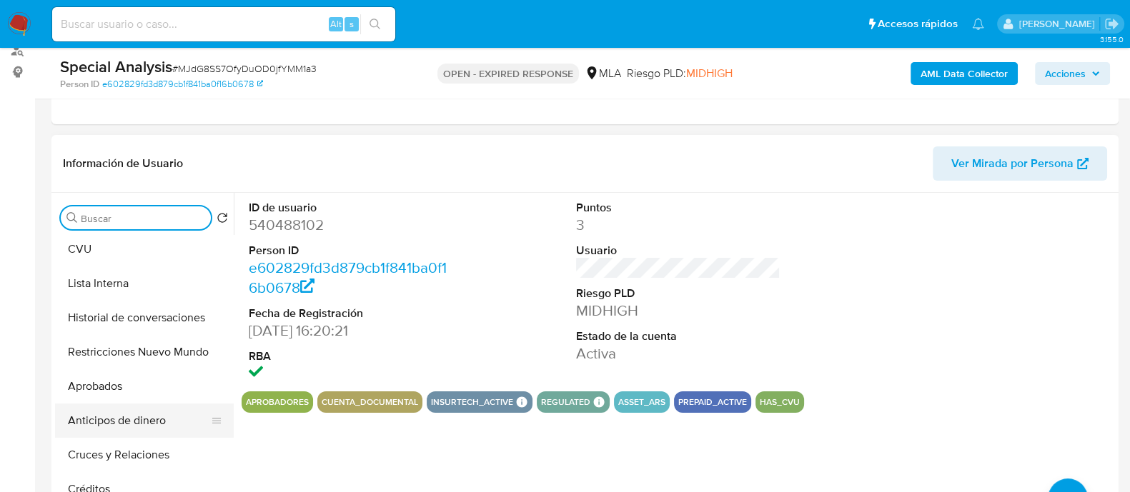
scroll to position [267, 0]
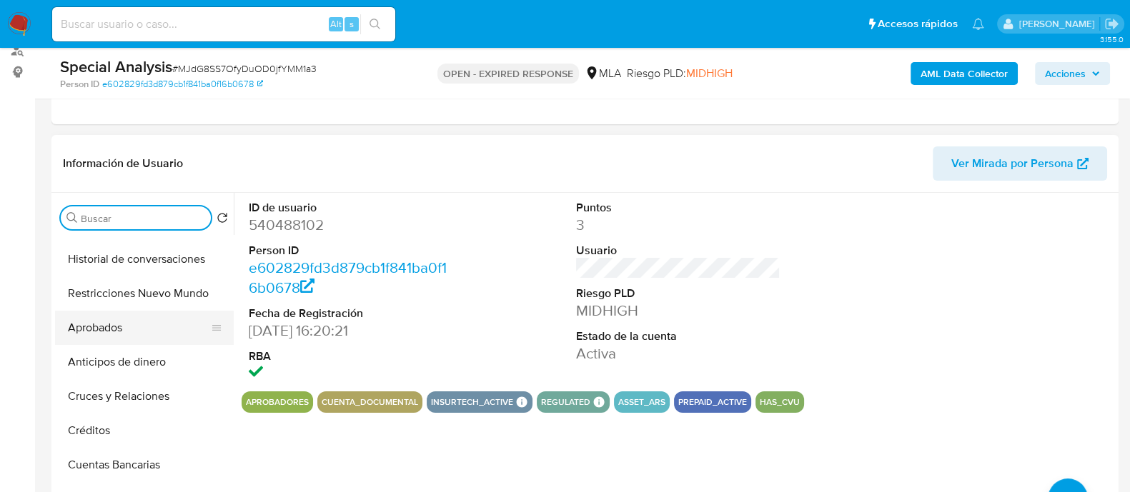
click at [106, 317] on button "Aprobados" at bounding box center [138, 328] width 167 height 34
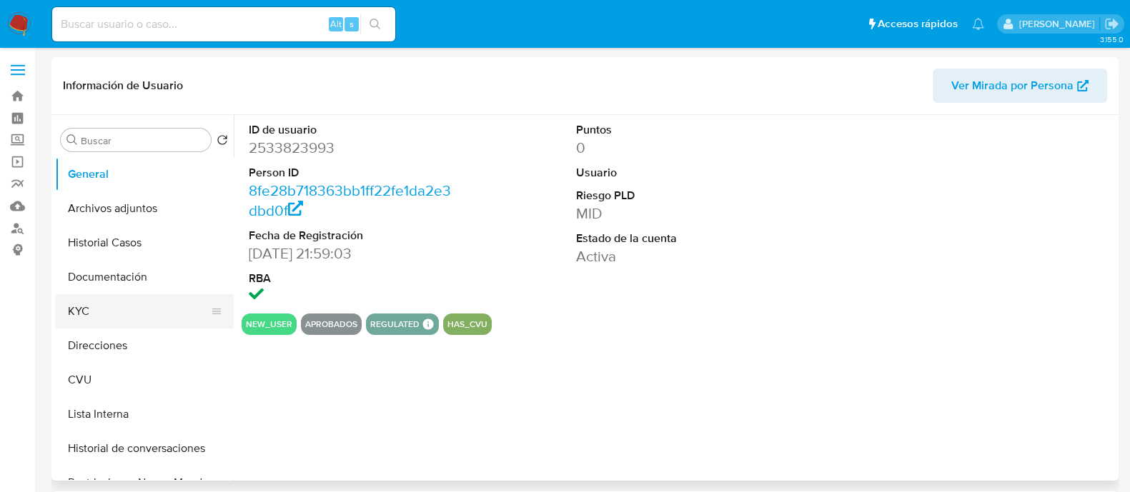
click at [101, 310] on button "KYC" at bounding box center [138, 311] width 167 height 34
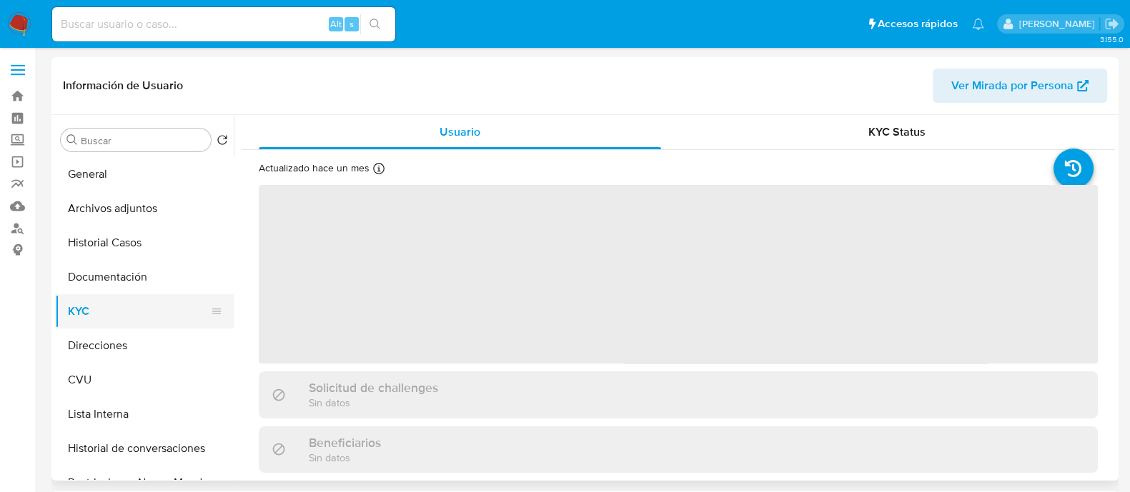
select select "10"
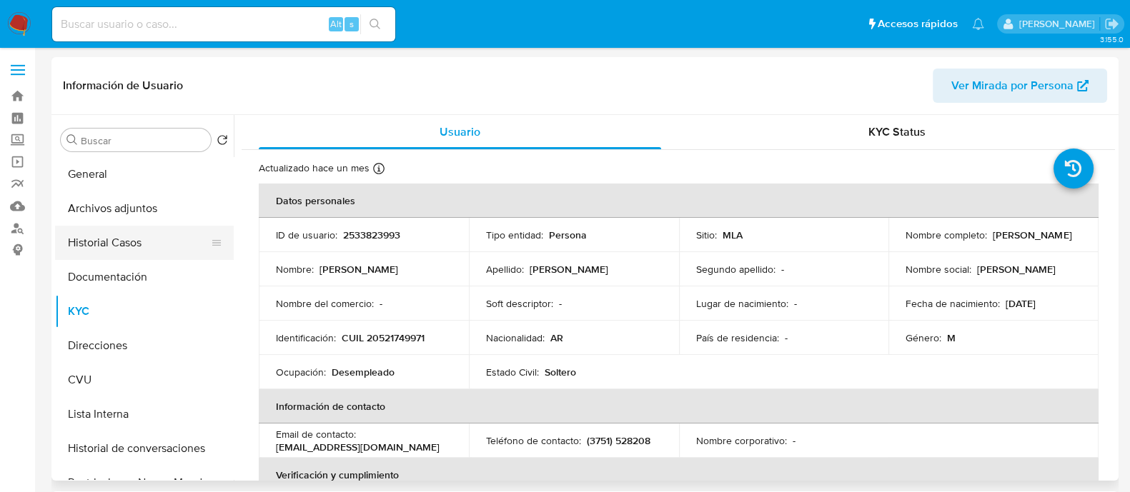
click at [130, 235] on button "Historial Casos" at bounding box center [138, 243] width 167 height 34
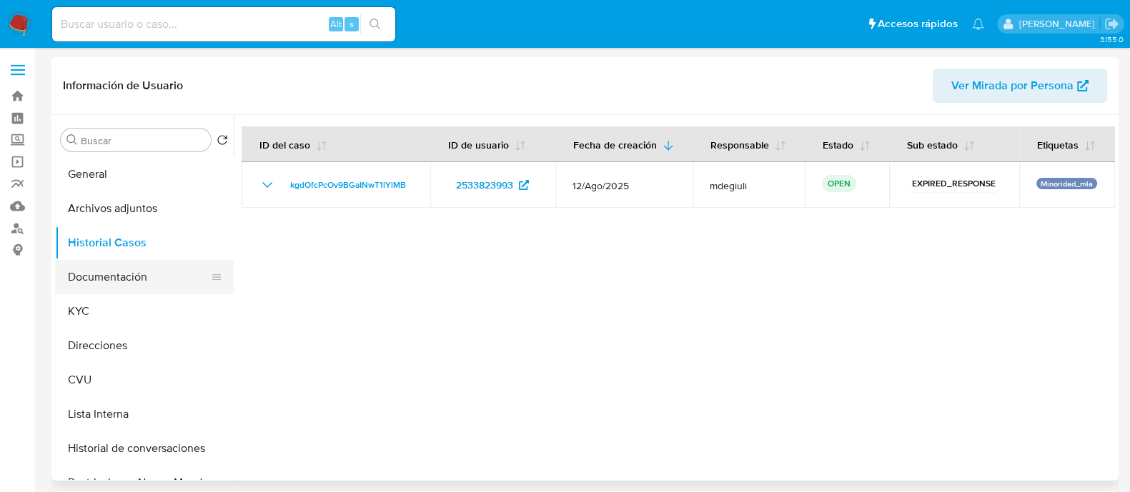
click at [118, 285] on button "Documentación" at bounding box center [138, 277] width 167 height 34
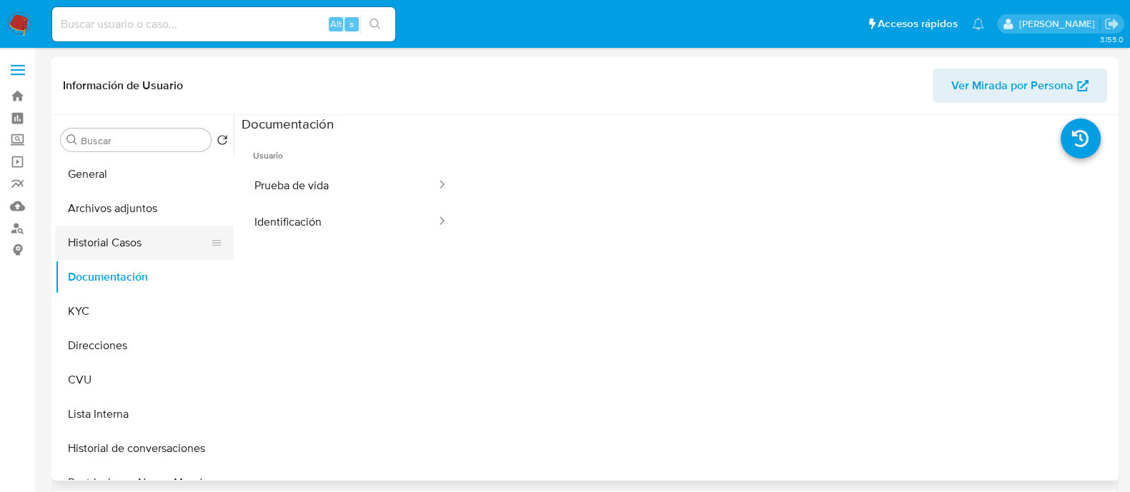
click at [123, 242] on button "Historial Casos" at bounding box center [138, 243] width 167 height 34
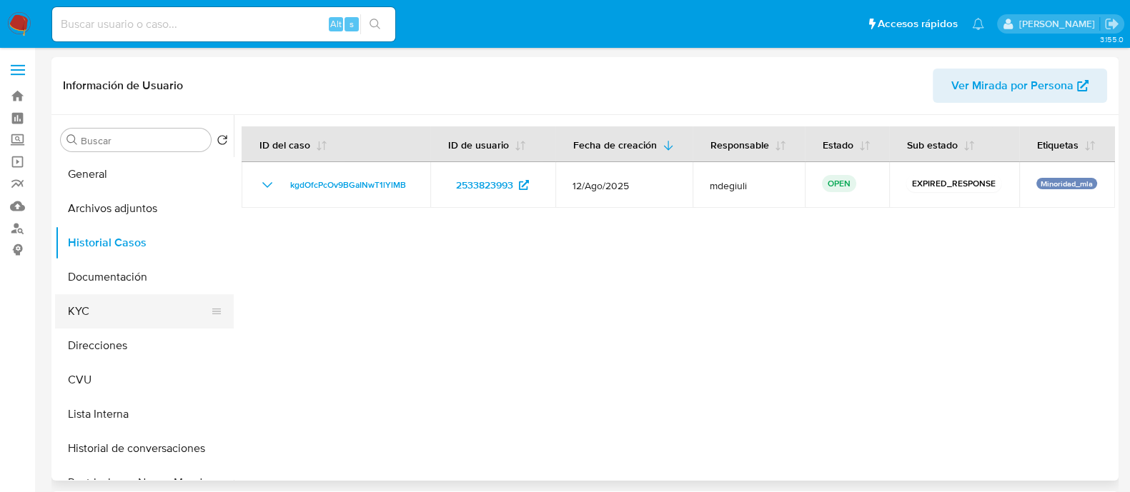
click at [75, 309] on button "KYC" at bounding box center [138, 311] width 167 height 34
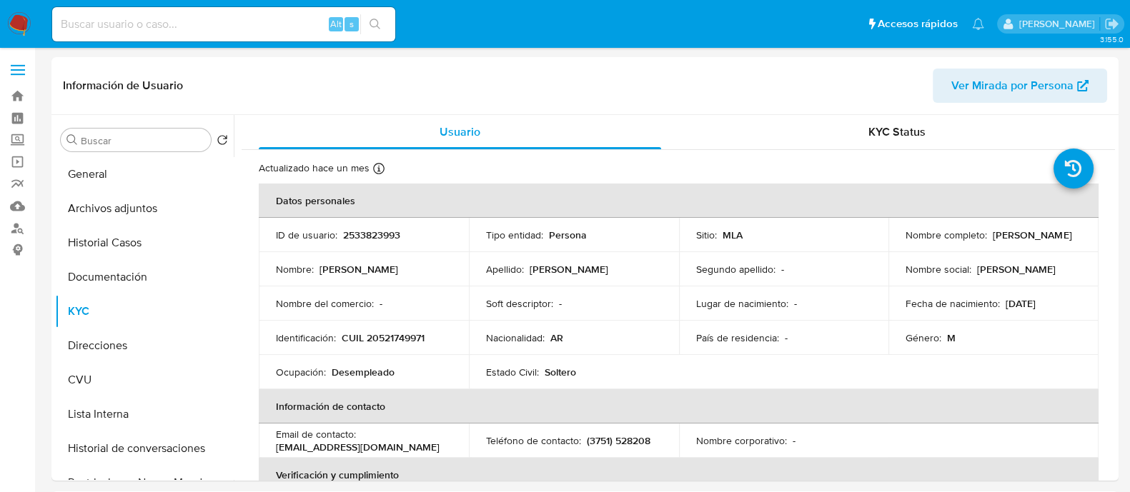
click at [120, 27] on input at bounding box center [223, 24] width 343 height 19
paste input "UU47lE3VZucUt9RTcPKEooEu"
type input "UU47lE3VZucUt9RTcPKEooEu"
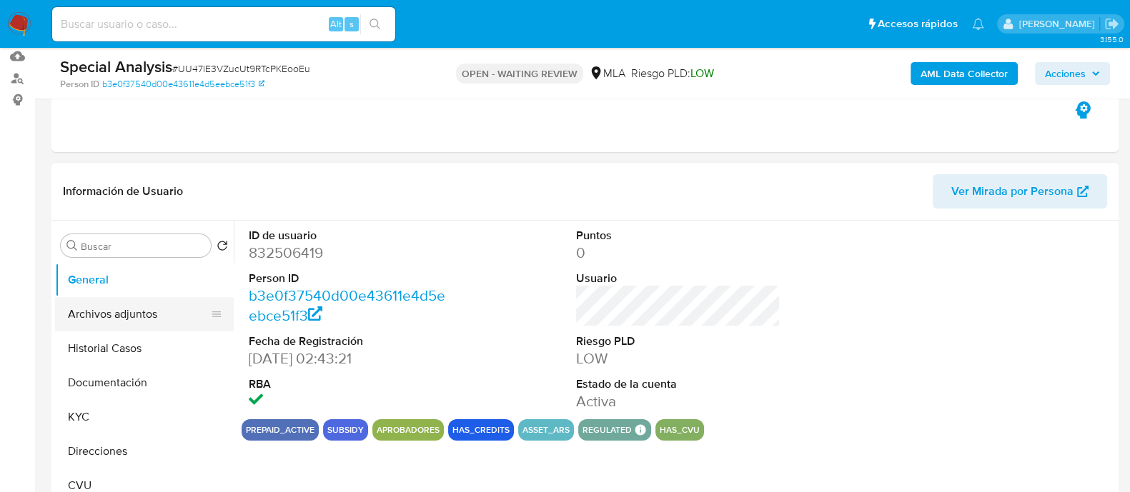
select select "10"
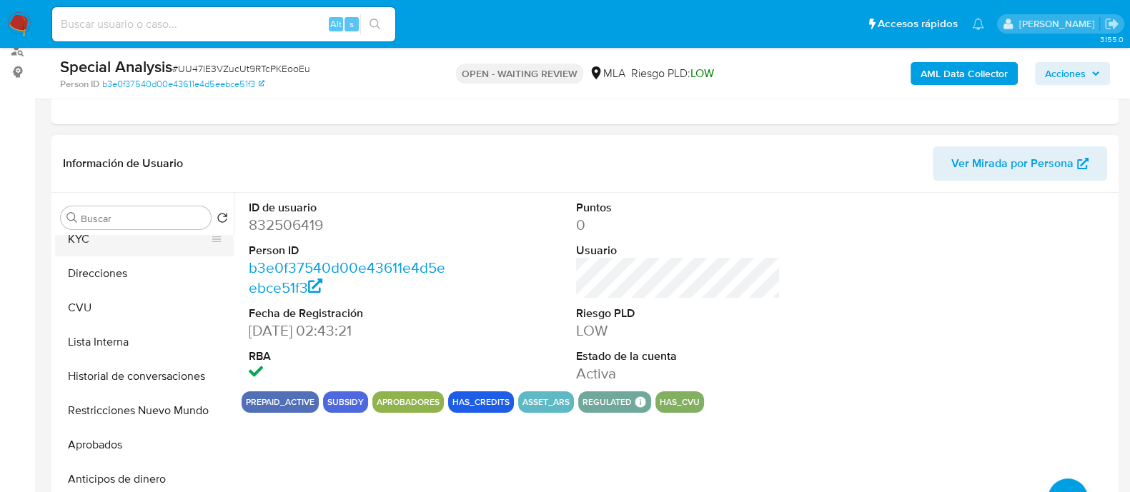
scroll to position [178, 0]
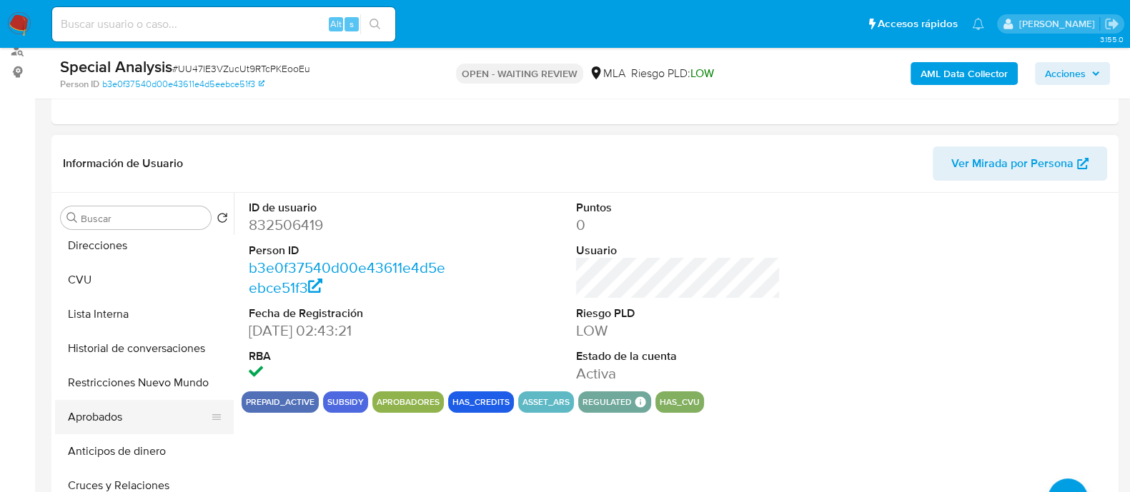
click at [114, 412] on button "Aprobados" at bounding box center [138, 417] width 167 height 34
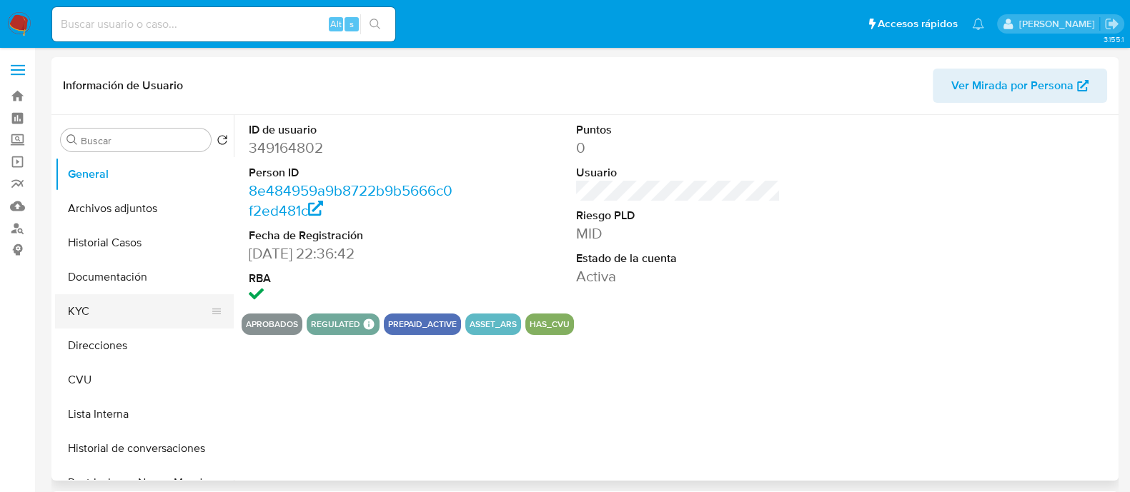
click at [84, 298] on button "KYC" at bounding box center [138, 311] width 167 height 34
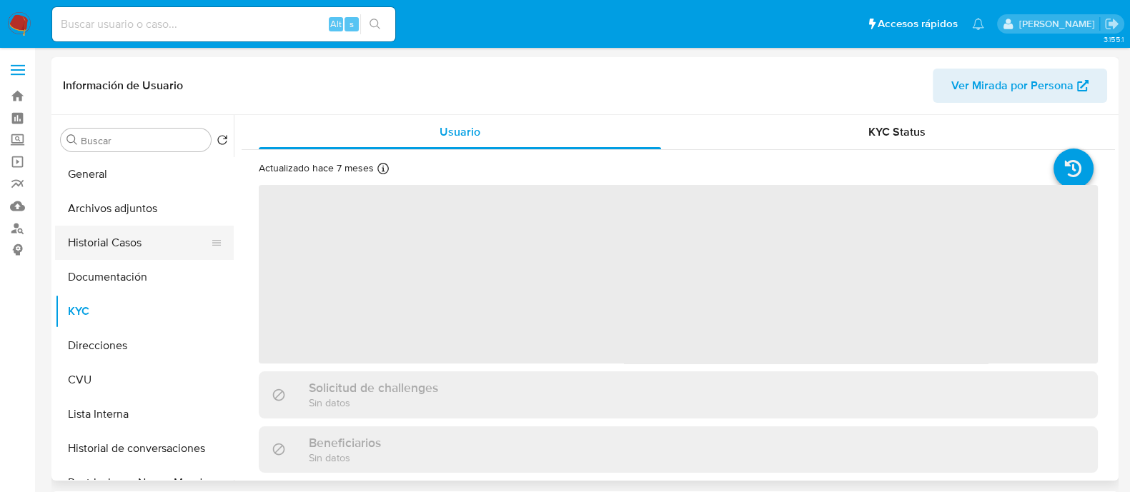
select select "10"
click at [124, 242] on button "Historial Casos" at bounding box center [138, 243] width 167 height 34
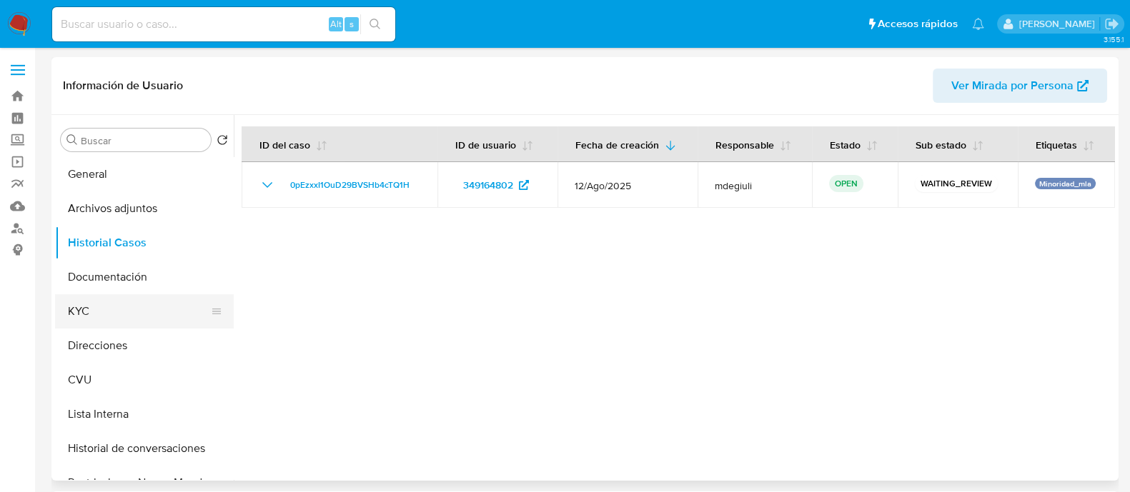
click at [111, 309] on button "KYC" at bounding box center [138, 311] width 167 height 34
